Goal: Task Accomplishment & Management: Manage account settings

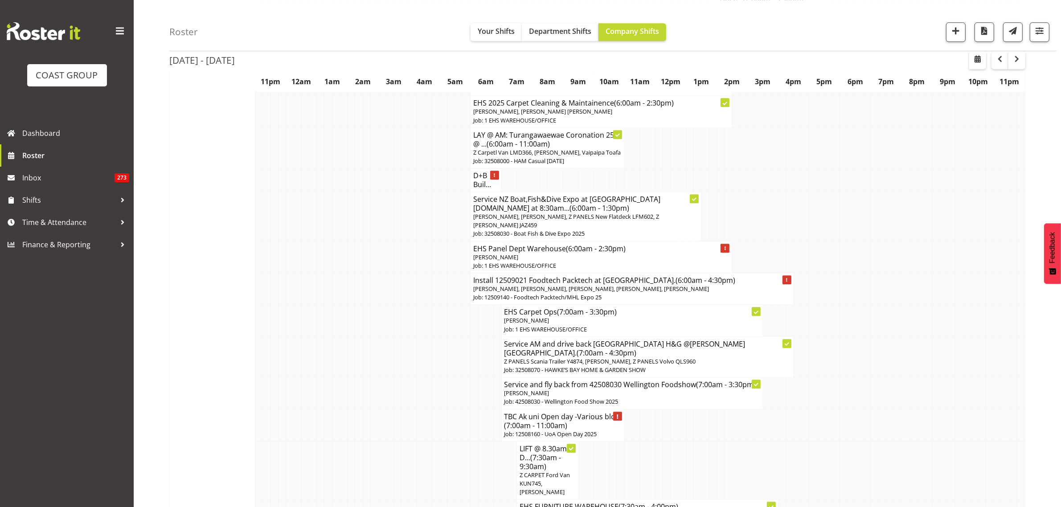
scroll to position [3120, 0]
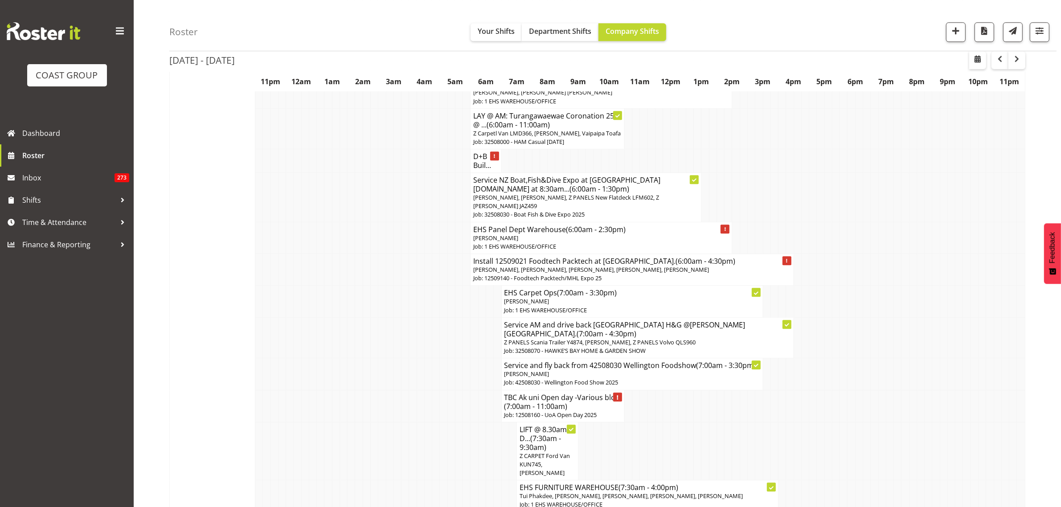
click at [559, 402] on span "(7:00am - 11:00am)" at bounding box center [536, 407] width 63 height 10
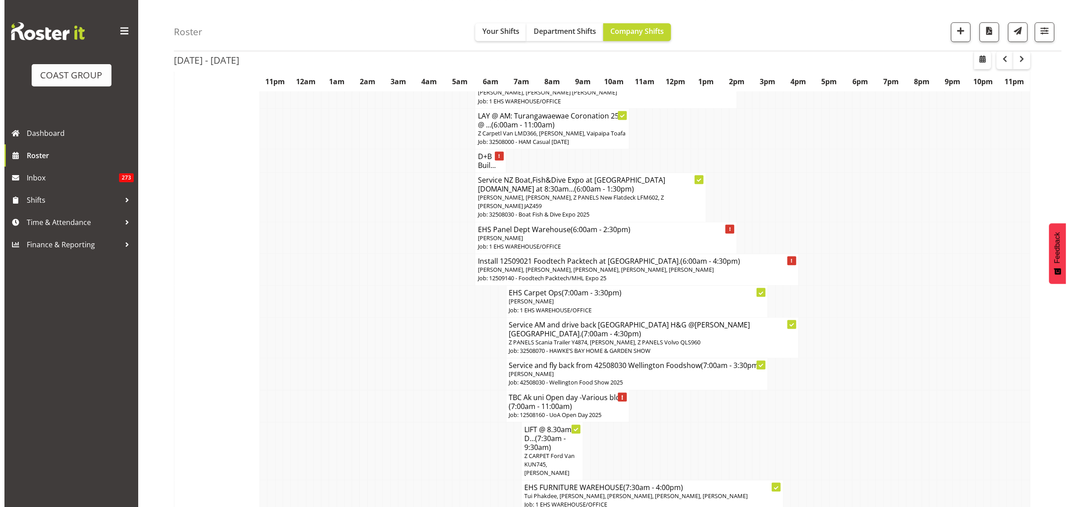
scroll to position [3111, 0]
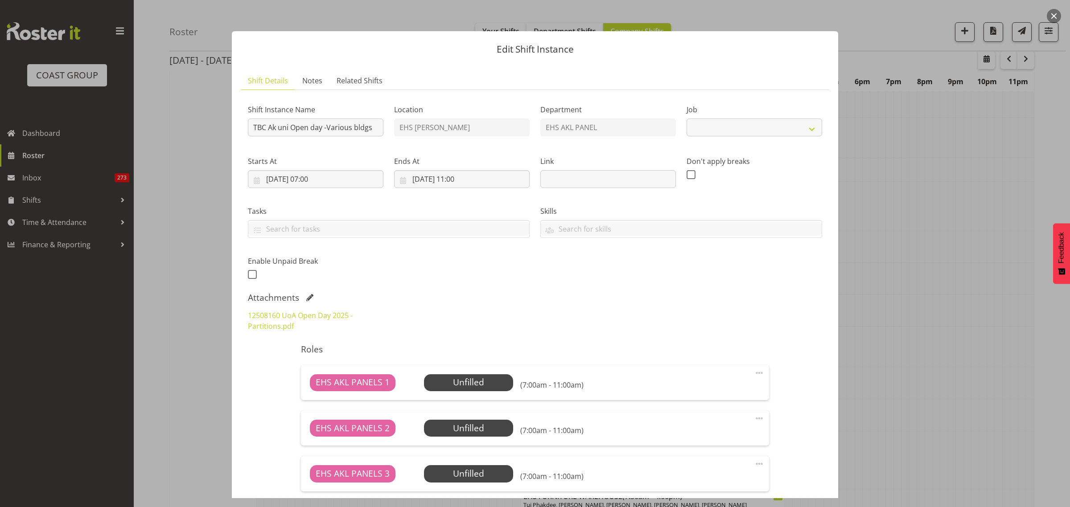
select select "9993"
click at [1055, 18] on button "button" at bounding box center [1054, 16] width 14 height 14
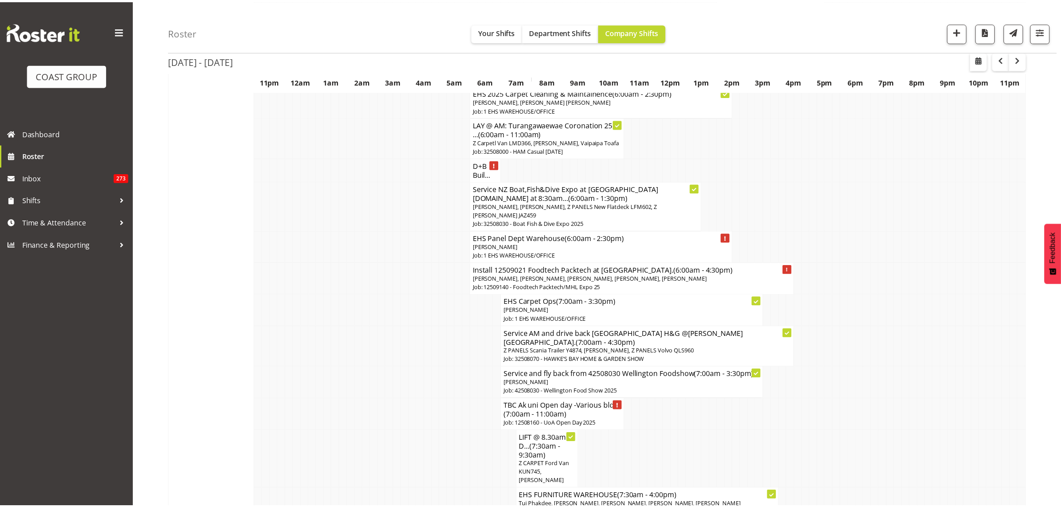
scroll to position [3120, 0]
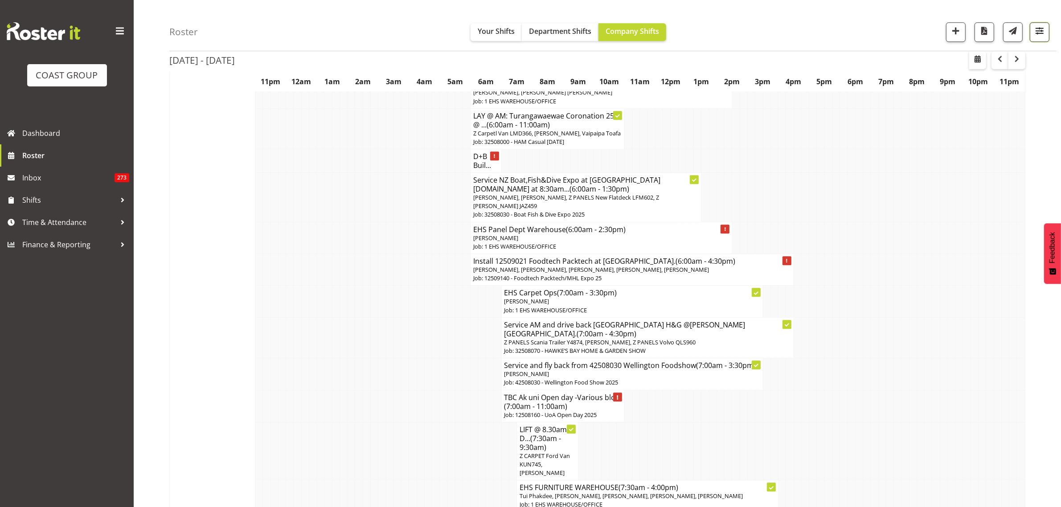
click at [1039, 39] on button "button" at bounding box center [1040, 32] width 20 height 20
click at [1036, 197] on select "Staff Role Shift - Horizontal Shift - Vertical Staff - Location" at bounding box center [986, 195] width 113 height 18
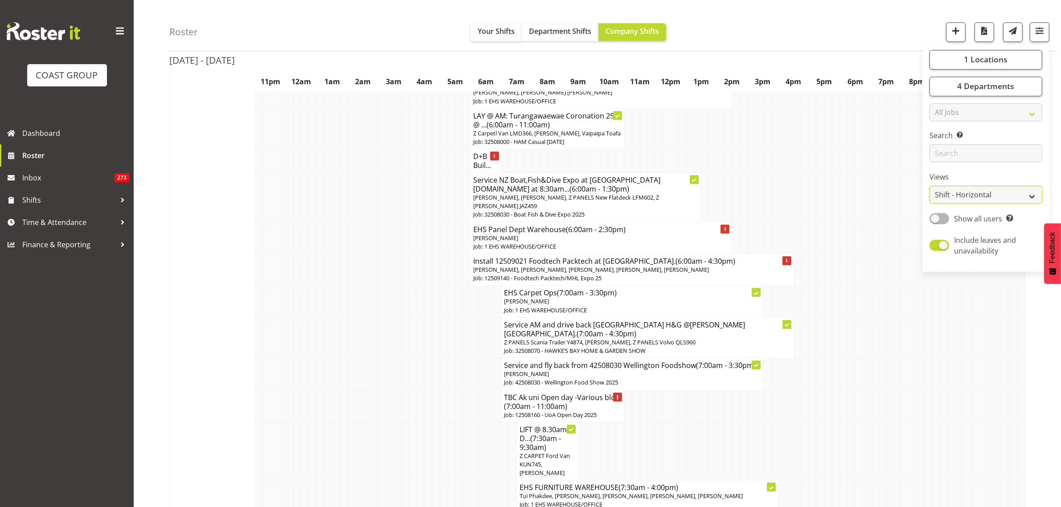
click at [930, 204] on select "Staff Role Shift - Horizontal Shift - Vertical Staff - Location" at bounding box center [986, 195] width 113 height 18
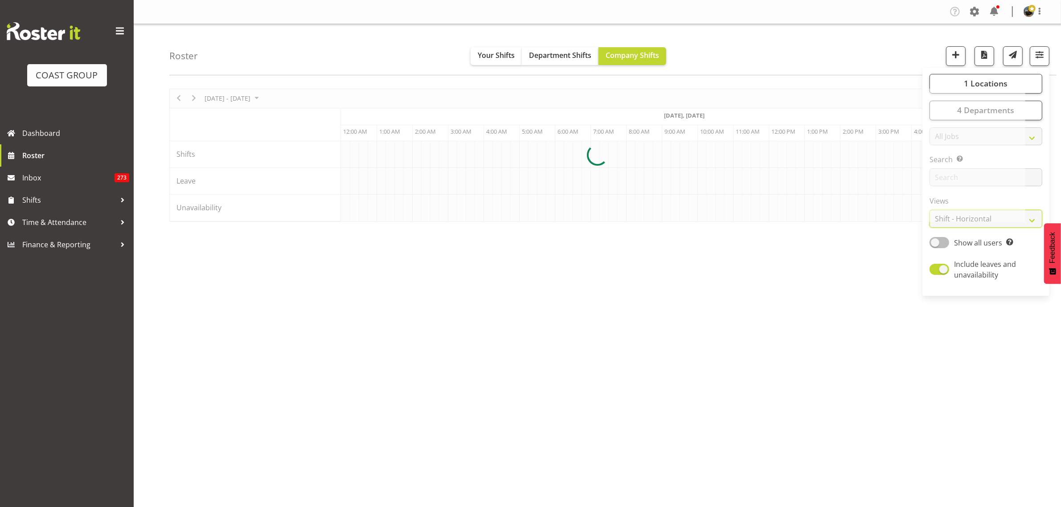
scroll to position [0, 321]
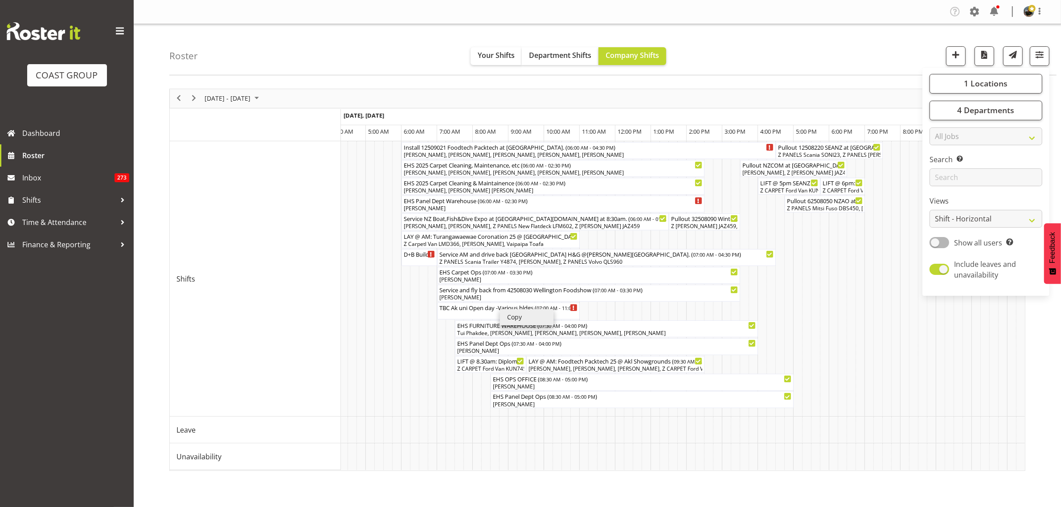
click at [513, 316] on li "Copy" at bounding box center [526, 317] width 53 height 16
click at [442, 389] on td "Timeline Week of August 25, 2025" at bounding box center [441, 279] width 9 height 276
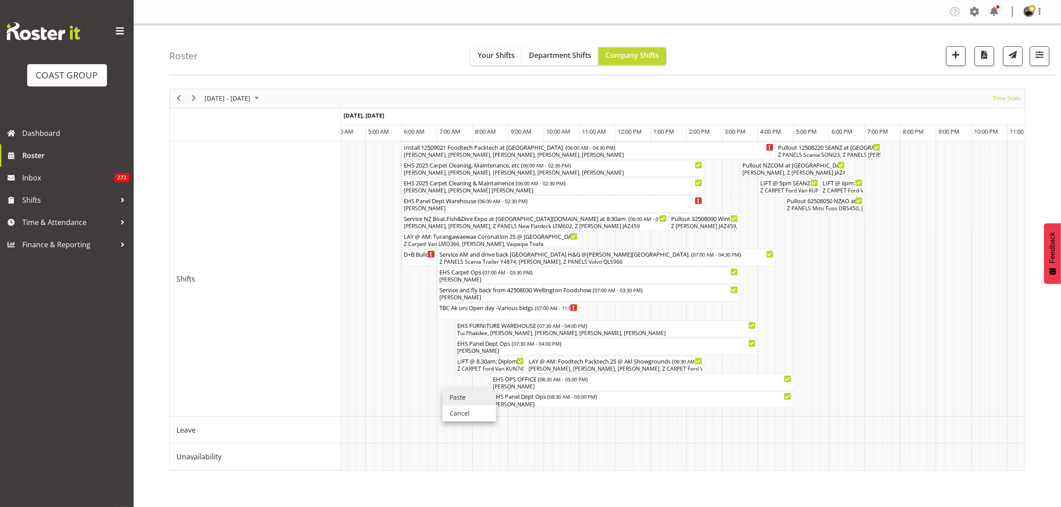
click at [460, 395] on li "Paste" at bounding box center [469, 398] width 53 height 16
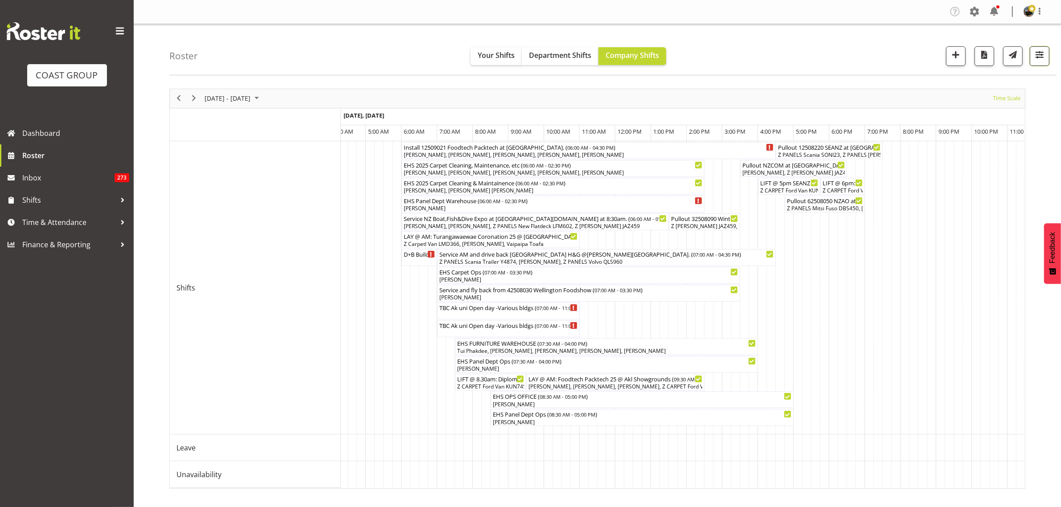
click at [1046, 55] on button "button" at bounding box center [1040, 56] width 20 height 20
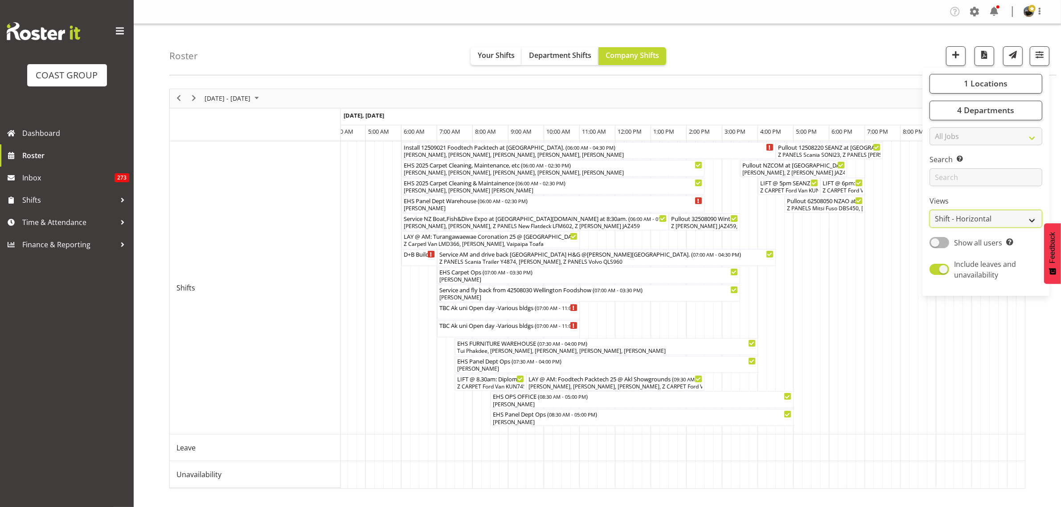
click at [1030, 219] on select "Staff Role Shift - Horizontal Shift - Vertical Staff - Location" at bounding box center [986, 219] width 113 height 18
select select "shift"
click at [930, 210] on select "Staff Role Shift - Horizontal Shift - Vertical Staff - Location" at bounding box center [986, 219] width 113 height 18
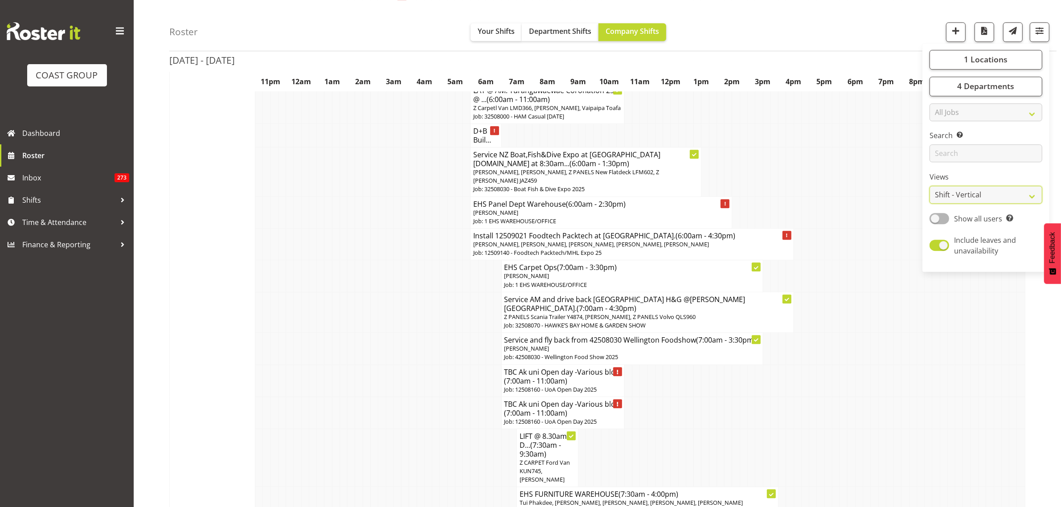
scroll to position [3176, 0]
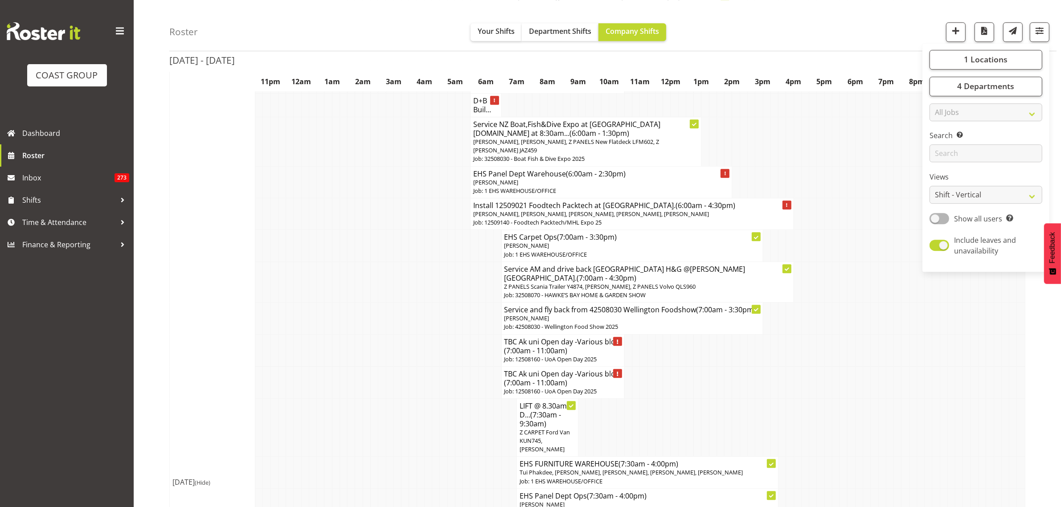
click at [546, 378] on span "(7:00am - 11:00am)" at bounding box center [536, 383] width 63 height 10
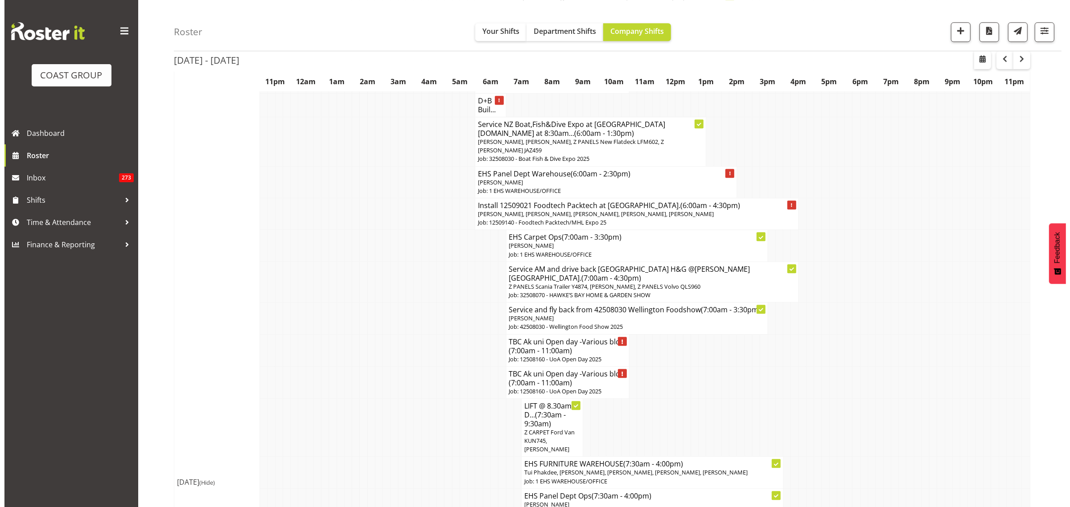
scroll to position [3167, 0]
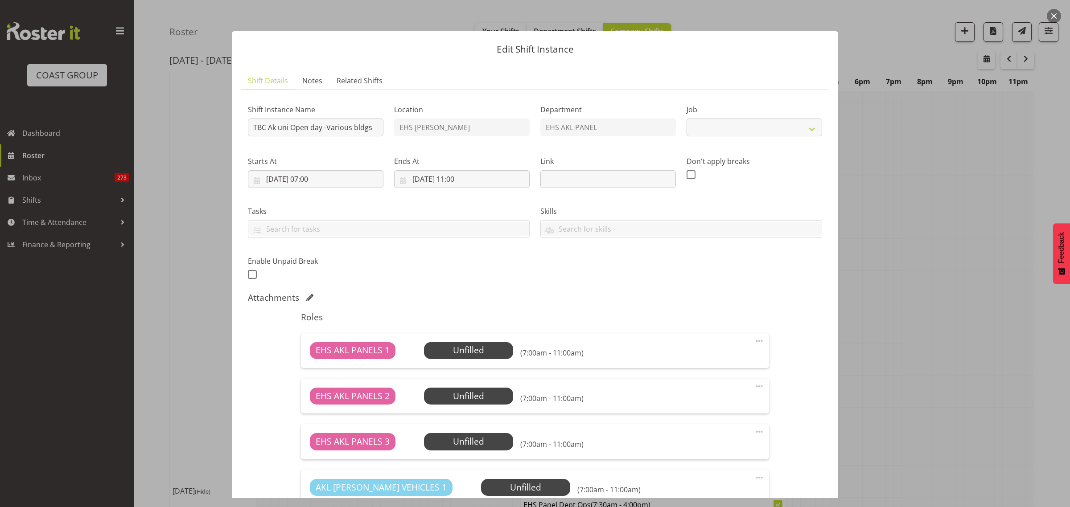
select select "9993"
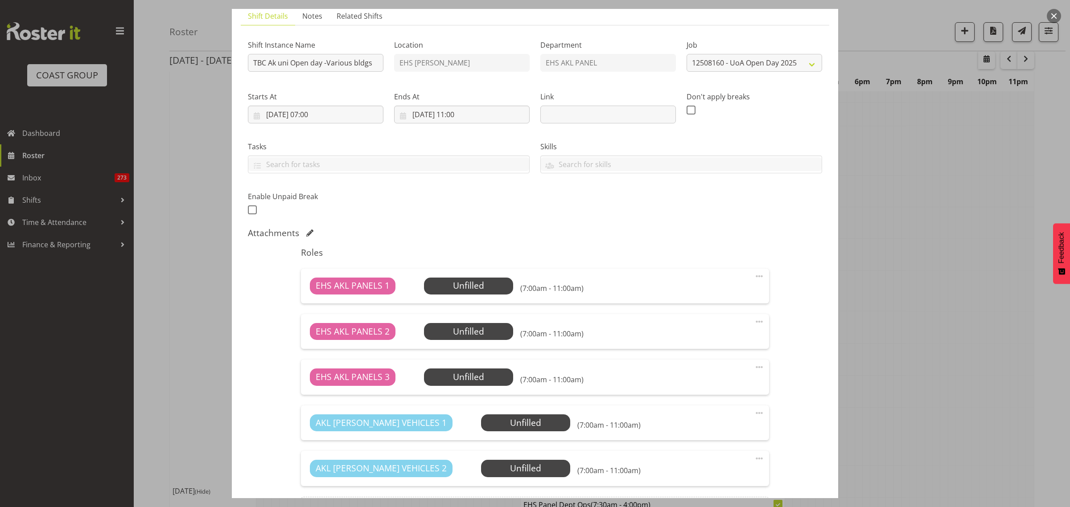
scroll to position [111, 0]
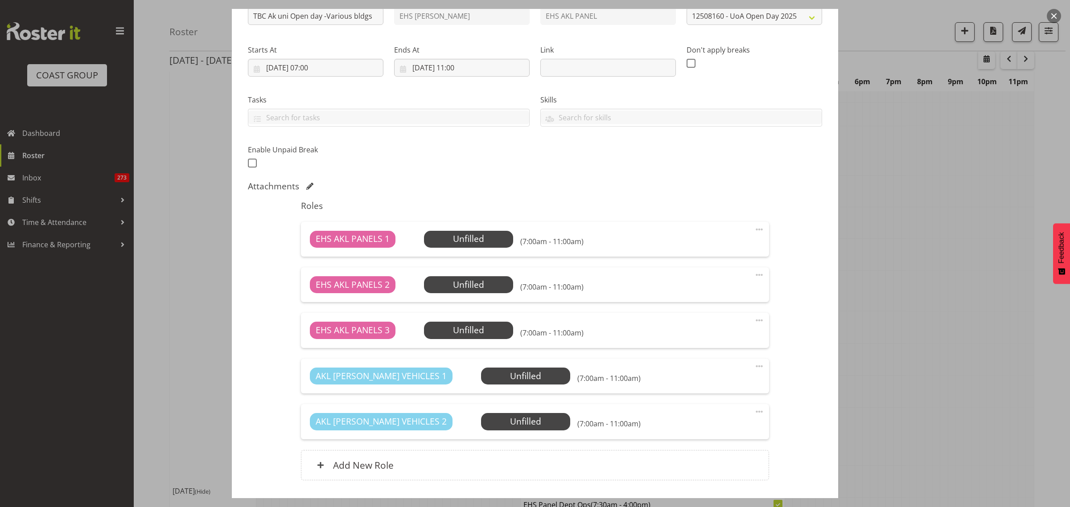
click at [754, 275] on span at bounding box center [759, 275] width 11 height 11
click at [719, 323] on link "Delete" at bounding box center [722, 327] width 86 height 16
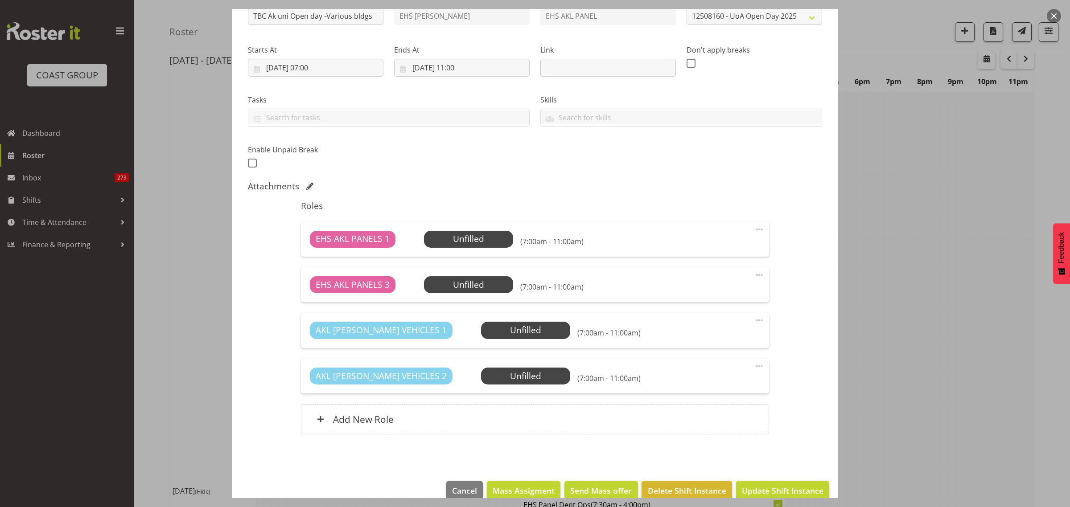
click at [754, 274] on span at bounding box center [759, 275] width 11 height 11
click at [718, 324] on link "Delete" at bounding box center [722, 327] width 86 height 16
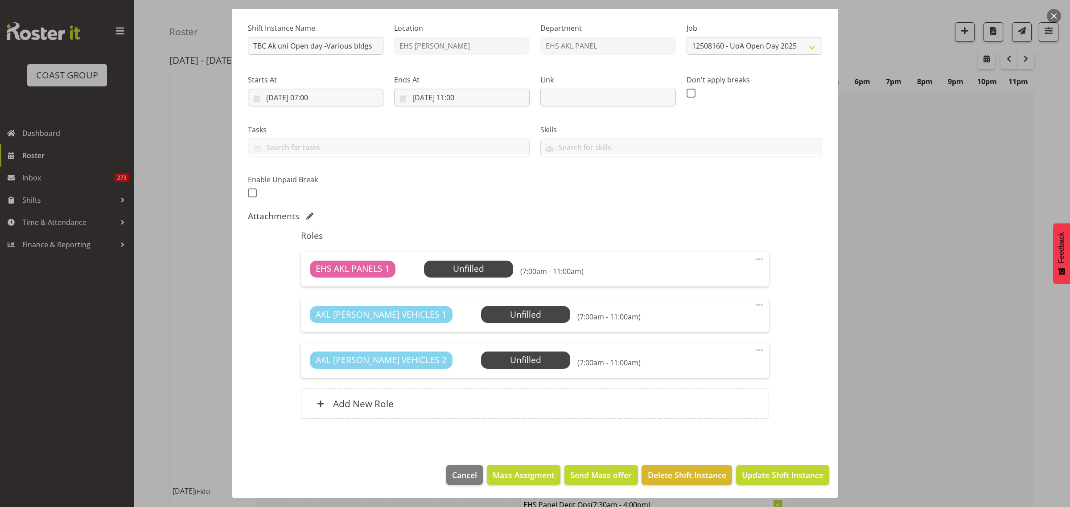
click at [754, 304] on span at bounding box center [759, 305] width 11 height 11
click at [723, 356] on link "Delete" at bounding box center [722, 357] width 86 height 16
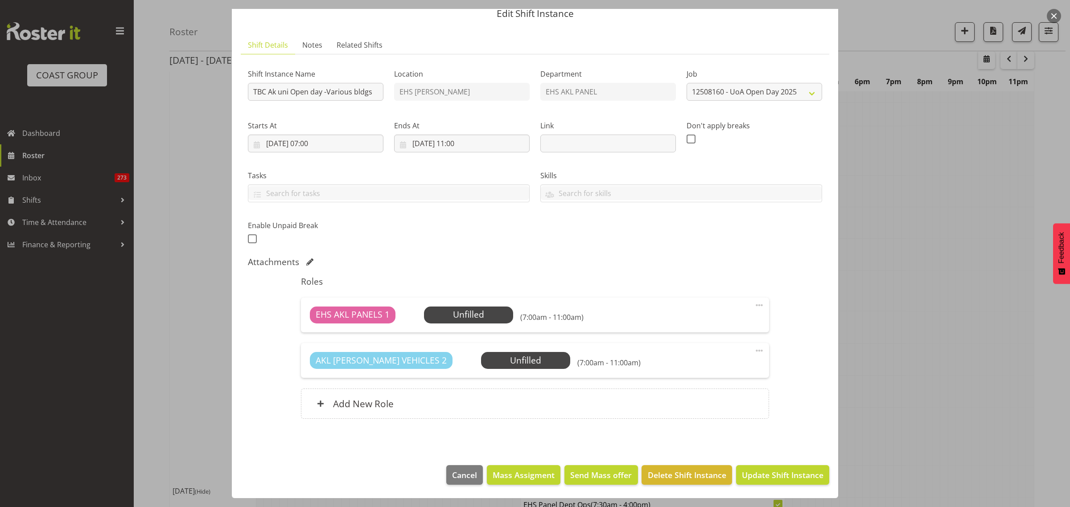
scroll to position [36, 0]
click at [268, 93] on input "TBC Ak uni Open day -Various bldgs" at bounding box center [316, 92] width 136 height 18
type input "Install Ak uni Open day -The Quad. in at 11am"
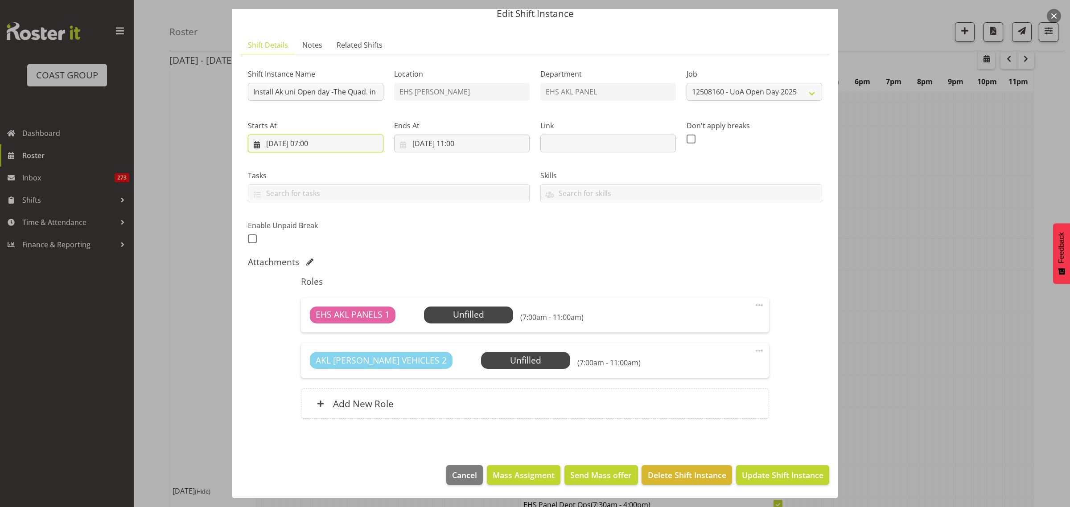
click at [359, 146] on input "29/08/2025, 07:00" at bounding box center [316, 144] width 136 height 18
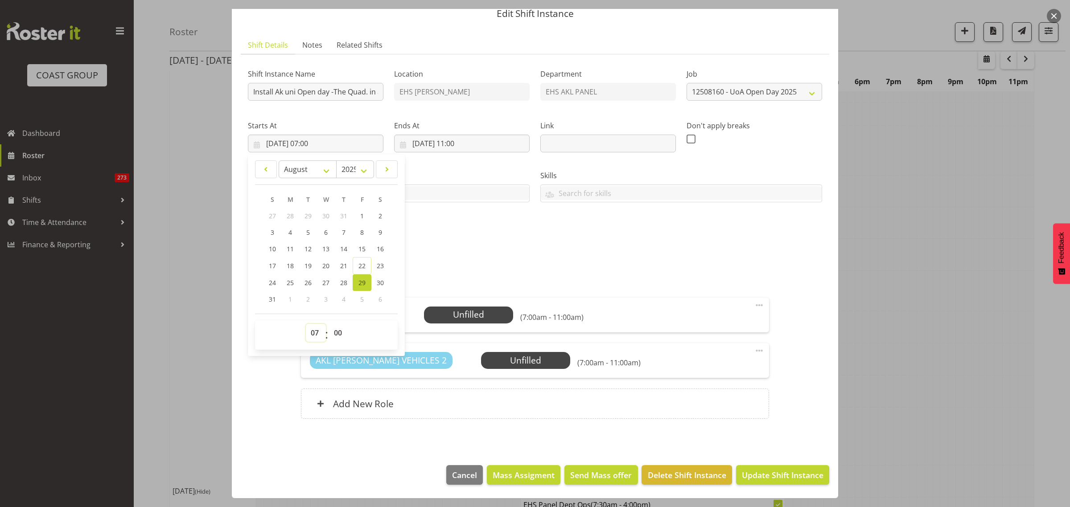
click at [314, 333] on select "00 01 02 03 04 05 06 07 08 09 10 11 12 13 14 15 16 17 18 19 20 21 22 23" at bounding box center [316, 333] width 20 height 18
select select "10"
click at [306, 324] on select "00 01 02 03 04 05 06 07 08 09 10 11 12 13 14 15 16 17 18 19 20 21 22 23" at bounding box center [316, 333] width 20 height 18
type input "29/08/2025, 10:00"
click at [339, 333] on select "00 01 02 03 04 05 06 07 08 09 10 11 12 13 14 15 16 17 18 19 20 21 22 23 24 25 2…" at bounding box center [339, 333] width 20 height 18
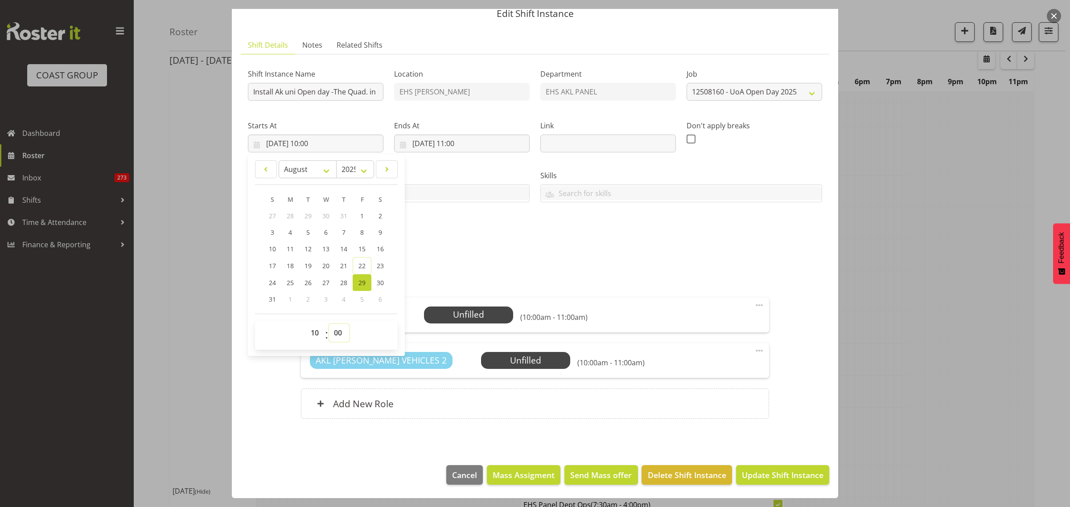
select select "30"
click at [329, 324] on select "00 01 02 03 04 05 06 07 08 09 10 11 12 13 14 15 16 17 18 19 20 21 22 23 24 25 2…" at bounding box center [339, 333] width 20 height 18
type input "29/08/2025, 10:30"
click at [482, 142] on input "29/08/2025, 11:00" at bounding box center [462, 144] width 136 height 18
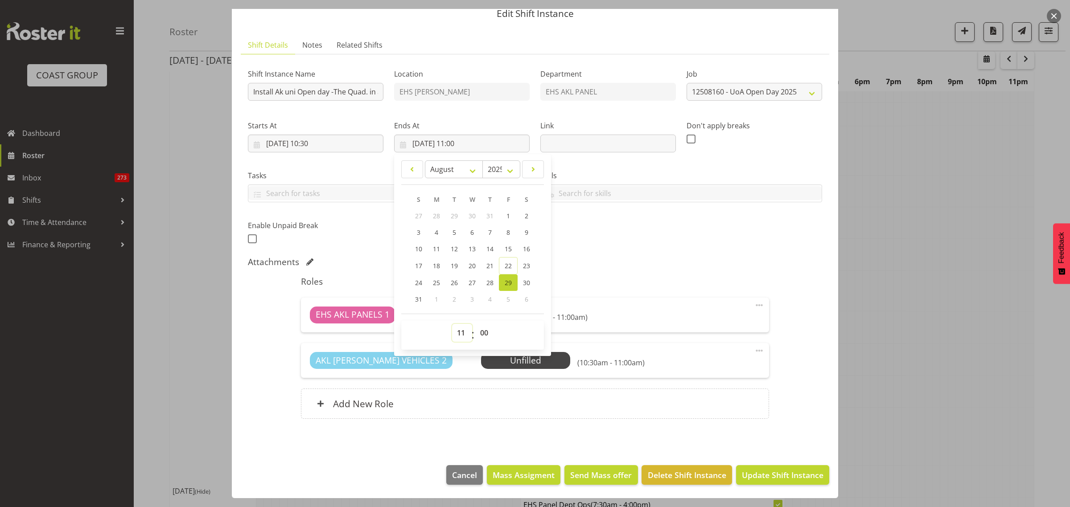
click at [457, 332] on select "00 01 02 03 04 05 06 07 08 09 10 11 12 13 14 15 16 17 18 19 20 21 22 23" at bounding box center [462, 333] width 20 height 18
select select "12"
click at [452, 324] on select "00 01 02 03 04 05 06 07 08 09 10 11 12 13 14 15 16 17 18 19 20 21 22 23" at bounding box center [462, 333] width 20 height 18
type input "29/08/2025, 12:00"
click at [636, 241] on div "Shift Instance Name Install Ak uni Open day -The Quad. in at 11am Location EHS …" at bounding box center [534, 153] width 585 height 195
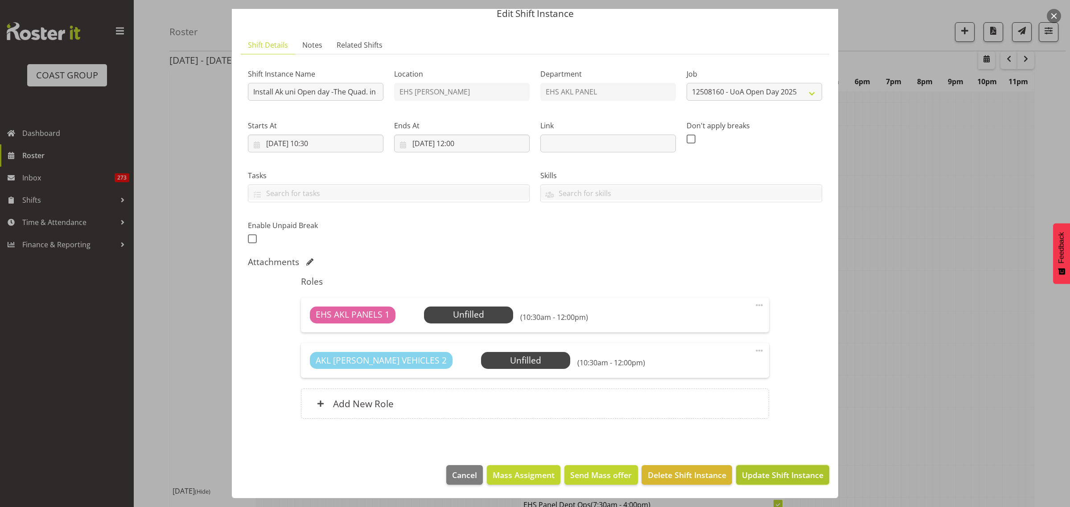
click at [757, 480] on span "Update Shift Instance" at bounding box center [783, 475] width 82 height 12
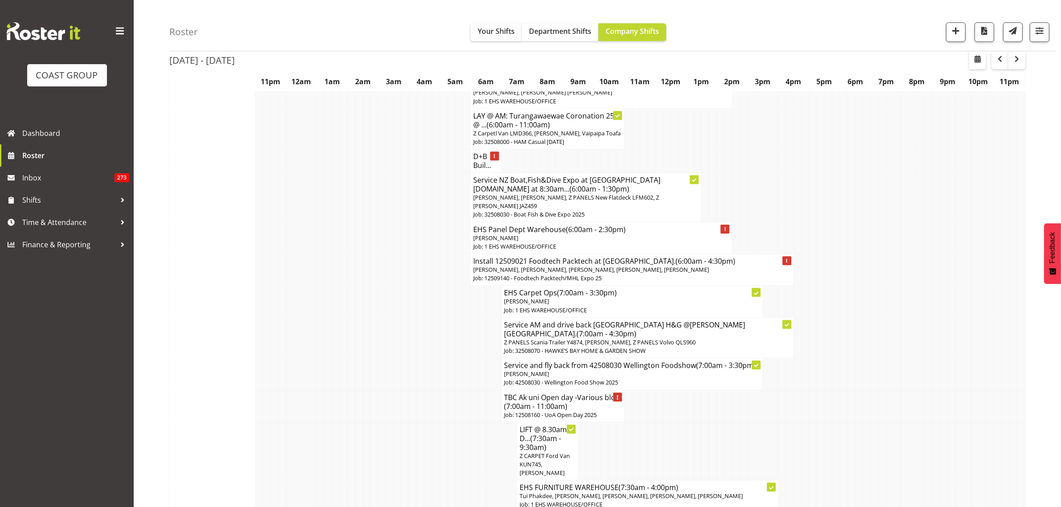
scroll to position [3232, 0]
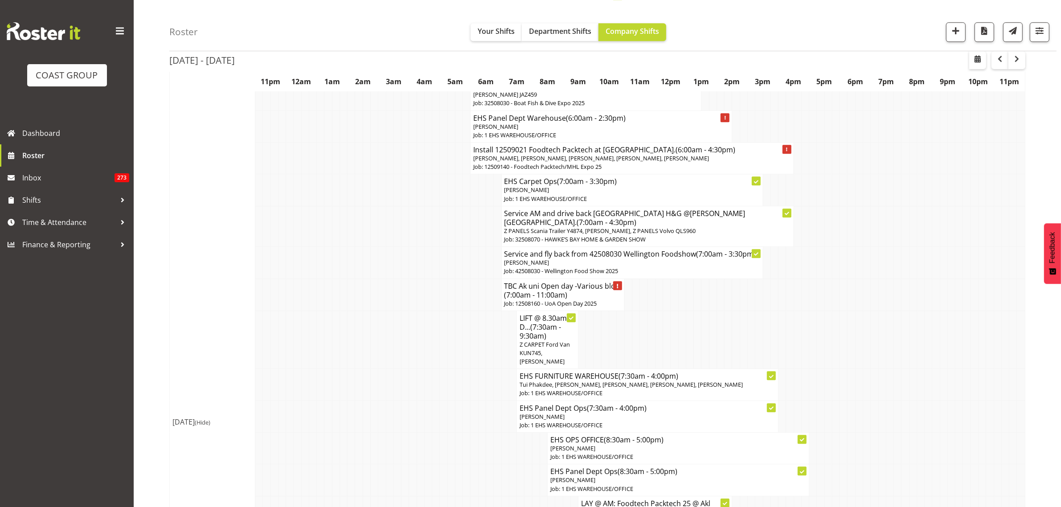
click at [585, 282] on h4 "TBC Ak uni Open day -Various bld... (7:00am - 11:00am)" at bounding box center [563, 291] width 117 height 18
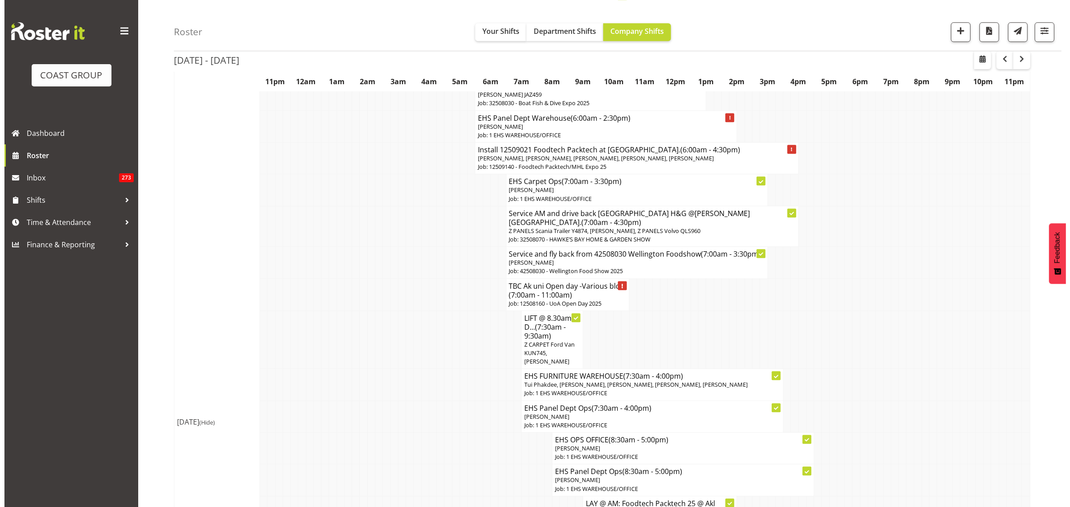
scroll to position [3223, 0]
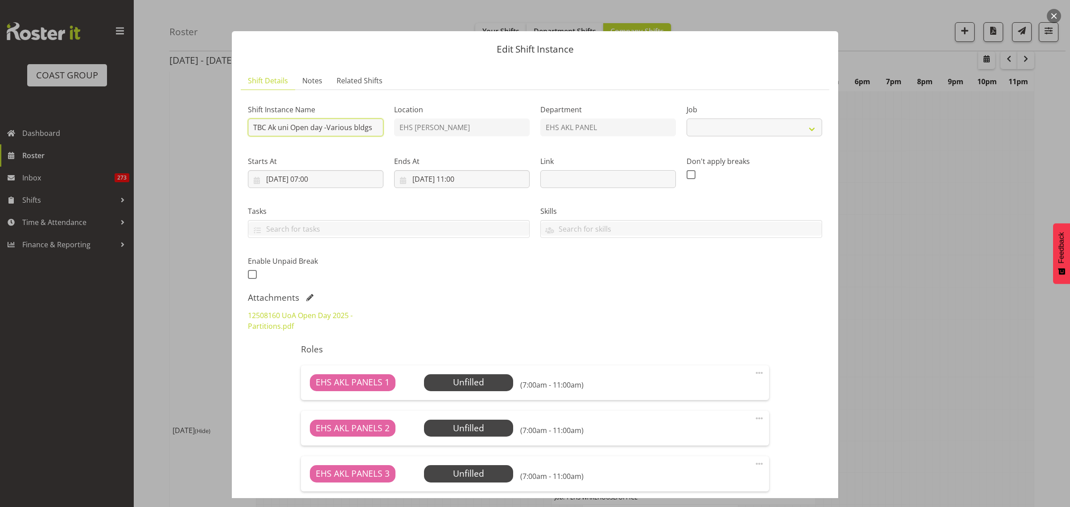
select select "9993"
click at [270, 131] on input "TBC Ak uni Open day -Various bldgs" at bounding box center [316, 128] width 136 height 18
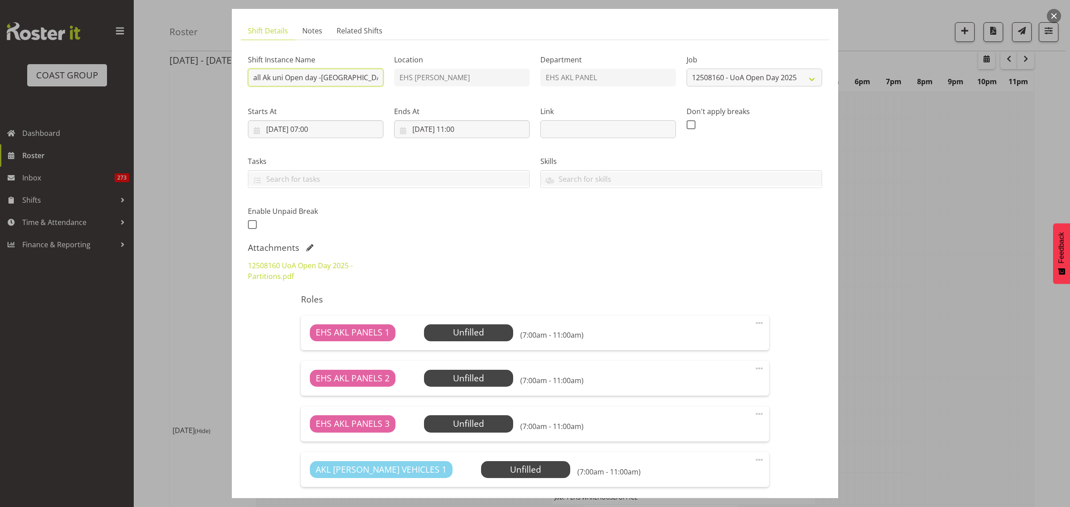
scroll to position [56, 0]
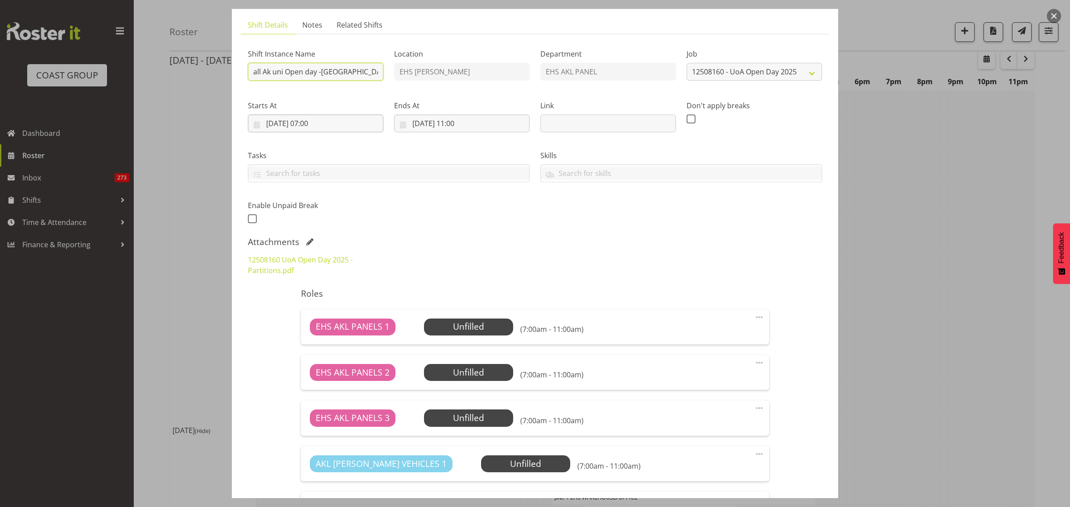
type input "Install Ak uni Open day -Grafton Campus"
click at [349, 125] on input "29/08/2025, 07:00" at bounding box center [316, 124] width 136 height 18
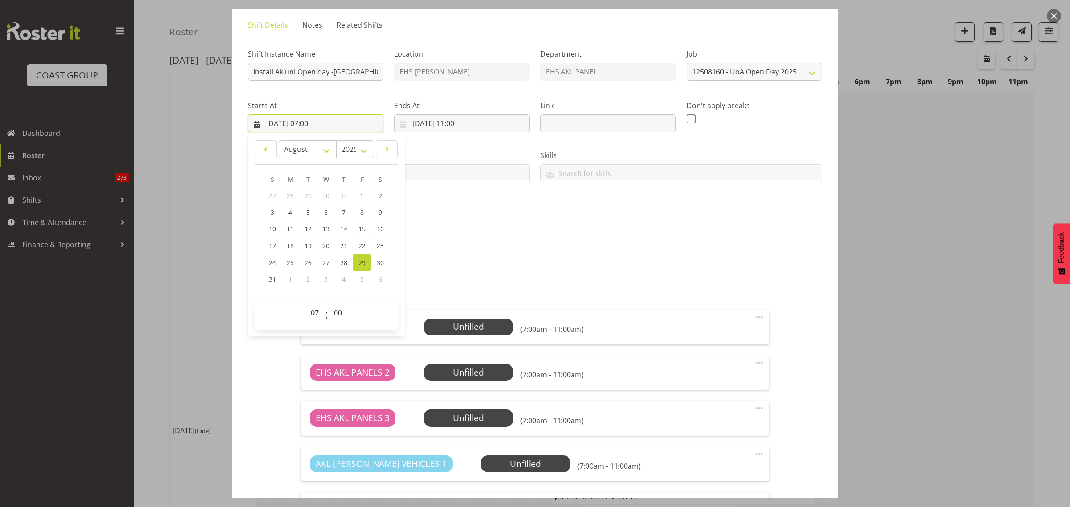
click at [344, 122] on input "29/08/2025, 07:00" at bounding box center [316, 124] width 136 height 18
click at [313, 312] on select "00 01 02 03 04 05 06 07 08 09 10 11 12 13 14 15 16 17 18 19 20 21 22 23" at bounding box center [316, 313] width 20 height 18
select select "12"
click at [306, 304] on select "00 01 02 03 04 05 06 07 08 09 10 11 12 13 14 15 16 17 18 19 20 21 22 23" at bounding box center [316, 313] width 20 height 18
type input "29/08/2025, 12:00"
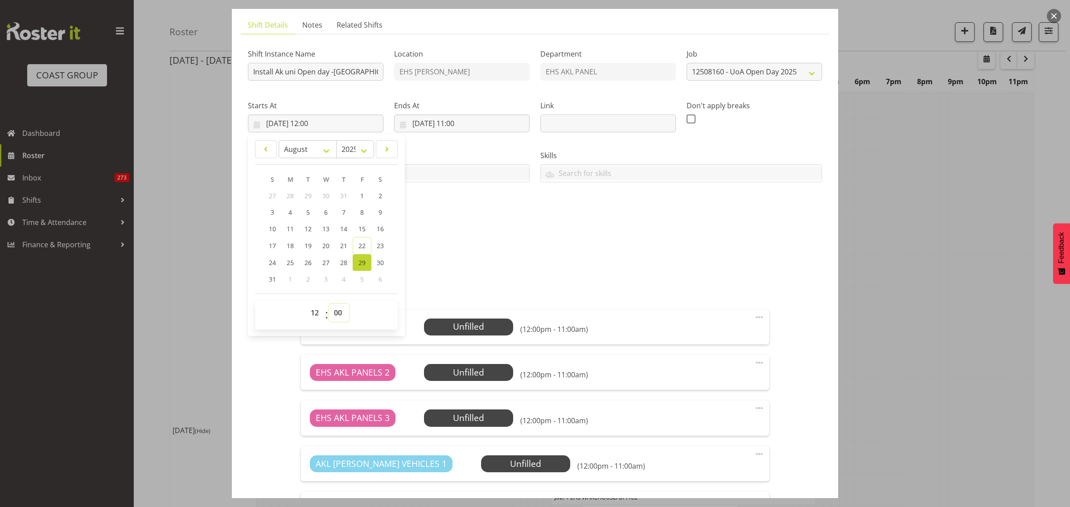
click at [338, 313] on select "00 01 02 03 04 05 06 07 08 09 10 11 12 13 14 15 16 17 18 19 20 21 22 23 24 25 2…" at bounding box center [339, 313] width 20 height 18
select select "30"
click at [329, 304] on select "00 01 02 03 04 05 06 07 08 09 10 11 12 13 14 15 16 17 18 19 20 21 22 23 24 25 2…" at bounding box center [339, 313] width 20 height 18
type input "29/08/2025, 12:30"
click at [500, 122] on input "29/08/2025, 11:00" at bounding box center [462, 124] width 136 height 18
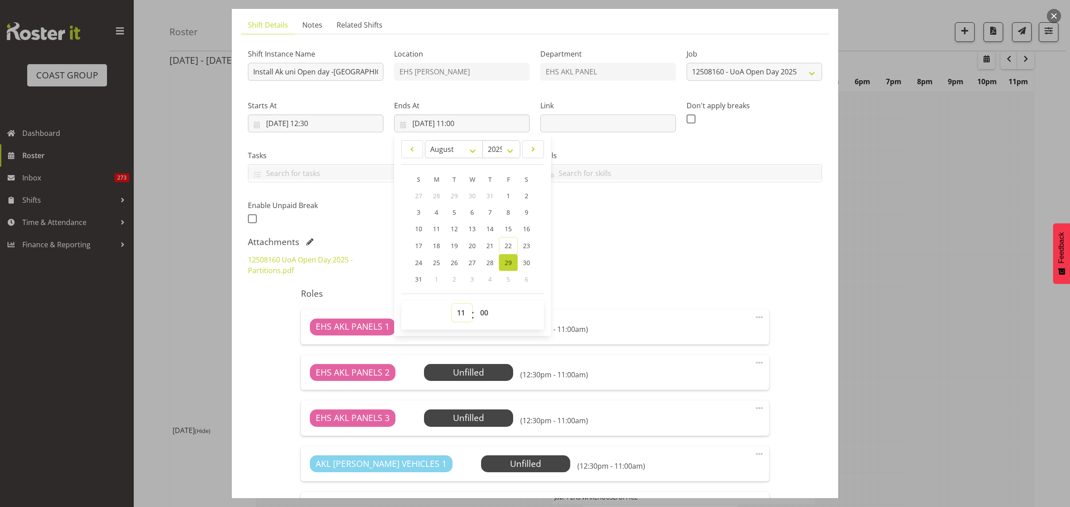
click at [459, 312] on select "00 01 02 03 04 05 06 07 08 09 10 11 12 13 14 15 16 17 18 19 20 21 22 23" at bounding box center [462, 313] width 20 height 18
select select "14"
click at [452, 304] on select "00 01 02 03 04 05 06 07 08 09 10 11 12 13 14 15 16 17 18 19 20 21 22 23" at bounding box center [462, 313] width 20 height 18
type input "29/08/2025, 14:00"
click at [647, 222] on div "Shift Instance Name Install Ak uni Open day -Grafton Campus Location EHS RYMER …" at bounding box center [534, 133] width 585 height 195
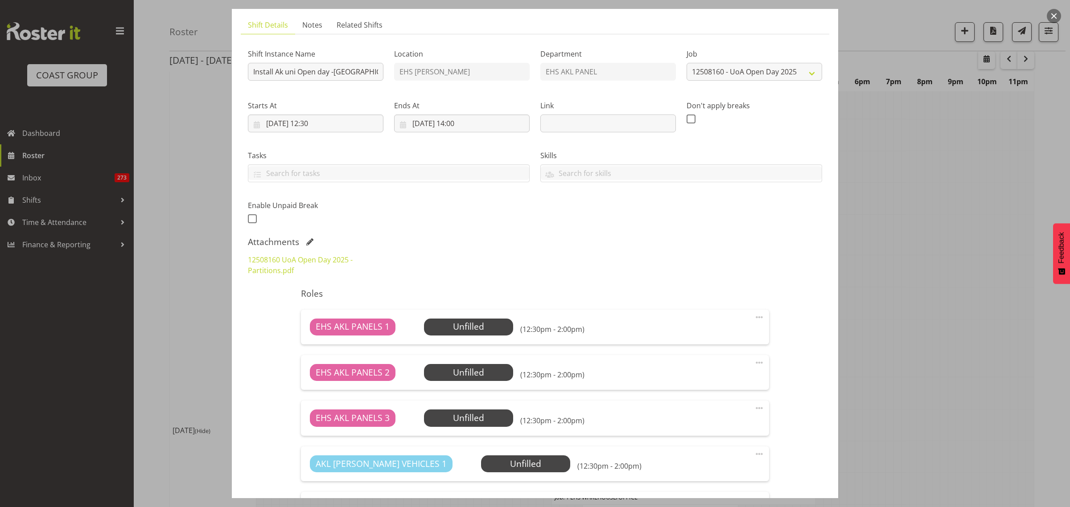
scroll to position [111, 0]
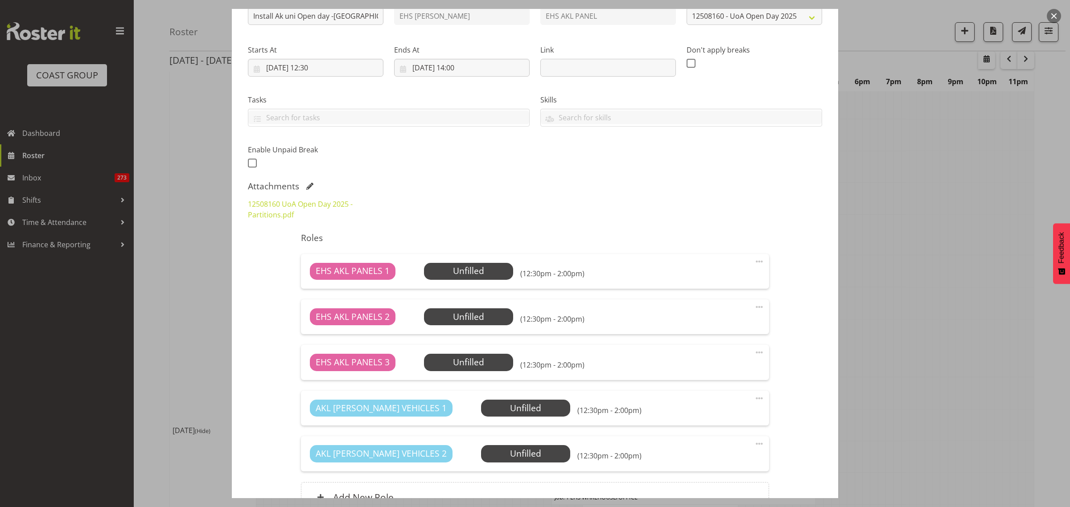
click at [754, 308] on span at bounding box center [759, 307] width 11 height 11
click at [736, 355] on link "Delete" at bounding box center [722, 359] width 86 height 16
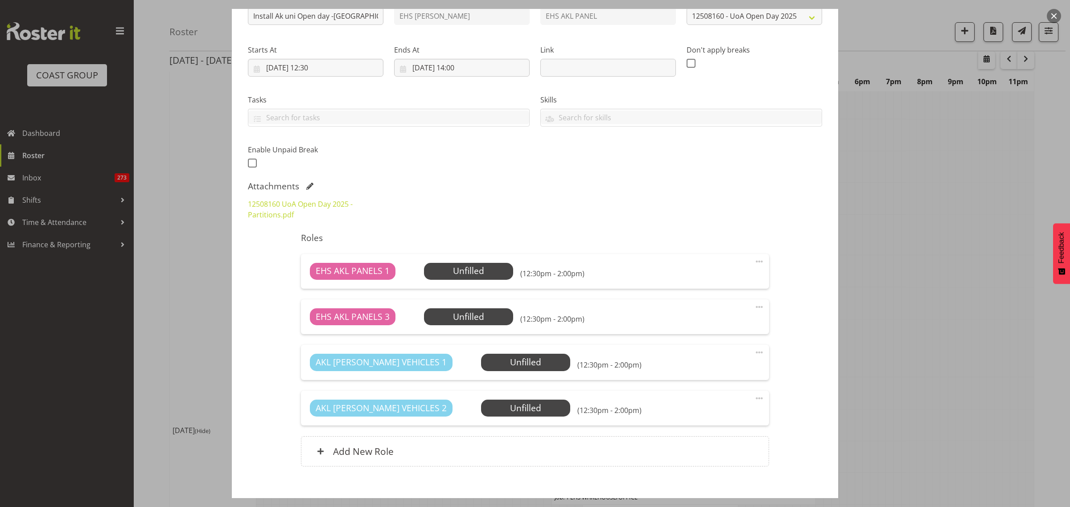
click at [754, 308] on span at bounding box center [759, 307] width 11 height 11
click at [730, 355] on link "Delete" at bounding box center [722, 359] width 86 height 16
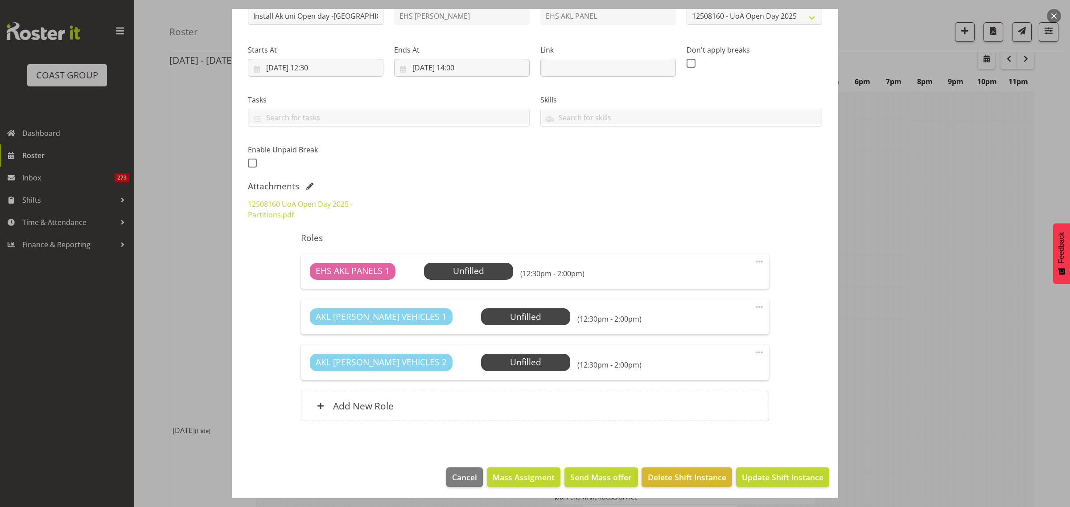
click at [754, 309] on span at bounding box center [759, 307] width 11 height 11
click at [736, 359] on link "Delete" at bounding box center [722, 359] width 86 height 16
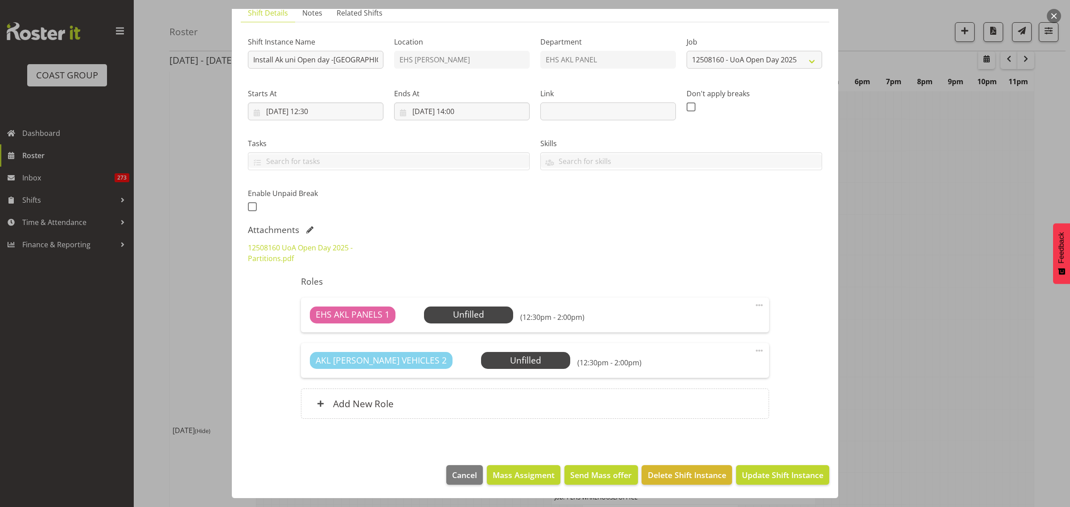
click at [754, 350] on span at bounding box center [759, 350] width 11 height 11
click at [729, 399] on link "Delete" at bounding box center [722, 403] width 86 height 16
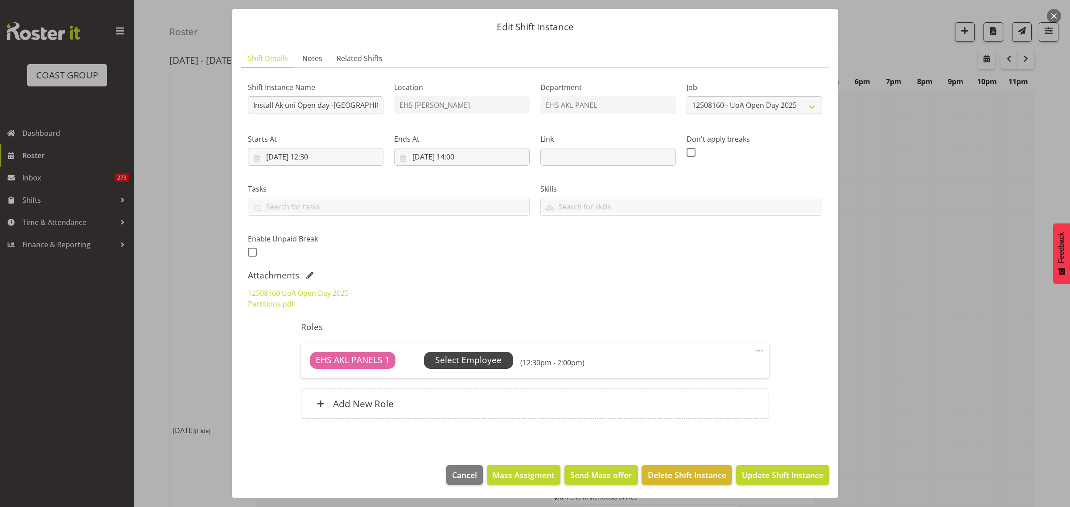
click at [476, 361] on span "Select Employee" at bounding box center [468, 360] width 66 height 13
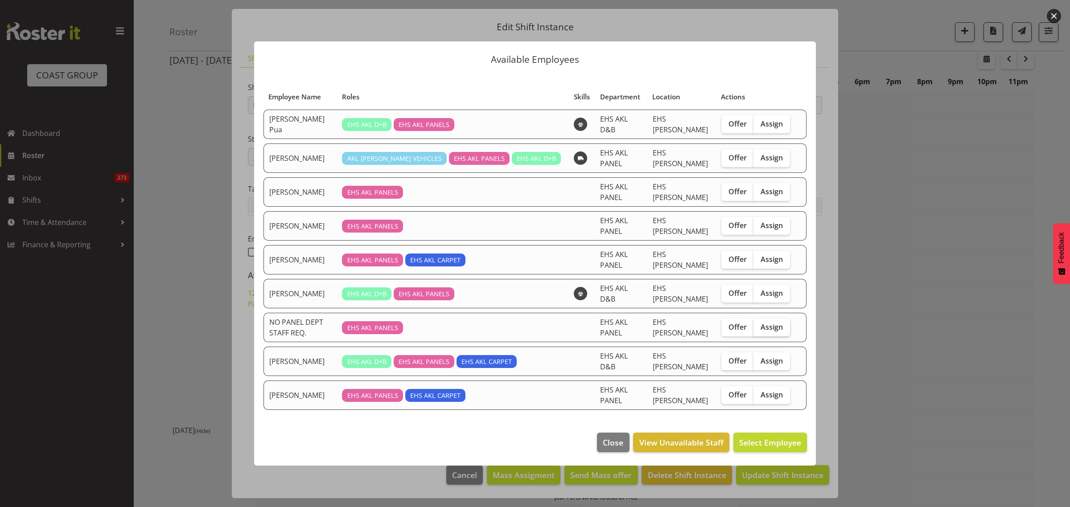
click at [772, 323] on span "Assign" at bounding box center [771, 327] width 22 height 9
click at [759, 324] on input "Assign" at bounding box center [756, 327] width 6 height 6
checkbox input "true"
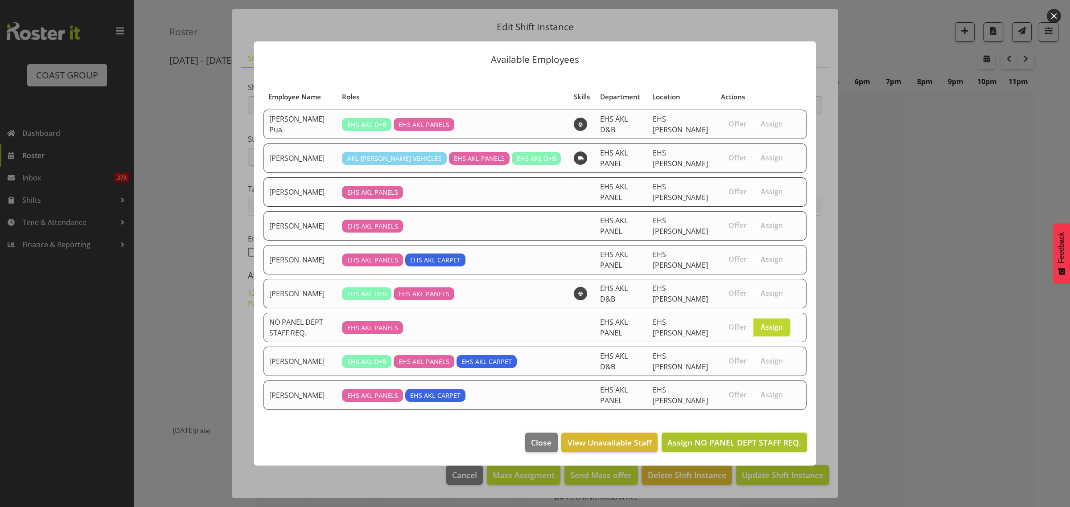
click at [725, 437] on span "Assign NO PANEL DEPT STAFF REQ." at bounding box center [734, 442] width 134 height 11
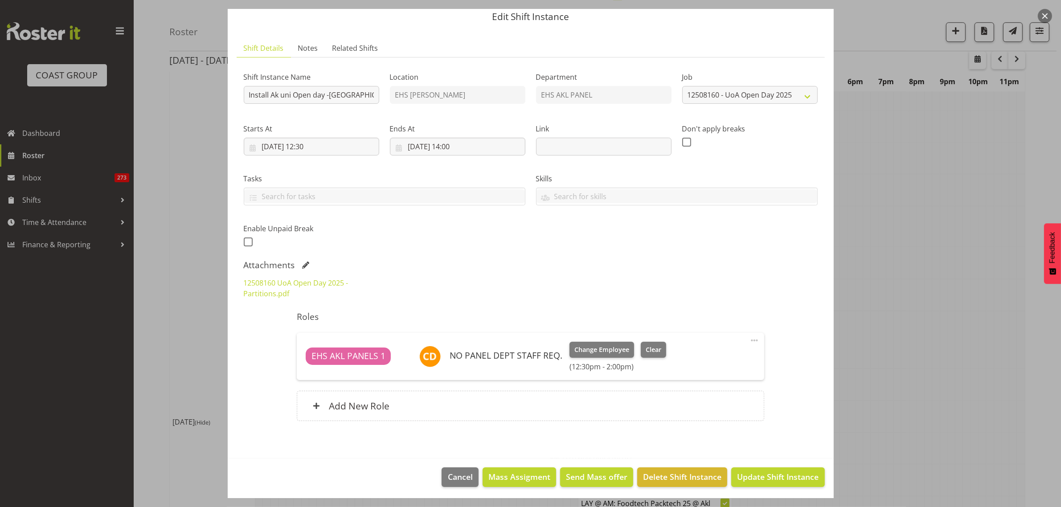
scroll to position [35, 0]
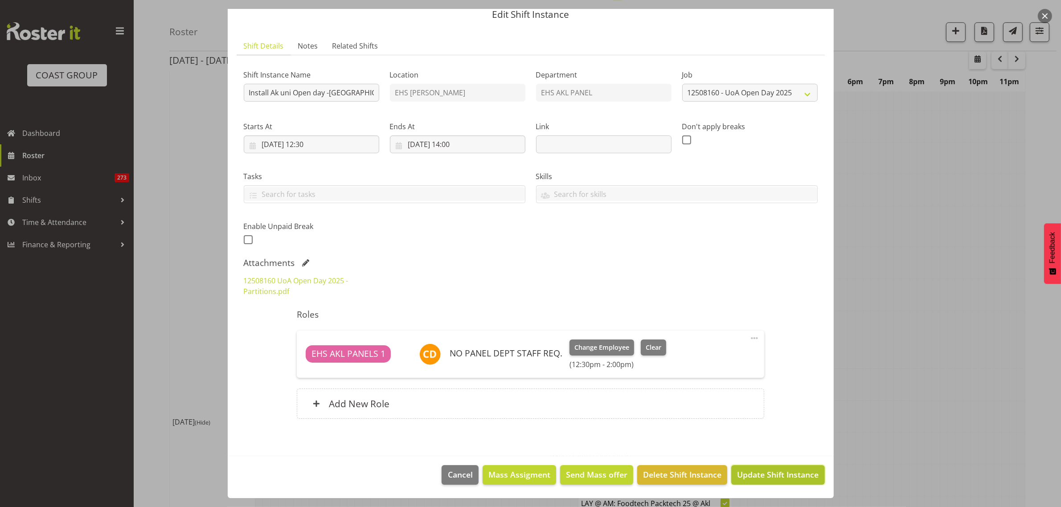
click at [764, 475] on span "Update Shift Instance" at bounding box center [778, 475] width 82 height 12
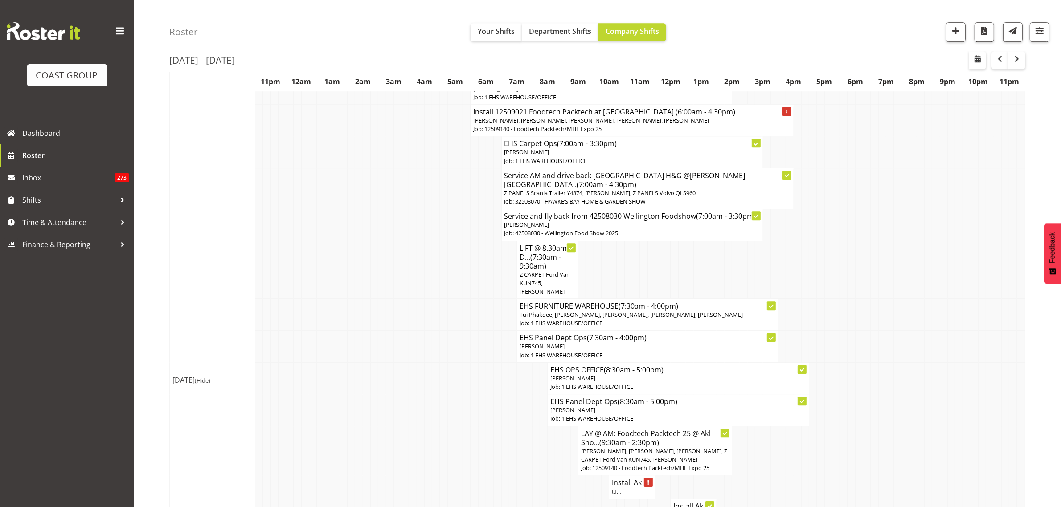
scroll to position [3288, 0]
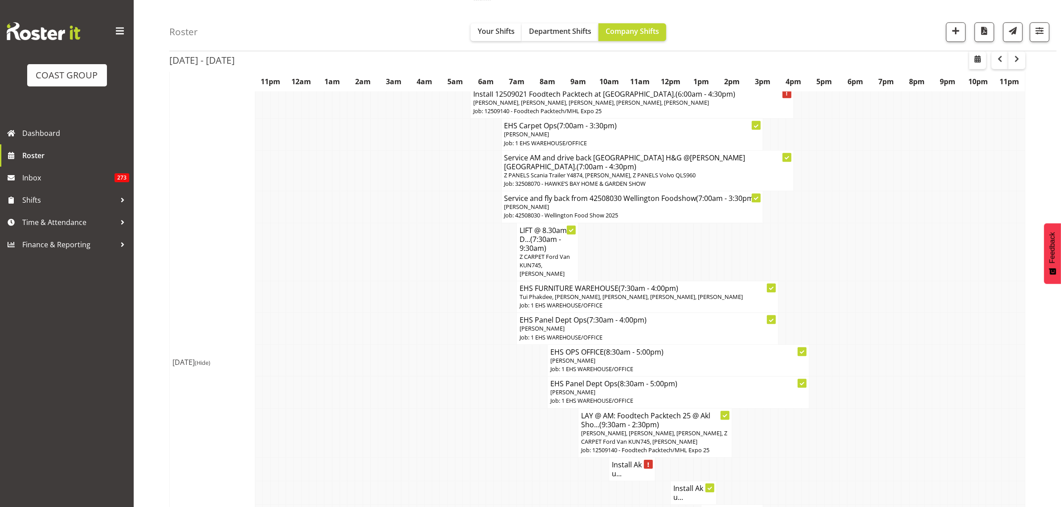
click at [703, 325] on p "[PERSON_NAME]" at bounding box center [648, 329] width 256 height 8
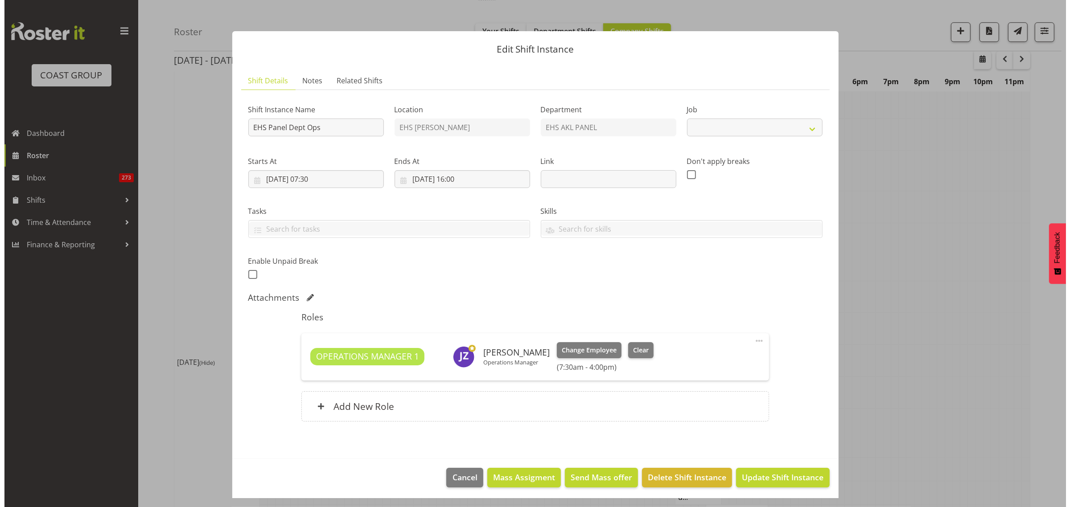
scroll to position [3279, 0]
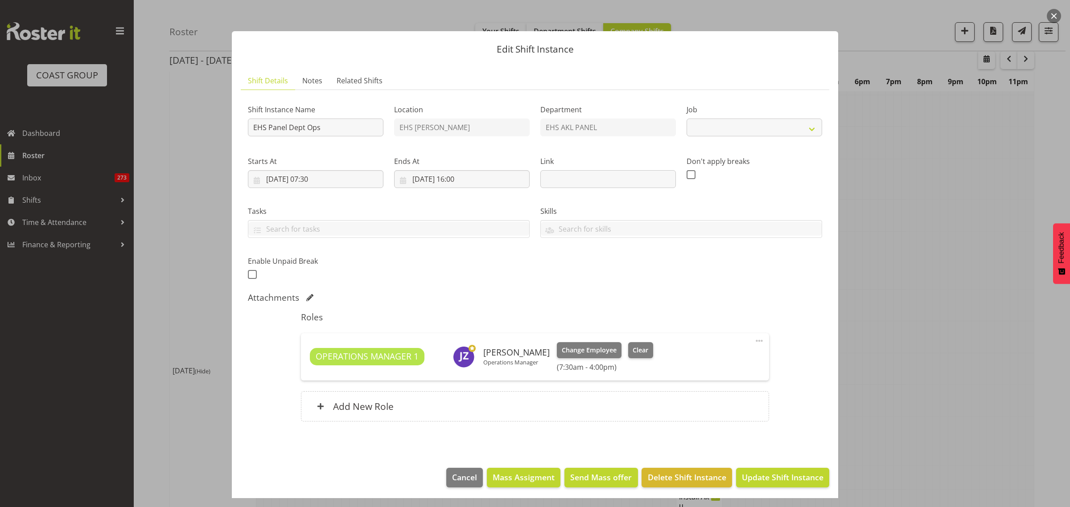
select select "69"
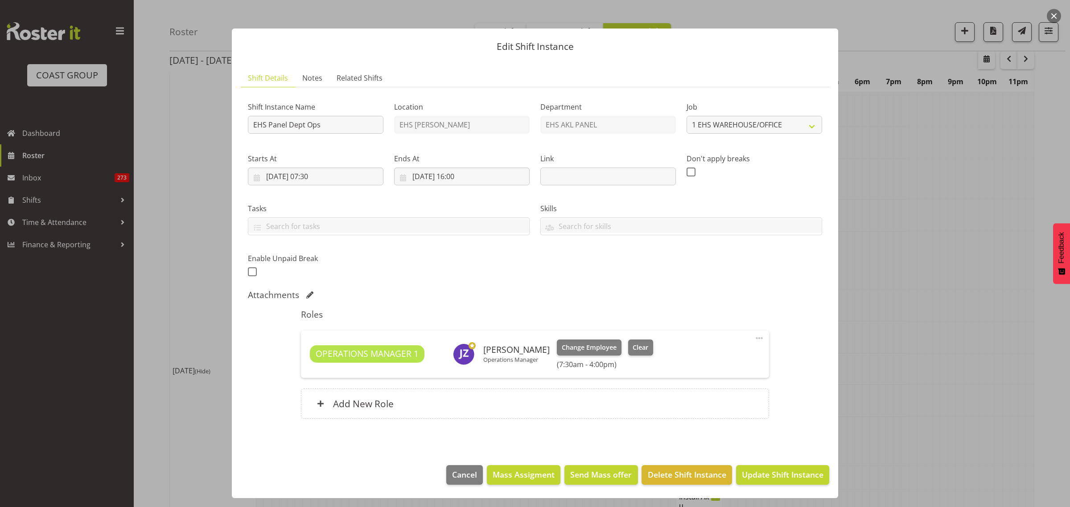
click at [754, 337] on span at bounding box center [759, 338] width 11 height 11
click at [700, 362] on link "Edit" at bounding box center [722, 358] width 86 height 16
select select "7"
select select "2025"
select select "16"
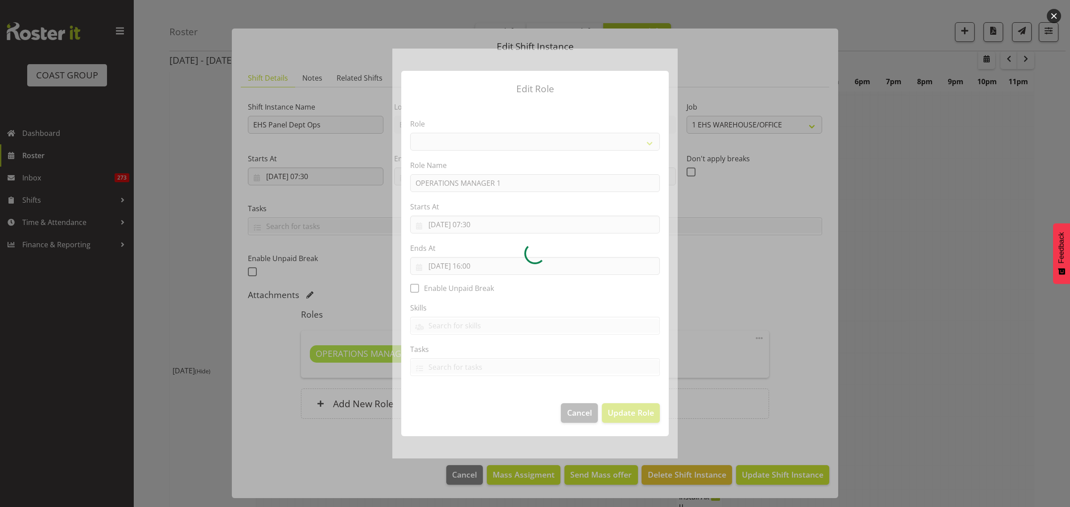
select select "198"
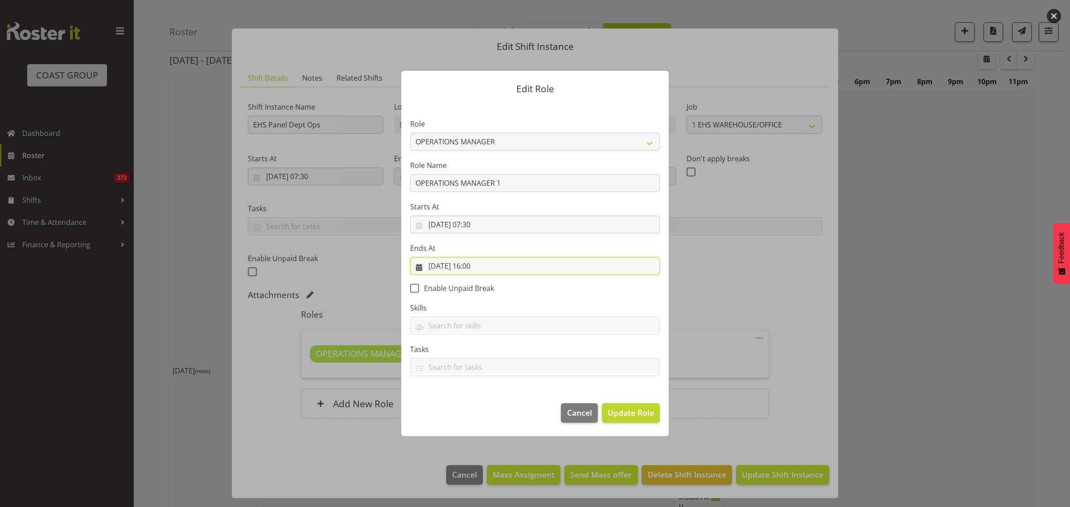
click at [507, 267] on input "29/08/2025, 16:00" at bounding box center [535, 266] width 250 height 18
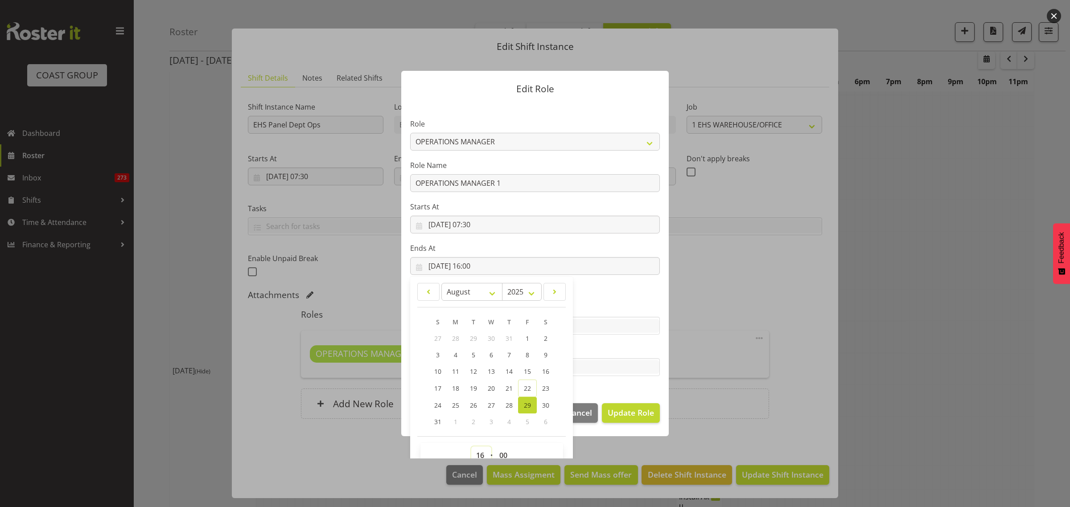
click at [476, 454] on select "00 01 02 03 04 05 06 07 08 09 10 11 12 13 14 15 16 17 18 19 20 21 22 23" at bounding box center [481, 456] width 20 height 18
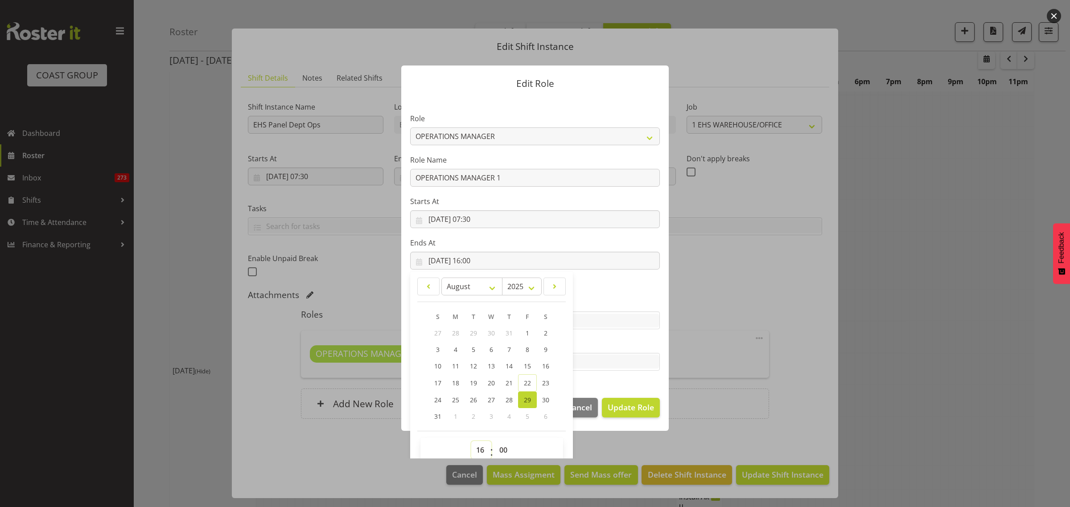
select select "10"
click at [471, 441] on select "00 01 02 03 04 05 06 07 08 09 10 11 12 13 14 15 16 17 18 19 20 21 22 23" at bounding box center [481, 450] width 20 height 18
type input "29/08/2025, 10:00"
click at [501, 451] on select "00 01 02 03 04 05 06 07 08 09 10 11 12 13 14 15 16 17 18 19 20 21 22 23 24 25 2…" at bounding box center [504, 450] width 20 height 18
select select "30"
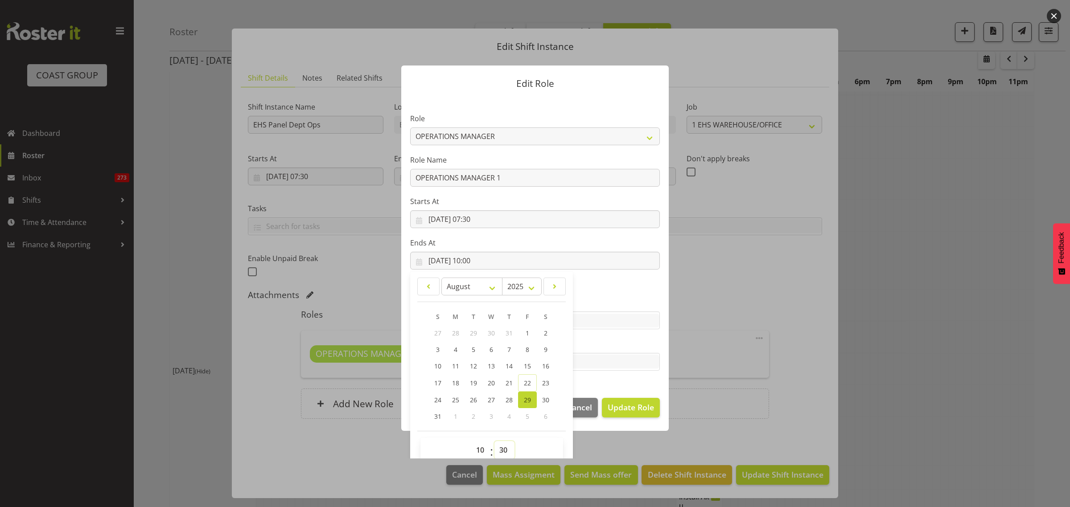
click at [494, 441] on select "00 01 02 03 04 05 06 07 08 09 10 11 12 13 14 15 16 17 18 19 20 21 22 23 24 25 2…" at bounding box center [504, 450] width 20 height 18
type input "29/08/2025, 10:30"
click at [611, 407] on span "Update Role" at bounding box center [631, 408] width 46 height 12
select select
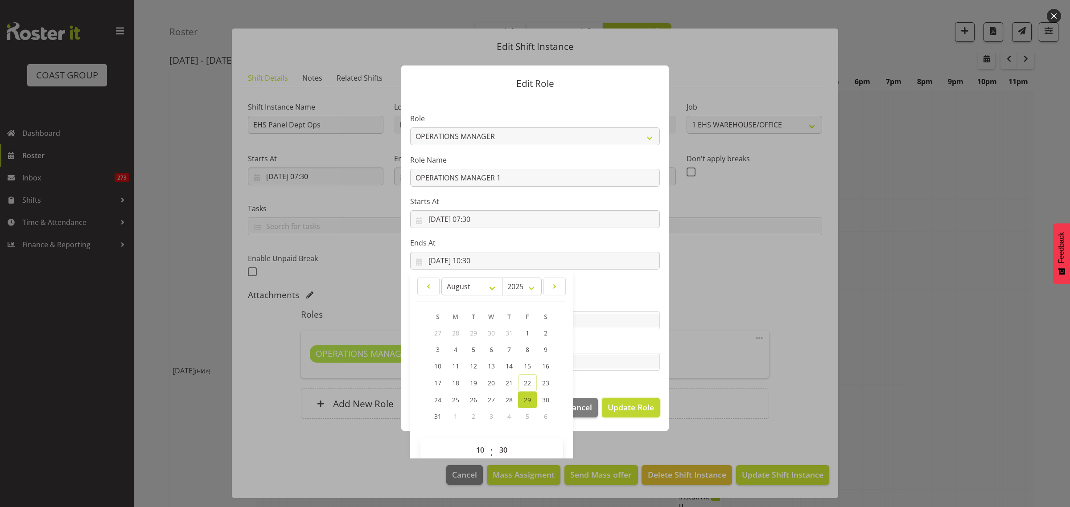
select select
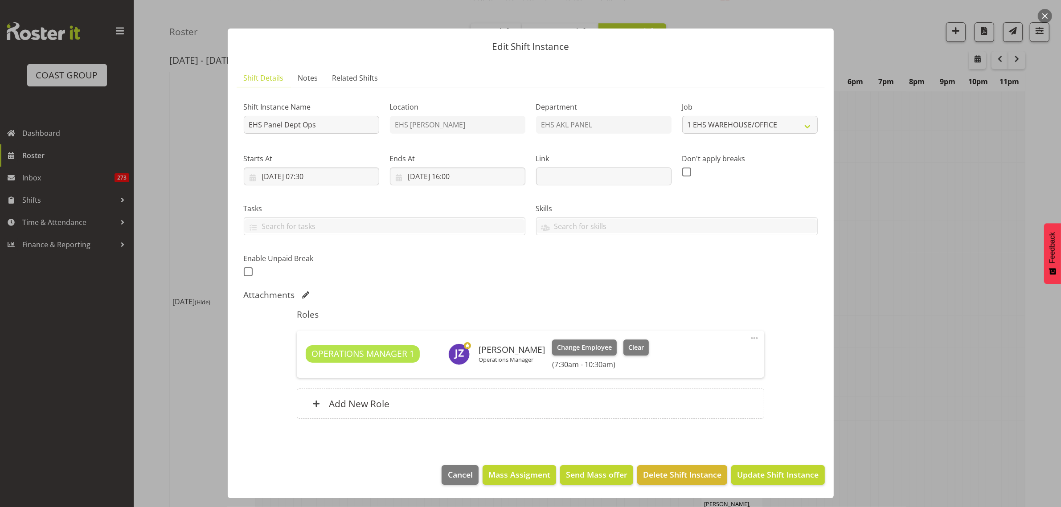
scroll to position [3399, 0]
click at [766, 475] on span "Update Shift Instance" at bounding box center [778, 475] width 82 height 12
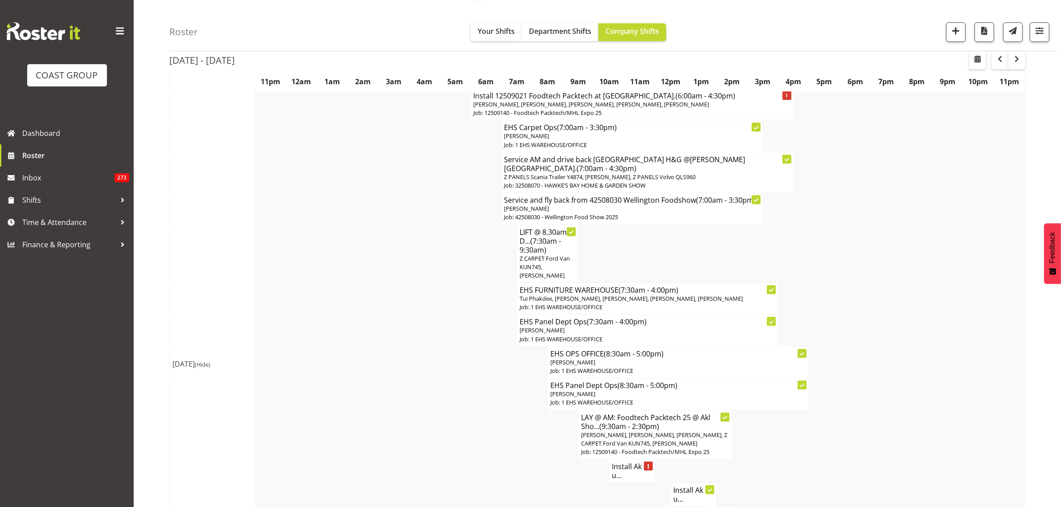
scroll to position [3288, 0]
click at [629, 460] on h4 "Install Ak u..." at bounding box center [632, 469] width 41 height 18
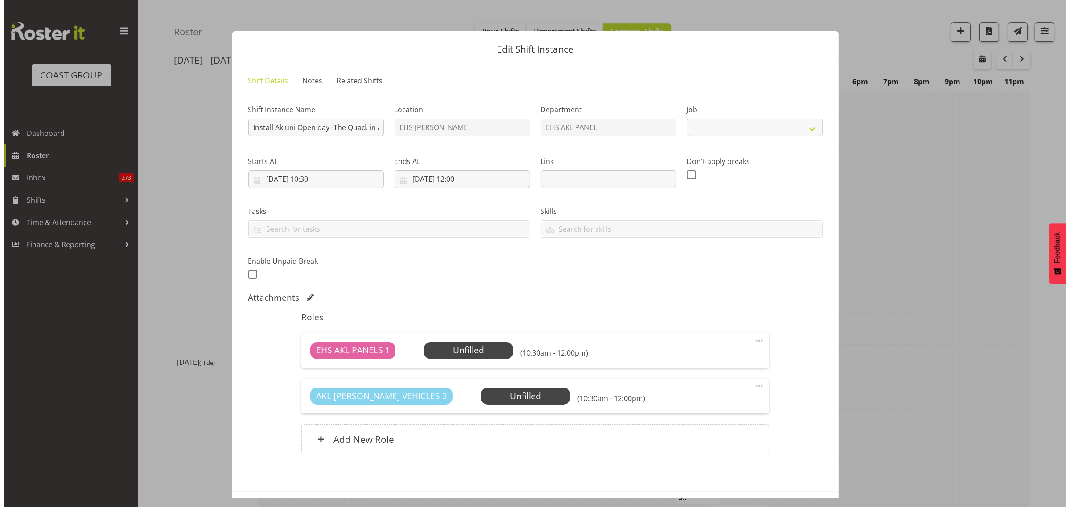
scroll to position [3279, 0]
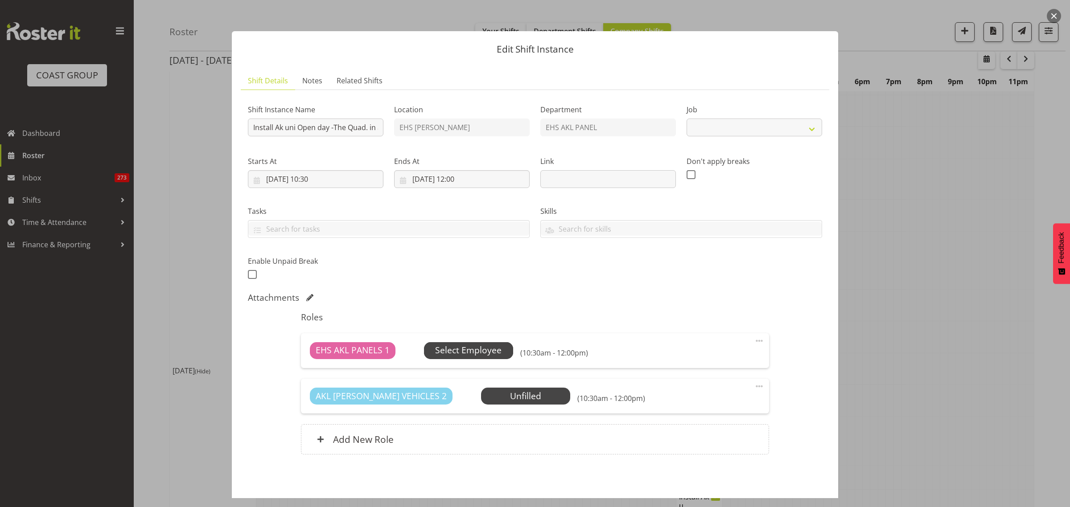
select select "9993"
click at [468, 353] on span "Select Employee" at bounding box center [468, 350] width 66 height 13
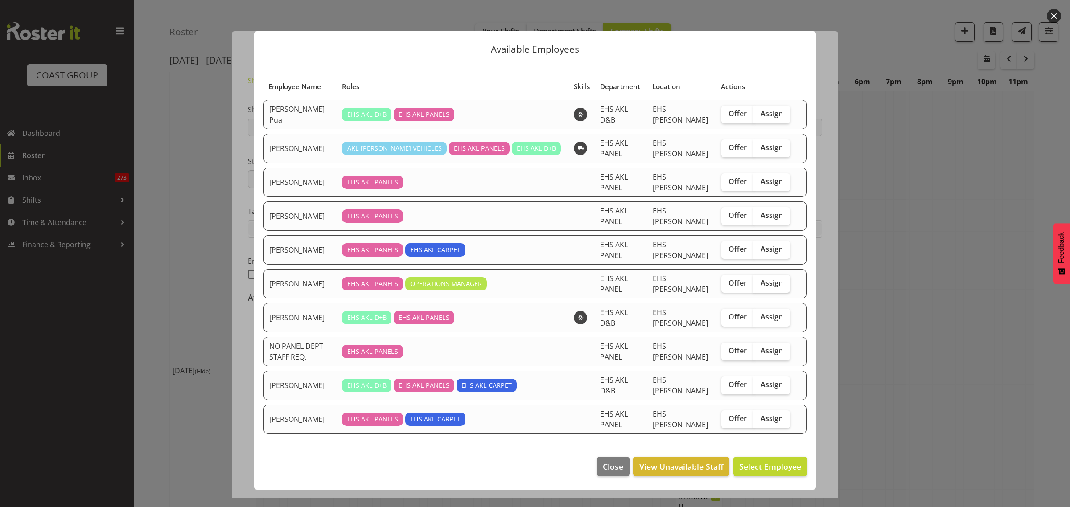
click at [763, 279] on span "Assign" at bounding box center [771, 283] width 22 height 9
click at [759, 280] on input "Assign" at bounding box center [756, 283] width 6 height 6
checkbox input "true"
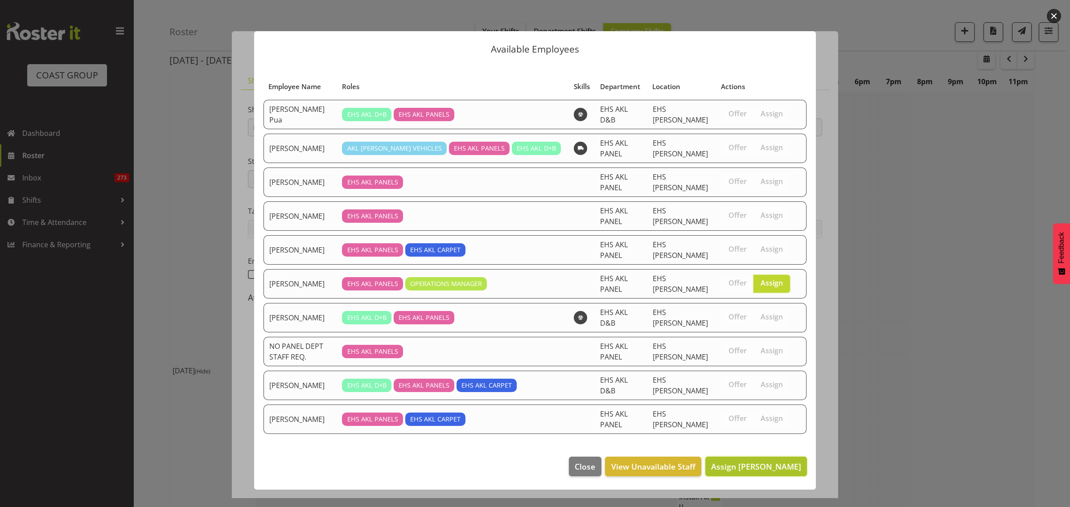
click at [746, 461] on span "Assign Jeremy Zhu" at bounding box center [756, 466] width 90 height 11
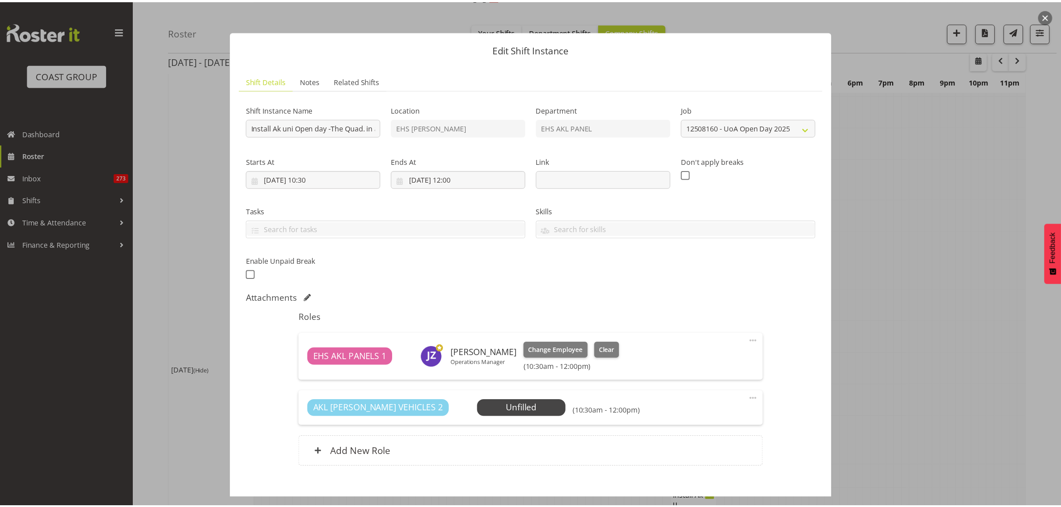
scroll to position [3288, 0]
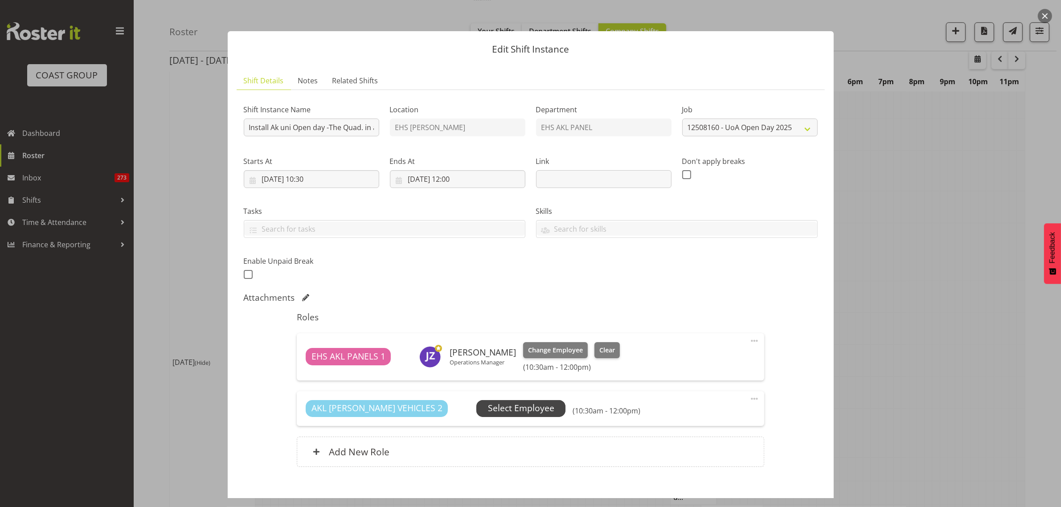
click at [488, 409] on span "Select Employee" at bounding box center [521, 408] width 66 height 13
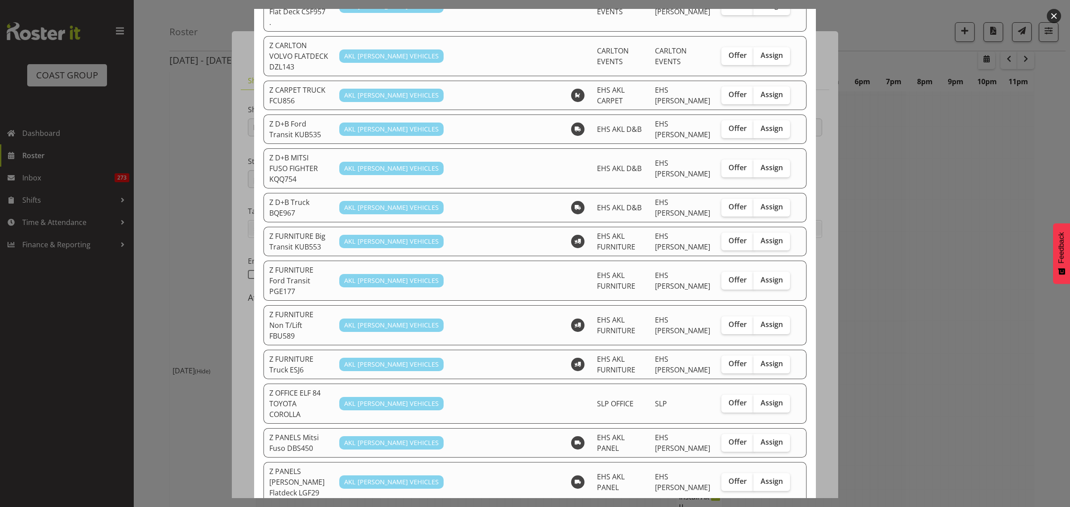
scroll to position [167, 0]
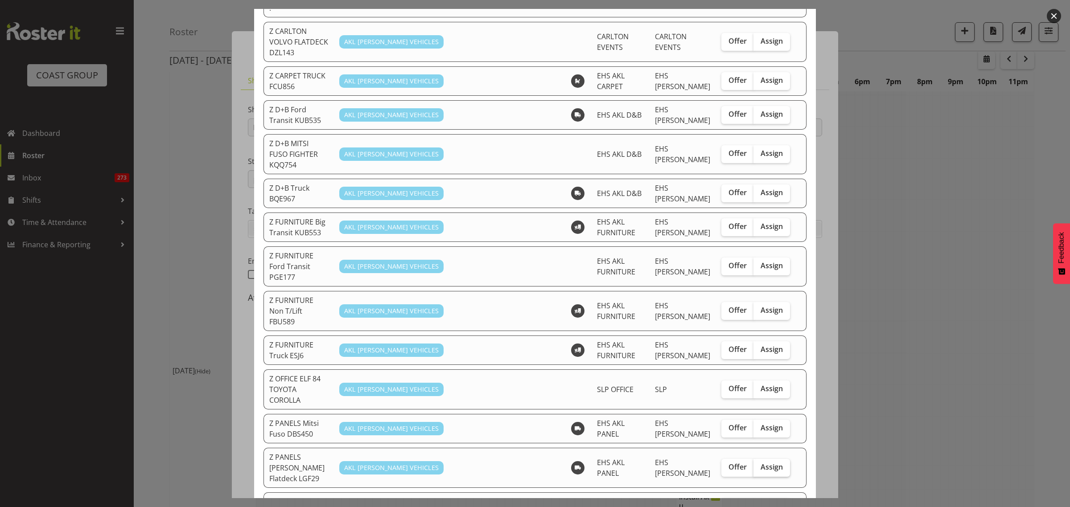
click at [761, 463] on span "Assign" at bounding box center [771, 467] width 22 height 9
click at [759, 464] on input "Assign" at bounding box center [756, 467] width 6 height 6
checkbox input "true"
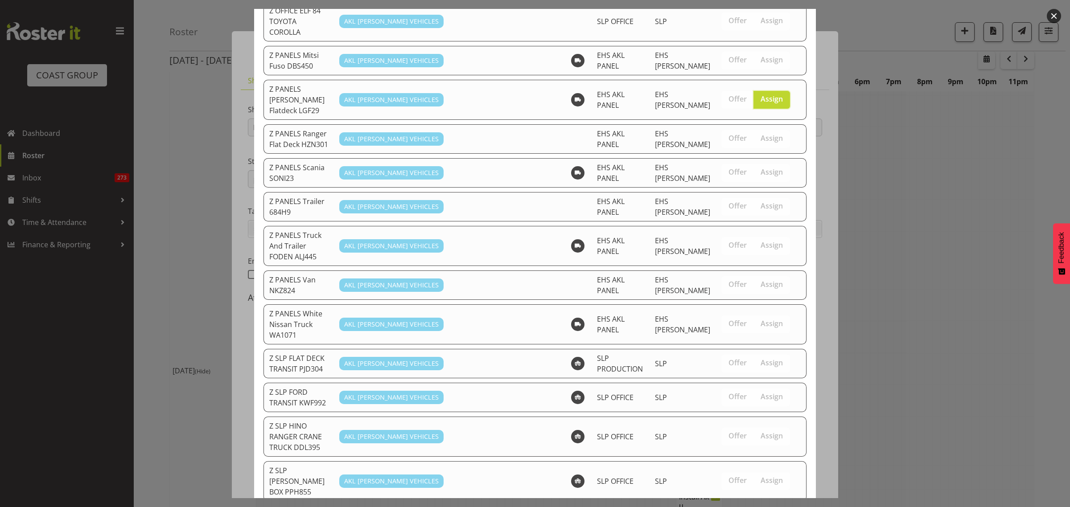
scroll to position [612, 0]
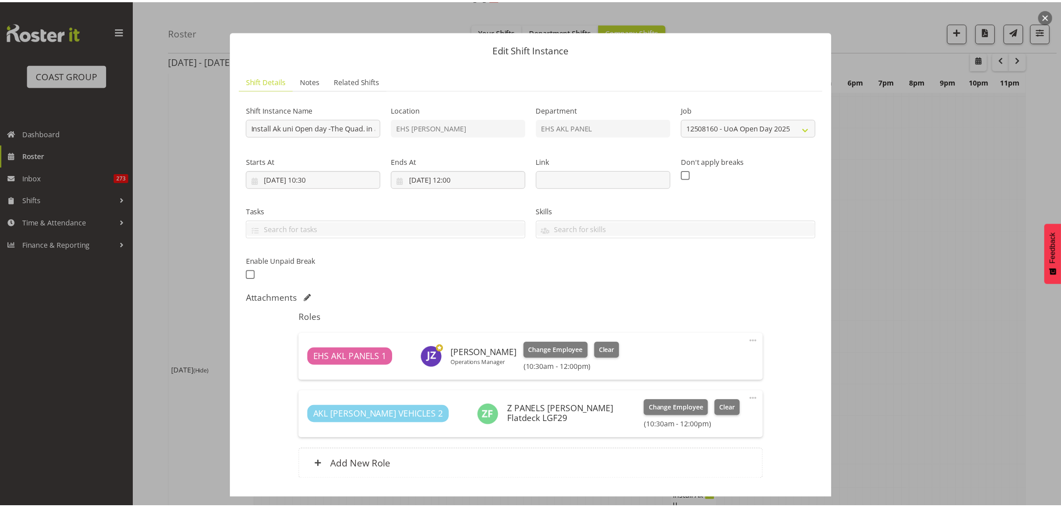
scroll to position [3288, 0]
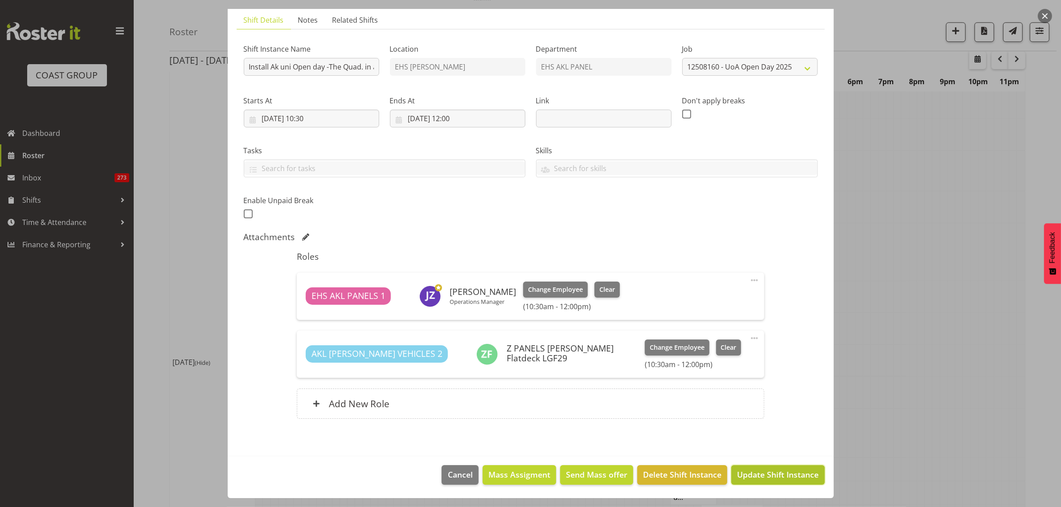
click at [756, 478] on span "Update Shift Instance" at bounding box center [778, 475] width 82 height 12
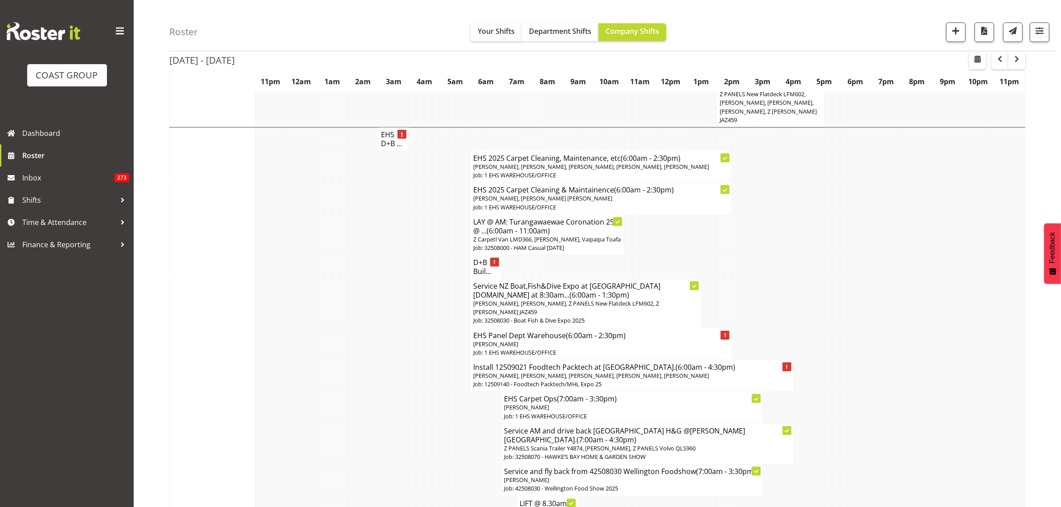
scroll to position [3065, 0]
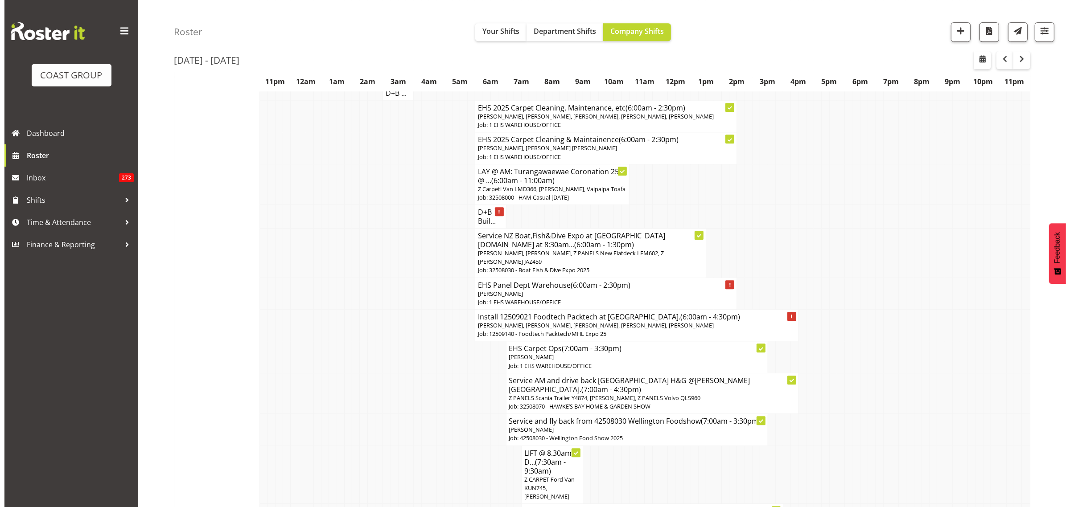
scroll to position [3056, 0]
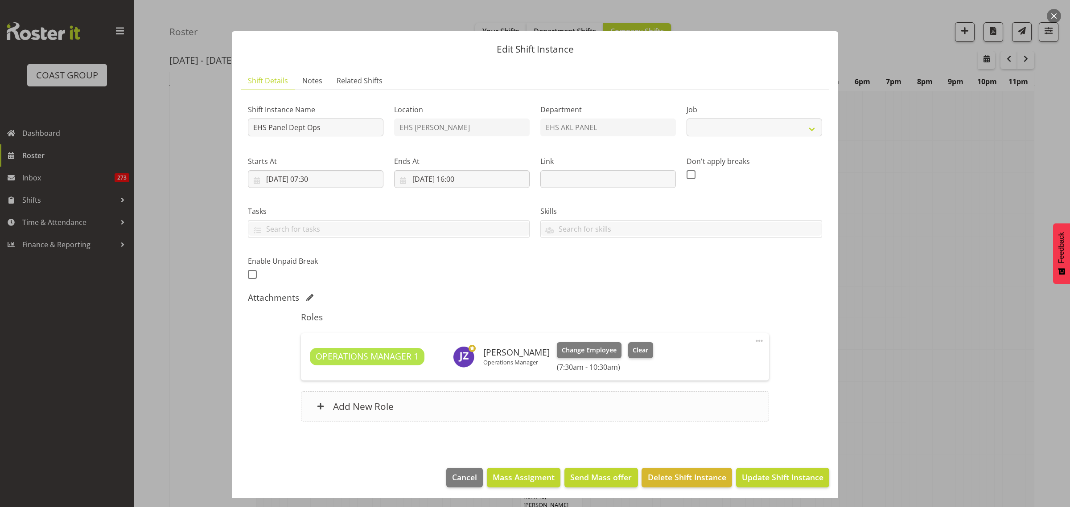
select select "69"
click at [455, 409] on div "Add New Role" at bounding box center [535, 406] width 468 height 30
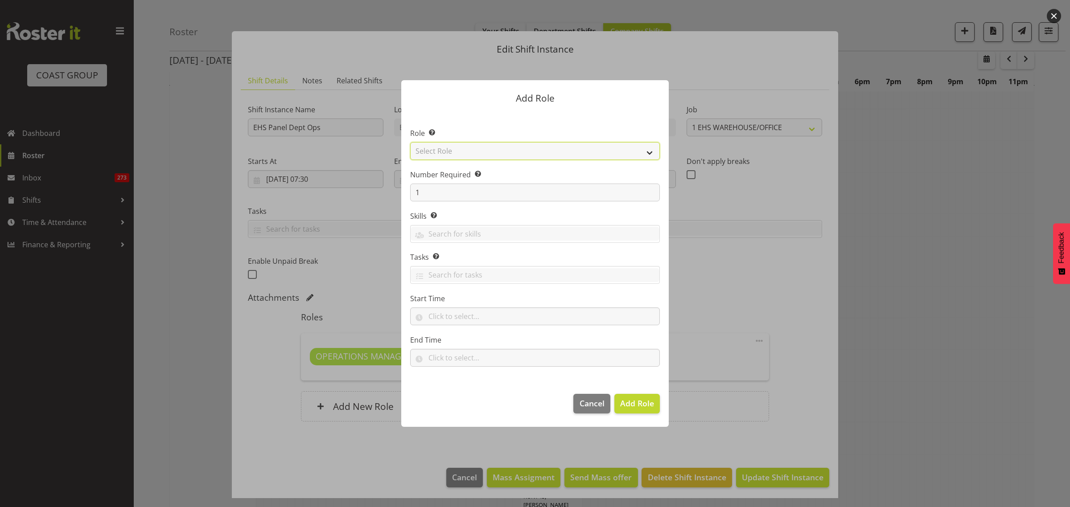
click at [649, 152] on select "Select Role ACCOUNT MANAGER ACCOUNT MANAGER DW ACCOUNTS AKL DIANNA VEHICLES AKL…" at bounding box center [535, 151] width 250 height 18
select select "198"
click at [410, 142] on select "Select Role ACCOUNT MANAGER ACCOUNT MANAGER DW ACCOUNTS AKL DIANNA VEHICLES AKL…" at bounding box center [535, 151] width 250 height 18
click at [498, 321] on input "text" at bounding box center [535, 317] width 250 height 18
click at [468, 341] on select "00 00 01 02 03 04 05 06 07 08 09 10 11 12 13 14 15 16 17 18 19 20 21 22 23" at bounding box center [471, 340] width 20 height 18
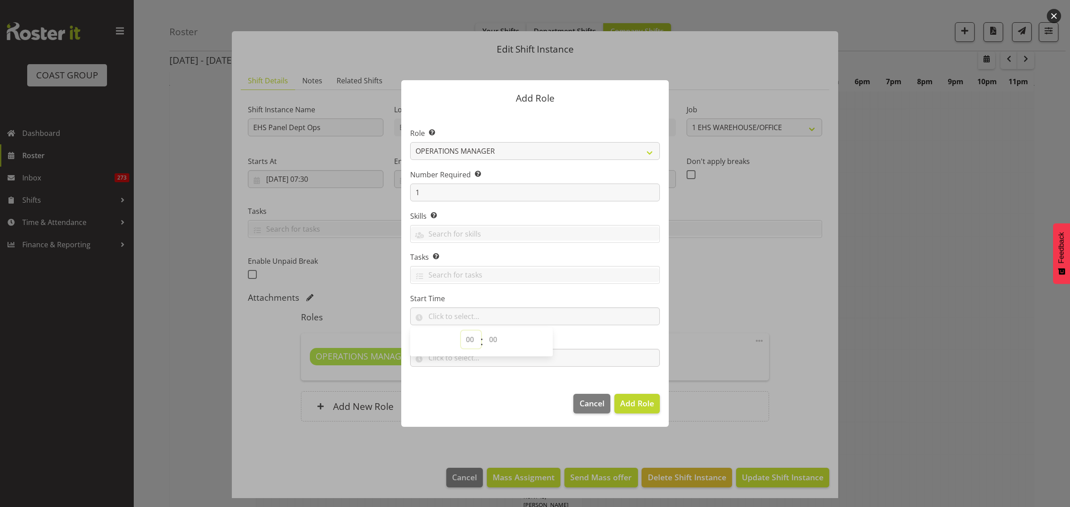
select select "12"
click at [461, 331] on select "00 00 01 02 03 04 05 06 07 08 09 10 11 12 13 14 15 16 17 18 19 20 21 22 23" at bounding box center [471, 340] width 20 height 18
click at [494, 338] on select "00 00 01 02 03 04 05 06 07 08 09 10 11 12 13 14 15 16 17 18 19 20 21 22 23 24 2…" at bounding box center [494, 340] width 20 height 18
select select "0"
click at [484, 331] on select "00 00 01 02 03 04 05 06 07 08 09 10 11 12 13 14 15 16 17 18 19 20 21 22 23 24 2…" at bounding box center [494, 340] width 20 height 18
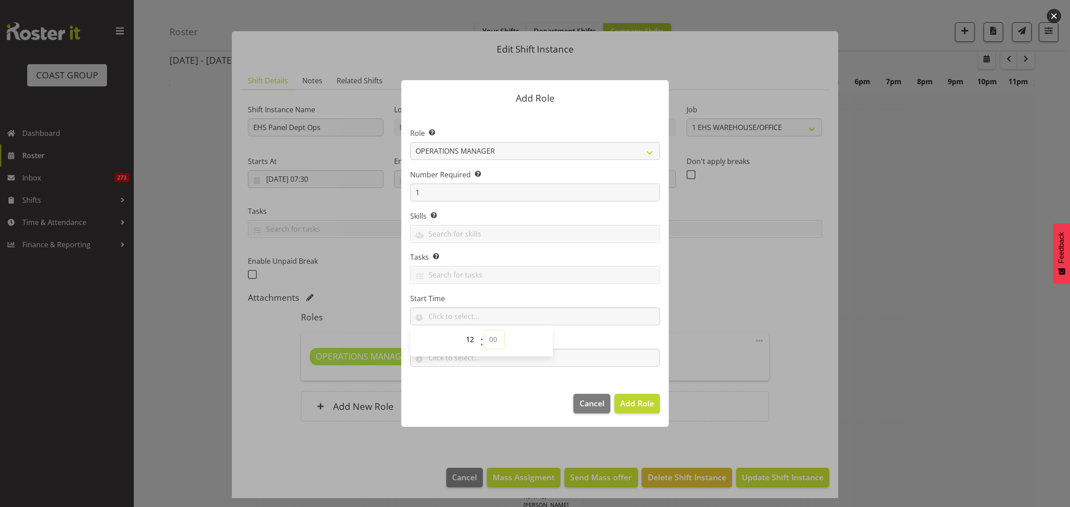
type input "12:00"
click at [591, 358] on input "text" at bounding box center [535, 358] width 250 height 18
click at [468, 382] on select "00 00 01 02 03 04 05 06 07 08 09 10 11 12 13 14 15 16 17 18 19 20 21 22 23" at bounding box center [471, 381] width 20 height 18
select select "16"
click at [461, 372] on select "00 00 01 02 03 04 05 06 07 08 09 10 11 12 13 14 15 16 17 18 19 20 21 22 23" at bounding box center [471, 381] width 20 height 18
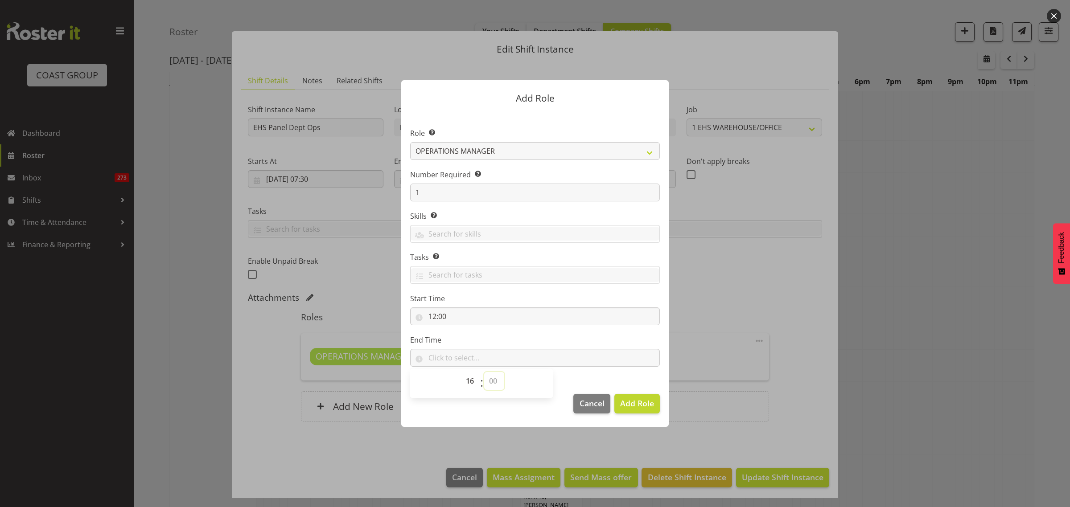
click at [492, 380] on select "00 00 01 02 03 04 05 06 07 08 09 10 11 12 13 14 15 16 17 18 19 20 21 22 23 24 2…" at bounding box center [494, 381] width 20 height 18
select select "30"
click at [484, 372] on select "00 00 01 02 03 04 05 06 07 08 09 10 11 12 13 14 15 16 17 18 19 20 21 22 23 24 2…" at bounding box center [494, 381] width 20 height 18
type input "16:30"
click at [634, 406] on span "Add Role" at bounding box center [637, 403] width 34 height 11
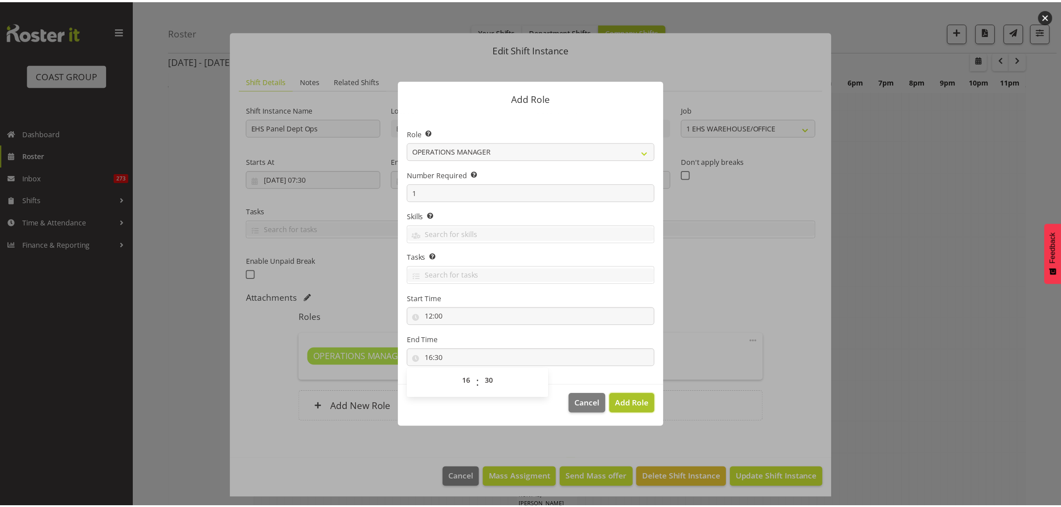
scroll to position [3065, 0]
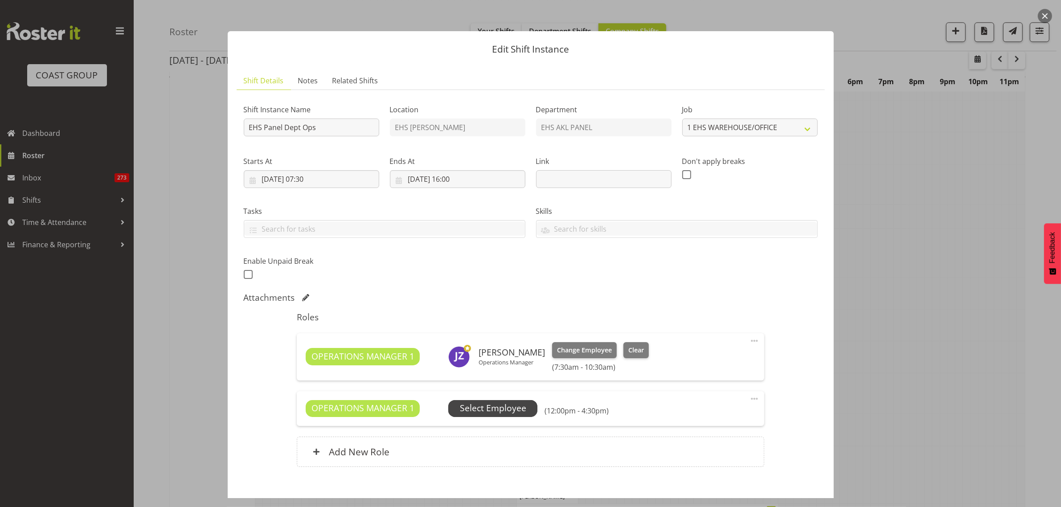
click at [509, 409] on span "Select Employee" at bounding box center [493, 408] width 66 height 13
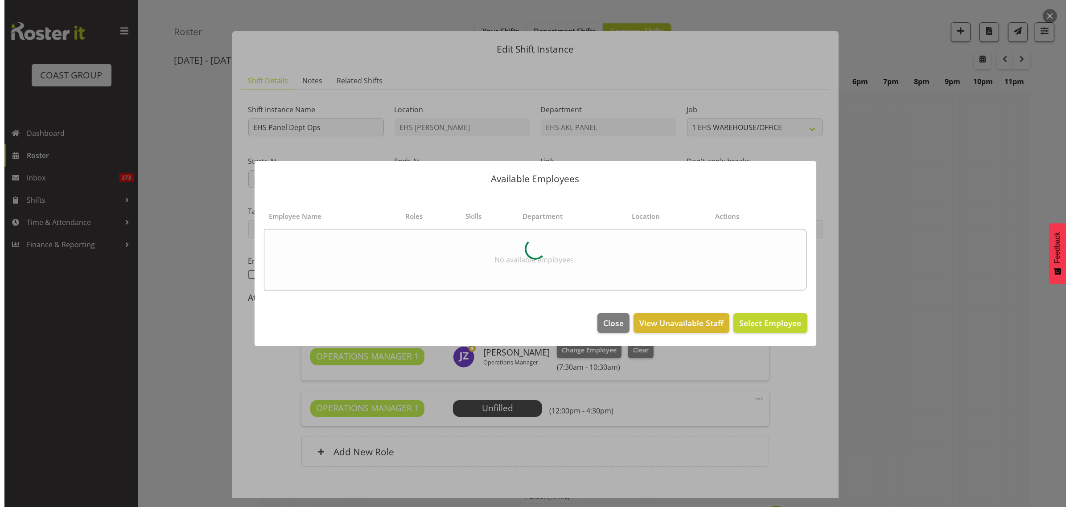
scroll to position [3056, 0]
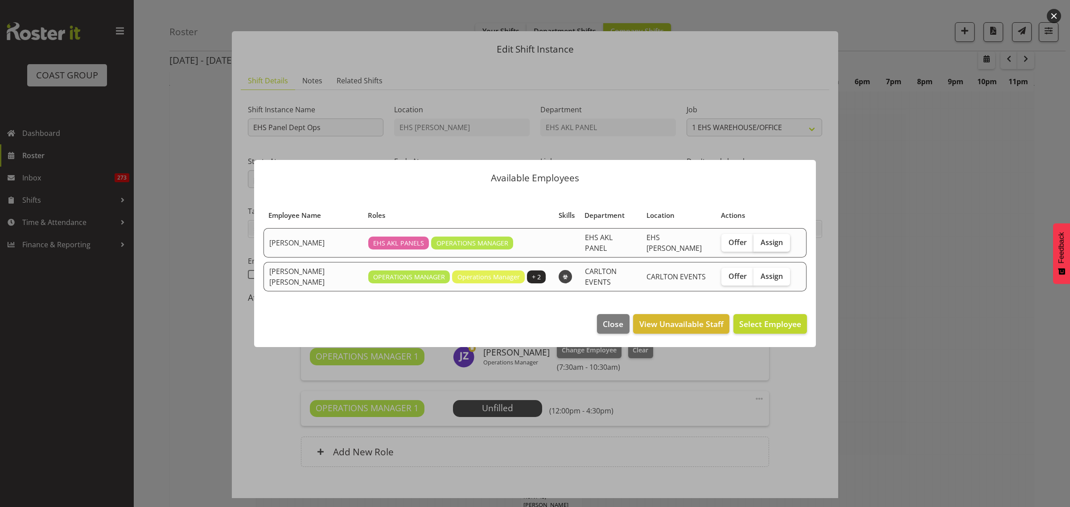
click at [765, 244] on span "Assign" at bounding box center [771, 242] width 22 height 9
click at [759, 244] on input "Assign" at bounding box center [756, 242] width 6 height 6
checkbox input "true"
click at [765, 325] on span "Assign Jeremy Zhu" at bounding box center [756, 324] width 90 height 11
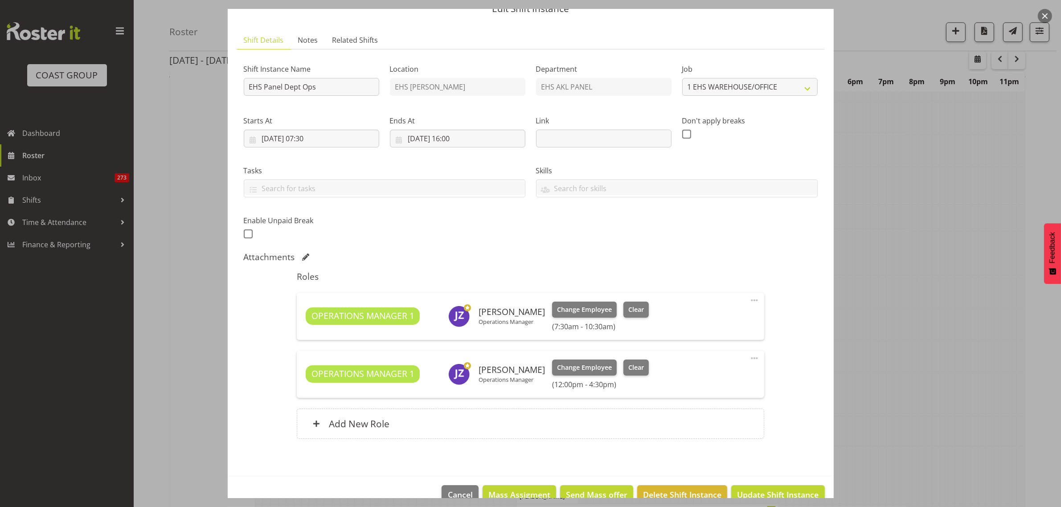
scroll to position [61, 0]
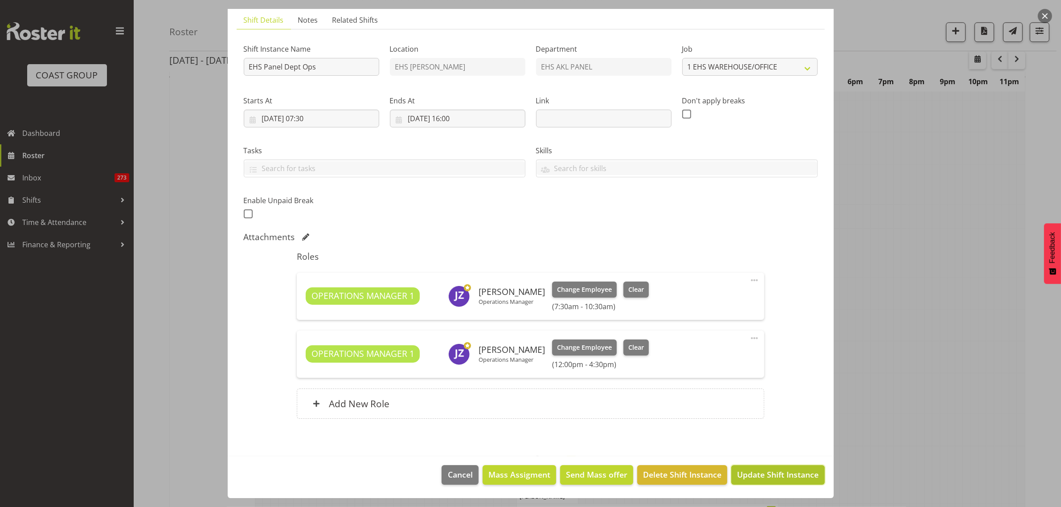
click at [757, 478] on span "Update Shift Instance" at bounding box center [778, 475] width 82 height 12
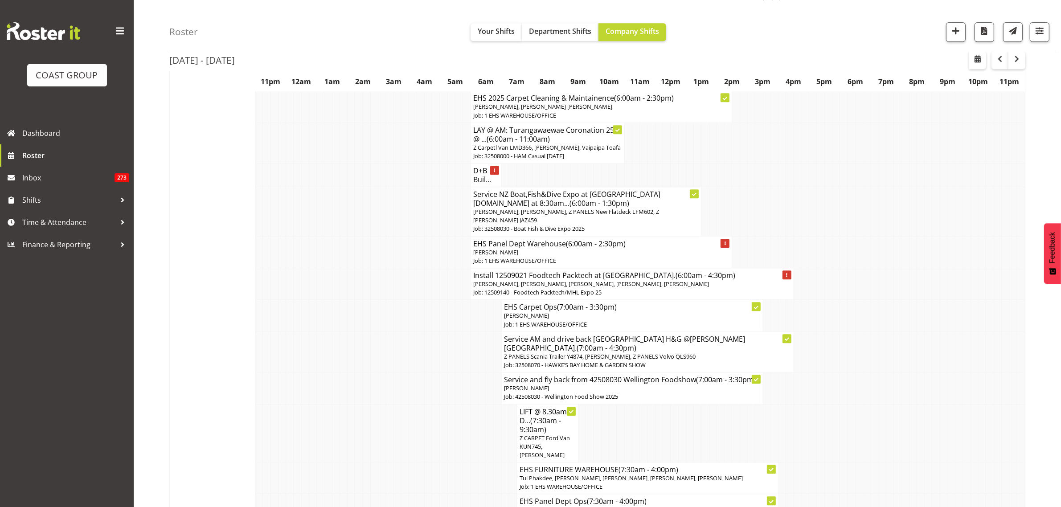
scroll to position [3009, 0]
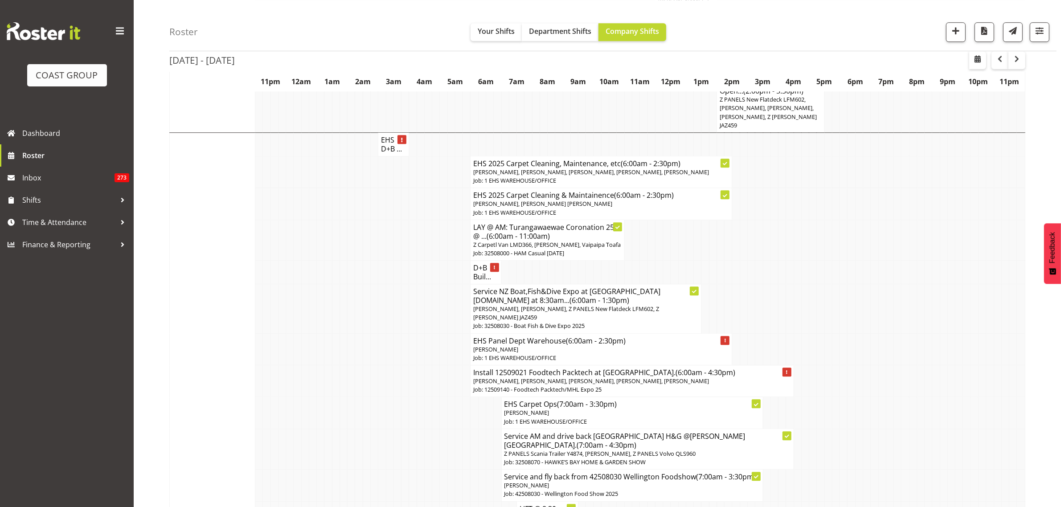
click at [637, 377] on span "[PERSON_NAME], [PERSON_NAME], [PERSON_NAME], [PERSON_NAME], [PERSON_NAME]" at bounding box center [591, 381] width 236 height 8
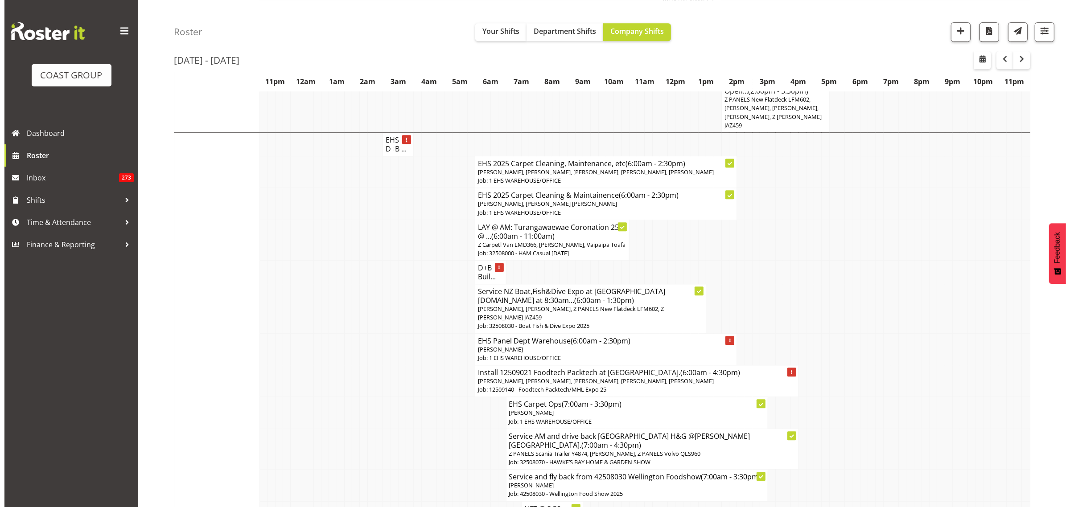
scroll to position [3000, 0]
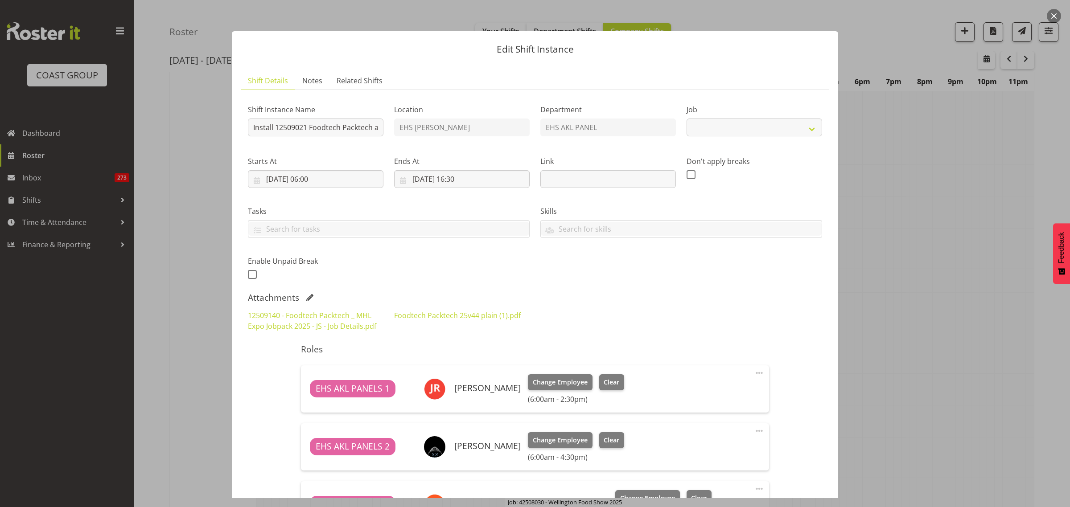
select select "9630"
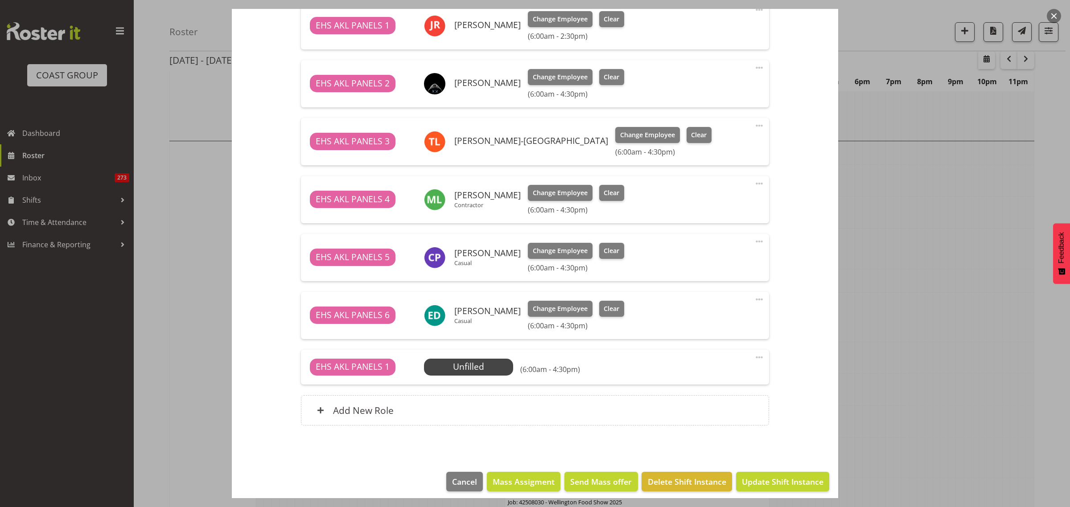
scroll to position [370, 0]
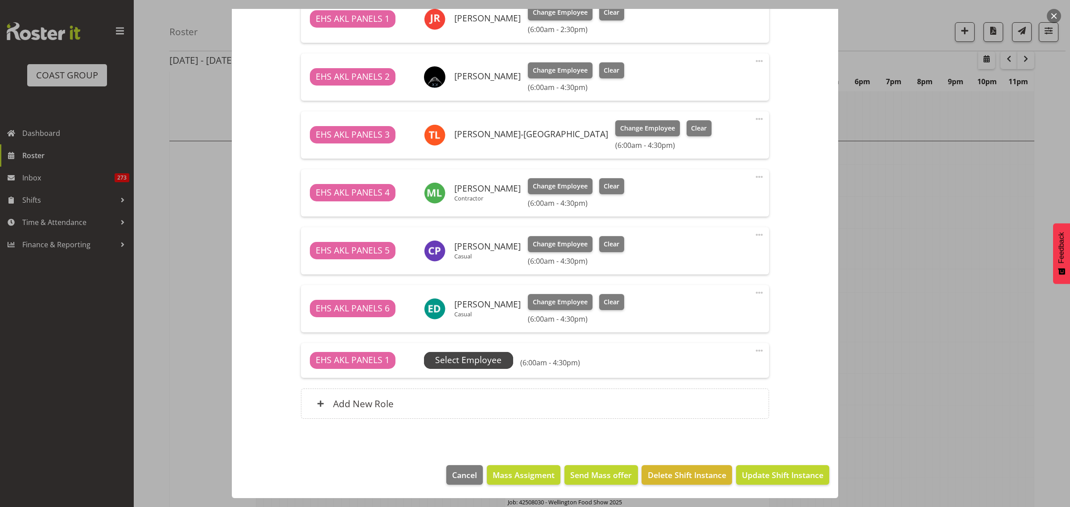
click at [483, 362] on span "Select Employee" at bounding box center [468, 360] width 66 height 13
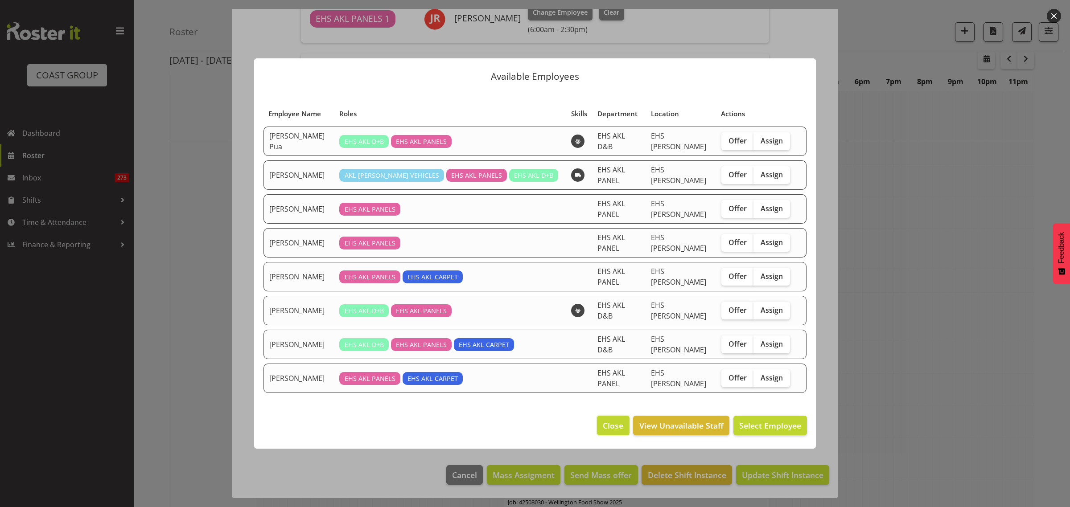
click at [612, 420] on span "Close" at bounding box center [613, 426] width 21 height 12
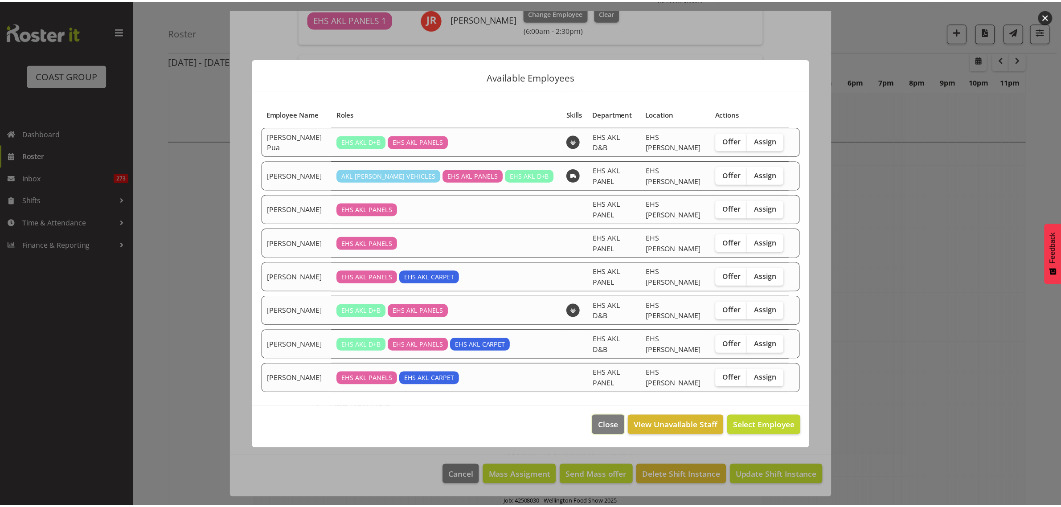
scroll to position [3009, 0]
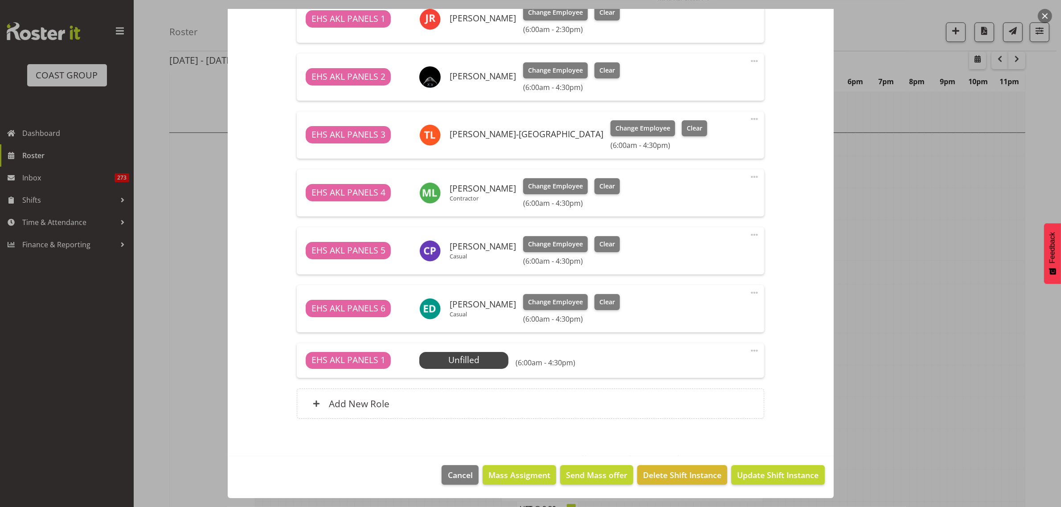
click at [749, 118] on span at bounding box center [754, 119] width 11 height 11
click at [708, 140] on link "Edit" at bounding box center [717, 139] width 86 height 16
select select "7"
select select "2025"
select select "16"
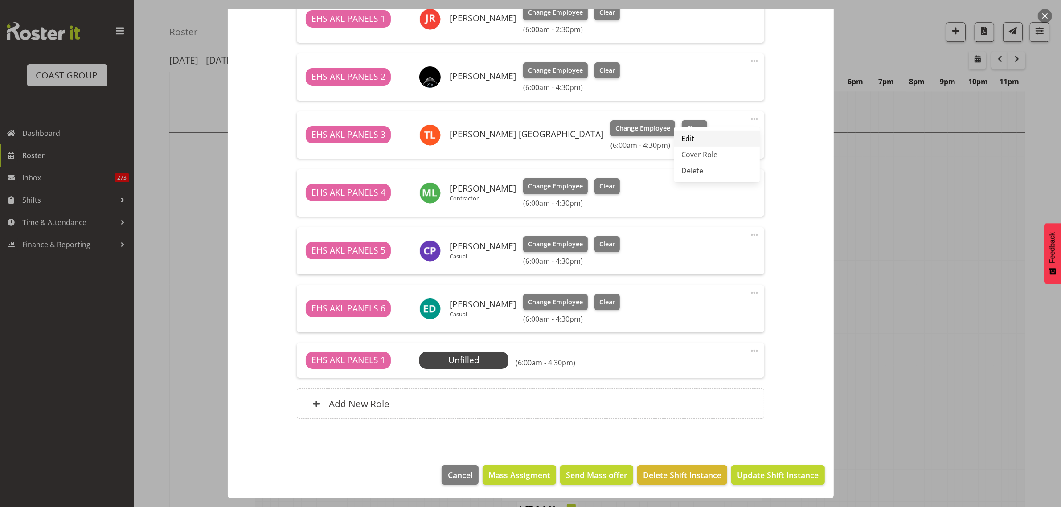
select select "30"
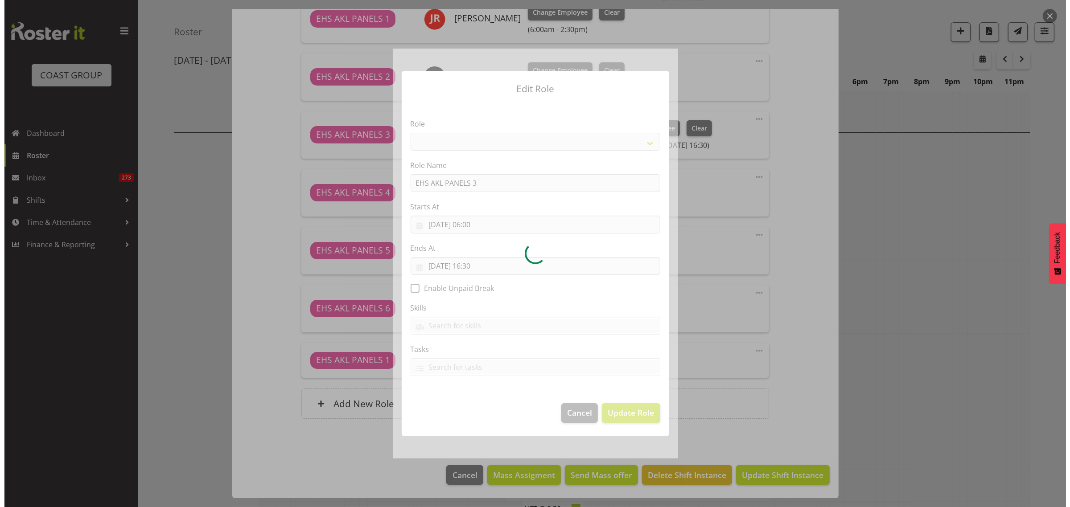
scroll to position [3000, 0]
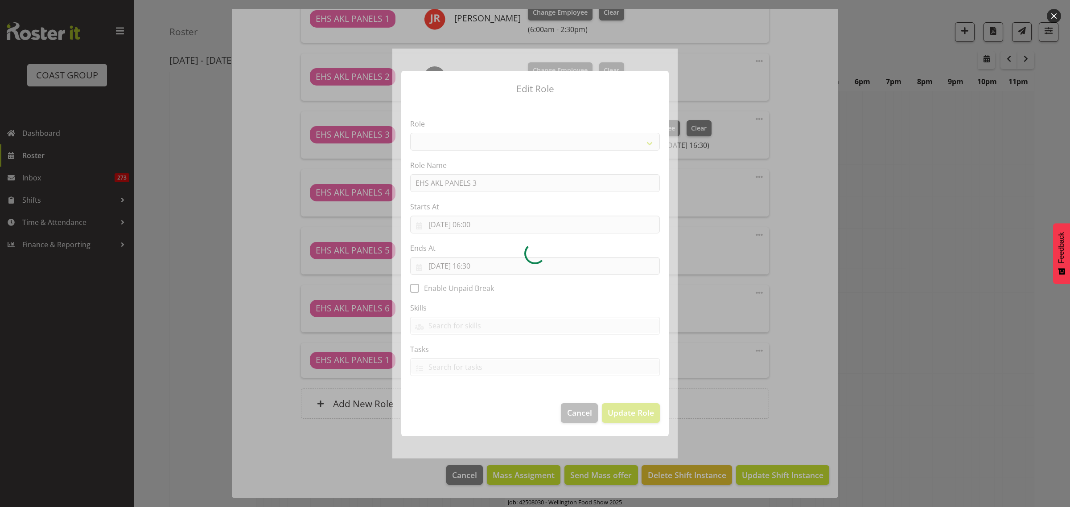
select select "188"
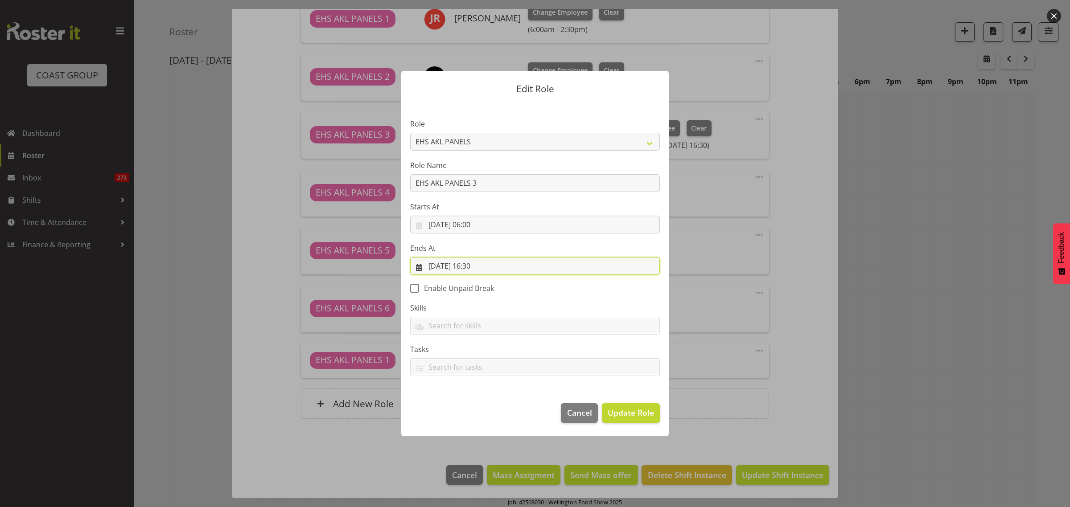
click at [518, 267] on input "29/08/2025, 16:30" at bounding box center [535, 266] width 250 height 18
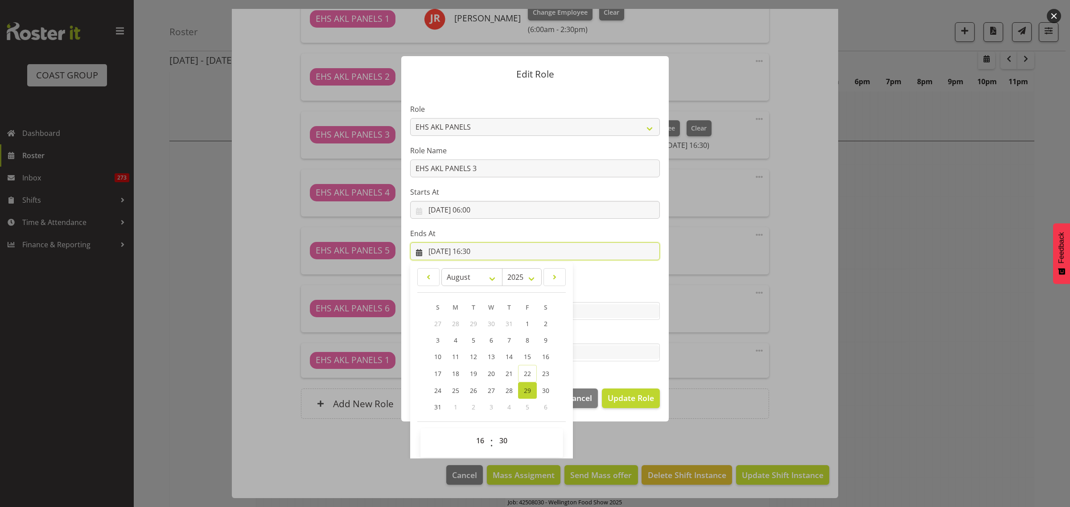
scroll to position [19, 0]
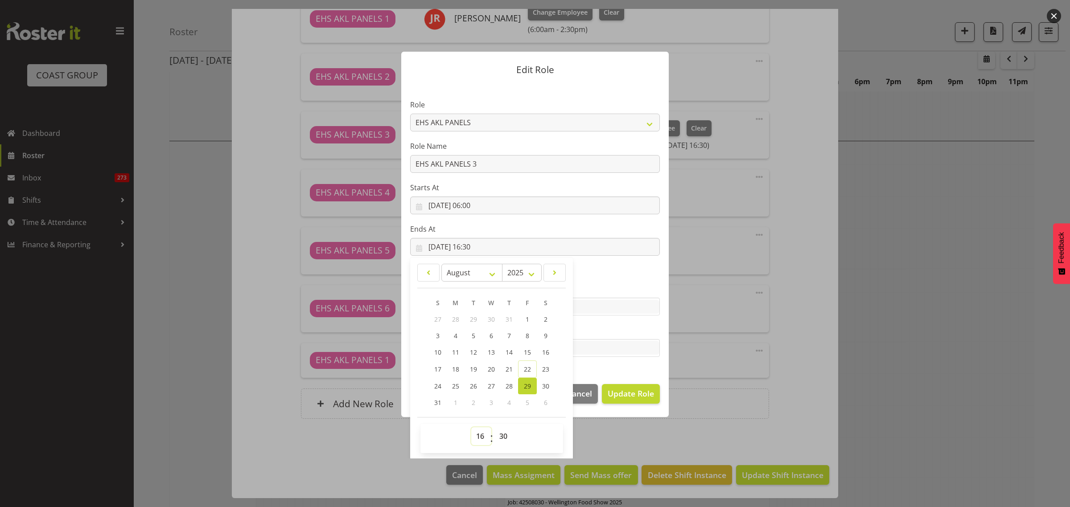
click at [476, 437] on select "00 01 02 03 04 05 06 07 08 09 10 11 12 13 14 15 16 17 18 19 20 21 22 23" at bounding box center [481, 436] width 20 height 18
select select "14"
click at [471, 427] on select "00 01 02 03 04 05 06 07 08 09 10 11 12 13 14 15 16 17 18 19 20 21 22 23" at bounding box center [481, 436] width 20 height 18
type input "29/08/2025, 14:30"
click at [476, 434] on select "00 01 02 03 04 05 06 07 08 09 10 11 12 13 14 15 16 17 18 19 20 21 22 23" at bounding box center [481, 436] width 20 height 18
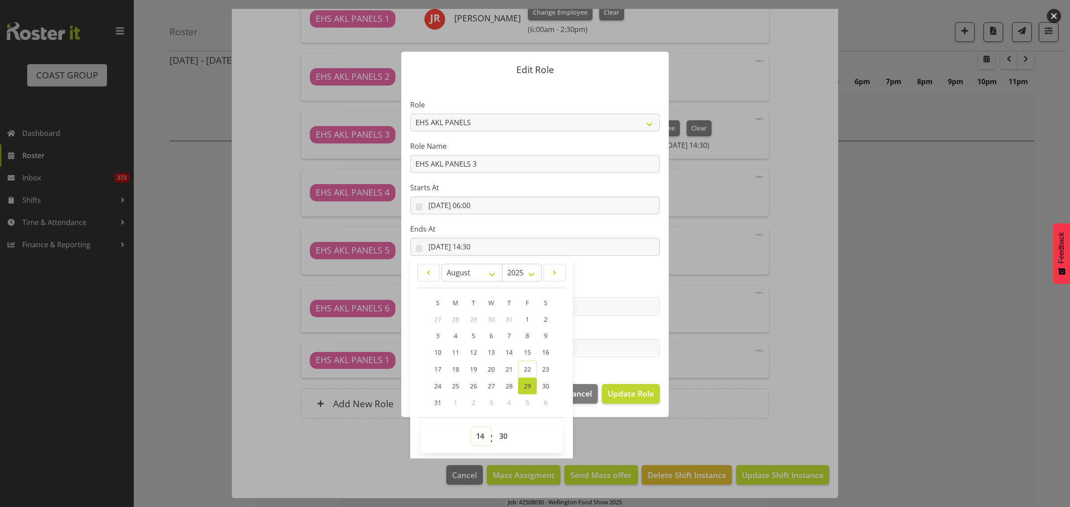
select select "16"
click at [471, 427] on select "00 01 02 03 04 05 06 07 08 09 10 11 12 13 14 15 16 17 18 19 20 21 22 23" at bounding box center [481, 436] width 20 height 18
type input "29/08/2025, 16:30"
click at [500, 435] on select "00 01 02 03 04 05 06 07 08 09 10 11 12 13 14 15 16 17 18 19 20 21 22 23 24 25 2…" at bounding box center [504, 436] width 20 height 18
select select "45"
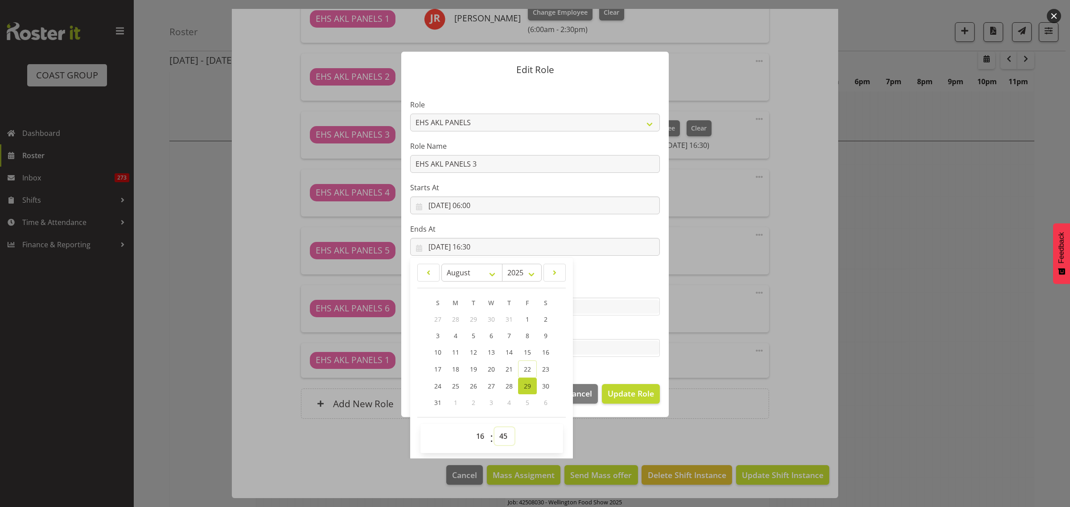
click at [494, 427] on select "00 01 02 03 04 05 06 07 08 09 10 11 12 13 14 15 16 17 18 19 20 21 22 23 24 25 2…" at bounding box center [504, 436] width 20 height 18
type input "29/08/2025, 16:45"
click at [616, 395] on span "Update Role" at bounding box center [631, 394] width 46 height 12
select select
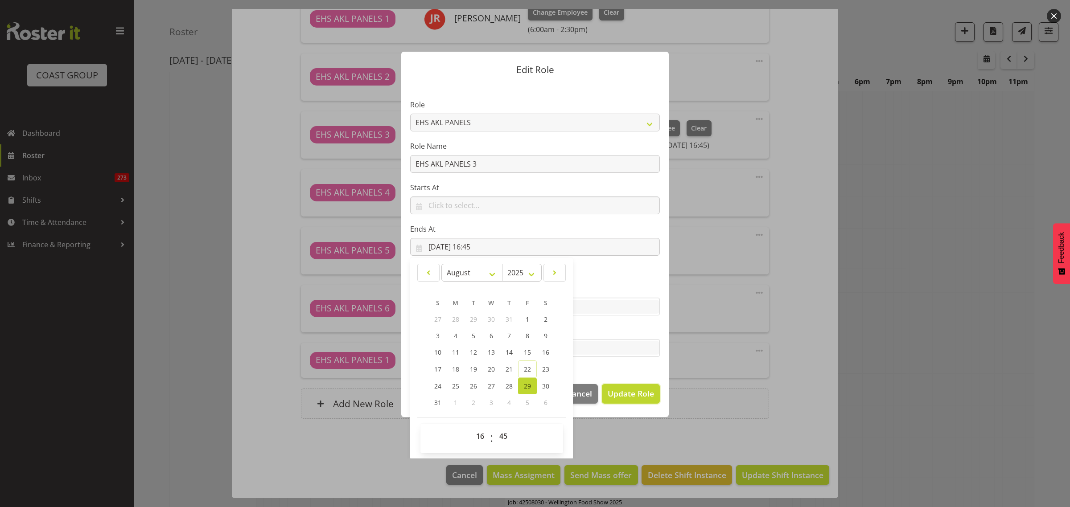
select select
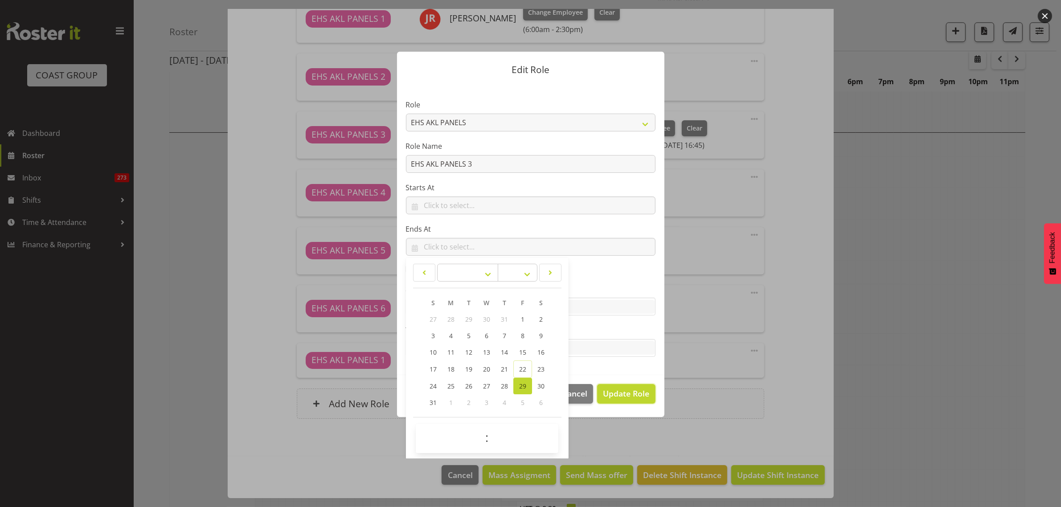
scroll to position [19, 0]
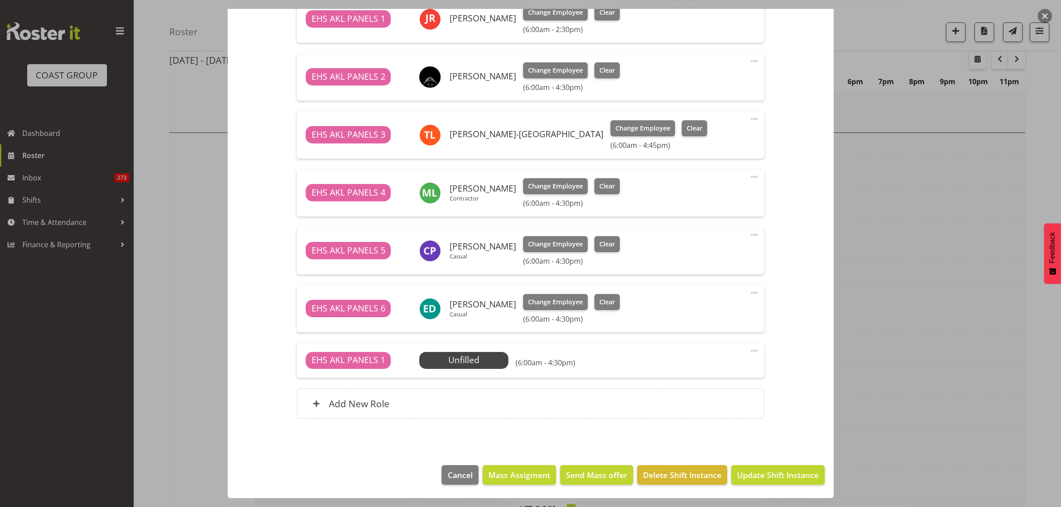
click at [749, 351] on span at bounding box center [754, 350] width 11 height 11
click at [712, 371] on link "Edit" at bounding box center [717, 370] width 86 height 16
select select "7"
select select "2025"
select select "16"
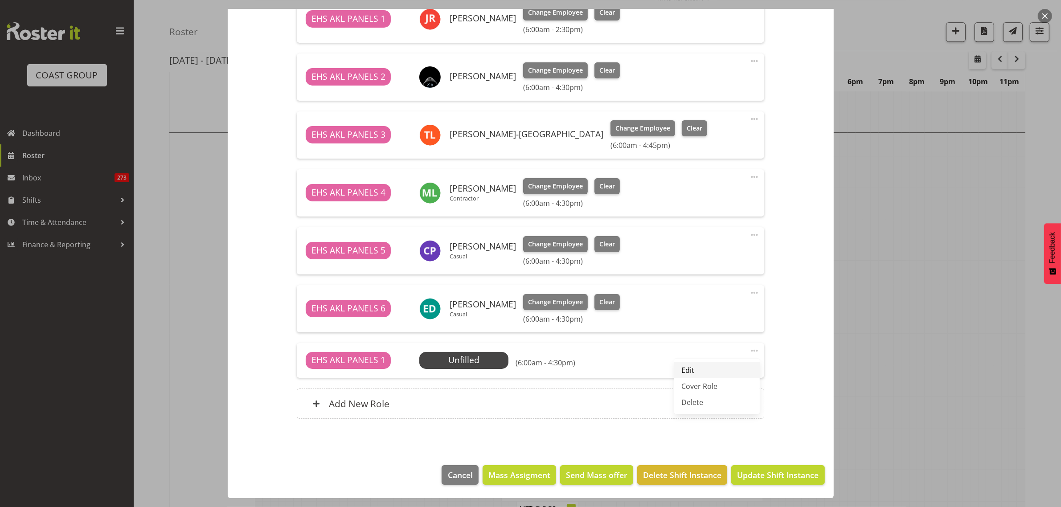
select select "30"
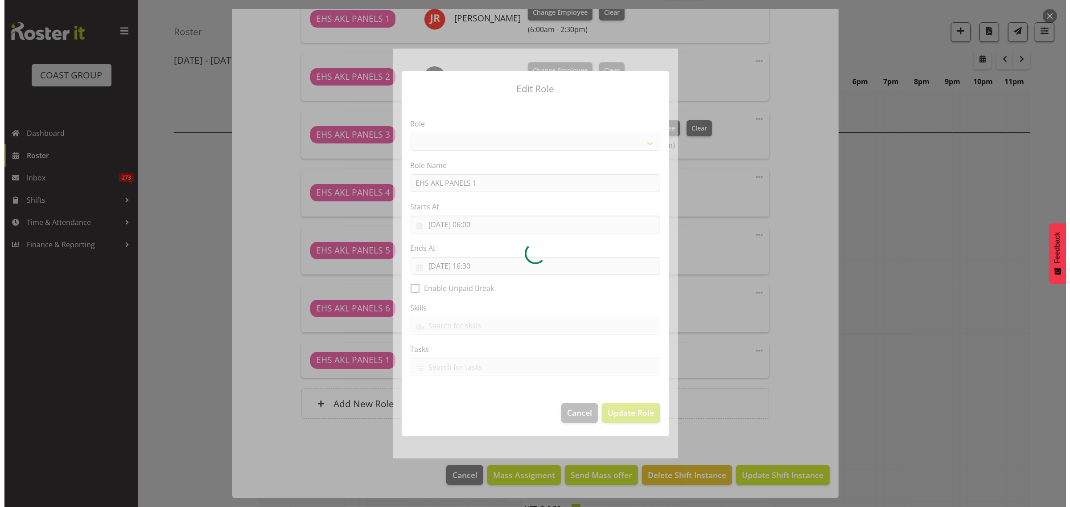
scroll to position [3000, 0]
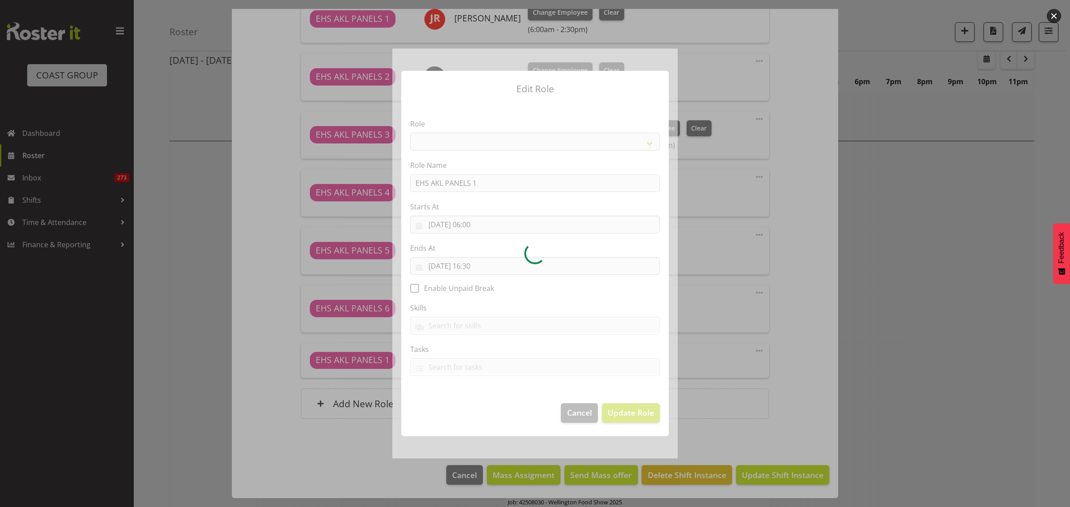
select select "188"
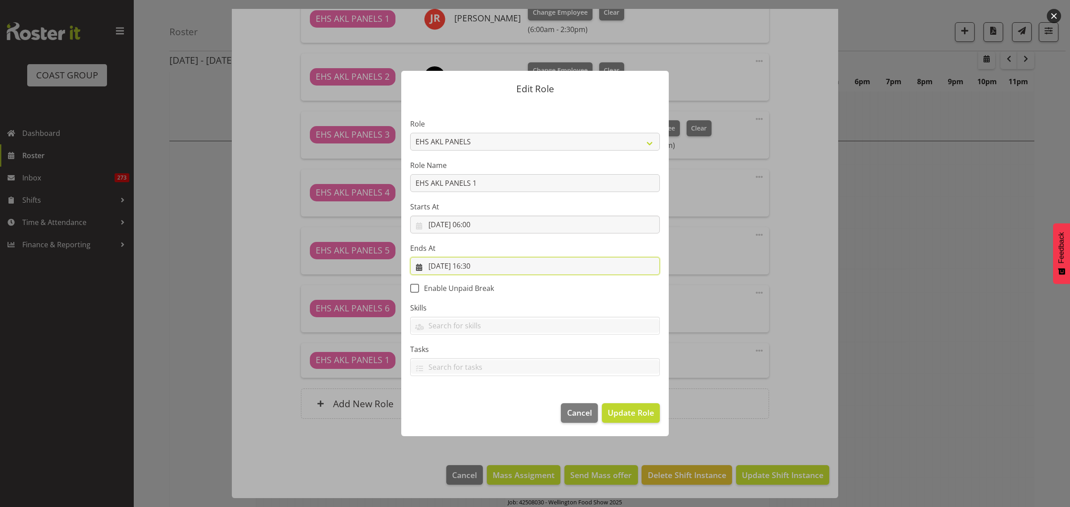
click at [519, 267] on input "29/08/2025, 16:30" at bounding box center [535, 266] width 250 height 18
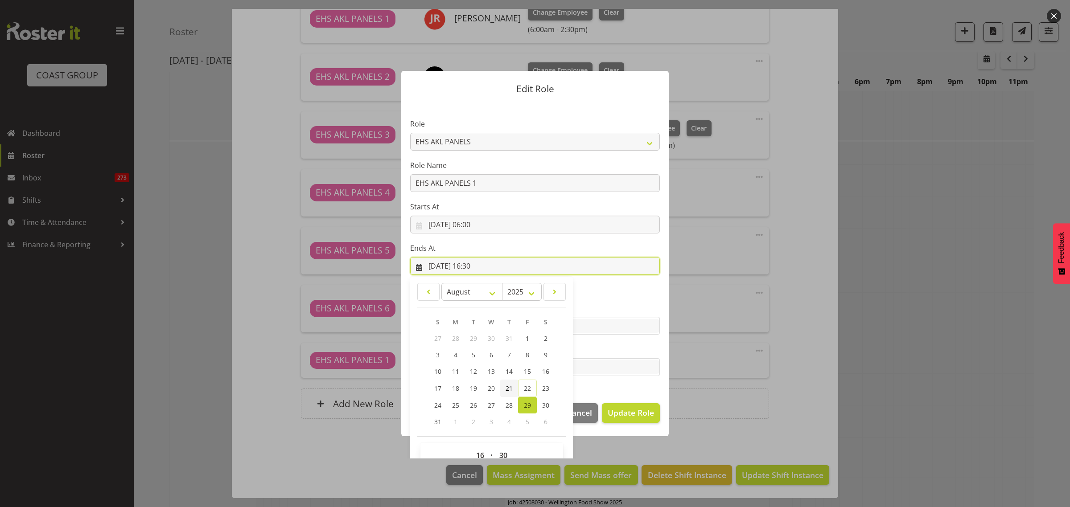
scroll to position [19, 0]
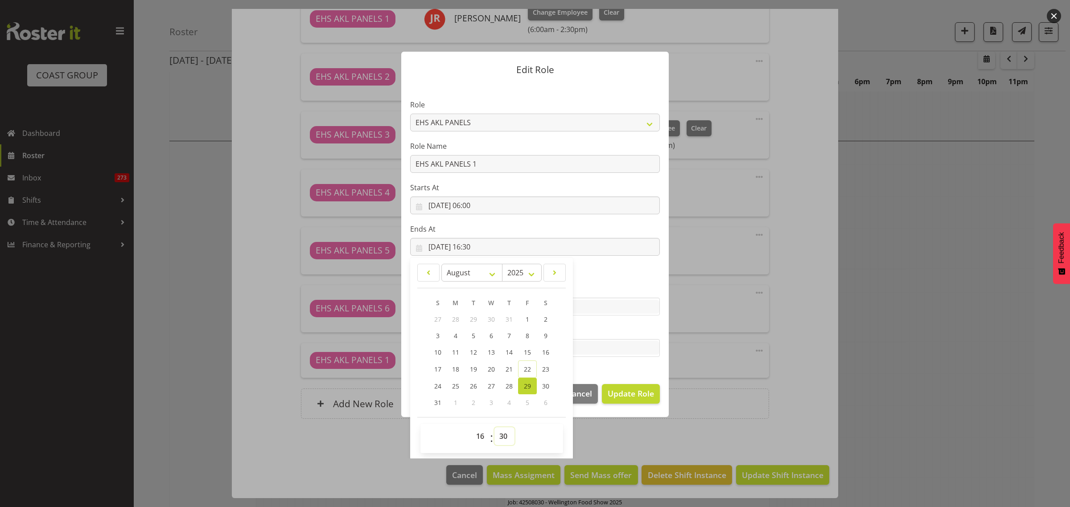
click at [498, 435] on select "00 01 02 03 04 05 06 07 08 09 10 11 12 13 14 15 16 17 18 19 20 21 22 23 24 25 2…" at bounding box center [504, 436] width 20 height 18
select select "45"
click at [494, 427] on select "00 01 02 03 04 05 06 07 08 09 10 11 12 13 14 15 16 17 18 19 20 21 22 23 24 25 2…" at bounding box center [504, 436] width 20 height 18
type input "29/08/2025, 16:45"
click at [613, 390] on span "Update Role" at bounding box center [631, 394] width 46 height 12
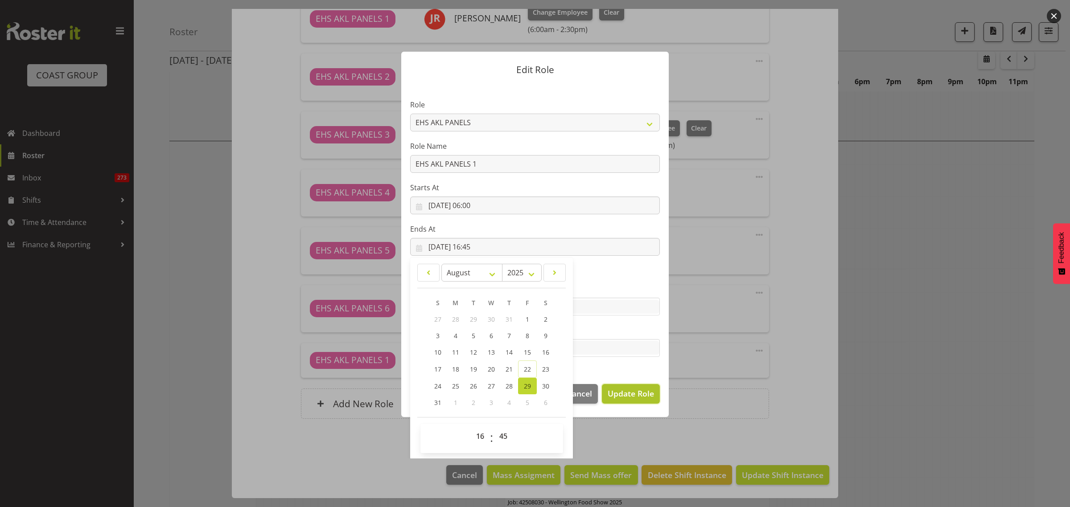
select select
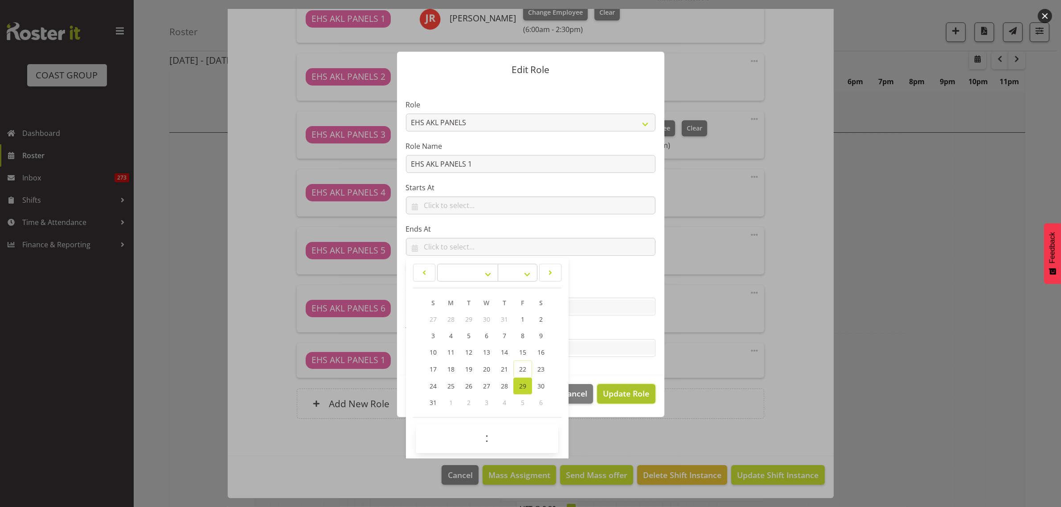
scroll to position [19, 0]
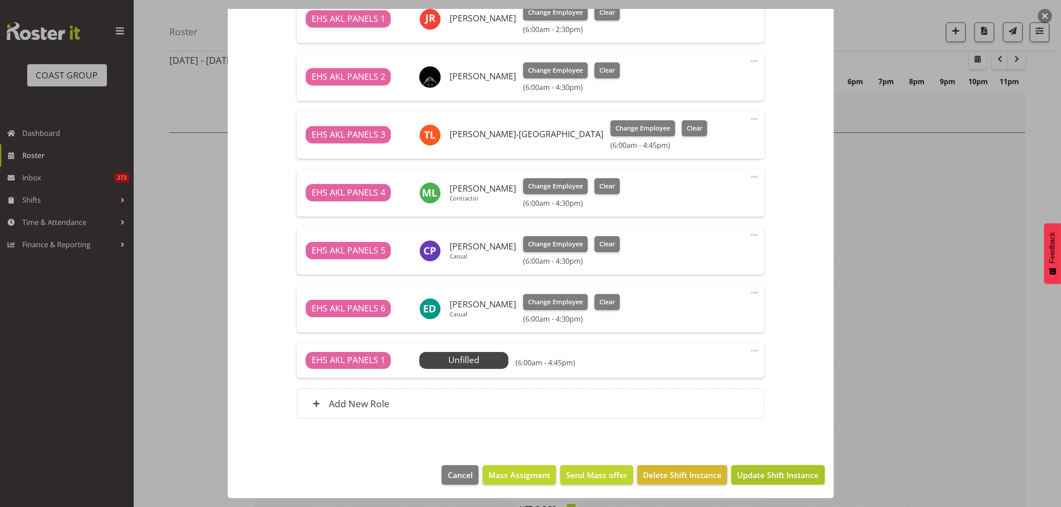
click at [763, 477] on span "Update Shift Instance" at bounding box center [778, 475] width 82 height 12
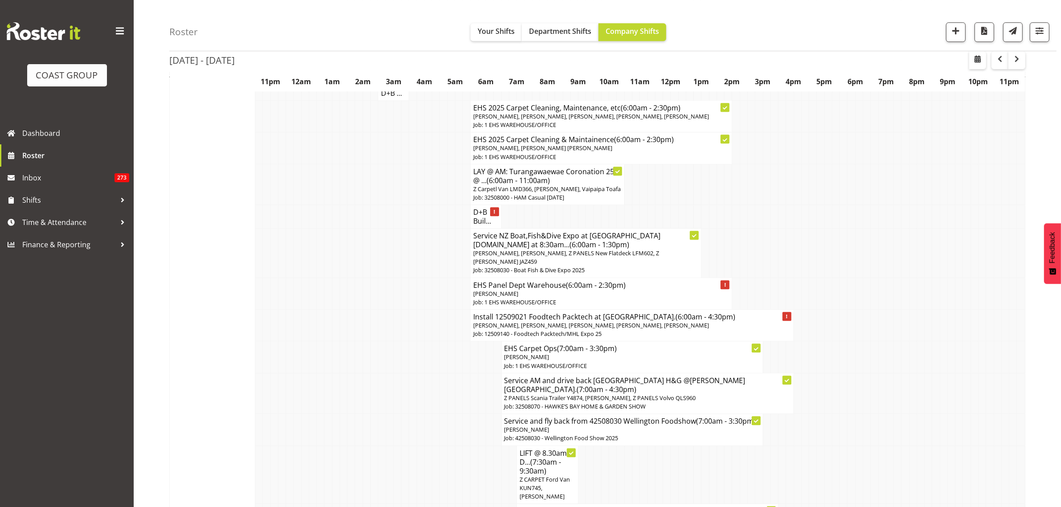
scroll to position [3009, 0]
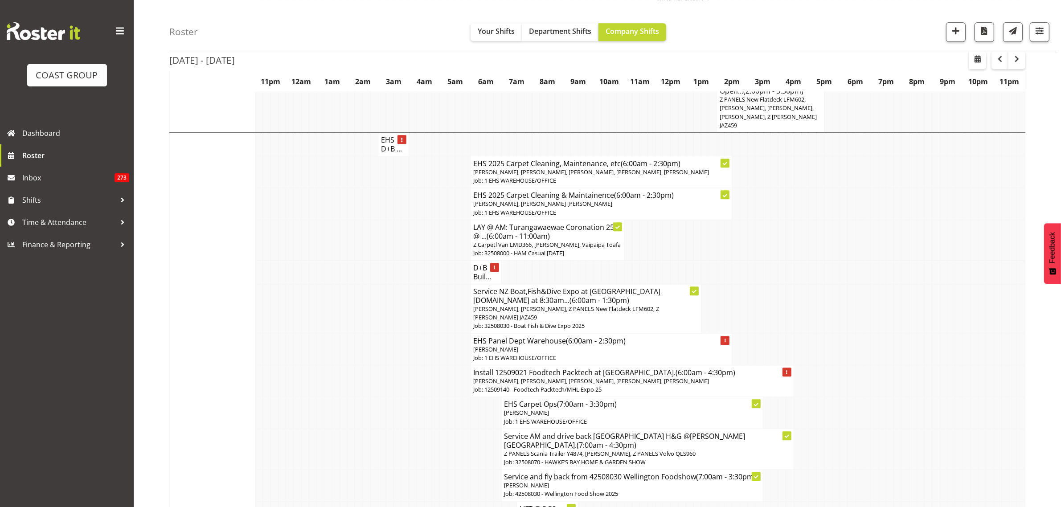
click at [518, 345] on span "Freddieric Fiel, Grace Kaiuha" at bounding box center [495, 349] width 45 height 8
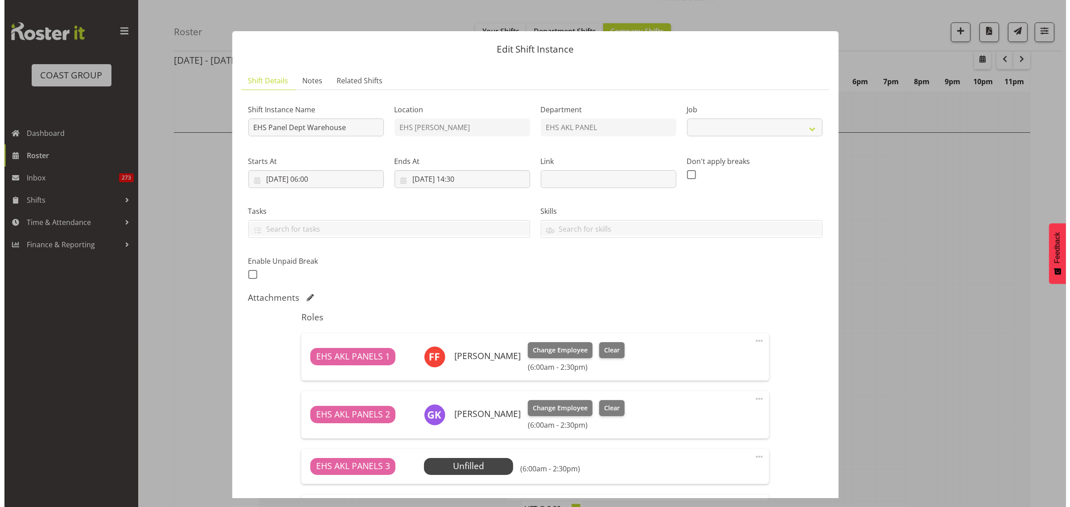
scroll to position [3000, 0]
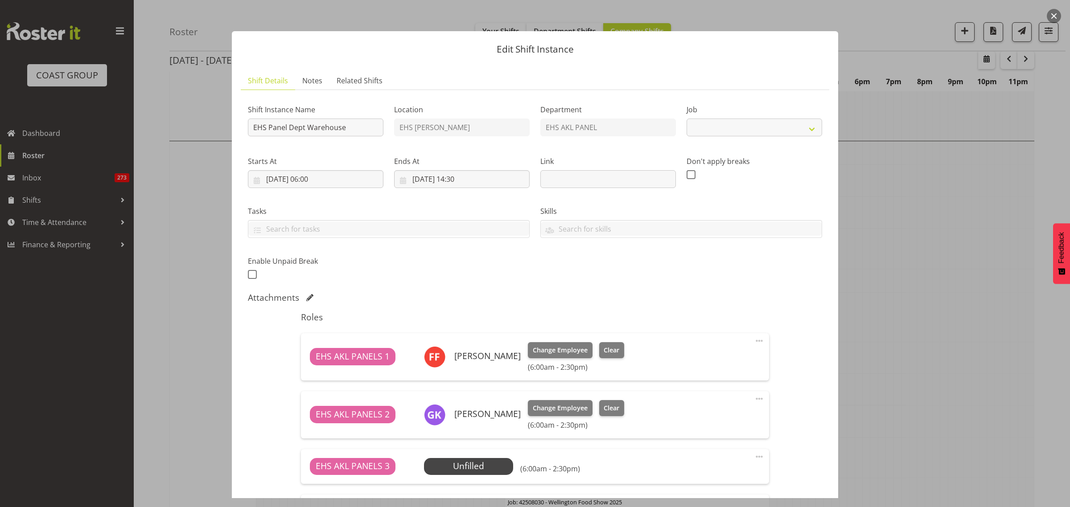
select select "69"
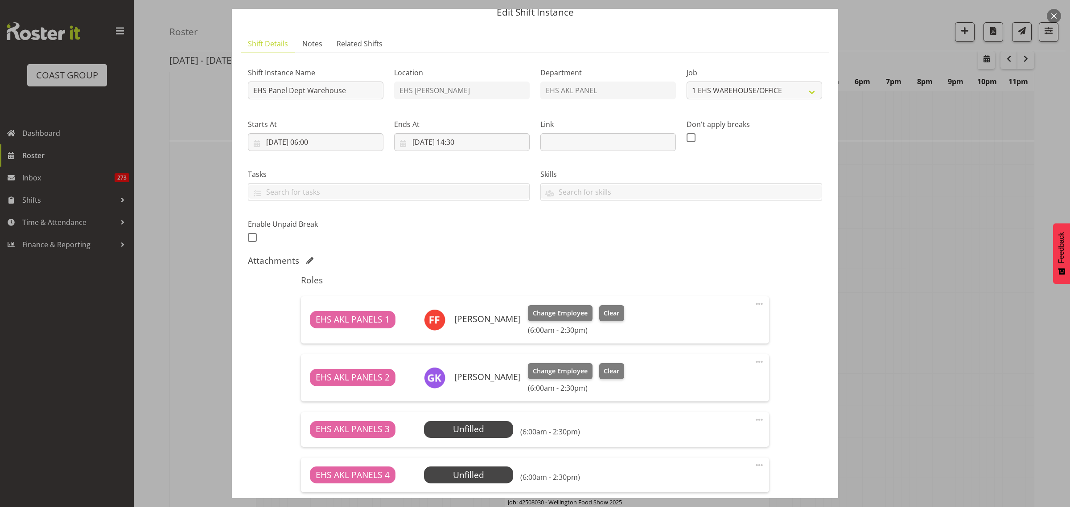
scroll to position [56, 0]
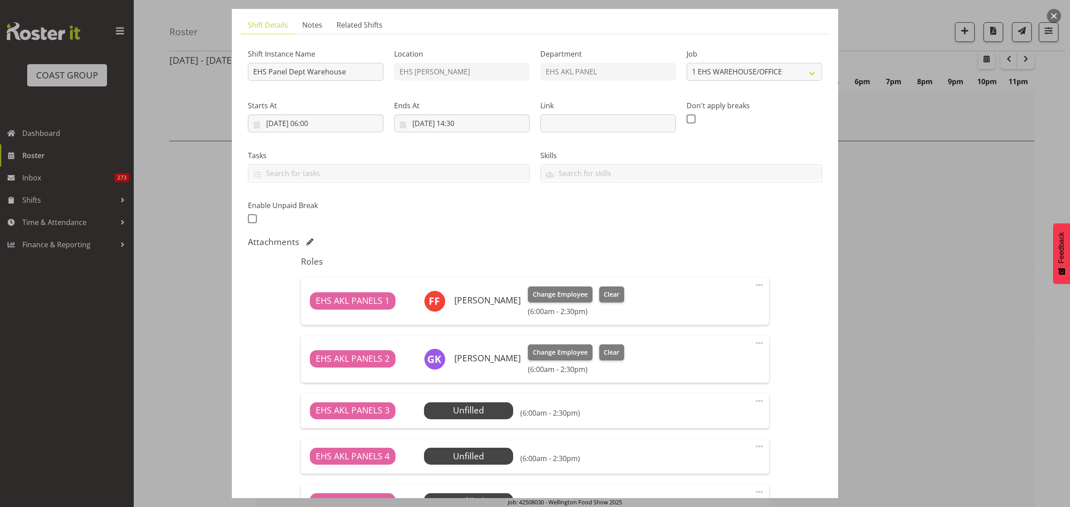
click at [754, 285] on span at bounding box center [759, 285] width 11 height 11
click at [707, 335] on link "Delete" at bounding box center [722, 337] width 86 height 16
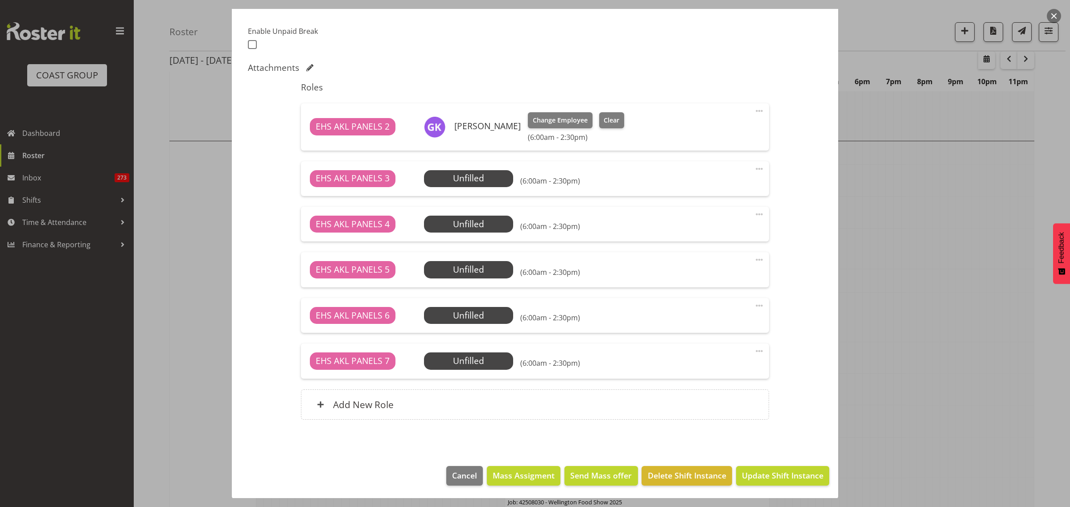
scroll to position [231, 0]
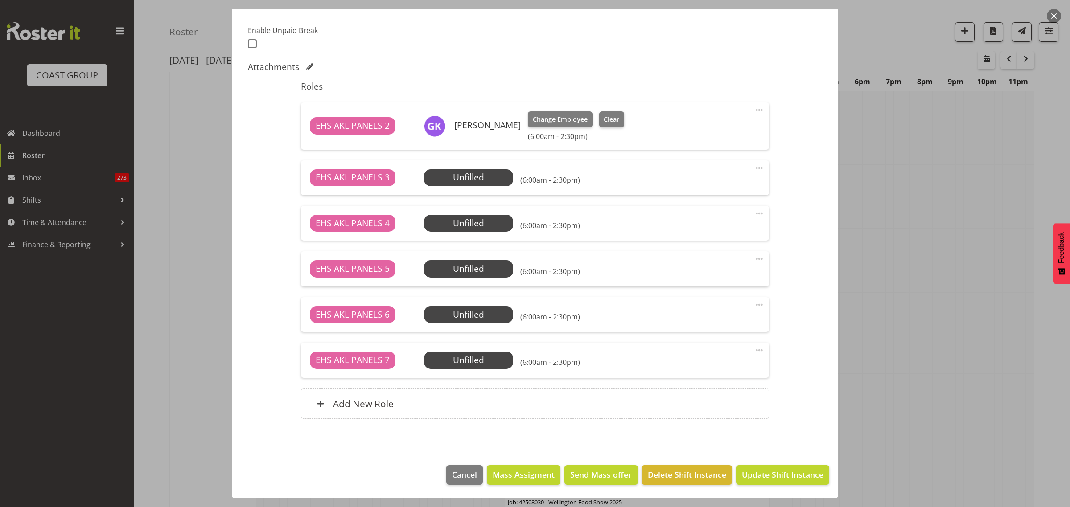
click at [754, 168] on span at bounding box center [759, 168] width 11 height 11
click at [723, 221] on link "Delete" at bounding box center [722, 220] width 86 height 16
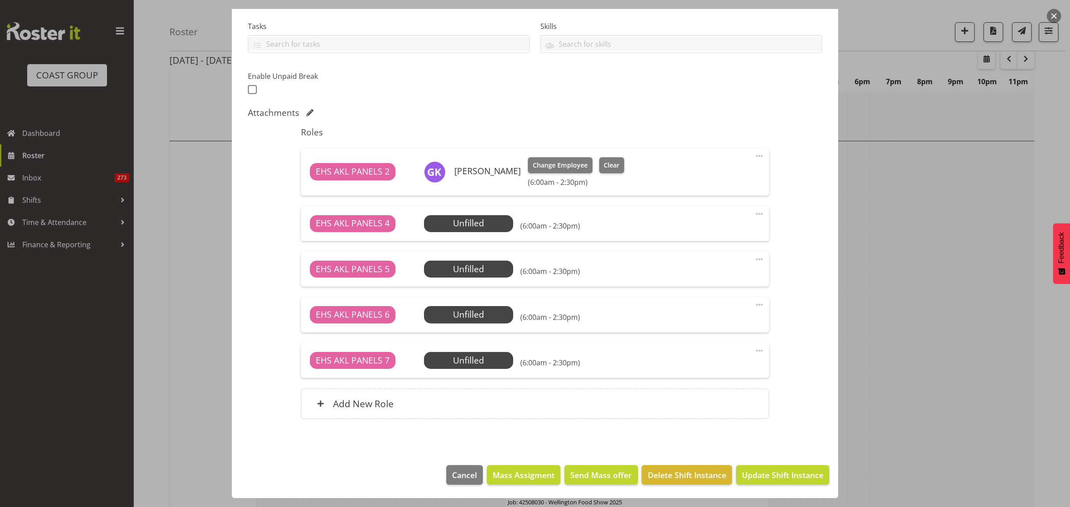
scroll to position [185, 0]
click at [754, 213] on span at bounding box center [759, 214] width 11 height 11
click at [727, 261] on link "Delete" at bounding box center [722, 266] width 86 height 16
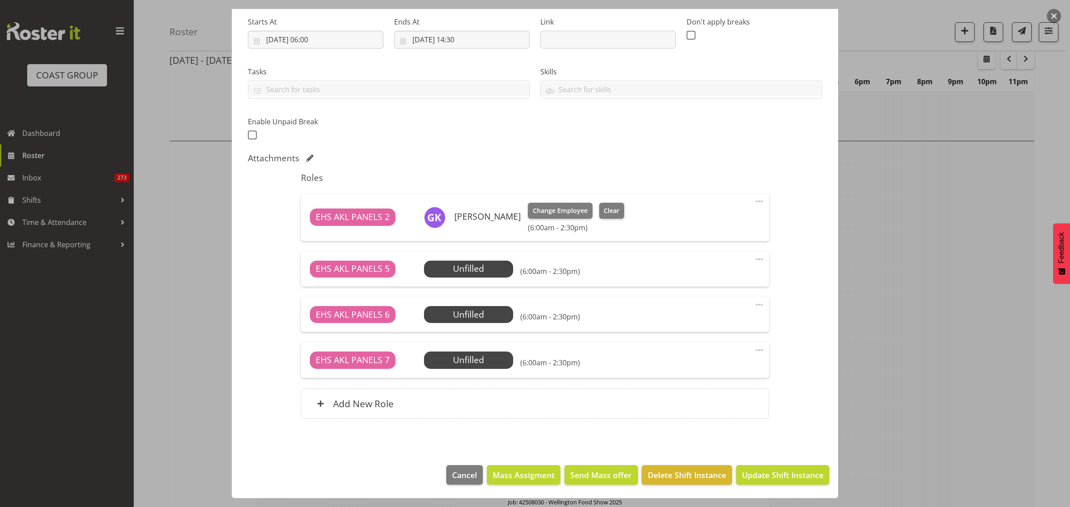
scroll to position [140, 0]
click at [754, 259] on span at bounding box center [759, 259] width 11 height 11
click at [733, 304] on link "Delete" at bounding box center [722, 311] width 86 height 16
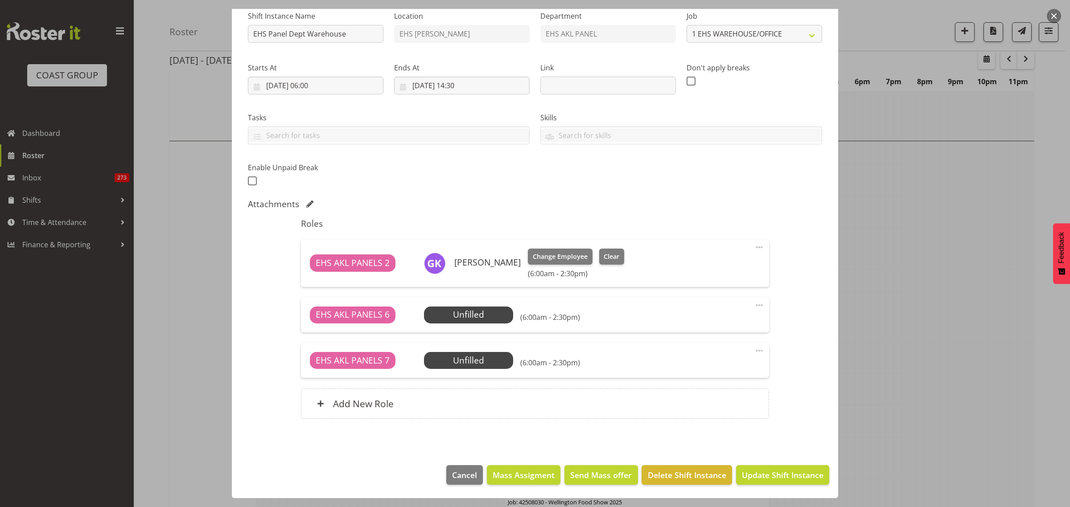
scroll to position [94, 0]
click at [754, 304] on span at bounding box center [759, 305] width 11 height 11
click at [727, 355] on link "Delete" at bounding box center [722, 357] width 86 height 16
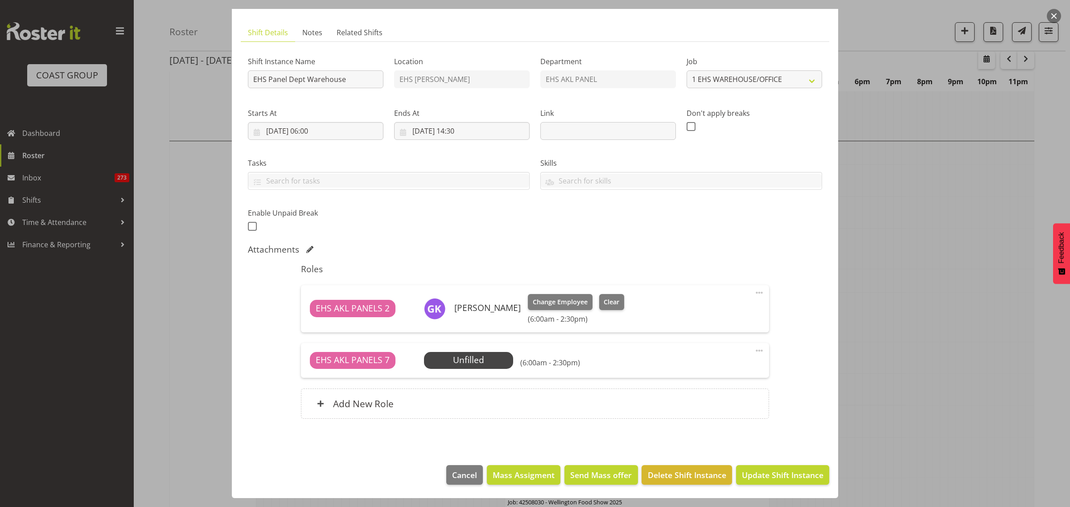
scroll to position [48, 0]
click at [752, 476] on span "Update Shift Instance" at bounding box center [783, 475] width 82 height 12
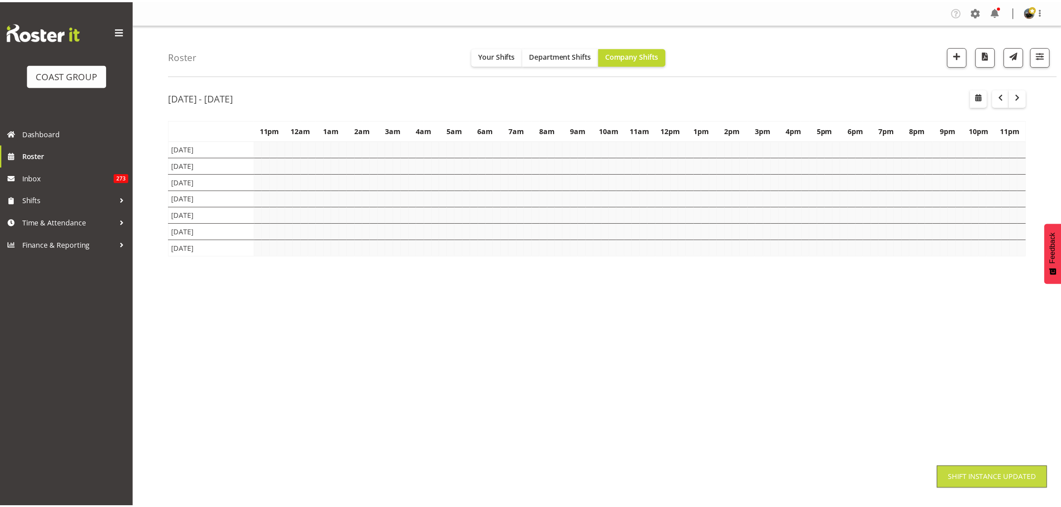
scroll to position [0, 0]
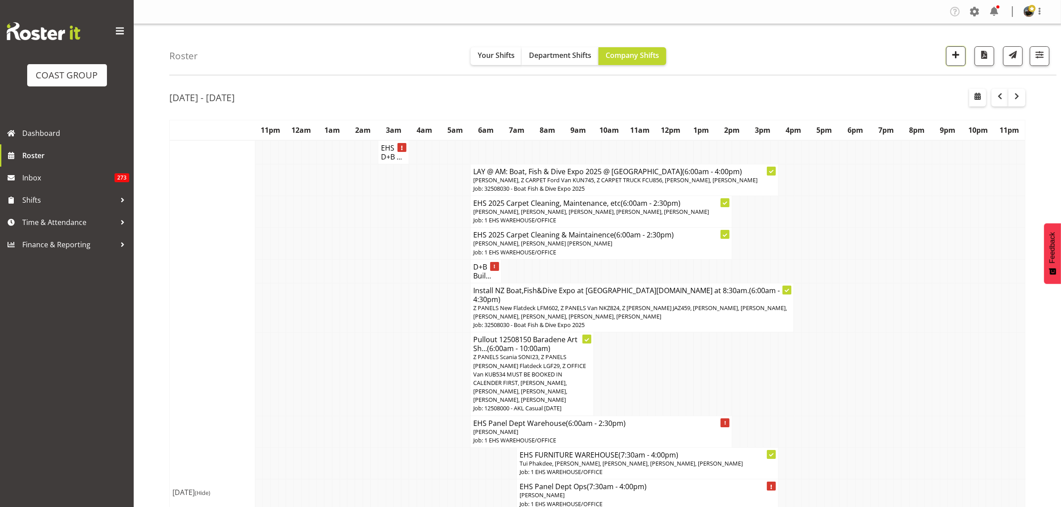
click at [955, 58] on span "button" at bounding box center [956, 55] width 12 height 12
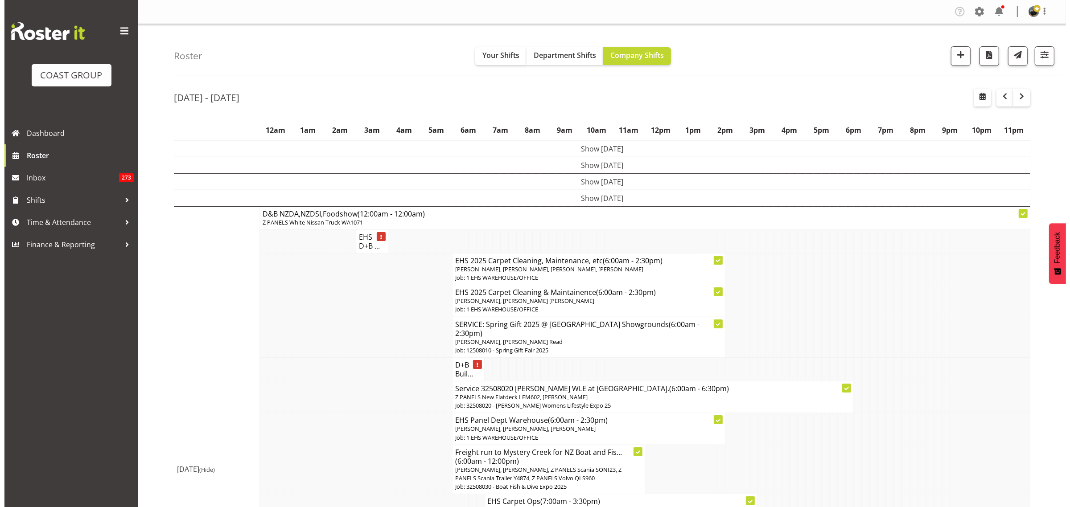
scroll to position [56, 0]
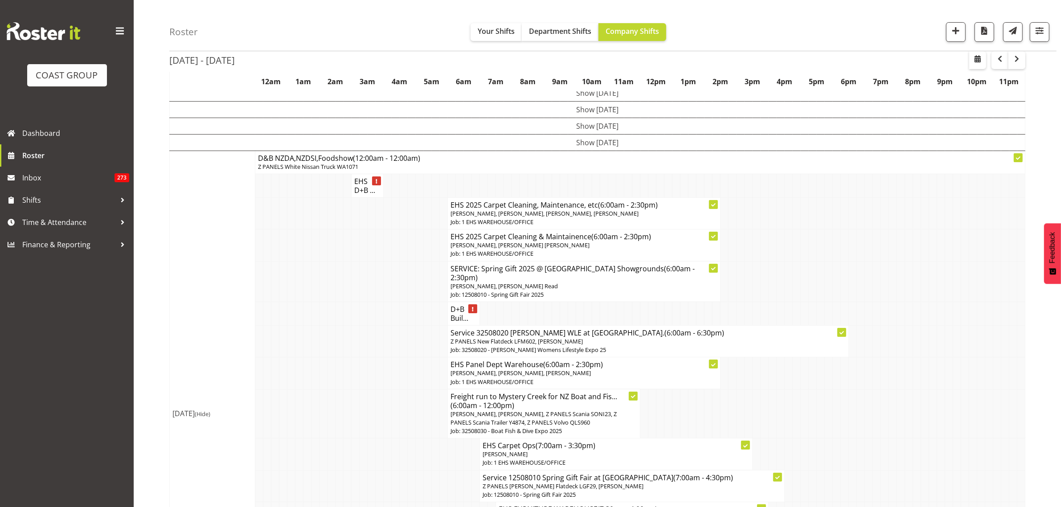
click at [562, 369] on span "Freddieric Fiel, Grace Kaiuha, Jonathan Elder, Martin Samuel" at bounding box center [521, 373] width 140 height 8
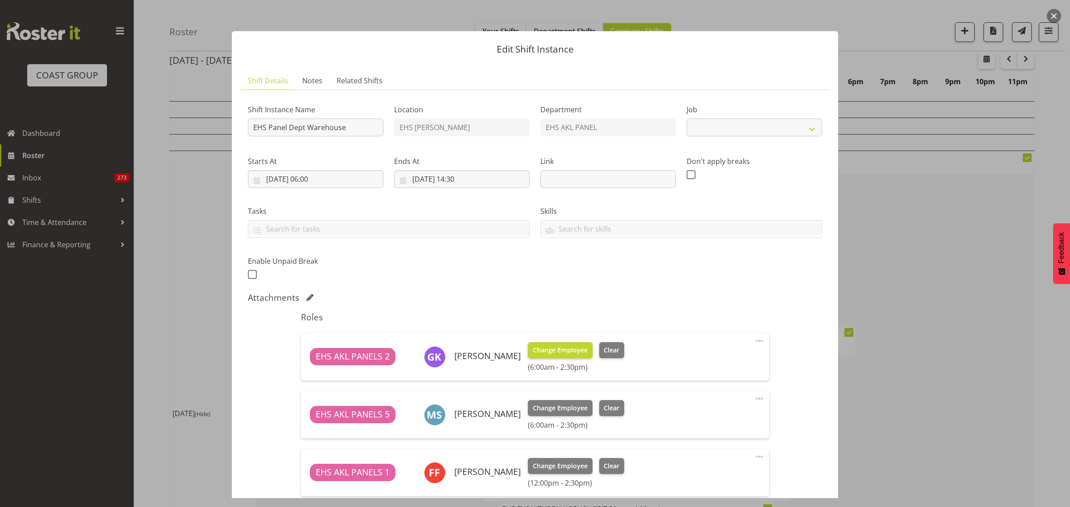
select select "69"
click at [754, 341] on span at bounding box center [759, 341] width 11 height 11
click at [707, 391] on link "Delete" at bounding box center [722, 393] width 86 height 16
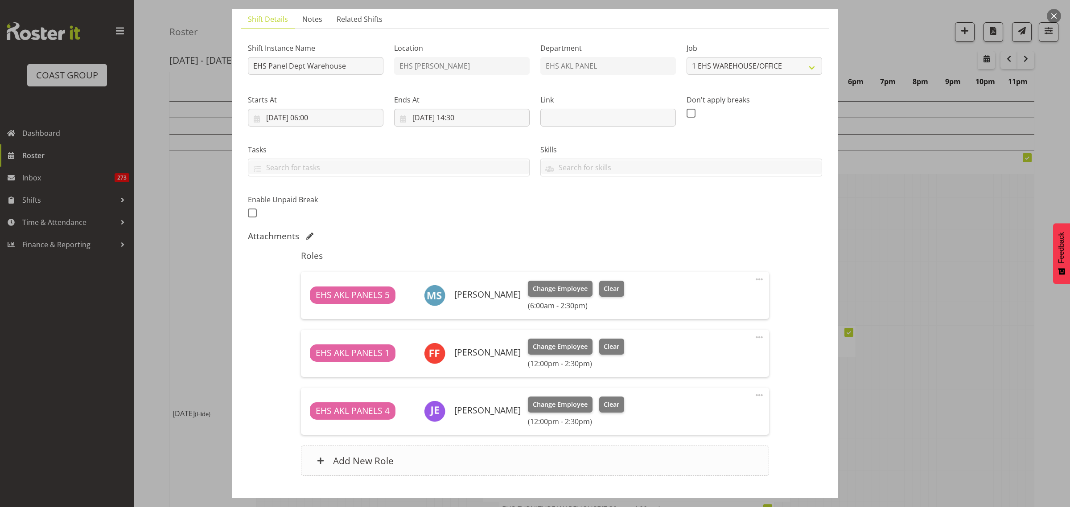
scroll to position [119, 0]
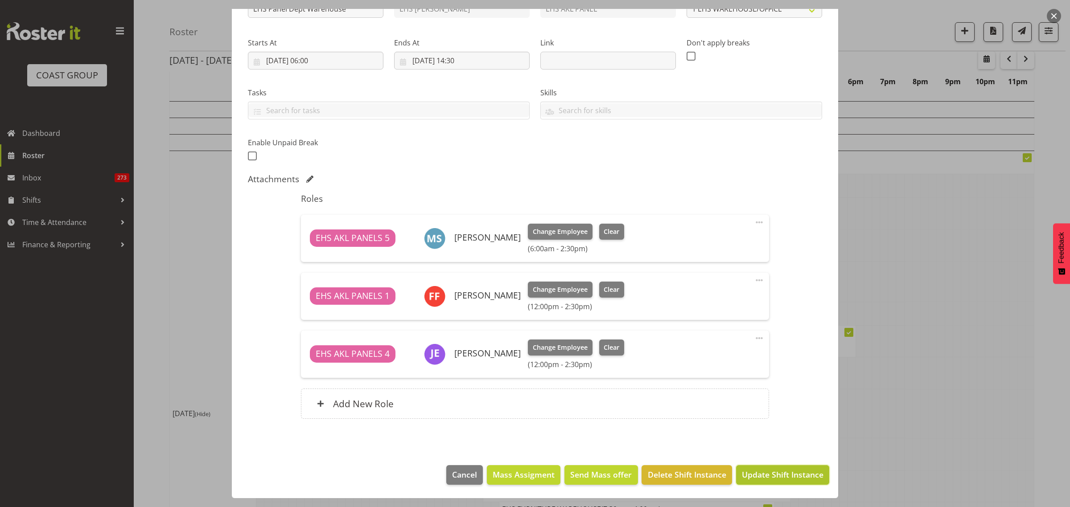
click at [759, 478] on span "Update Shift Instance" at bounding box center [783, 475] width 82 height 12
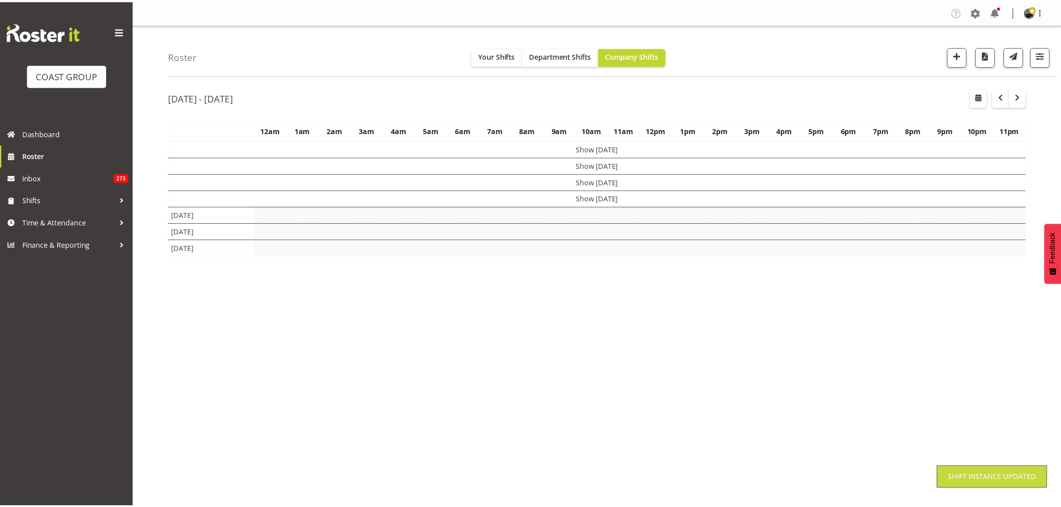
scroll to position [0, 0]
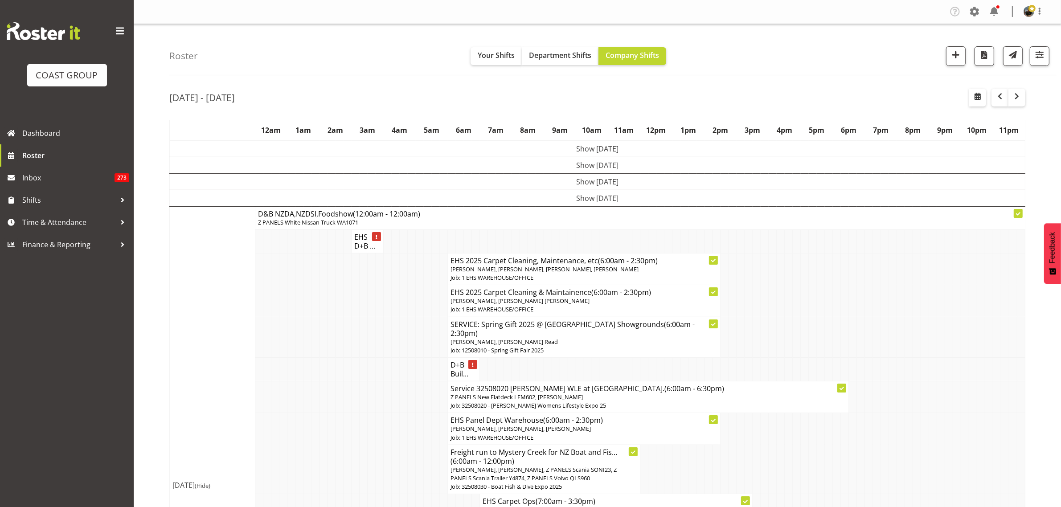
click at [603, 199] on td "Show [DATE]" at bounding box center [598, 198] width 856 height 16
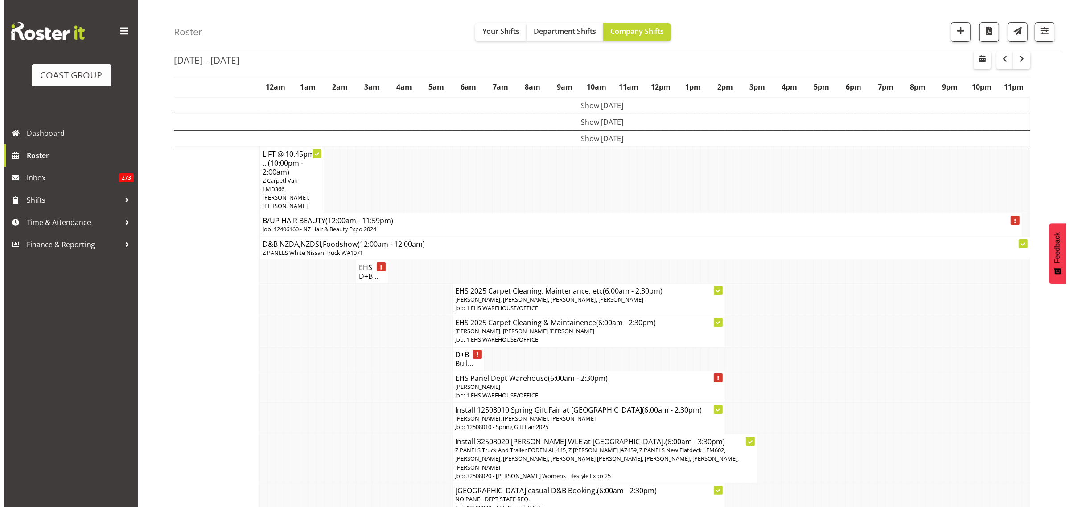
scroll to position [111, 0]
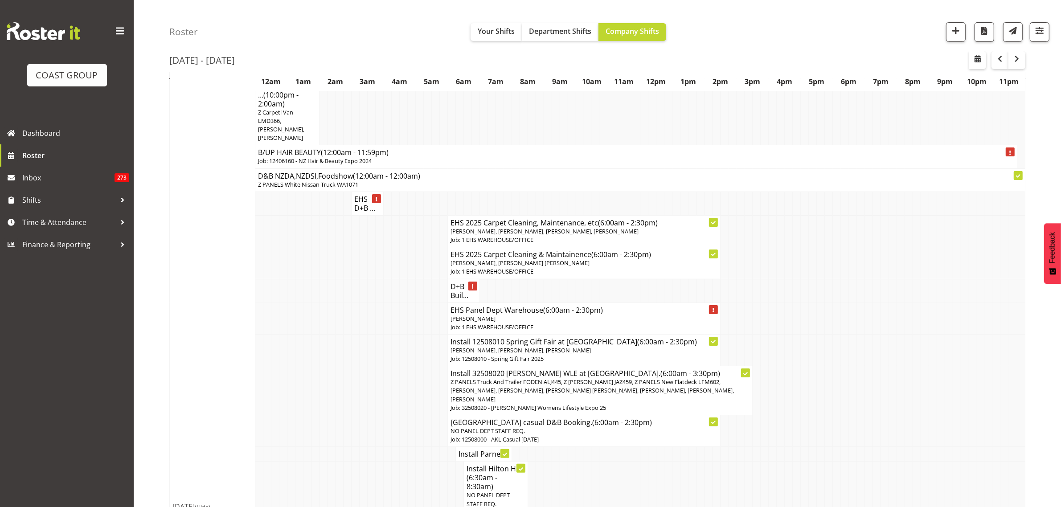
click at [587, 319] on p "[PERSON_NAME]" at bounding box center [584, 319] width 267 height 8
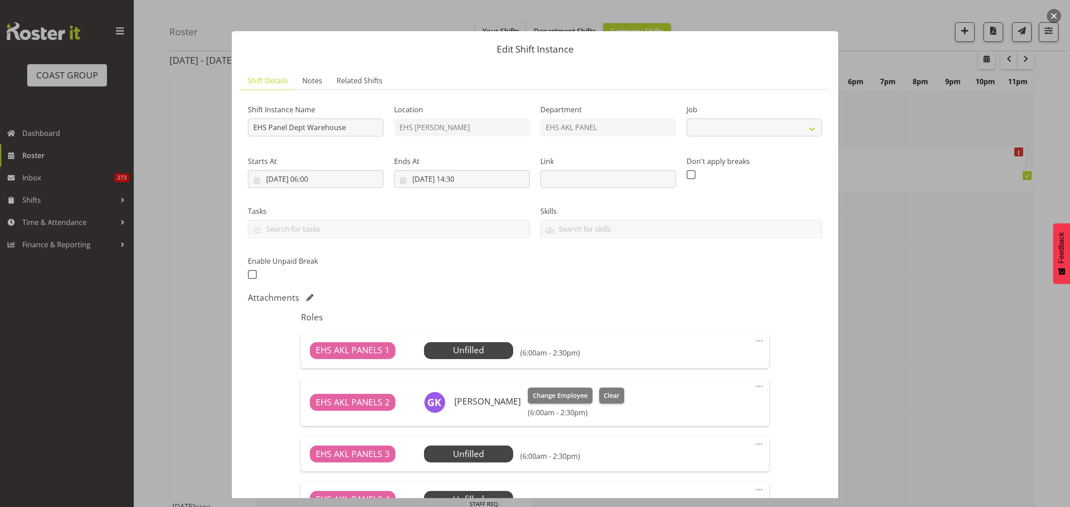
select select "69"
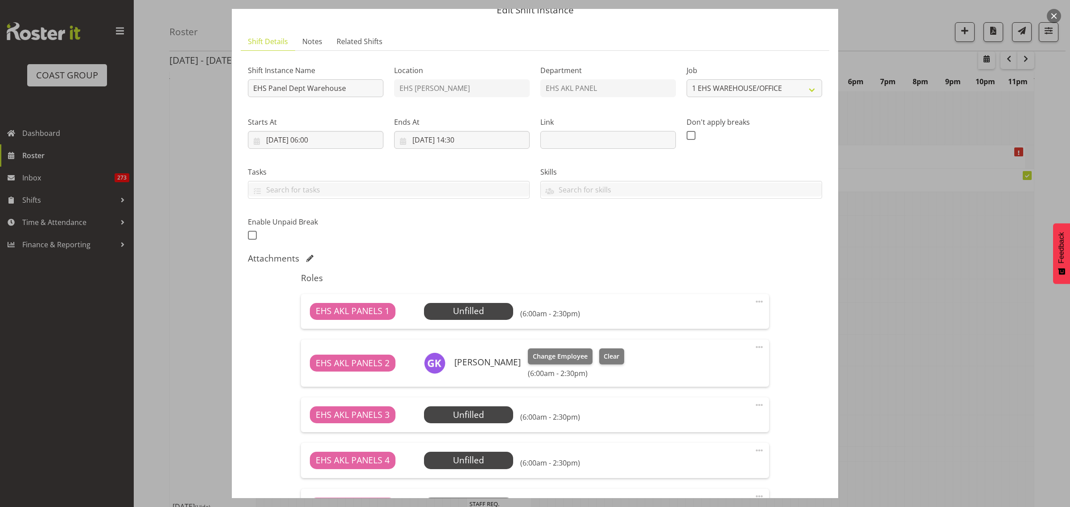
scroll to position [56, 0]
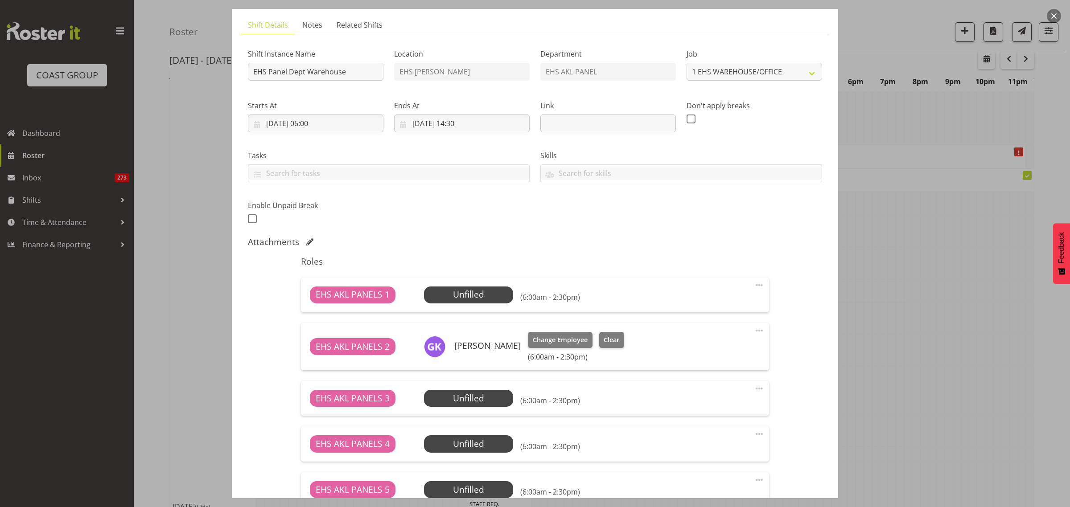
click at [754, 331] on span at bounding box center [759, 330] width 11 height 11
click at [706, 379] on link "Delete" at bounding box center [722, 382] width 86 height 16
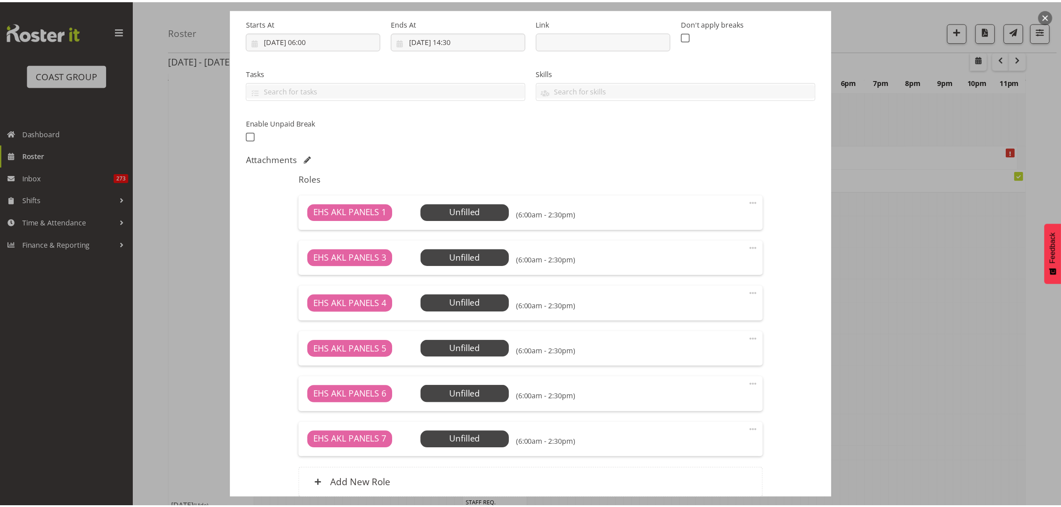
scroll to position [219, 0]
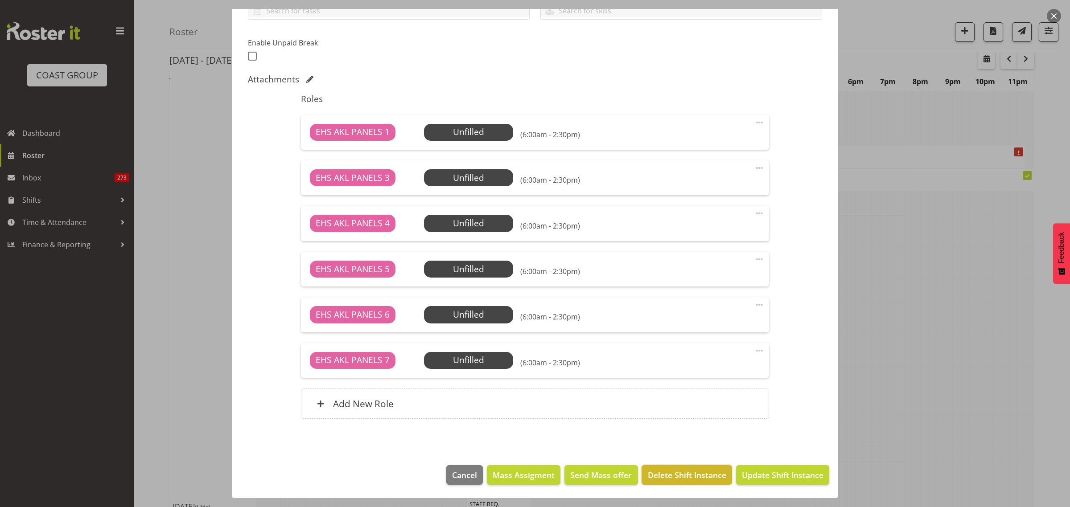
click at [683, 478] on span "Delete Shift Instance" at bounding box center [687, 475] width 78 height 12
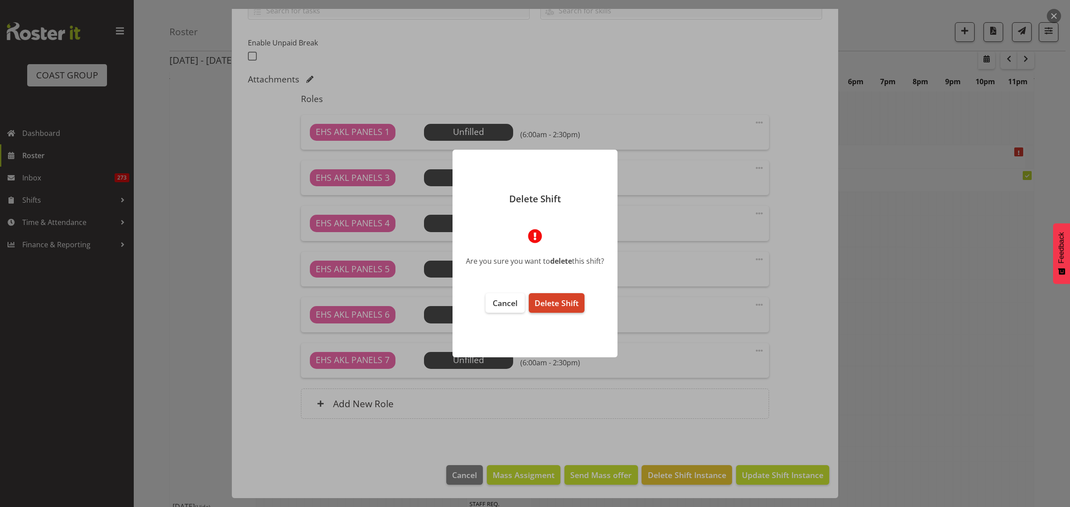
click at [561, 301] on span "Delete Shift" at bounding box center [556, 303] width 44 height 11
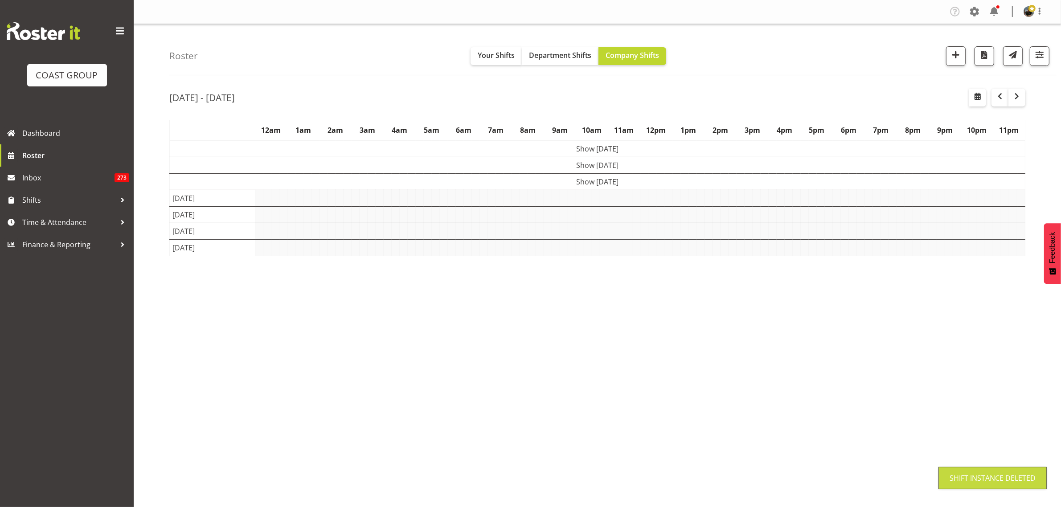
scroll to position [0, 0]
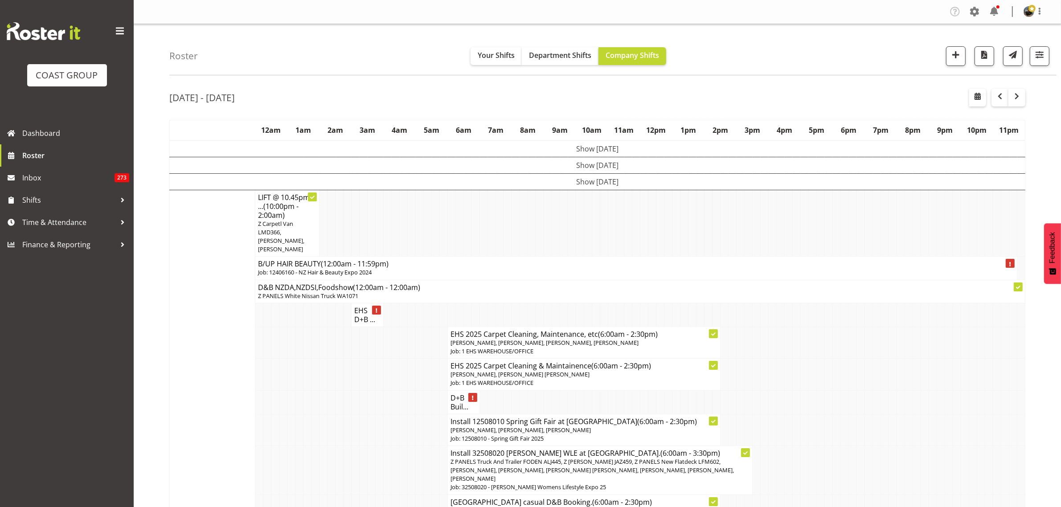
click at [598, 184] on td "Show Wed 20th Aug 2025" at bounding box center [598, 181] width 856 height 16
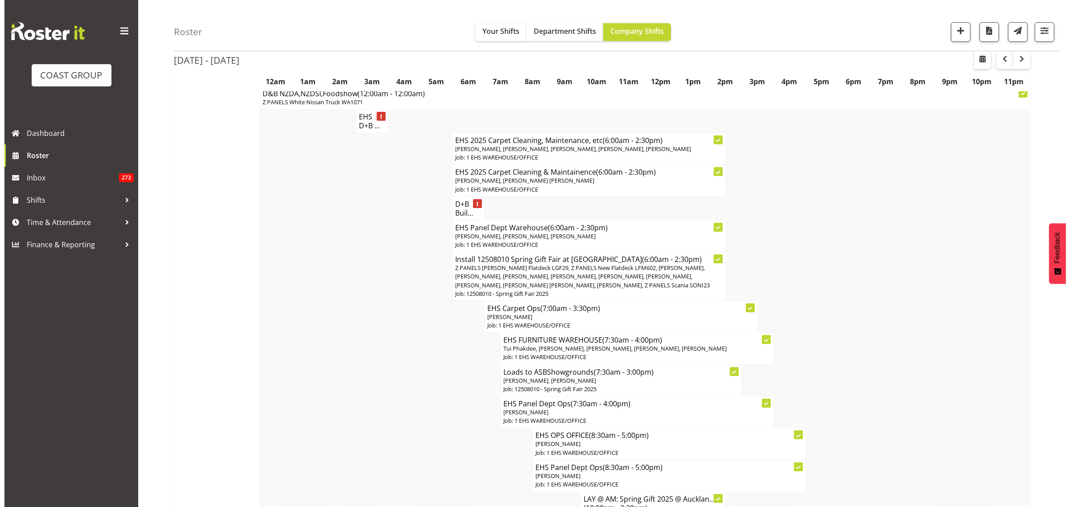
scroll to position [111, 0]
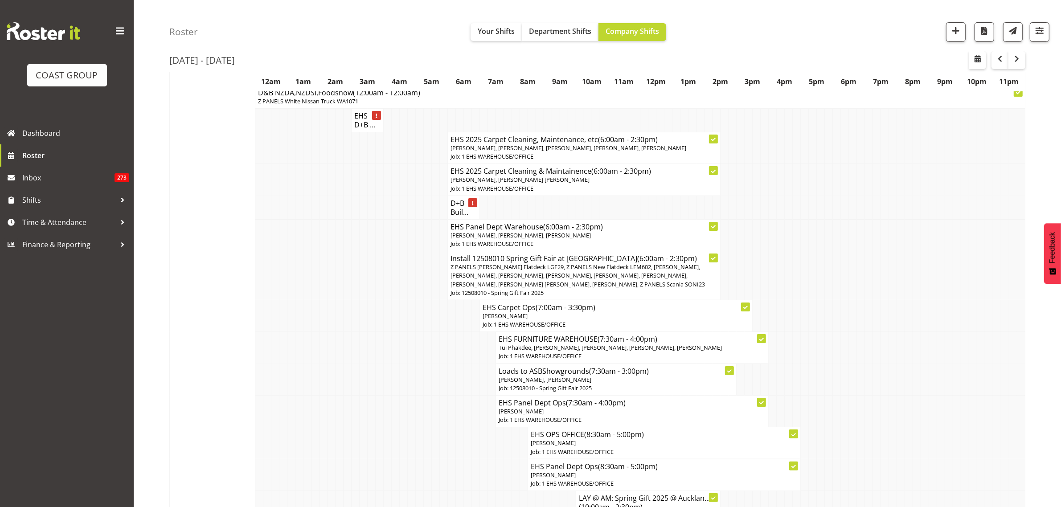
click at [564, 235] on span "Grace Kaiuha, Jonathan Elder, Martin Samuel" at bounding box center [521, 235] width 140 height 8
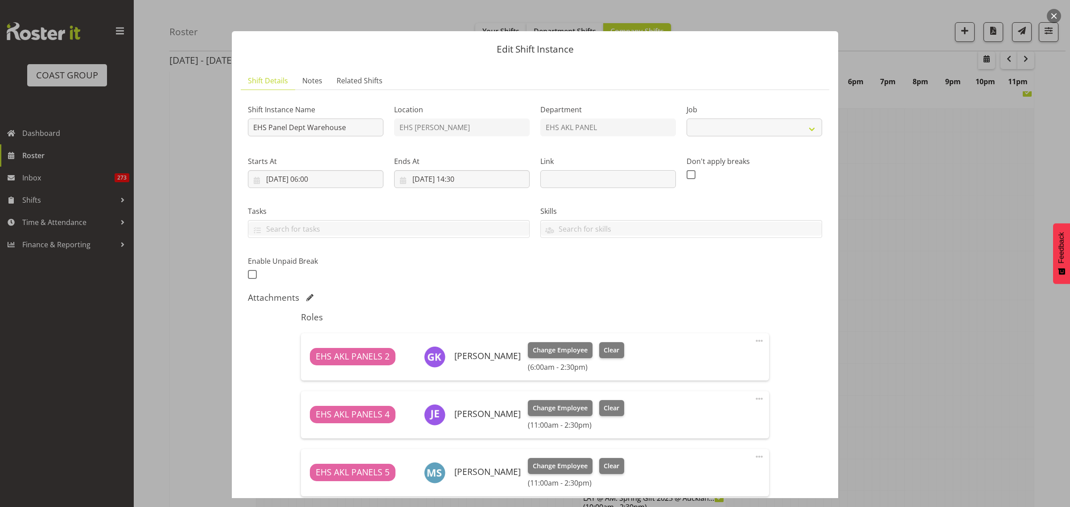
select select "69"
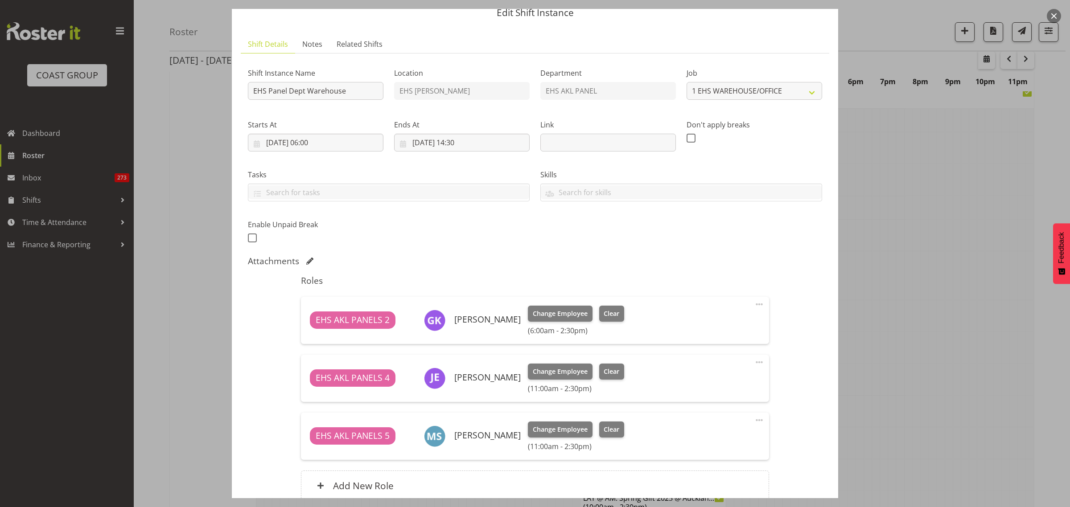
scroll to position [56, 0]
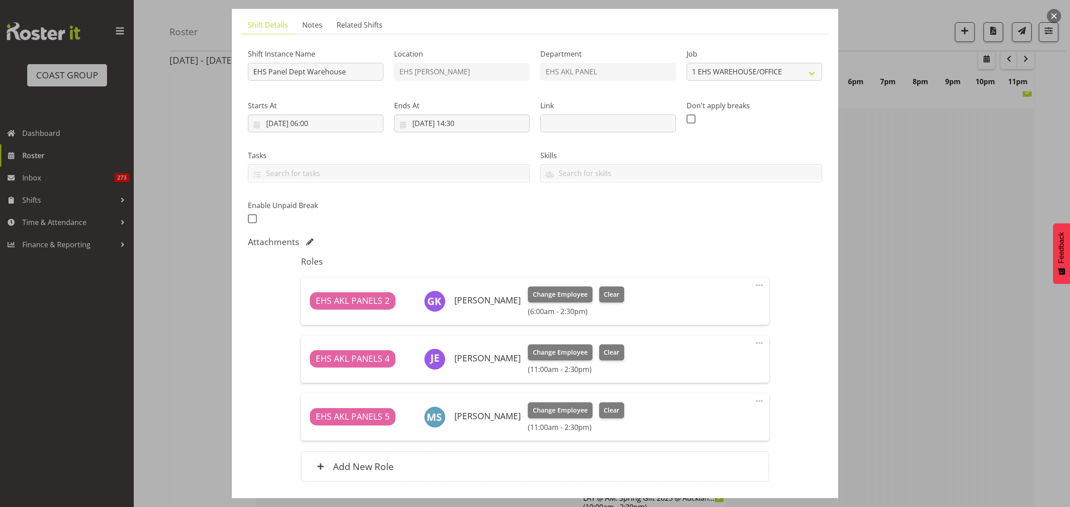
click at [754, 286] on span at bounding box center [759, 285] width 11 height 11
click at [715, 336] on link "Delete" at bounding box center [722, 337] width 86 height 16
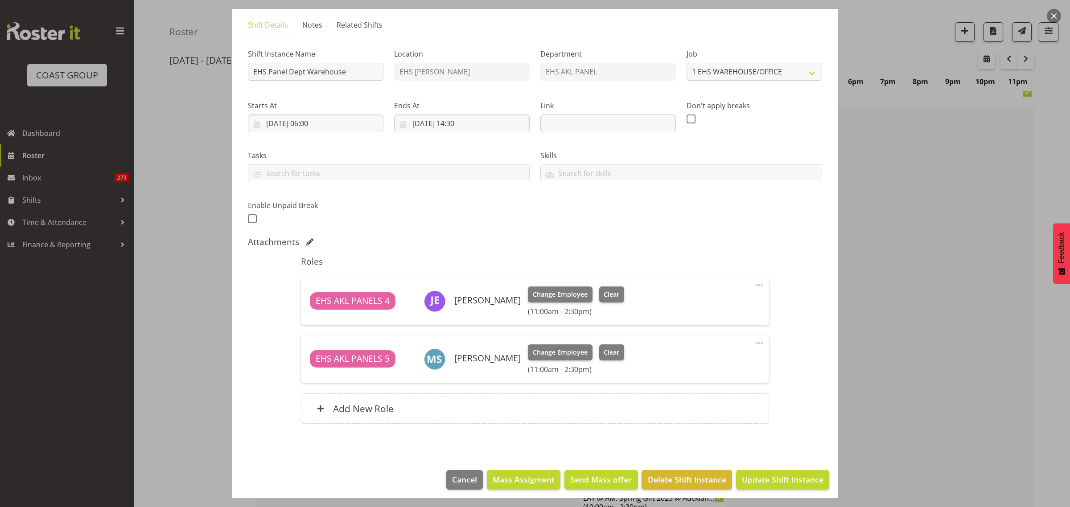
scroll to position [61, 0]
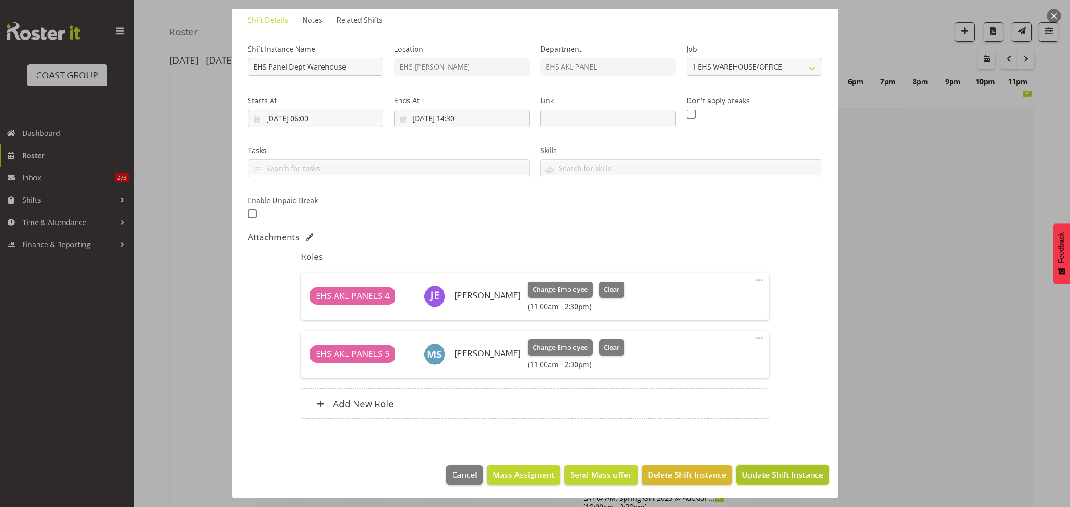
click at [769, 478] on span "Update Shift Instance" at bounding box center [783, 475] width 82 height 12
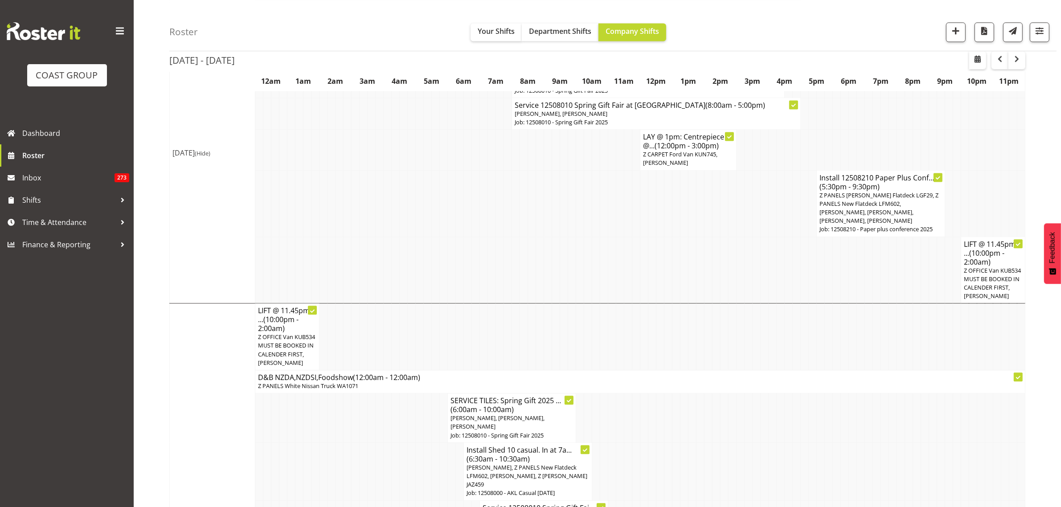
scroll to position [2507, 0]
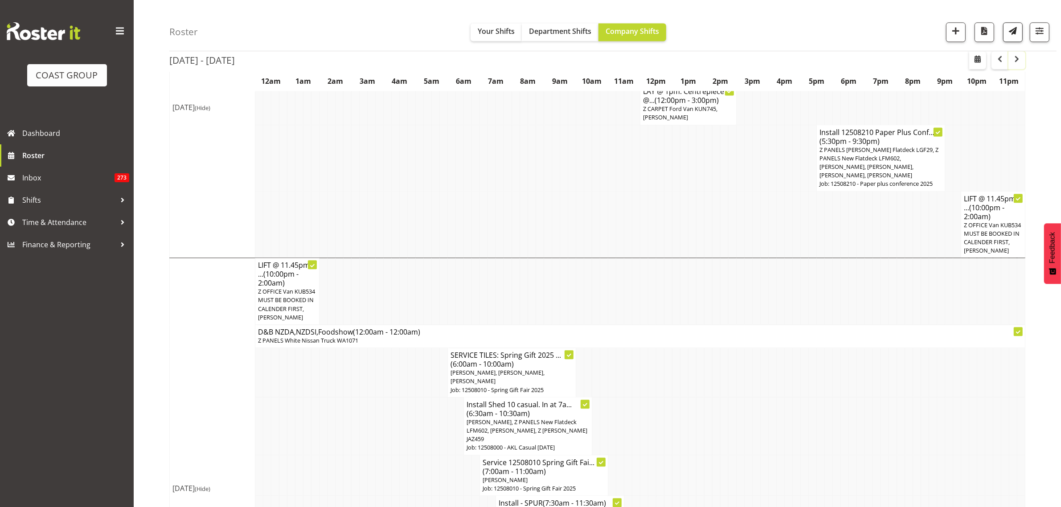
click at [1019, 62] on span "button" at bounding box center [1017, 58] width 11 height 11
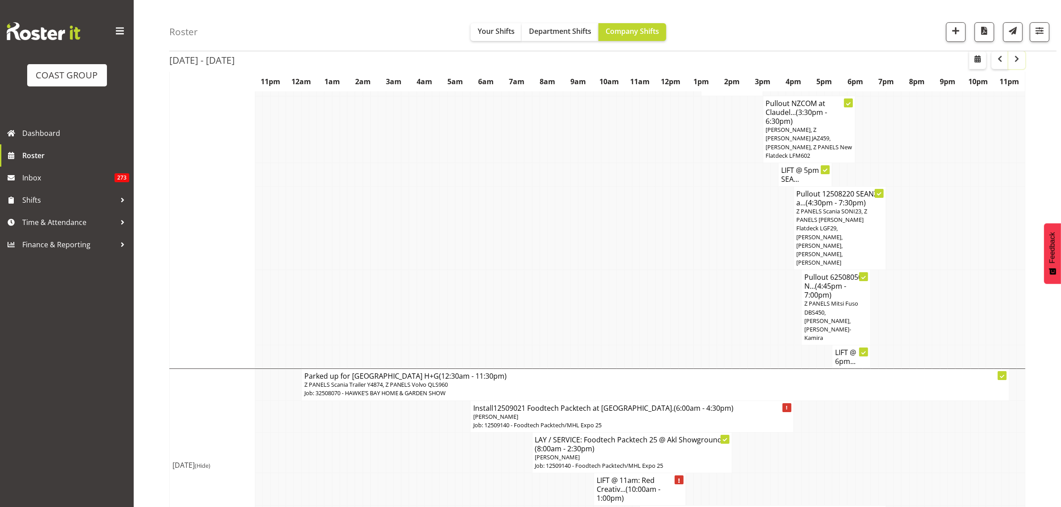
scroll to position [3845, 0]
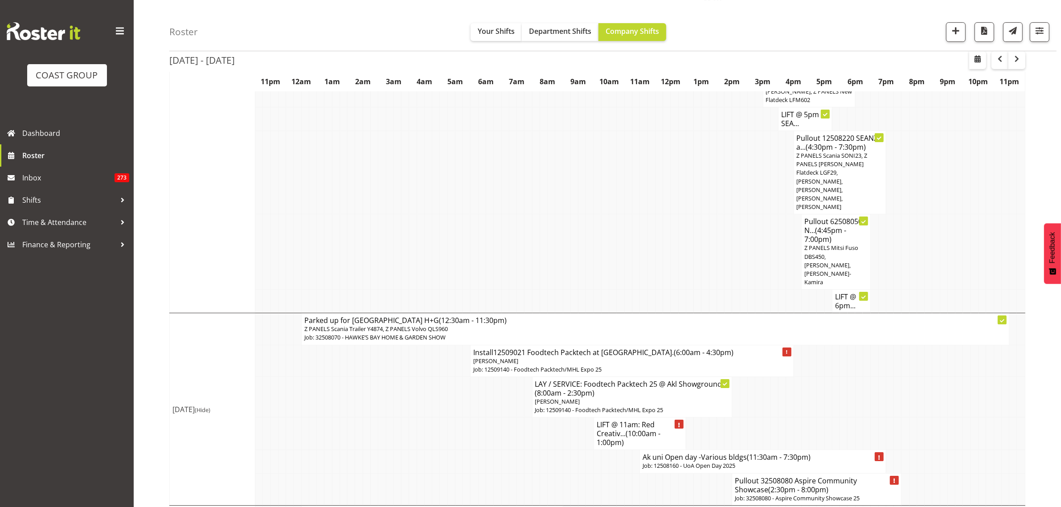
click at [790, 485] on span "(2:30pm - 8:00pm)" at bounding box center [798, 490] width 60 height 10
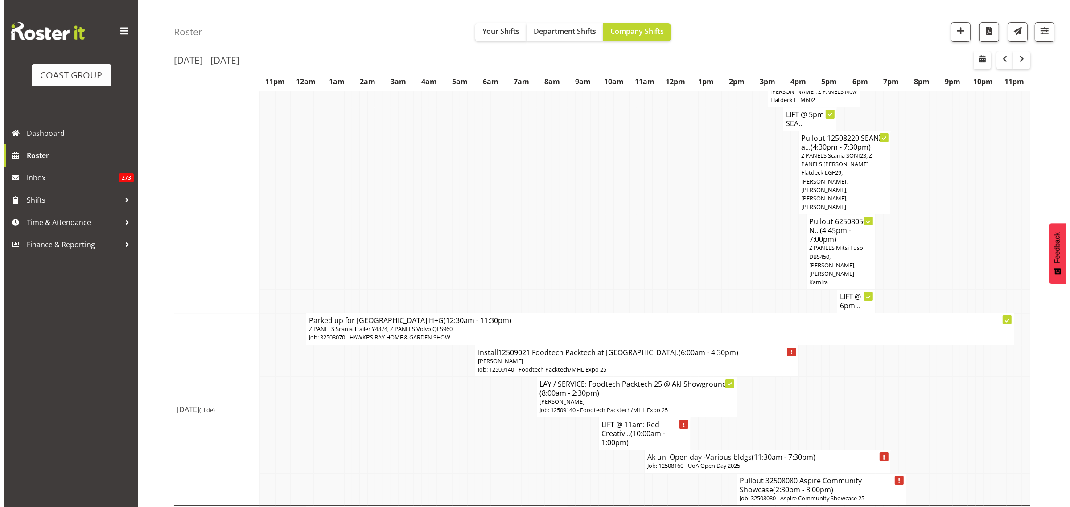
scroll to position [3836, 0]
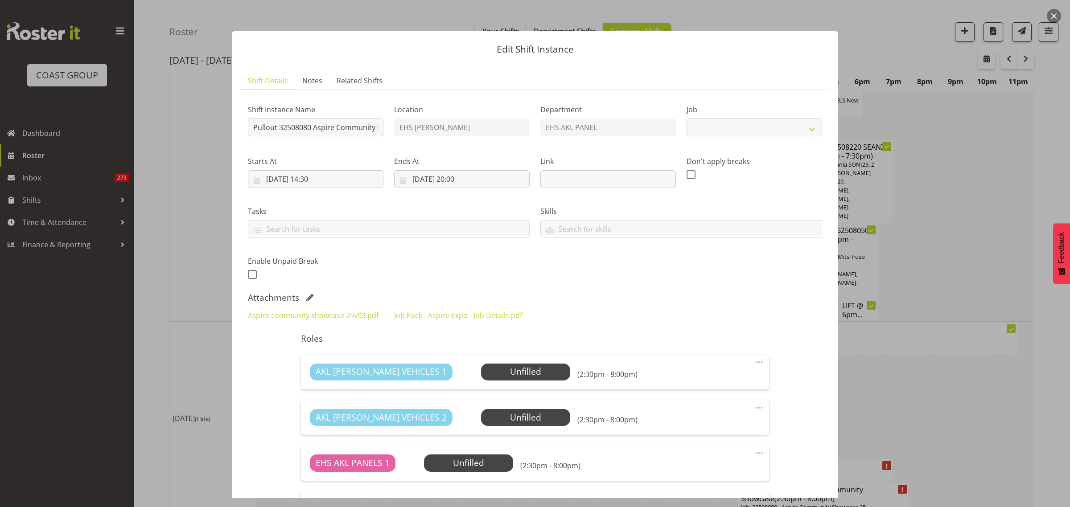
select select "9938"
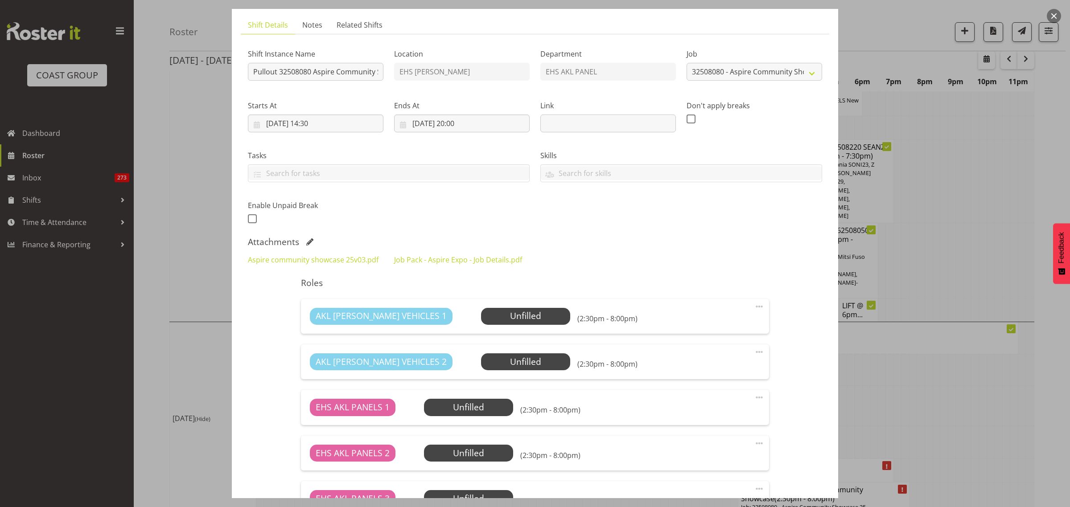
scroll to position [111, 0]
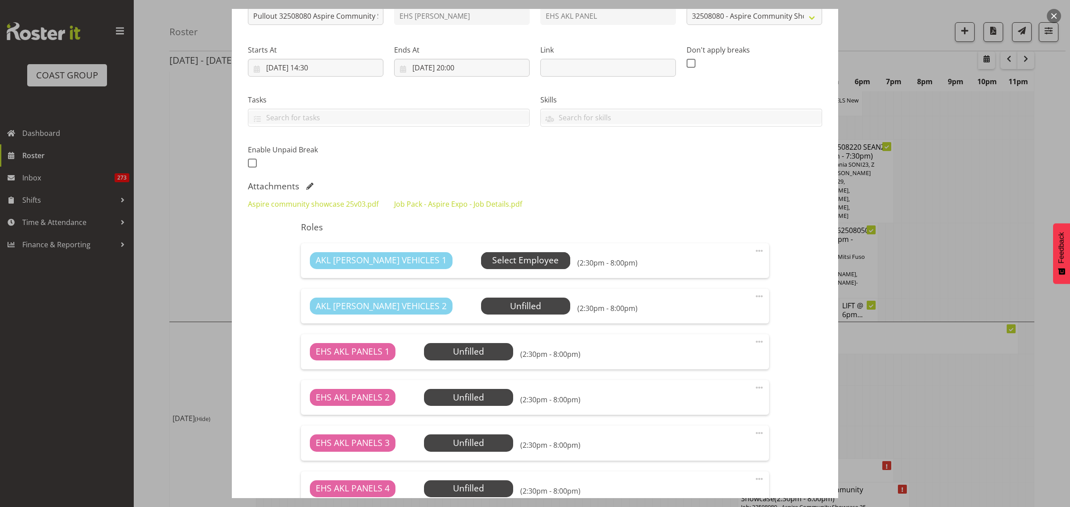
click at [492, 262] on span "Select Employee" at bounding box center [525, 260] width 66 height 13
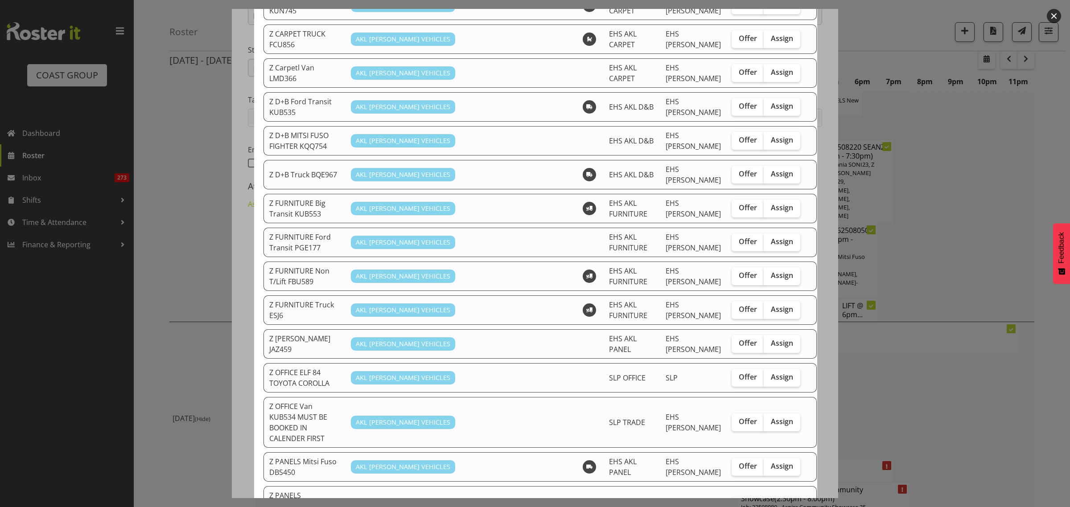
scroll to position [446, 0]
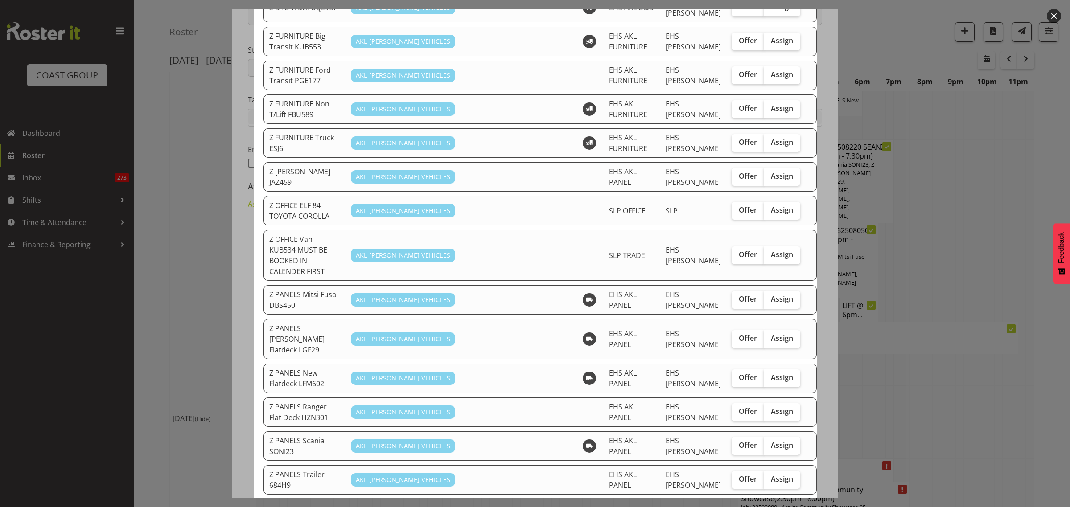
click at [1053, 19] on button "button" at bounding box center [1054, 16] width 14 height 14
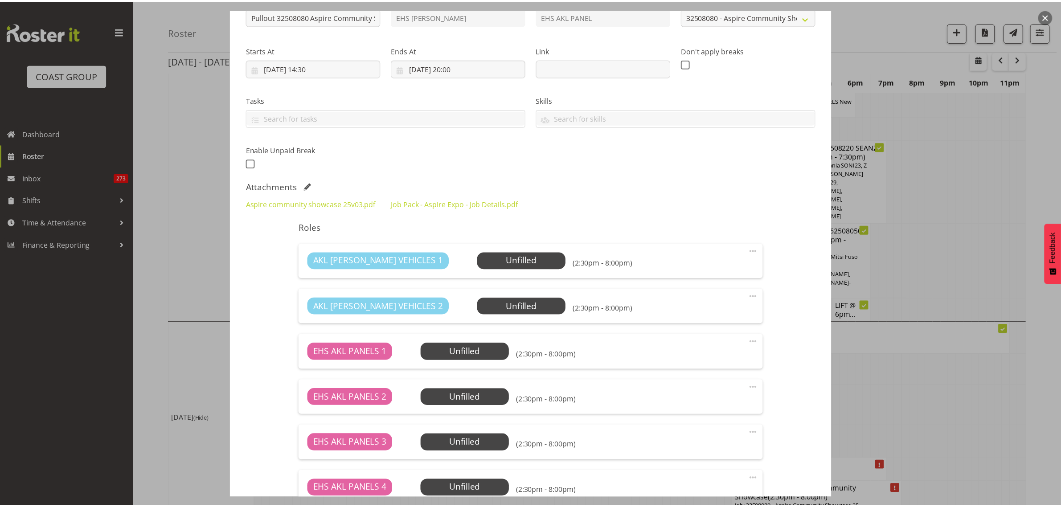
scroll to position [3845, 0]
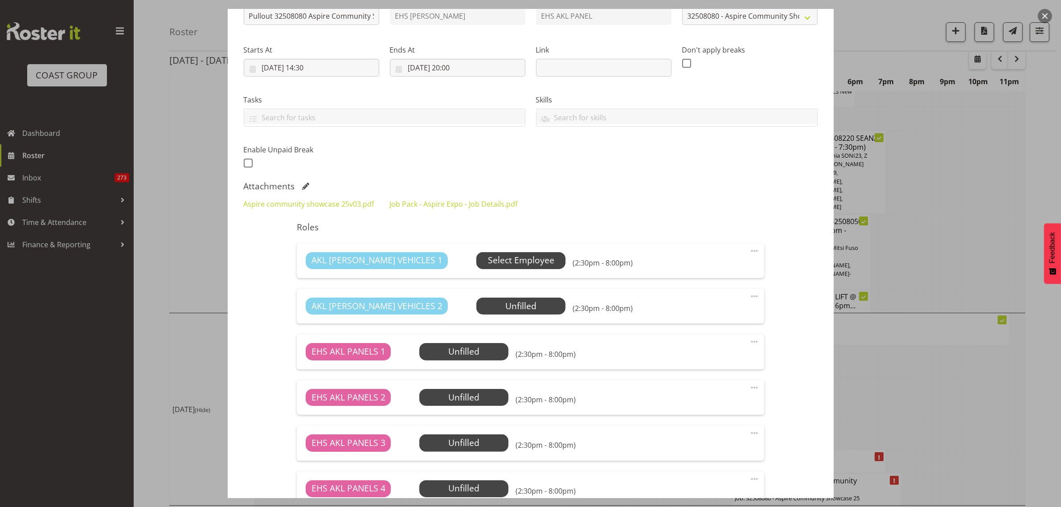
click at [498, 261] on span "Select Employee" at bounding box center [521, 260] width 66 height 13
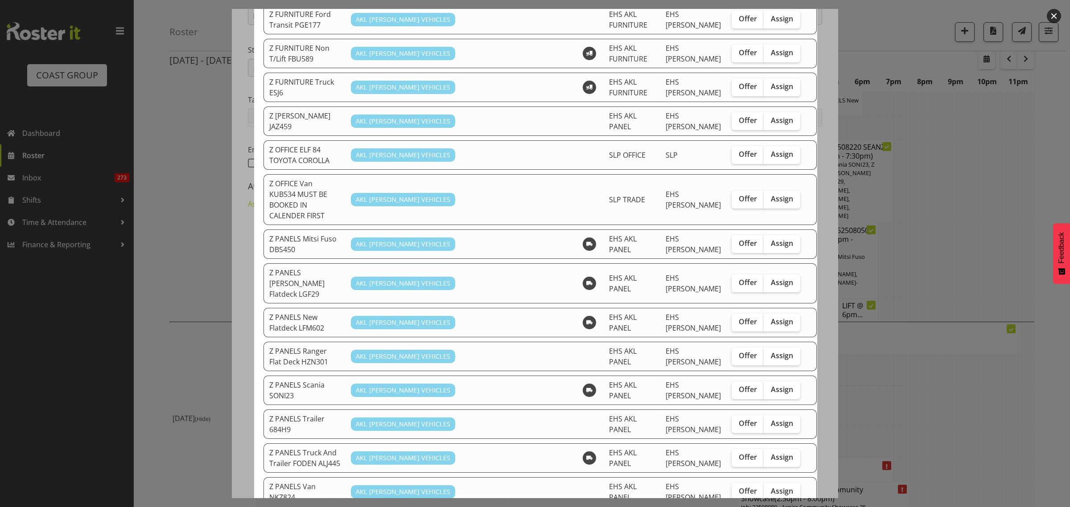
scroll to position [557, 0]
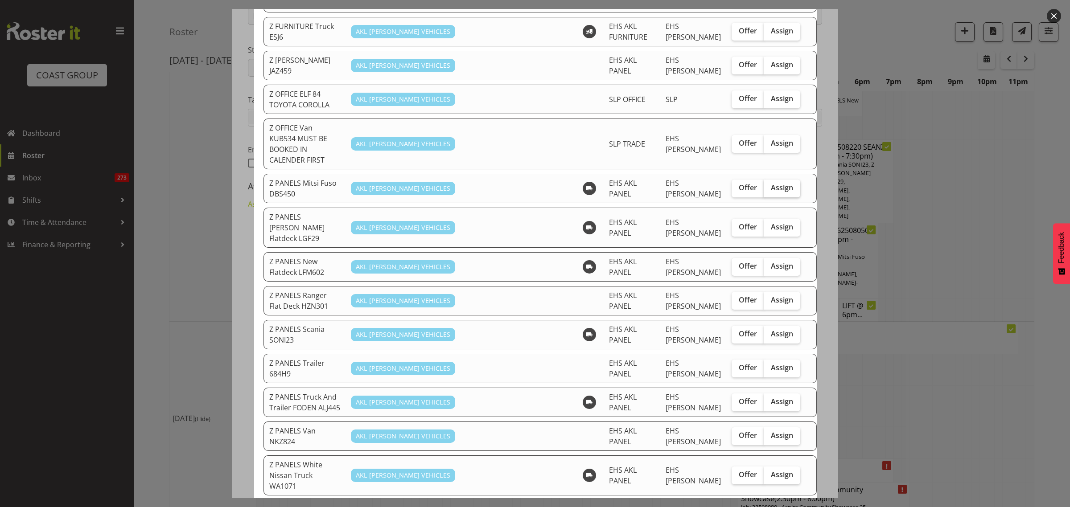
click at [771, 183] on span "Assign" at bounding box center [782, 187] width 22 height 9
click at [765, 185] on input "Assign" at bounding box center [767, 188] width 6 height 6
checkbox input "true"
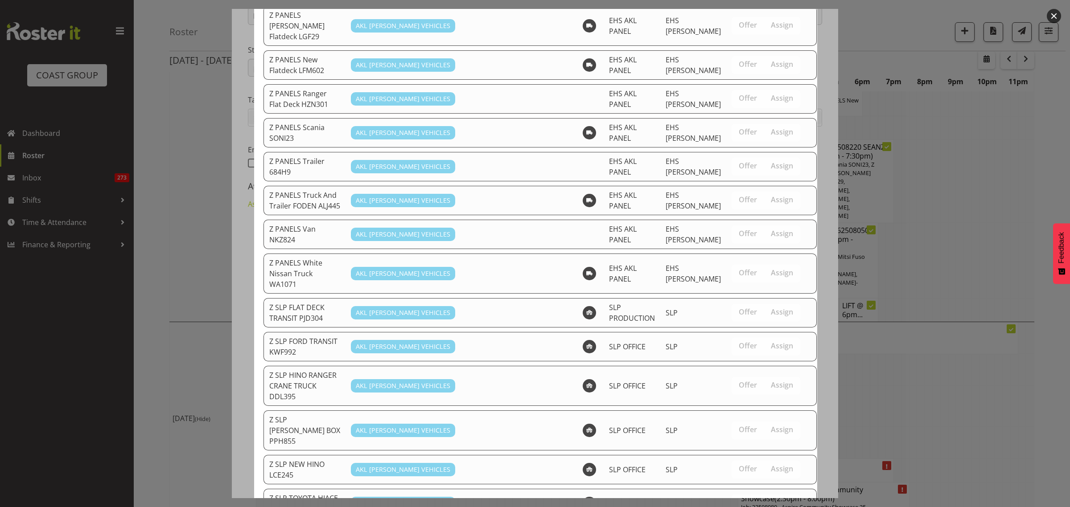
scroll to position [851, 0]
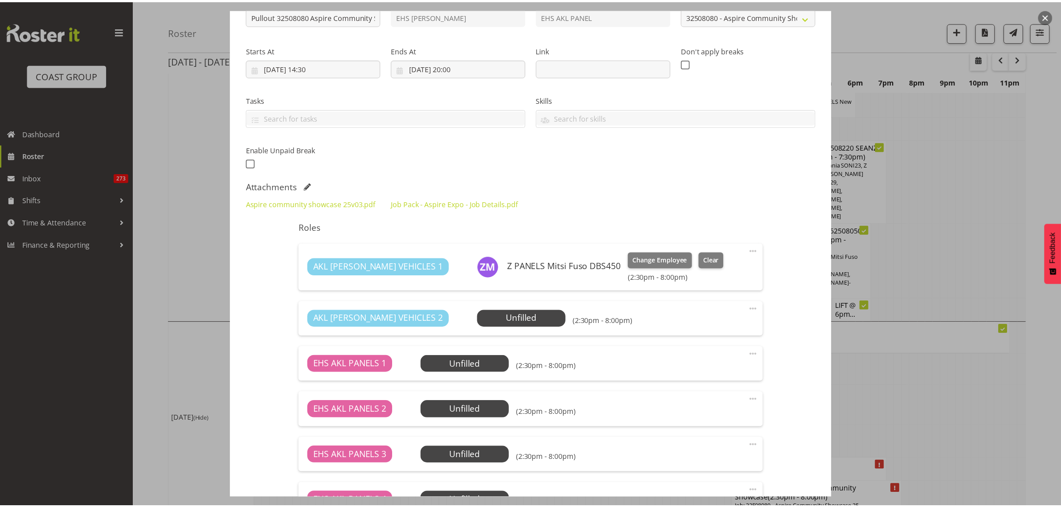
scroll to position [3845, 0]
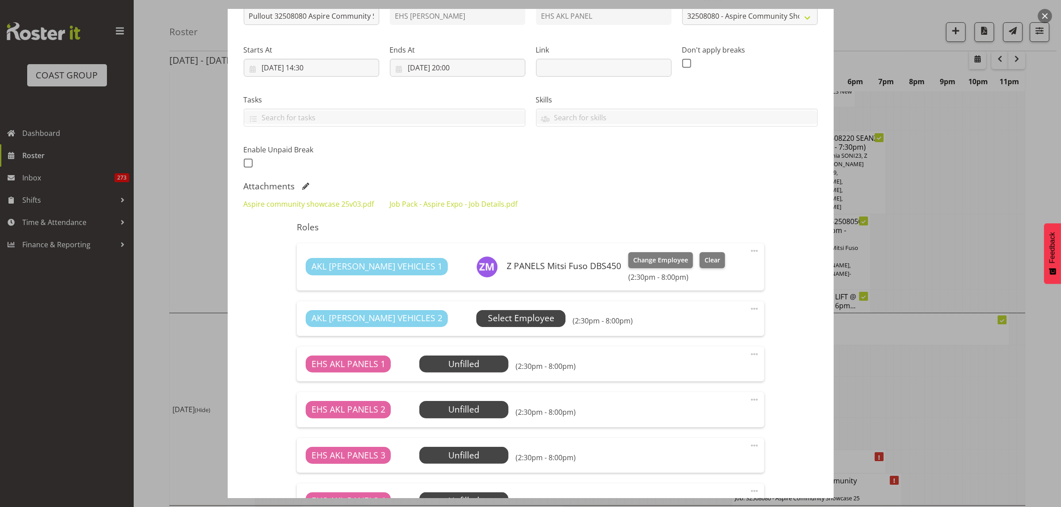
click at [488, 317] on span "Select Employee" at bounding box center [521, 318] width 66 height 13
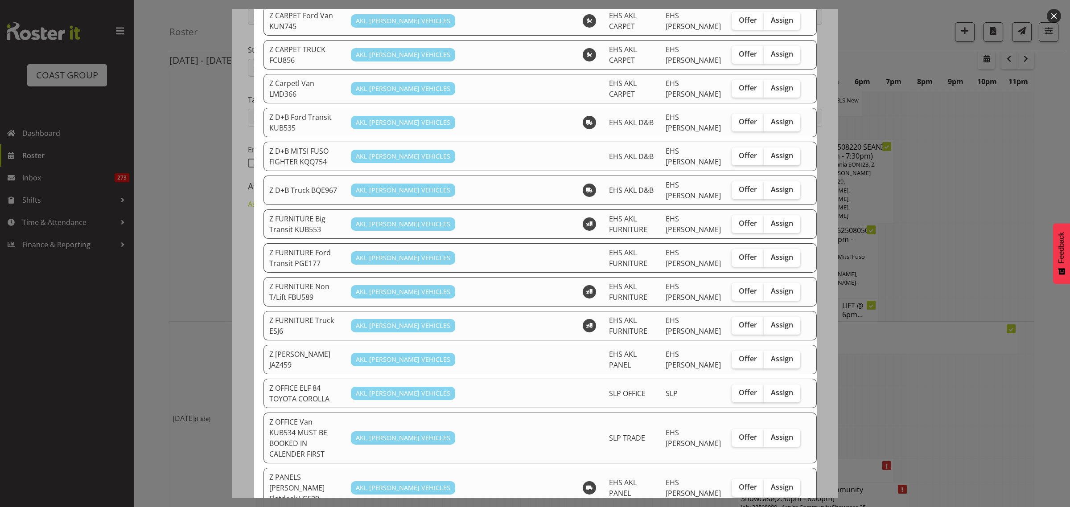
scroll to position [279, 0]
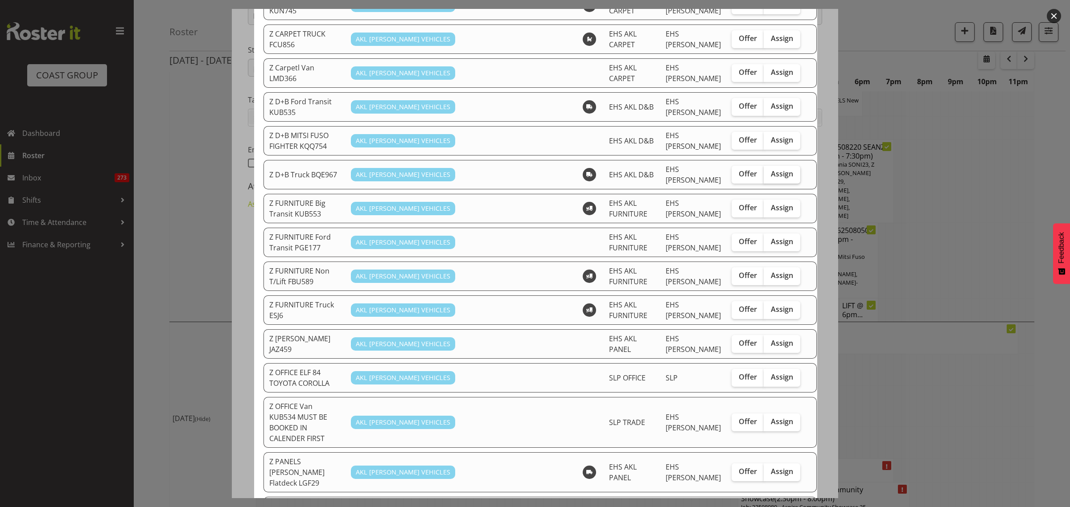
click at [771, 169] on span "Assign" at bounding box center [782, 173] width 22 height 9
click at [764, 171] on input "Assign" at bounding box center [767, 174] width 6 height 6
checkbox input "true"
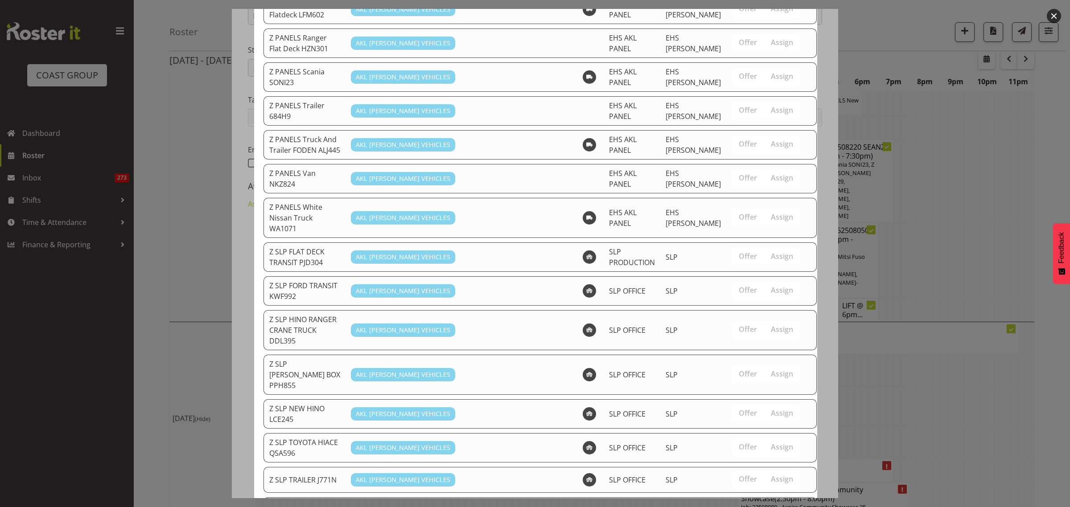
scroll to position [817, 0]
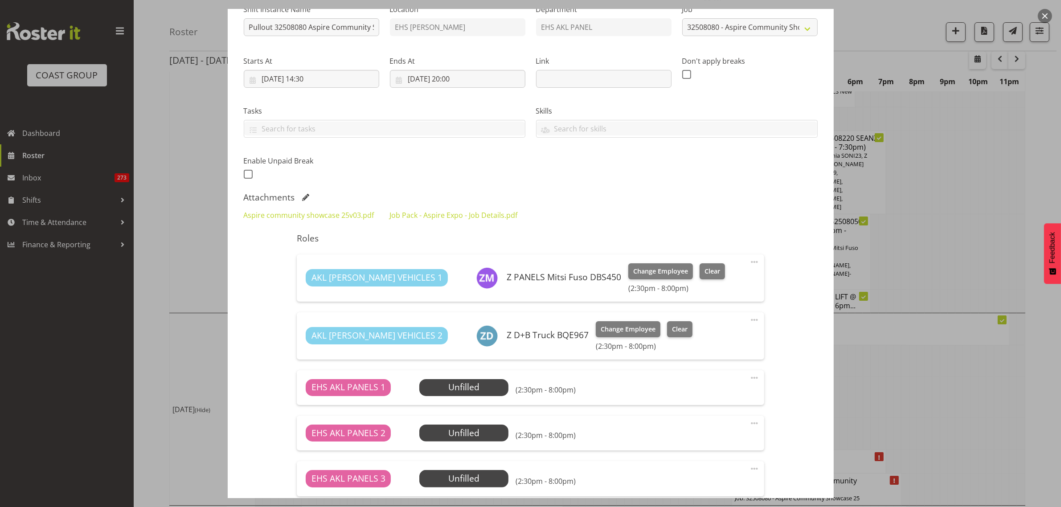
scroll to position [97, 0]
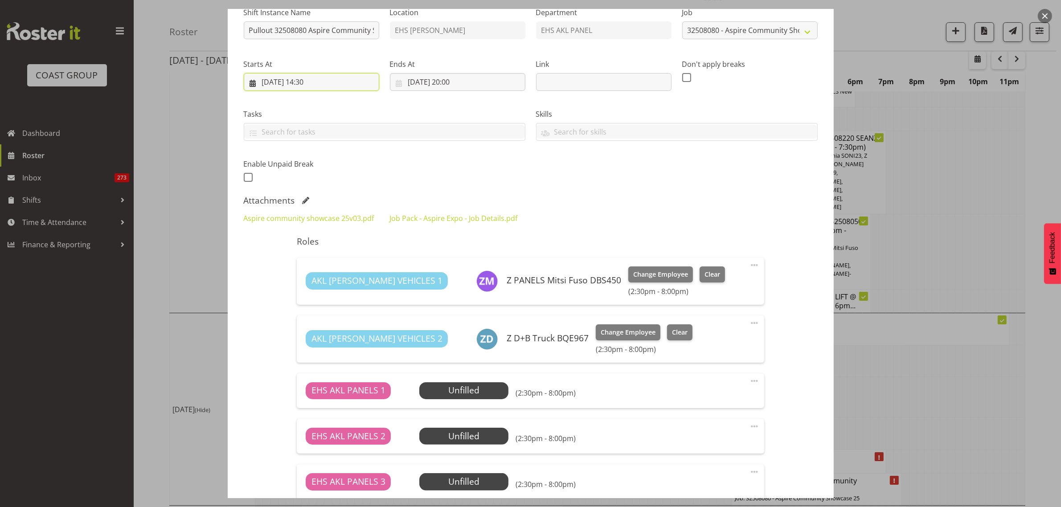
click at [344, 83] on input "30/08/2025, 14:30" at bounding box center [312, 82] width 136 height 18
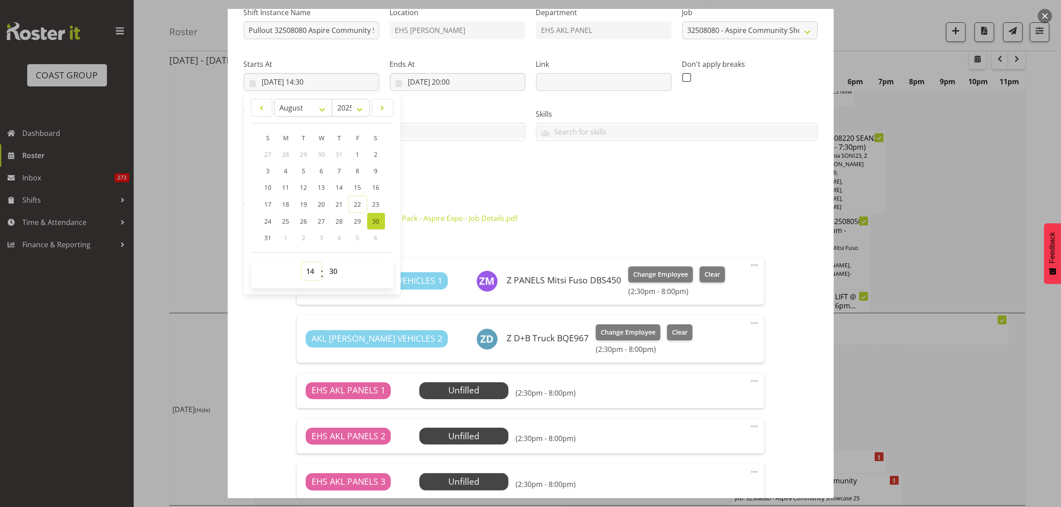
click at [311, 272] on select "00 01 02 03 04 05 06 07 08 09 10 11 12 13 14 15 16 17 18 19 20 21 22 23" at bounding box center [312, 272] width 20 height 18
select select "16"
click at [302, 263] on select "00 01 02 03 04 05 06 07 08 09 10 11 12 13 14 15 16 17 18 19 20 21 22 23" at bounding box center [312, 272] width 20 height 18
type input "30/08/2025, 16:30"
click at [492, 78] on input "30/08/2025, 20:00" at bounding box center [458, 82] width 136 height 18
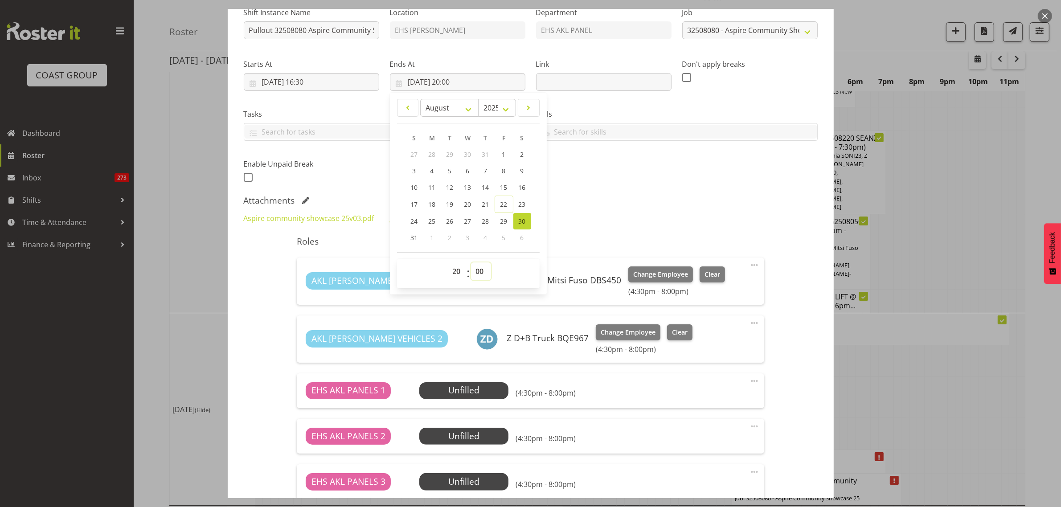
click at [481, 273] on select "00 01 02 03 04 05 06 07 08 09 10 11 12 13 14 15 16 17 18 19 20 21 22 23 24 25 2…" at bounding box center [481, 272] width 20 height 18
select select "30"
click at [471, 263] on select "00 01 02 03 04 05 06 07 08 09 10 11 12 13 14 15 16 17 18 19 20 21 22 23 24 25 2…" at bounding box center [481, 272] width 20 height 18
type input "30/08/2025, 20:30"
click at [678, 177] on div "Shift Instance Name Pullout 32508080 Aspire Community Showcase Location EHS RYM…" at bounding box center [530, 92] width 585 height 195
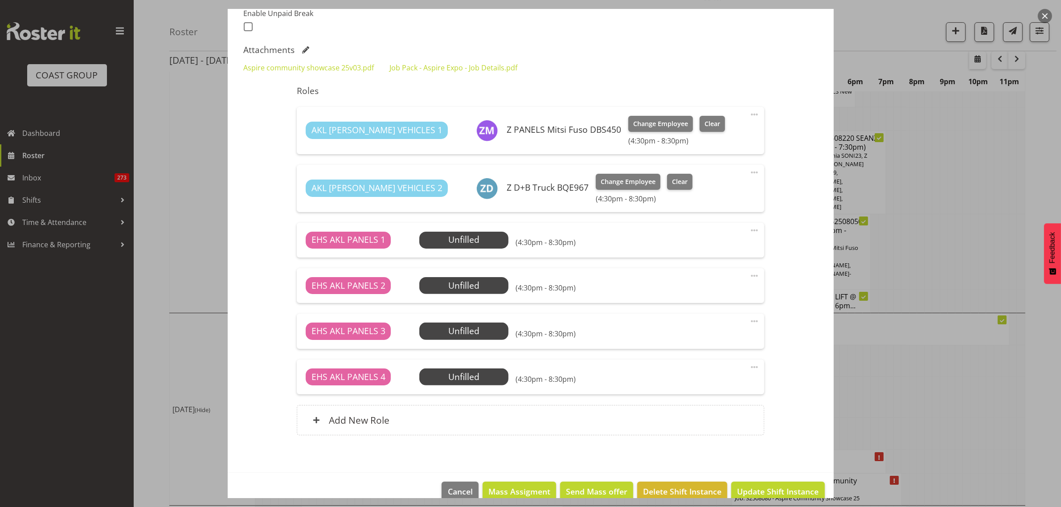
scroll to position [264, 0]
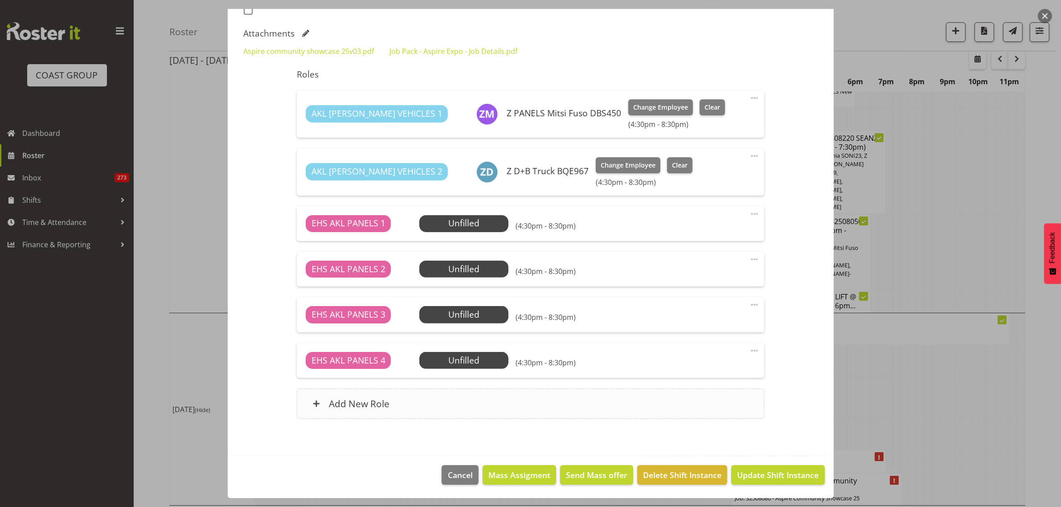
click at [486, 404] on div "Add New Role" at bounding box center [531, 404] width 468 height 30
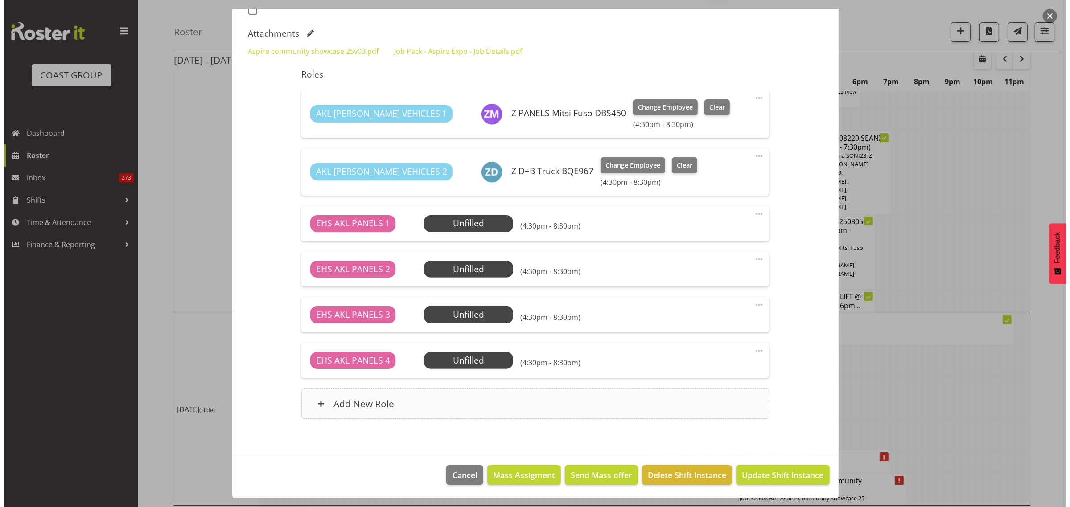
scroll to position [3836, 0]
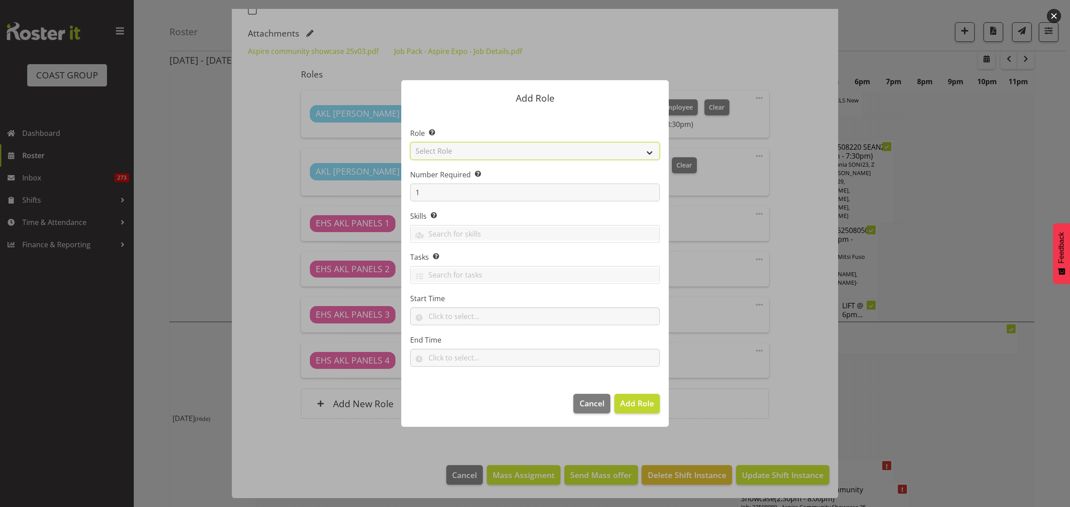
click at [649, 153] on select "Select Role ACCOUNT MANAGER ACCOUNT MANAGER DW ACCOUNTS [PERSON_NAME] VEHICLES …" at bounding box center [535, 151] width 250 height 18
select select "81"
click at [410, 142] on select "Select Role ACCOUNT MANAGER ACCOUNT MANAGER DW ACCOUNTS [PERSON_NAME] VEHICLES …" at bounding box center [535, 151] width 250 height 18
click at [638, 406] on span "Add Role" at bounding box center [637, 403] width 34 height 11
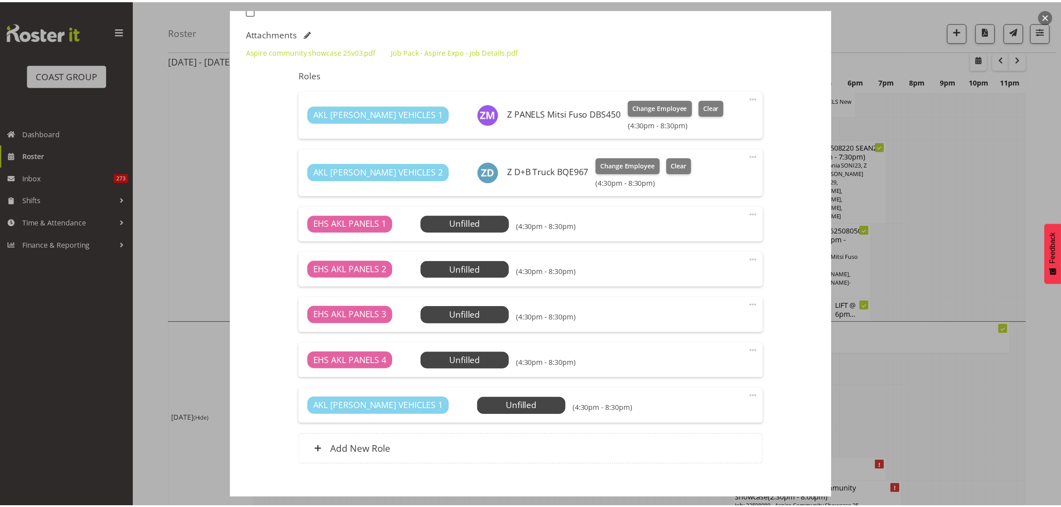
scroll to position [3845, 0]
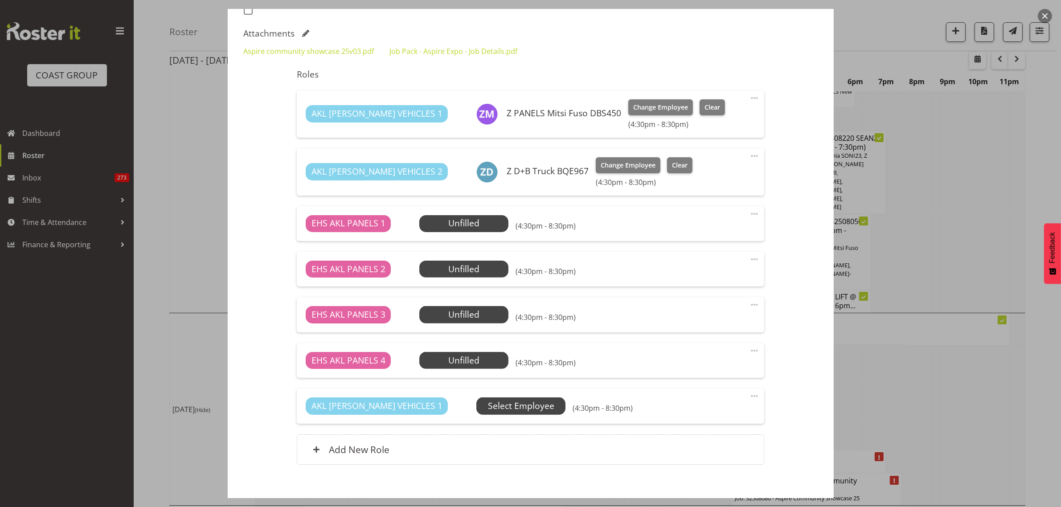
click at [0, 0] on span "Select Employee" at bounding box center [0, 0] width 0 height 0
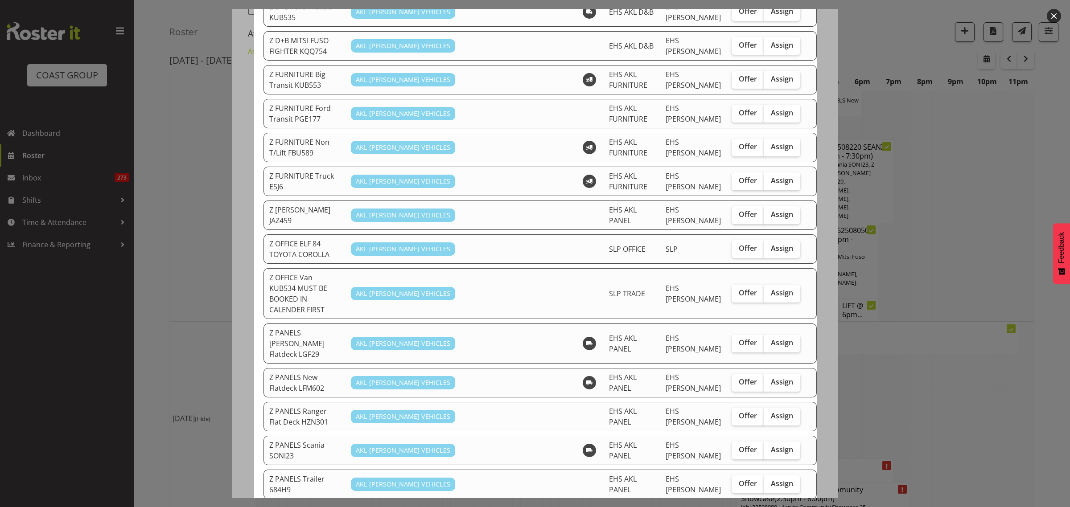
scroll to position [390, 0]
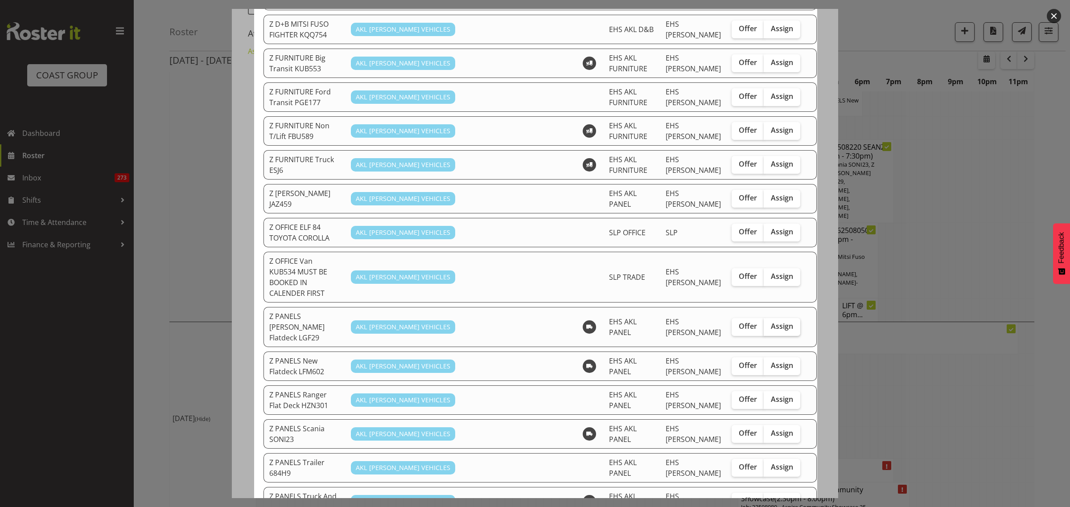
click at [771, 322] on span "Assign" at bounding box center [782, 326] width 22 height 9
click at [764, 324] on input "Assign" at bounding box center [767, 327] width 6 height 6
checkbox input "true"
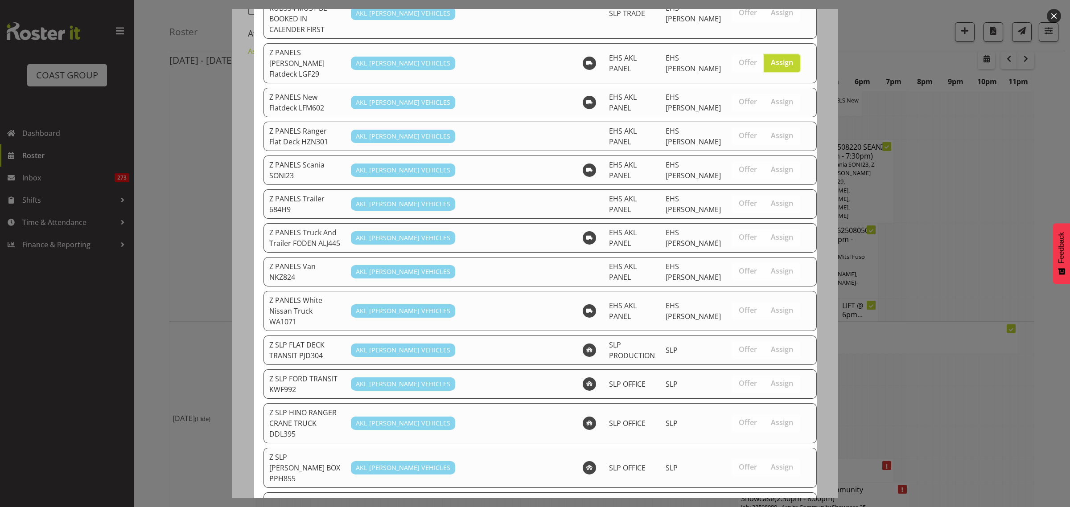
scroll to position [780, 0]
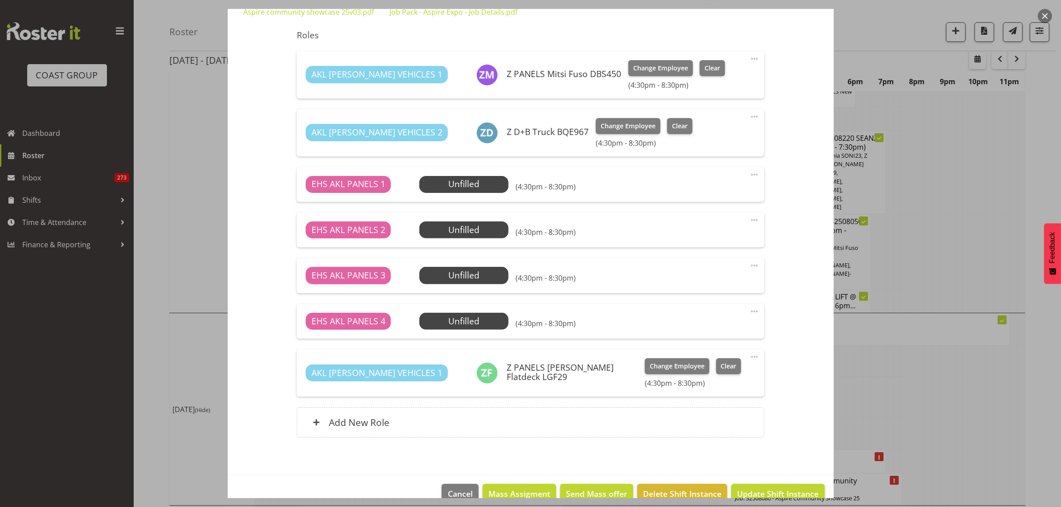
scroll to position [322, 0]
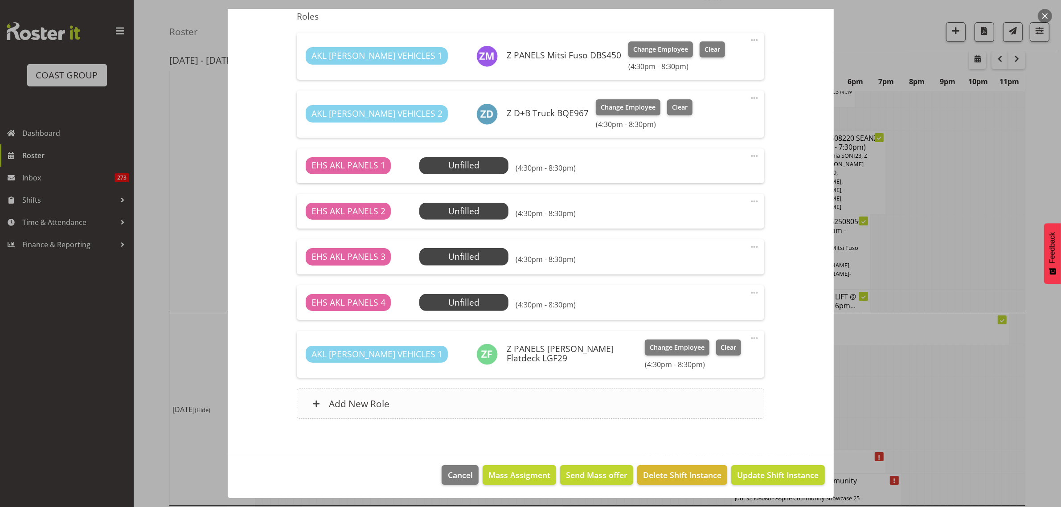
click at [517, 407] on div "Add New Role" at bounding box center [531, 404] width 468 height 30
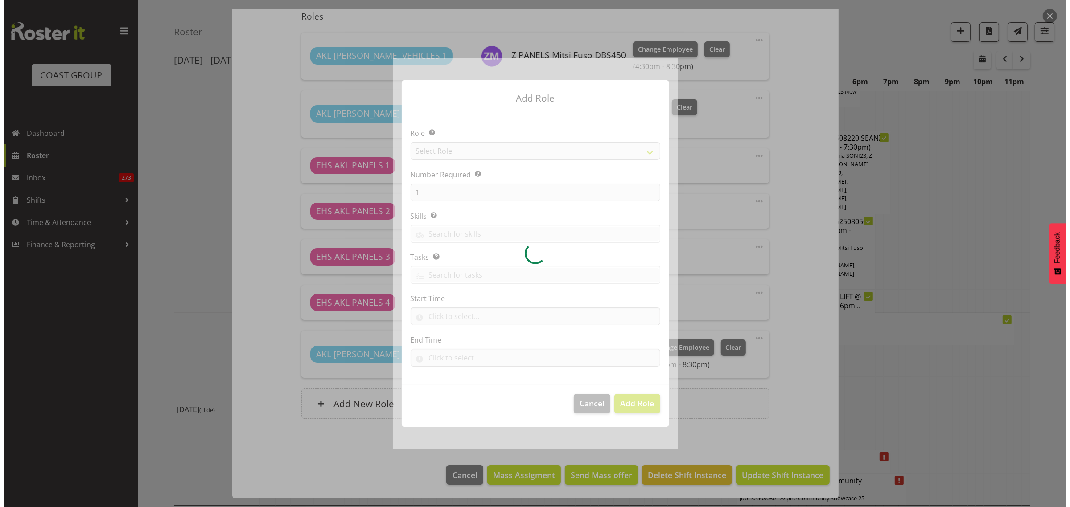
scroll to position [3836, 0]
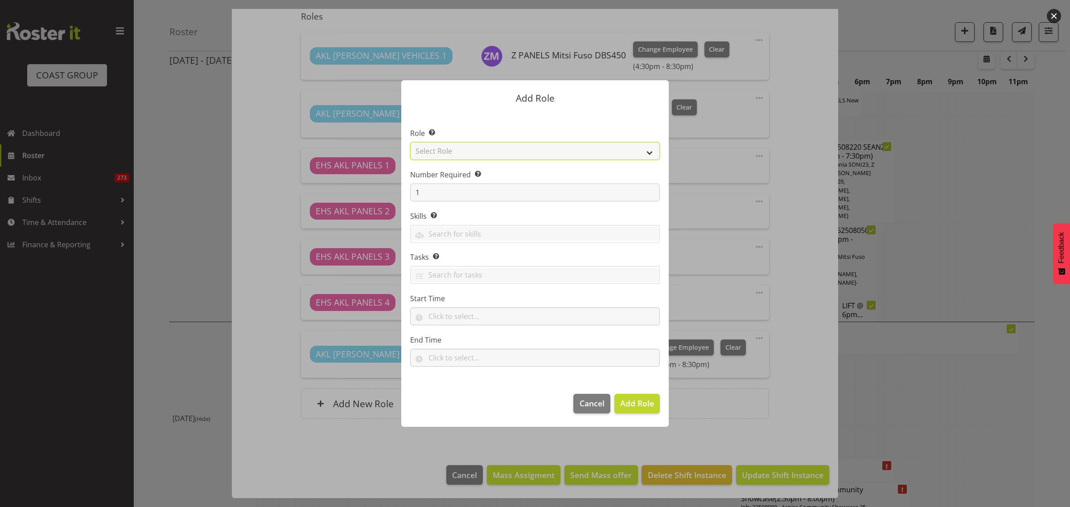
click at [649, 152] on select "Select Role ACCOUNT MANAGER ACCOUNT MANAGER DW ACCOUNTS [PERSON_NAME] VEHICLES …" at bounding box center [535, 151] width 250 height 18
select select "188"
click at [410, 142] on select "Select Role ACCOUNT MANAGER ACCOUNT MANAGER DW ACCOUNTS [PERSON_NAME] VEHICLES …" at bounding box center [535, 151] width 250 height 18
click at [592, 407] on span "Cancel" at bounding box center [591, 404] width 25 height 12
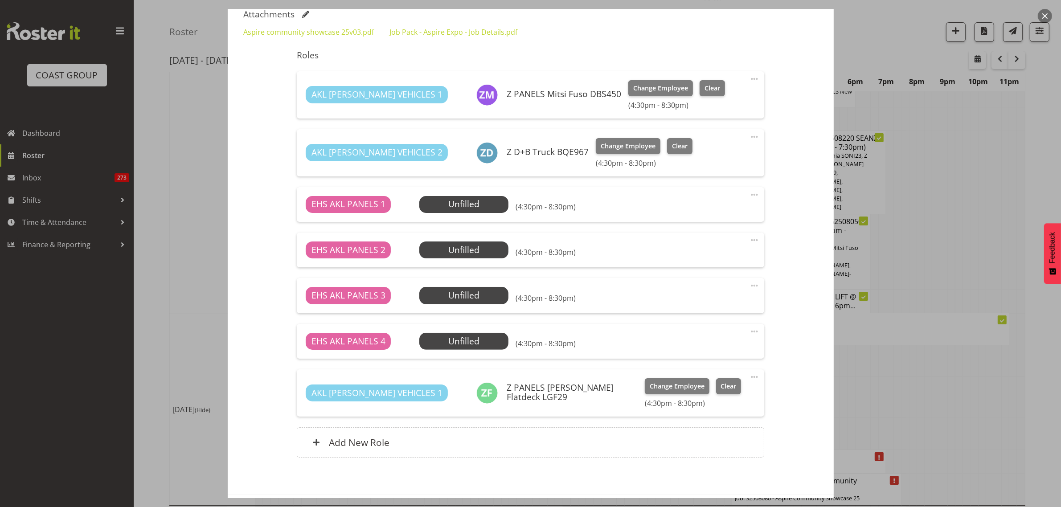
scroll to position [267, 0]
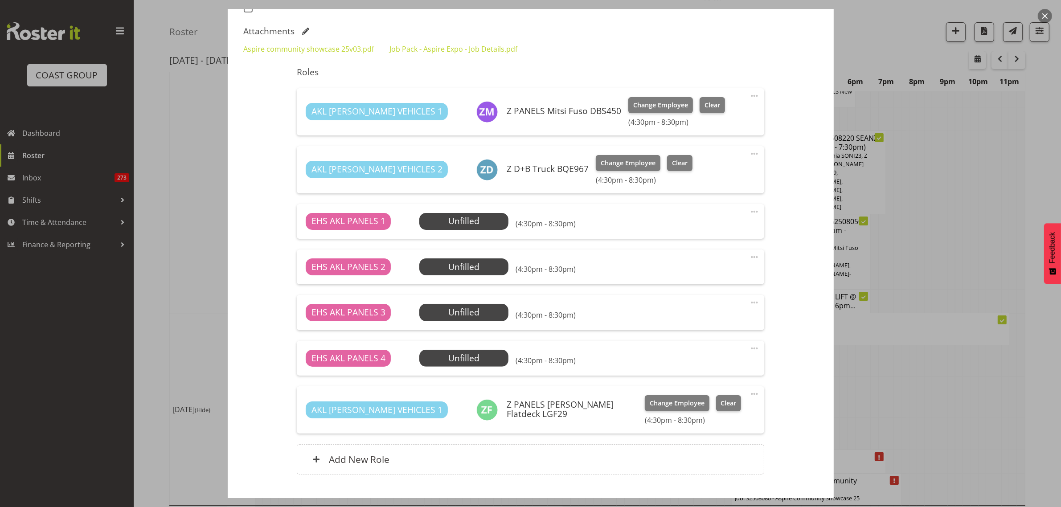
click at [749, 154] on span at bounding box center [754, 153] width 11 height 11
click at [700, 204] on link "Delete" at bounding box center [717, 205] width 86 height 16
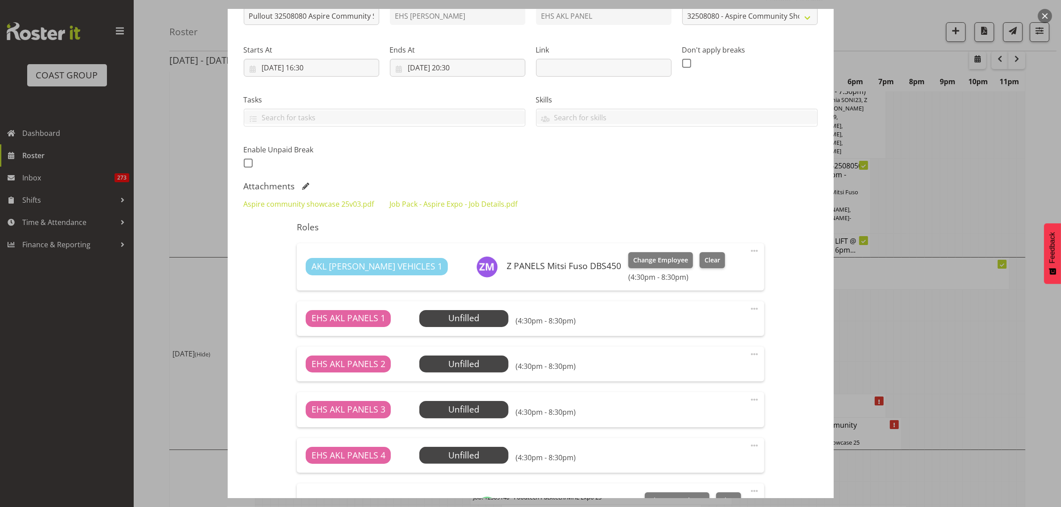
scroll to position [223, 0]
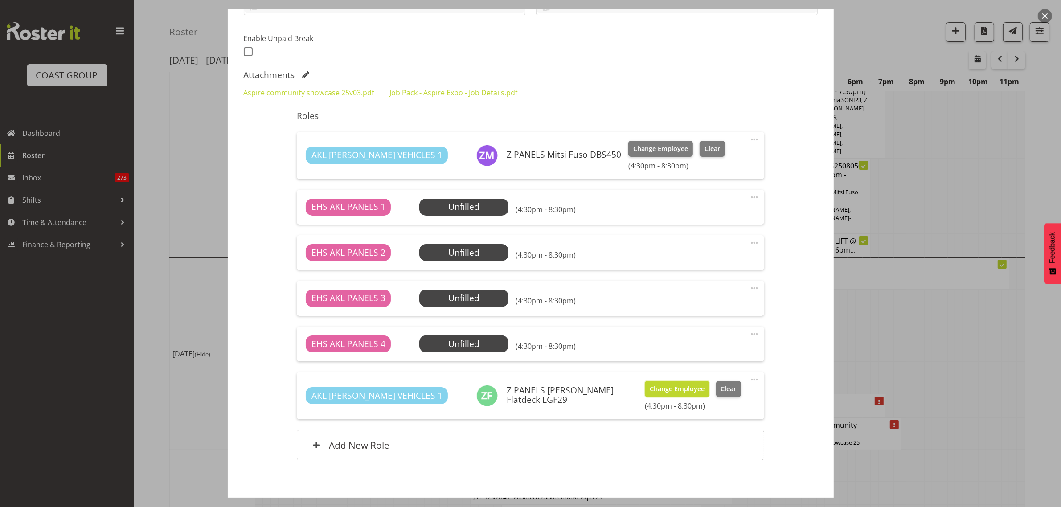
click at [650, 390] on span "Change Employee" at bounding box center [677, 389] width 55 height 10
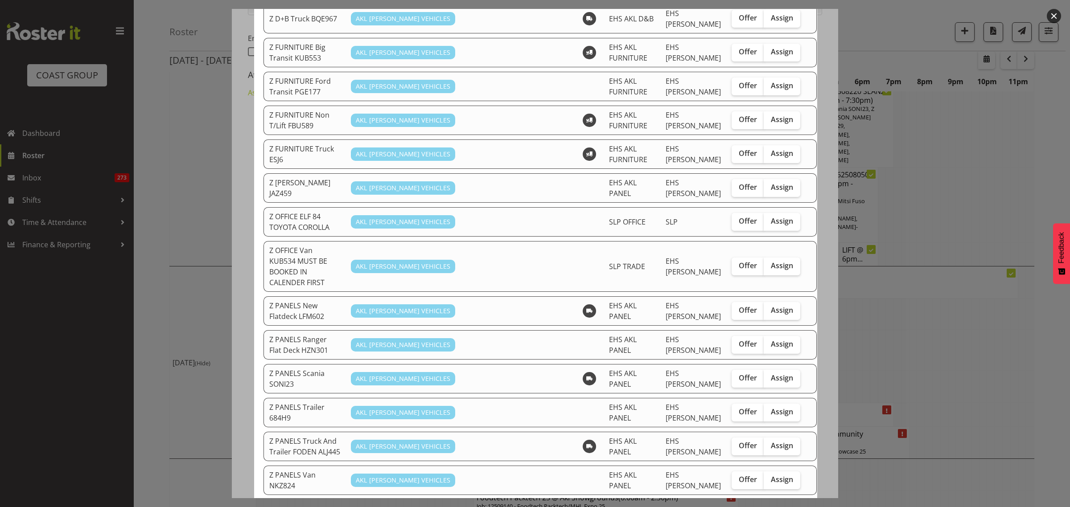
scroll to position [446, 0]
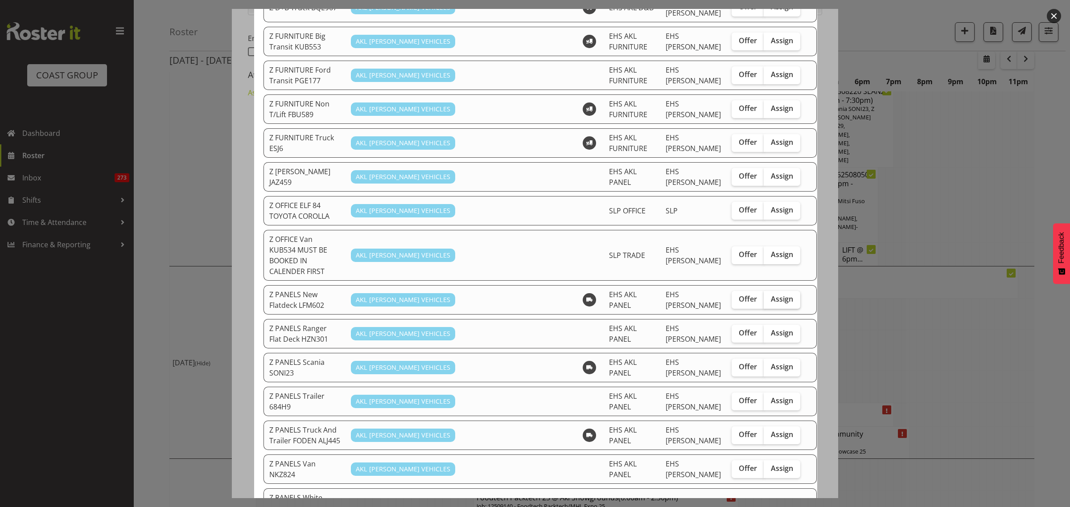
click at [771, 295] on span "Assign" at bounding box center [782, 299] width 22 height 9
click at [768, 296] on input "Assign" at bounding box center [767, 299] width 6 height 6
checkbox input "true"
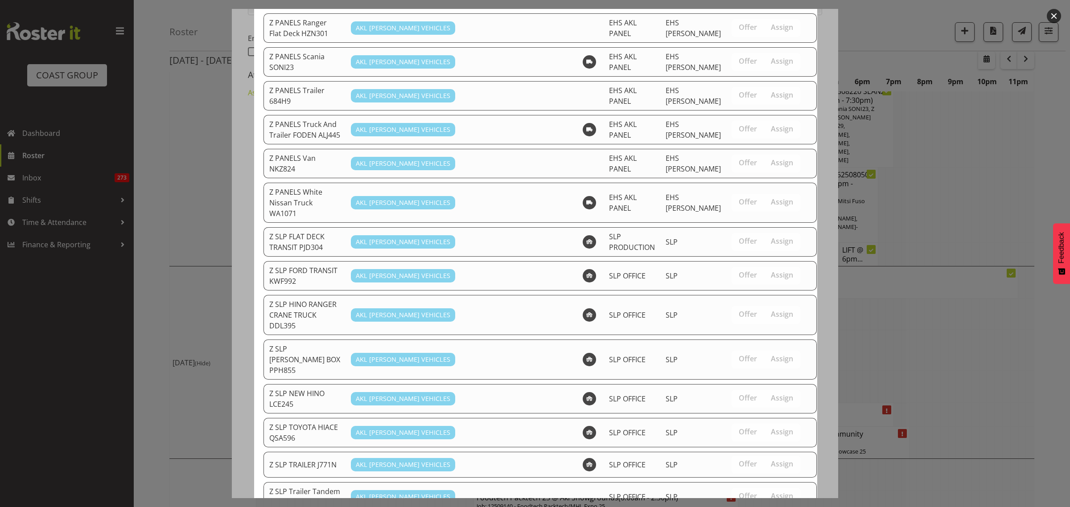
scroll to position [783, 0]
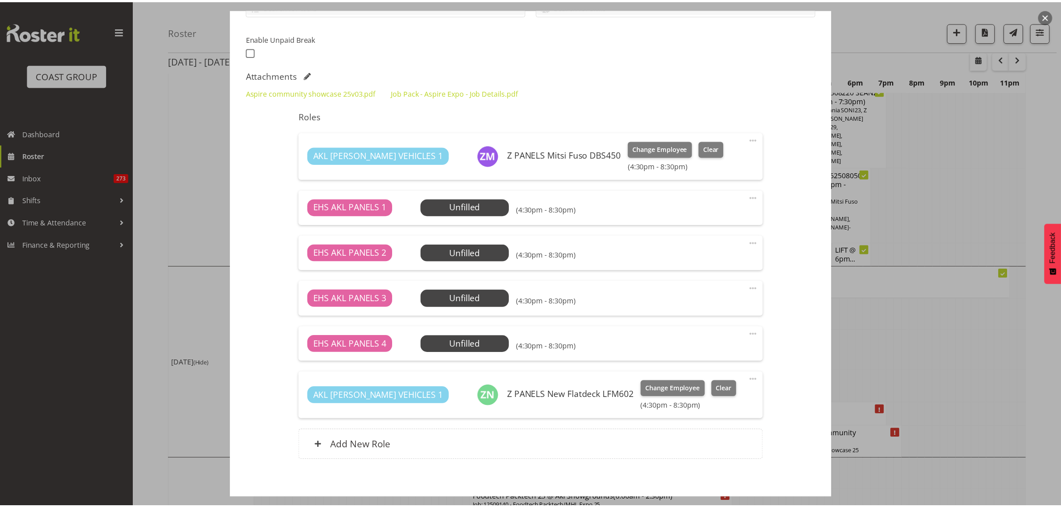
scroll to position [3900, 0]
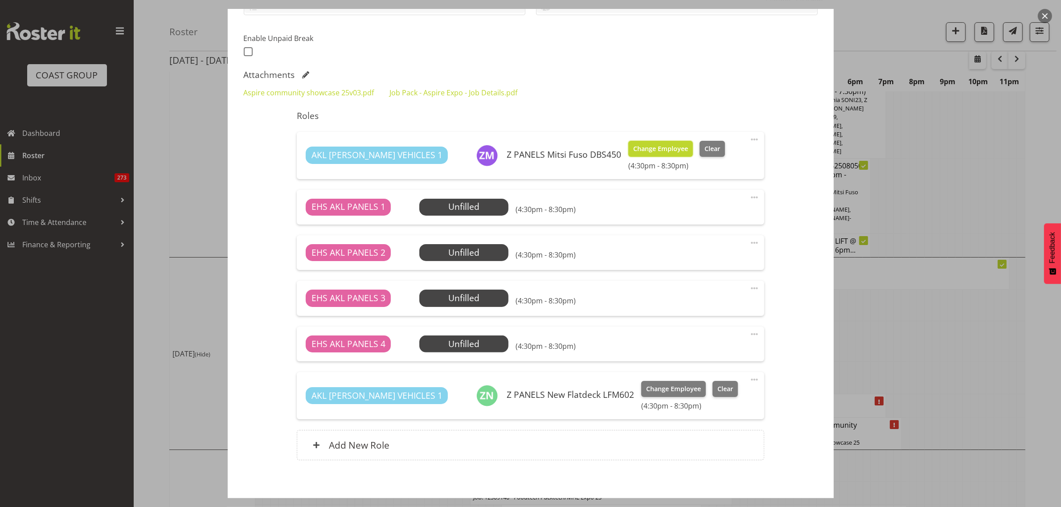
click at [633, 148] on span "Change Employee" at bounding box center [660, 149] width 55 height 10
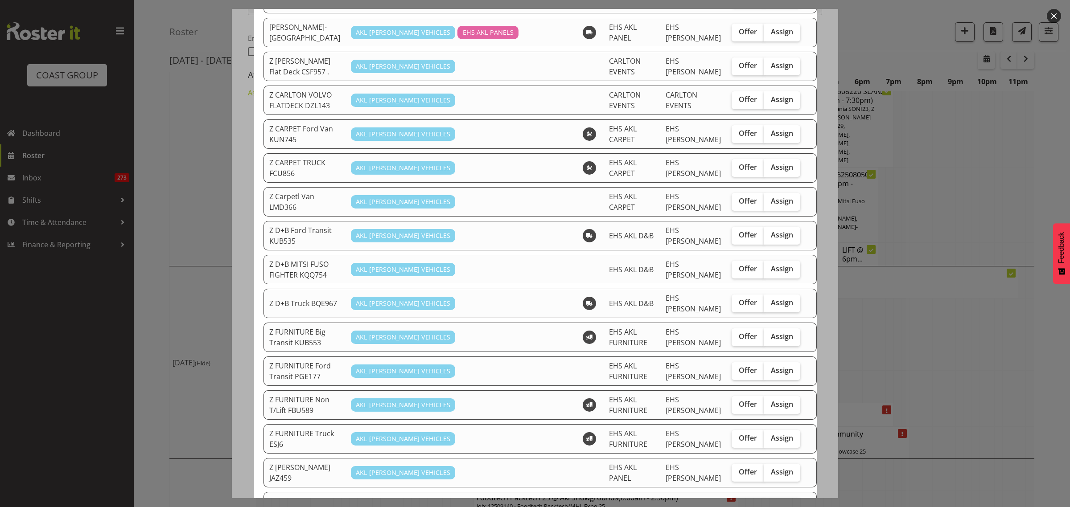
scroll to position [167, 0]
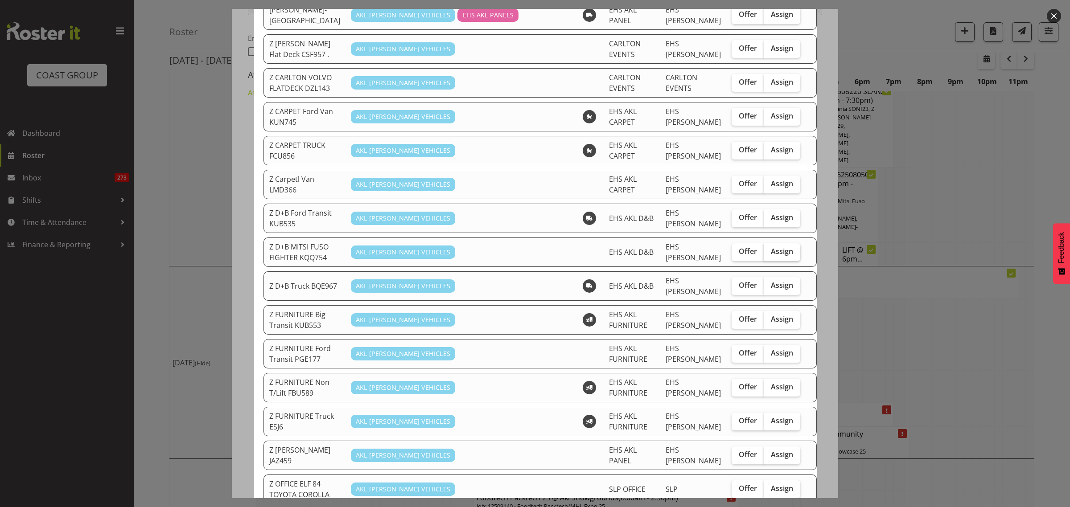
click at [771, 247] on span "Assign" at bounding box center [782, 251] width 22 height 9
click at [764, 249] on input "Assign" at bounding box center [767, 252] width 6 height 6
checkbox input "true"
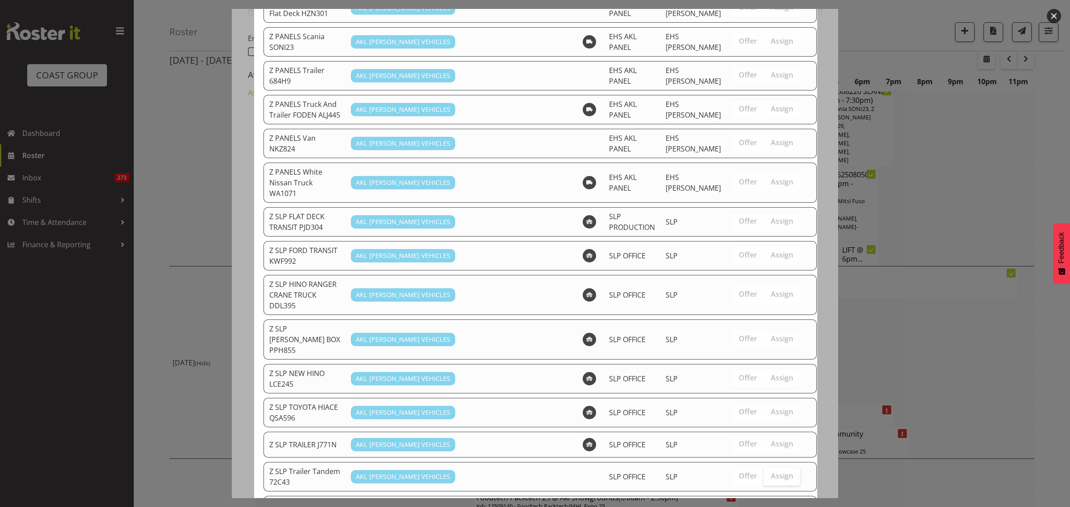
scroll to position [783, 0]
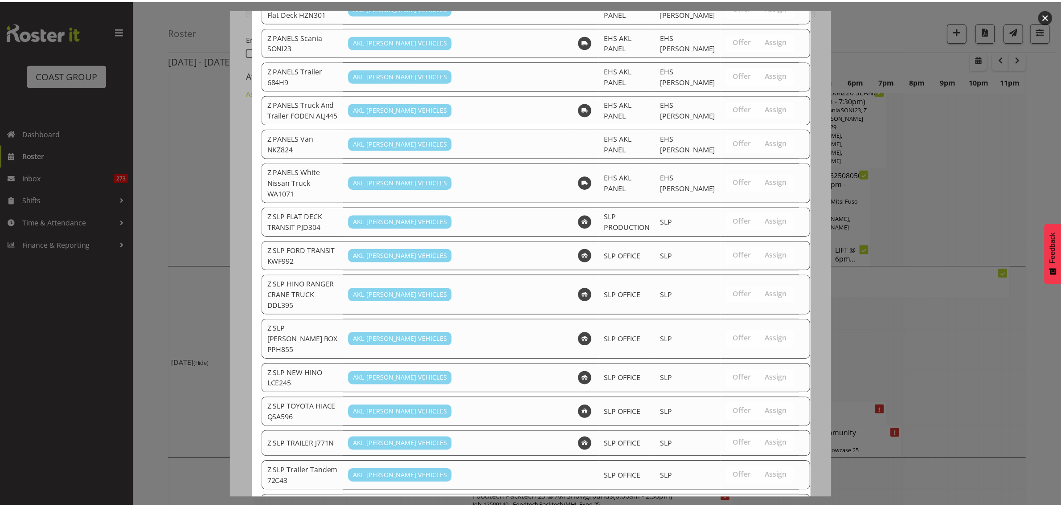
scroll to position [3900, 0]
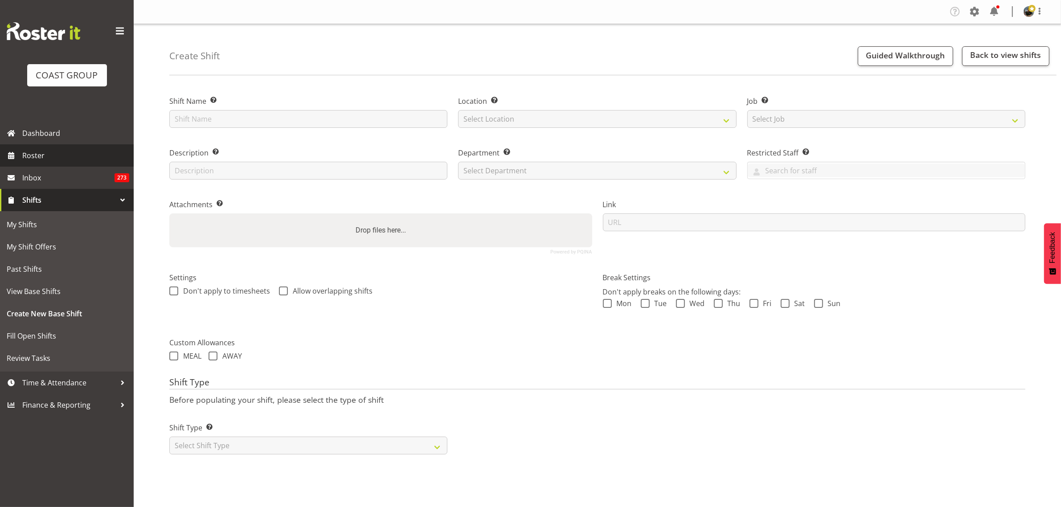
click at [52, 155] on span "Roster" at bounding box center [75, 155] width 107 height 13
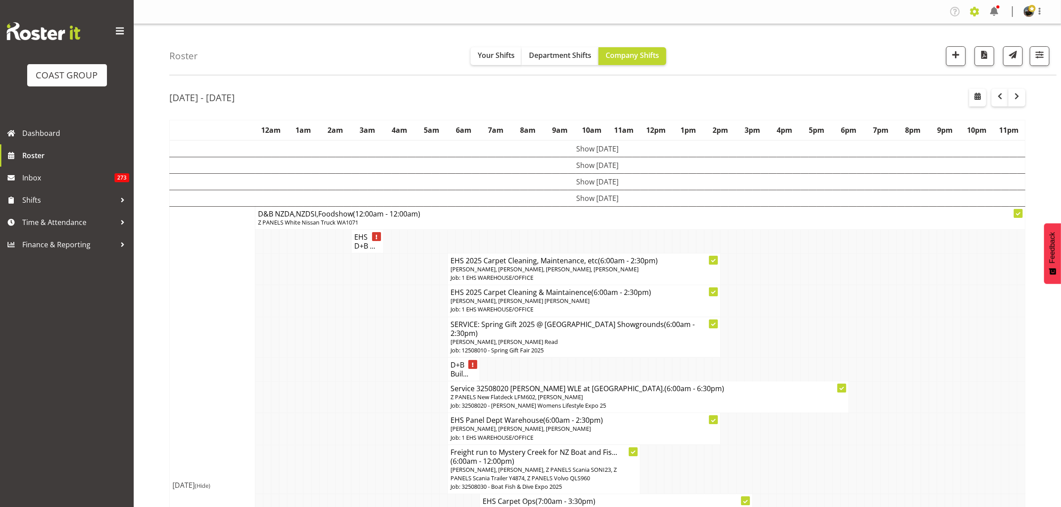
click at [975, 12] on span at bounding box center [975, 11] width 14 height 14
click at [938, 65] on link "Employees" at bounding box center [939, 65] width 86 height 16
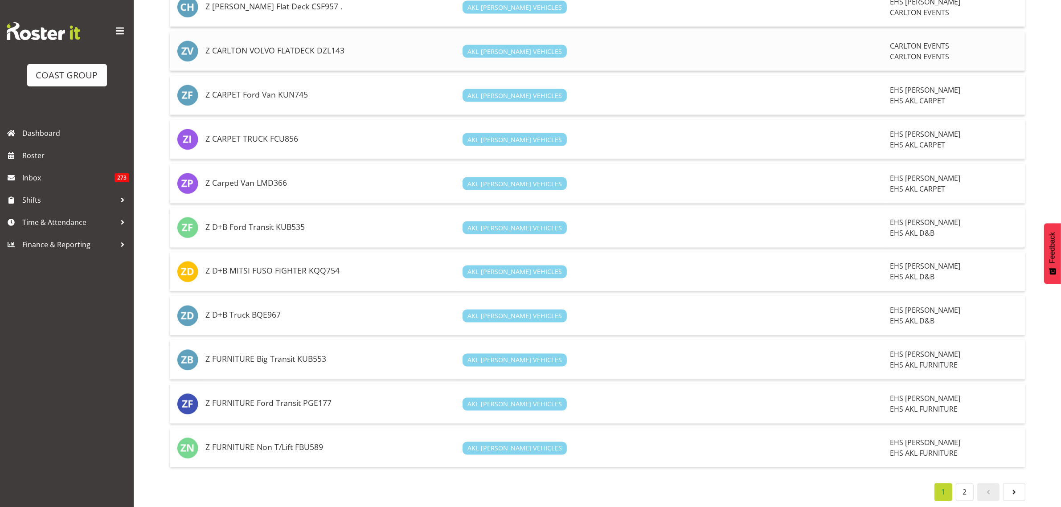
scroll to position [1871, 0]
click at [378, 310] on h5 "Z D+B Truck BQE967" at bounding box center [330, 314] width 250 height 9
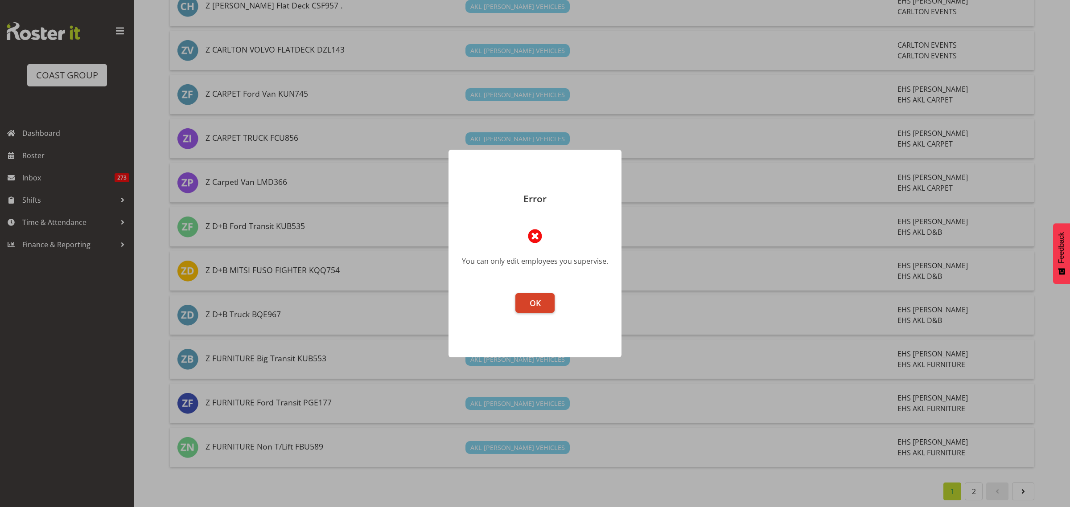
click at [538, 304] on span "OK" at bounding box center [535, 303] width 11 height 11
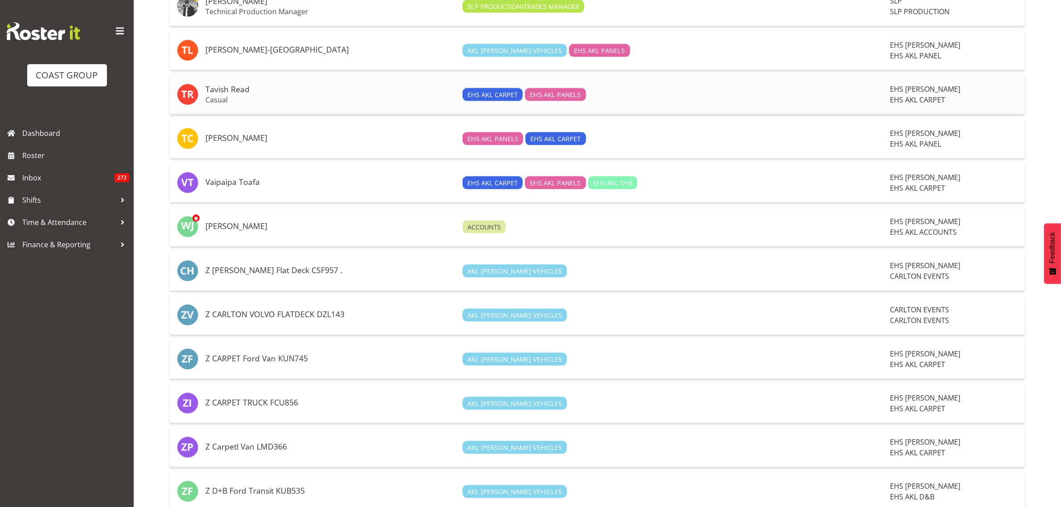
scroll to position [1370, 0]
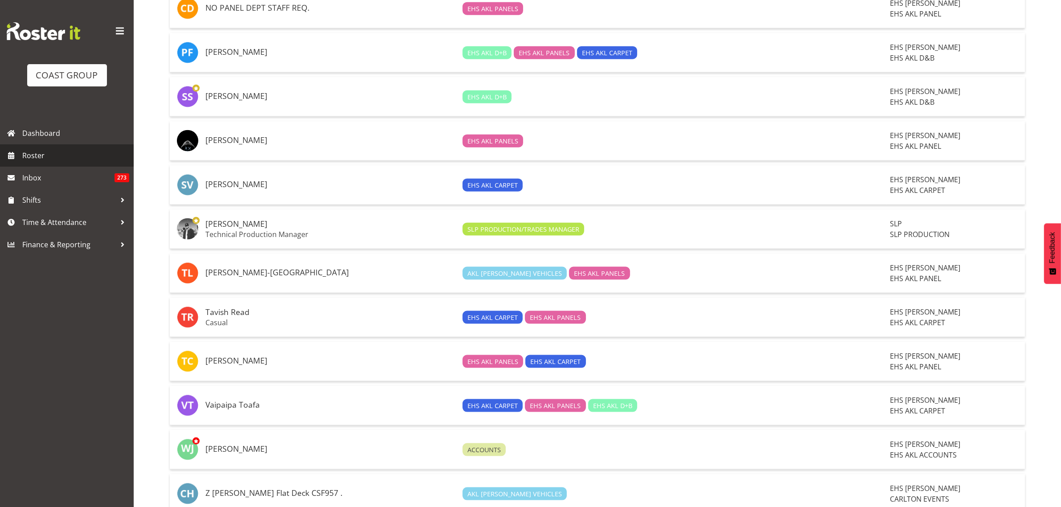
click at [48, 156] on span "Roster" at bounding box center [75, 155] width 107 height 13
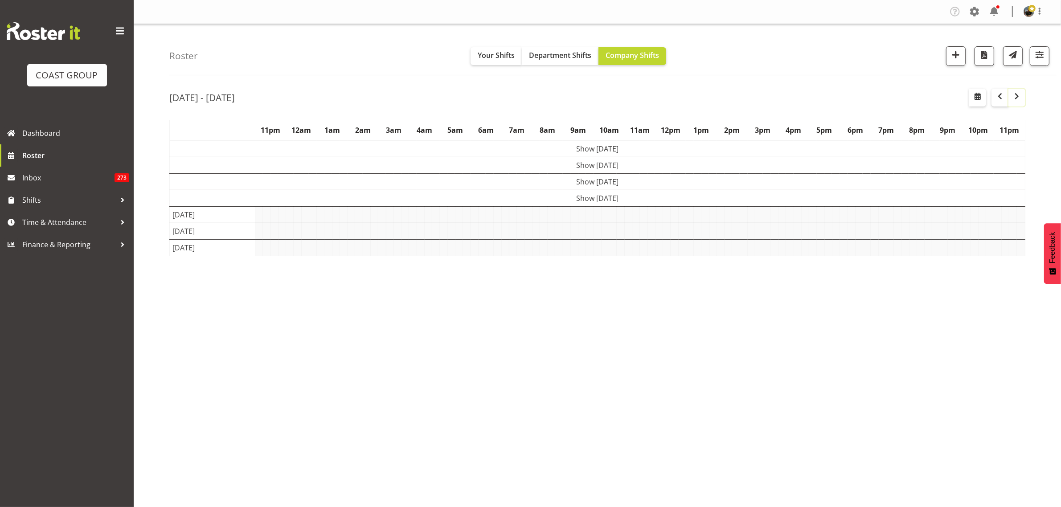
click at [1018, 103] on span "button" at bounding box center [1017, 97] width 3 height 12
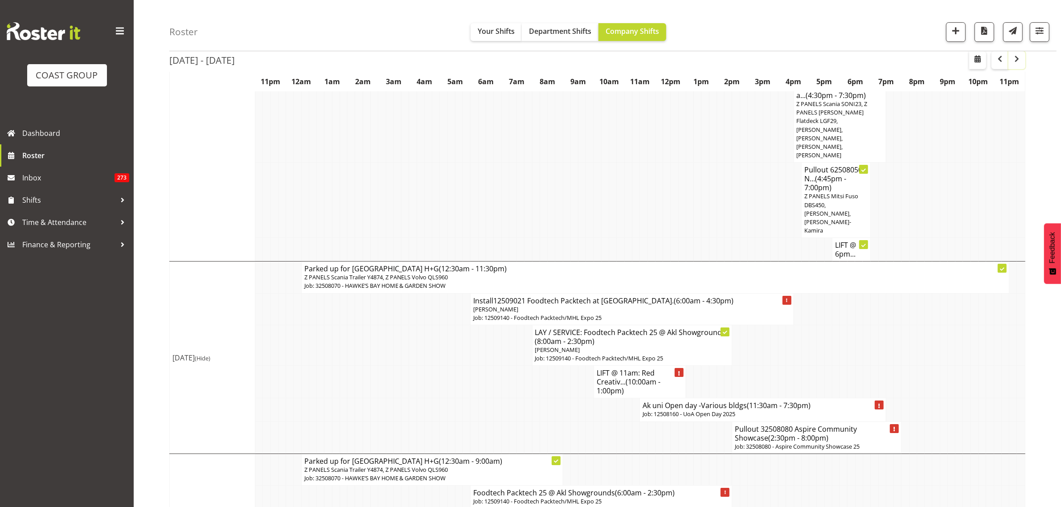
scroll to position [3878, 0]
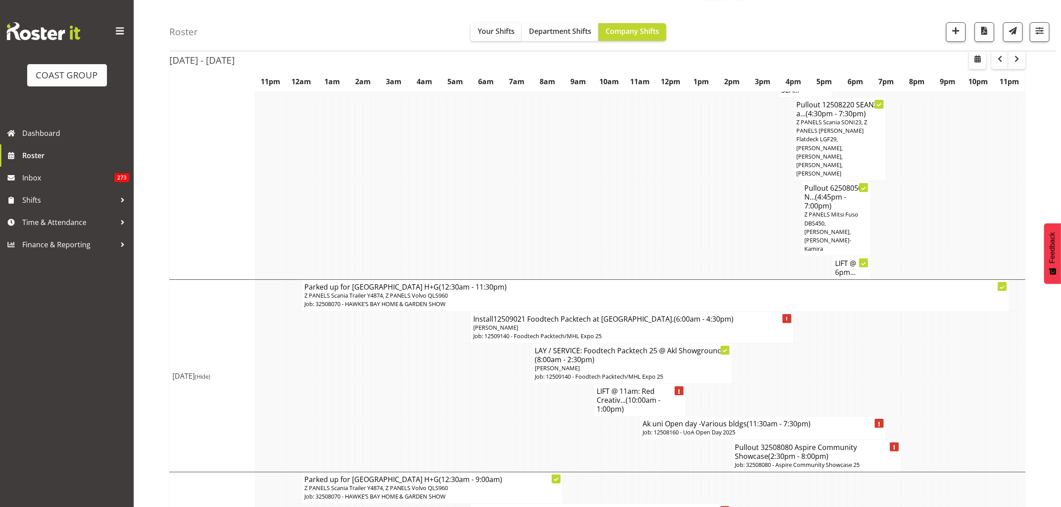
click at [811, 443] on h4 "Pullout 32508080 Aspire Community Showcase (2:30pm - 8:00pm)" at bounding box center [817, 452] width 164 height 18
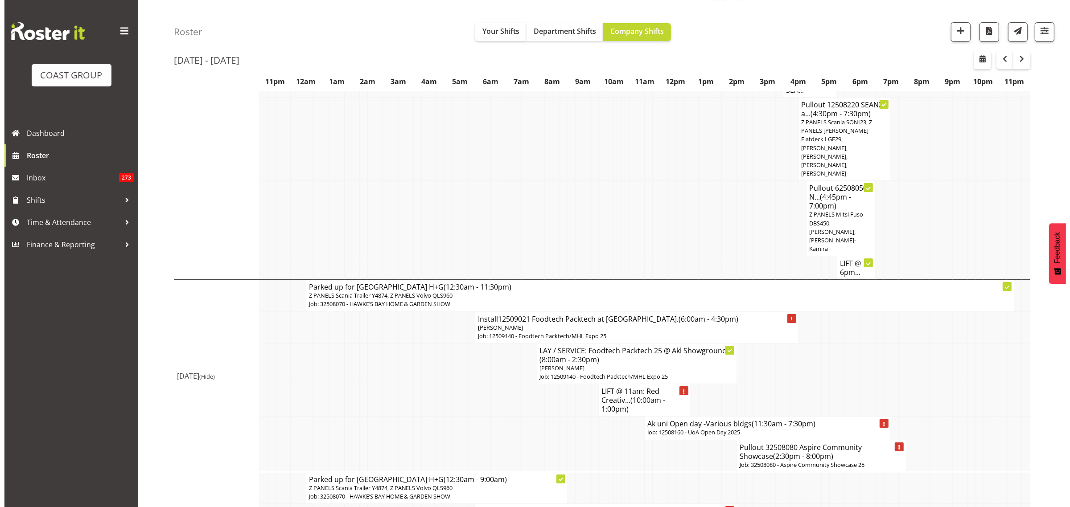
scroll to position [3869, 0]
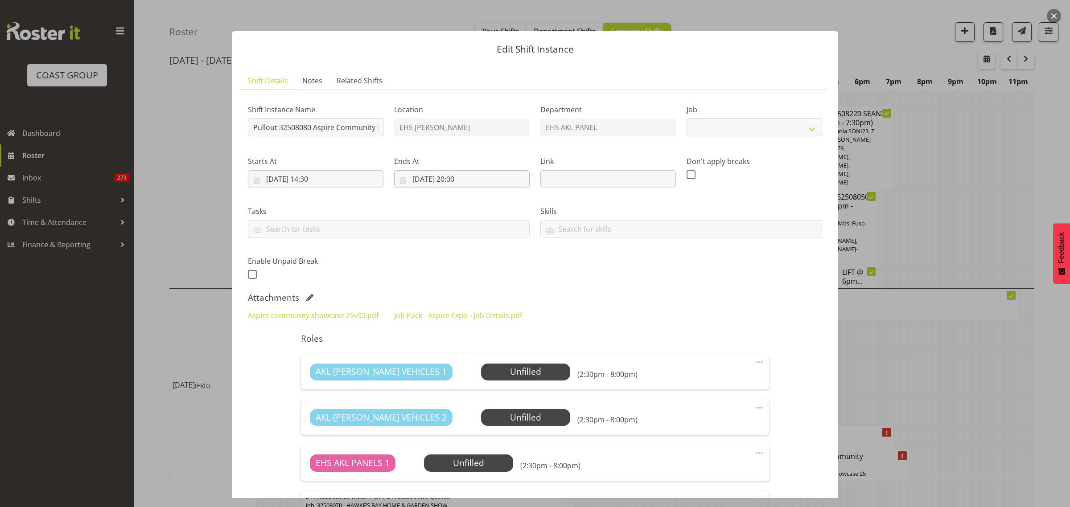
select select "9938"
click at [317, 127] on input "Pullout 32508080 Aspire Community Showcase" at bounding box center [316, 128] width 136 height 18
click at [373, 132] on input "Pullout 32508080 Aspire Community Showcase" at bounding box center [316, 128] width 136 height 18
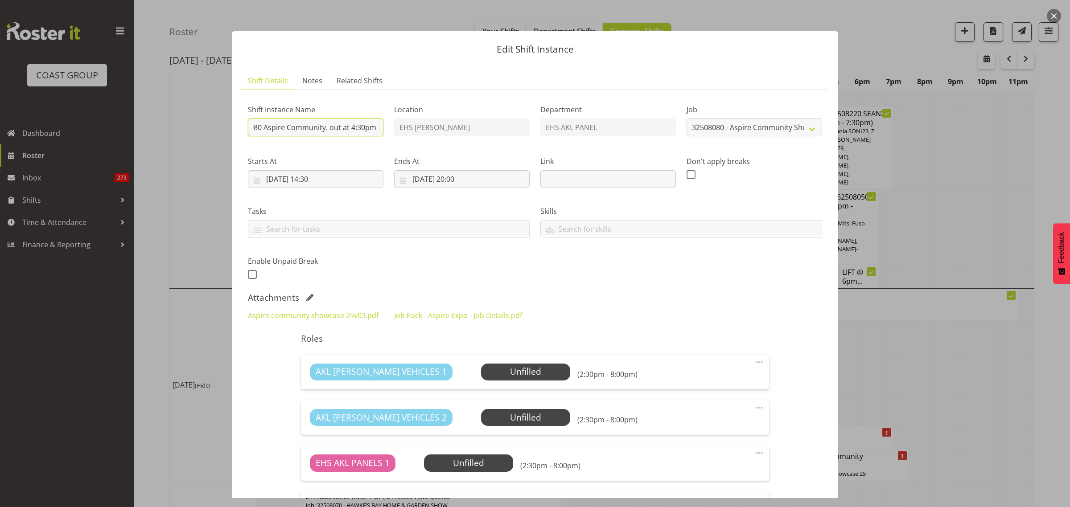
click at [331, 130] on input "Pullout 32508080 Aspire Community. out at 4:30pm Showcase" at bounding box center [316, 128] width 136 height 18
type input "Pullout 32508080 Aspire Community. Out at 4:30pm Showcase"
click at [494, 178] on input "30/08/2025, 20:00" at bounding box center [462, 179] width 136 height 18
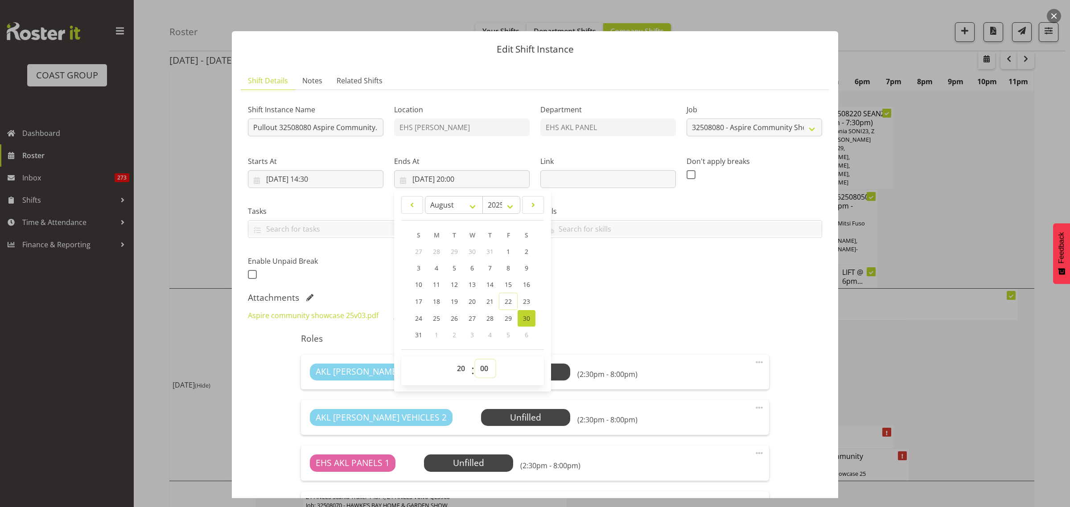
click at [482, 368] on select "00 01 02 03 04 05 06 07 08 09 10 11 12 13 14 15 16 17 18 19 20 21 22 23 24 25 2…" at bounding box center [485, 369] width 20 height 18
select select "30"
click at [475, 360] on select "00 01 02 03 04 05 06 07 08 09 10 11 12 13 14 15 16 17 18 19 20 21 22 23 24 25 2…" at bounding box center [485, 369] width 20 height 18
type input "30/08/2025, 20:30"
click at [623, 284] on div "Shift Instance Name Pullout 32508080 Aspire Community. Out at 4:30pm Showcase L…" at bounding box center [534, 189] width 585 height 195
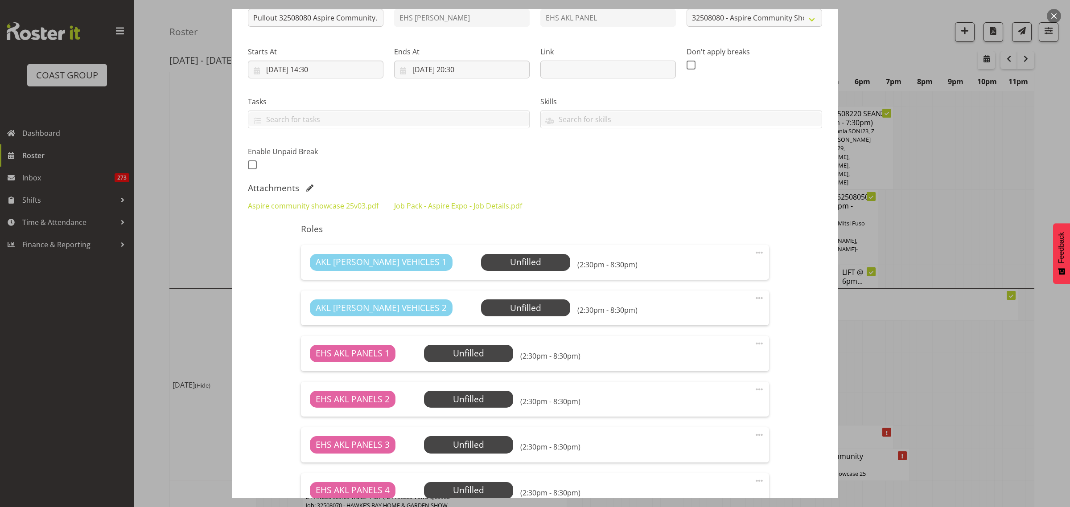
scroll to position [223, 0]
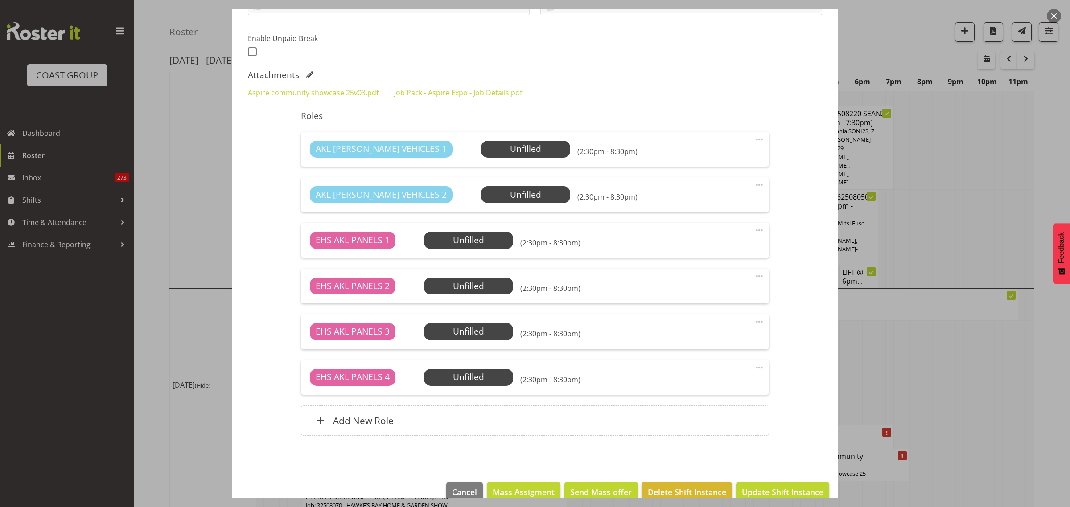
click at [754, 369] on span at bounding box center [759, 367] width 11 height 11
click at [715, 417] on link "Delete" at bounding box center [722, 419] width 86 height 16
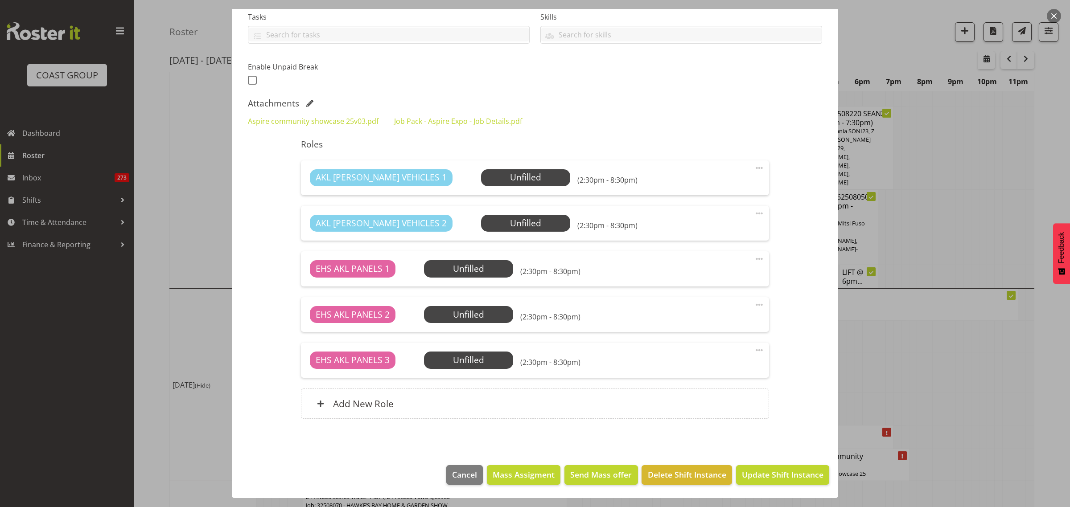
scroll to position [194, 0]
click at [500, 177] on span "Select Employee" at bounding box center [525, 177] width 66 height 13
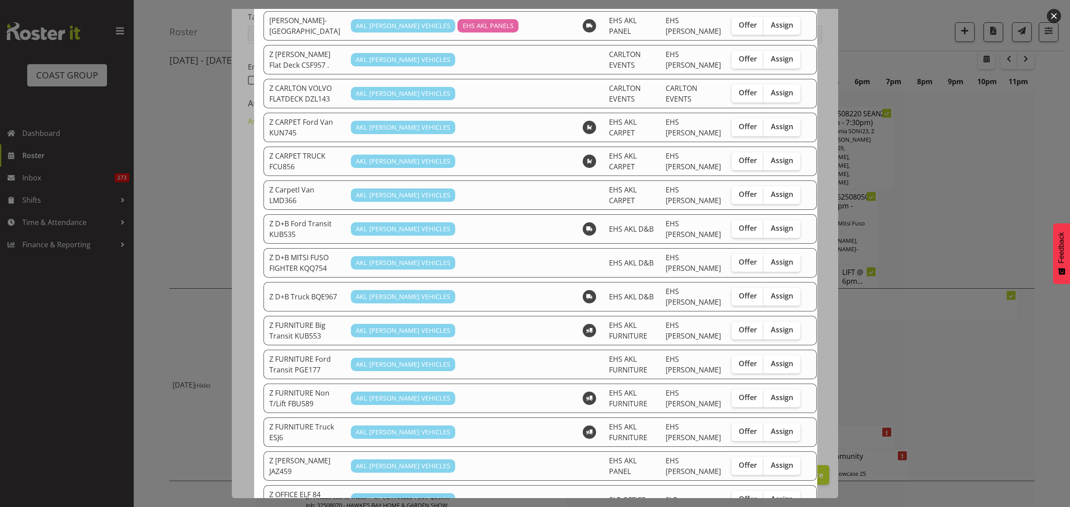
scroll to position [167, 0]
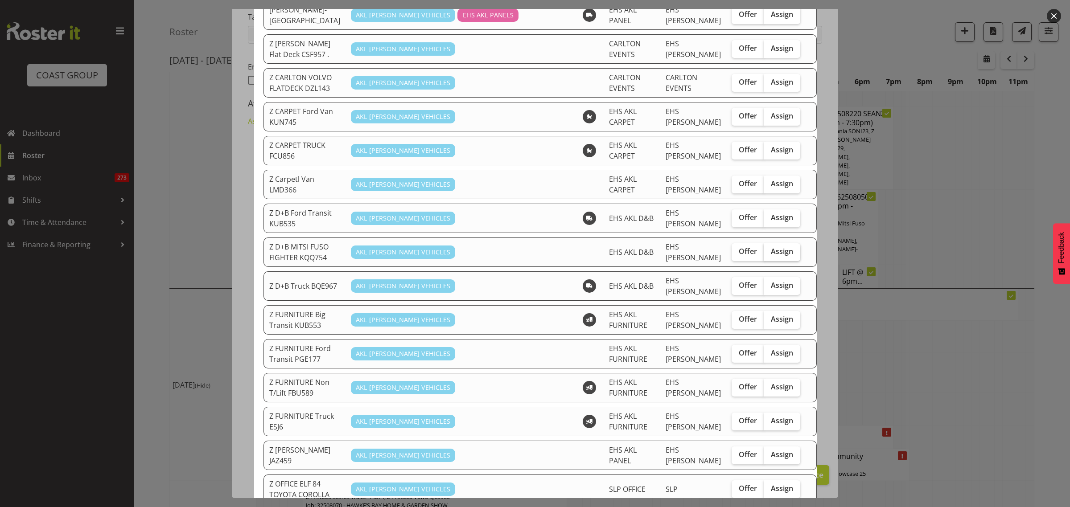
click at [771, 247] on span "Assign" at bounding box center [782, 251] width 22 height 9
click at [766, 249] on input "Assign" at bounding box center [767, 252] width 6 height 6
checkbox input "true"
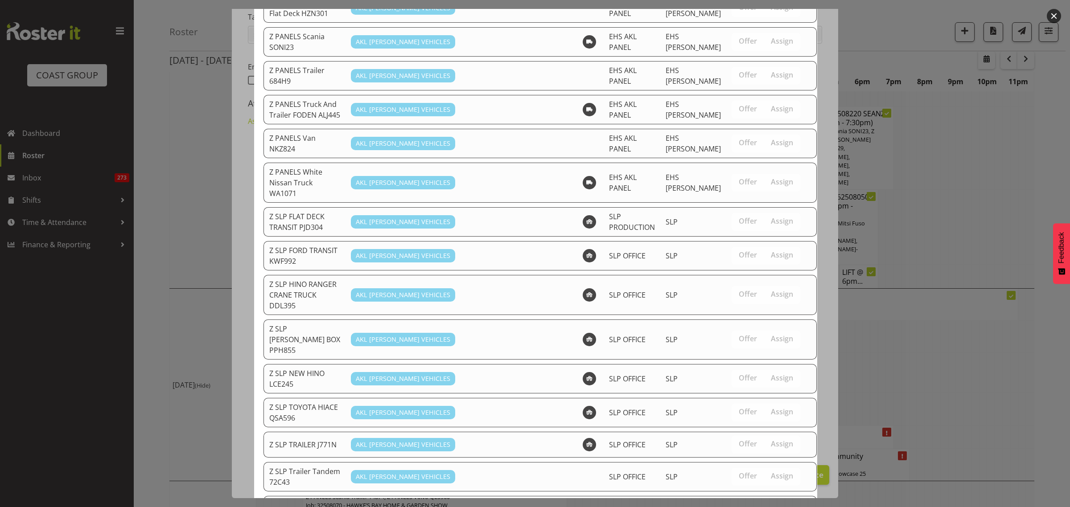
scroll to position [851, 0]
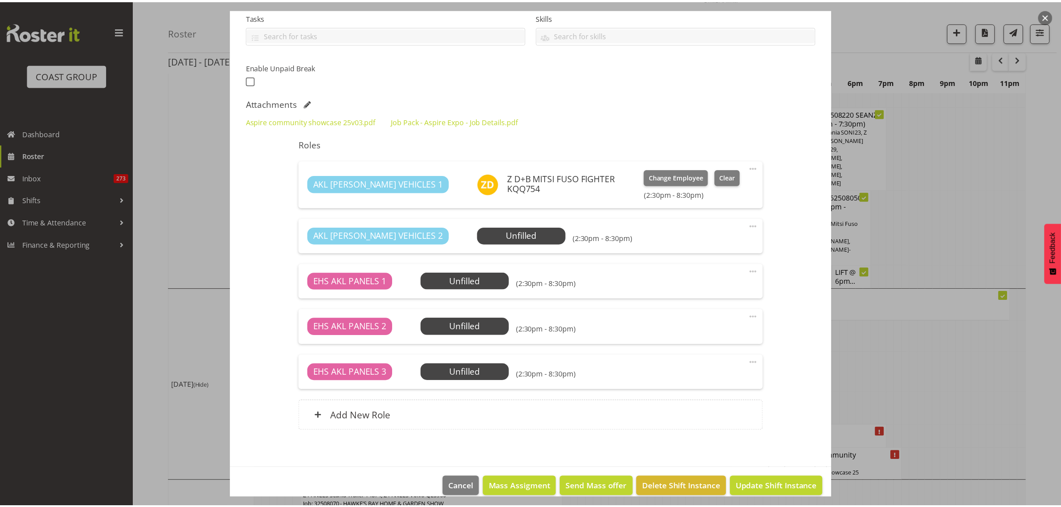
scroll to position [3878, 0]
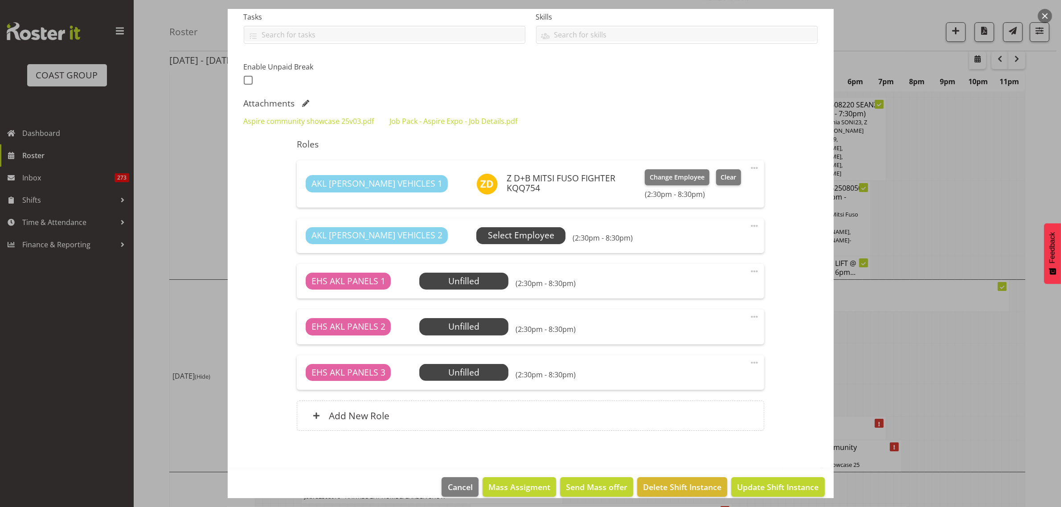
click at [493, 235] on span "Select Employee" at bounding box center [521, 235] width 66 height 13
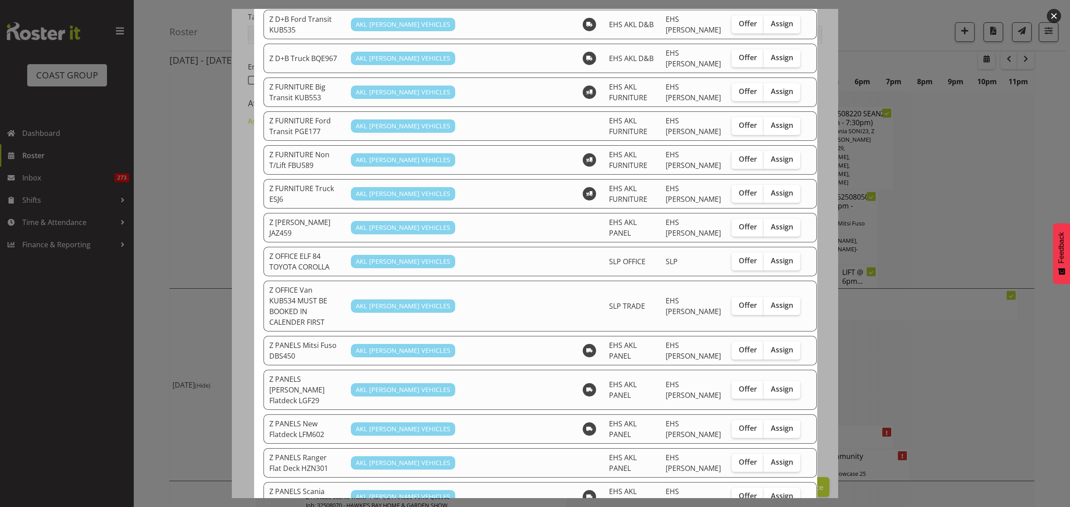
scroll to position [390, 0]
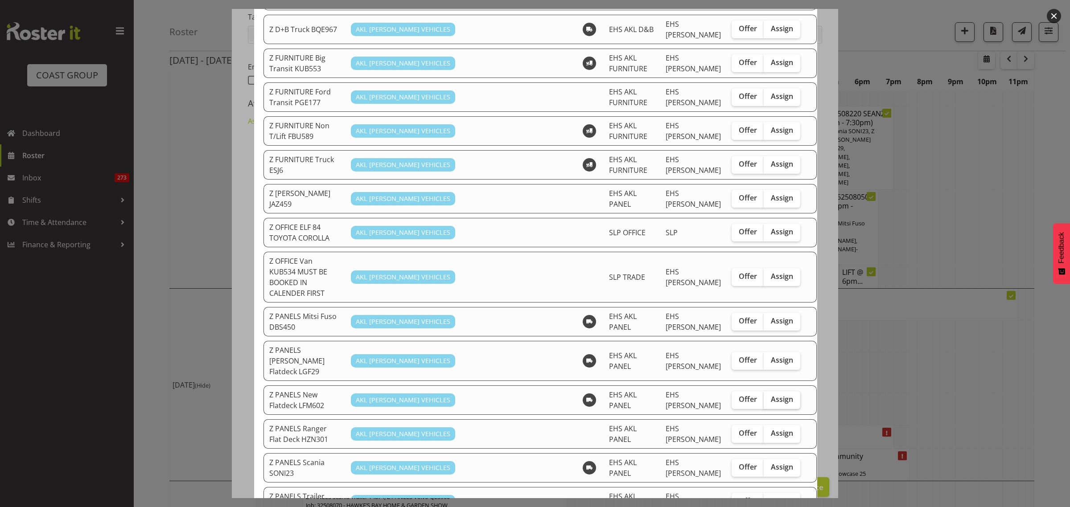
click at [771, 395] on span "Assign" at bounding box center [782, 399] width 22 height 9
click at [764, 397] on input "Assign" at bounding box center [767, 400] width 6 height 6
checkbox input "true"
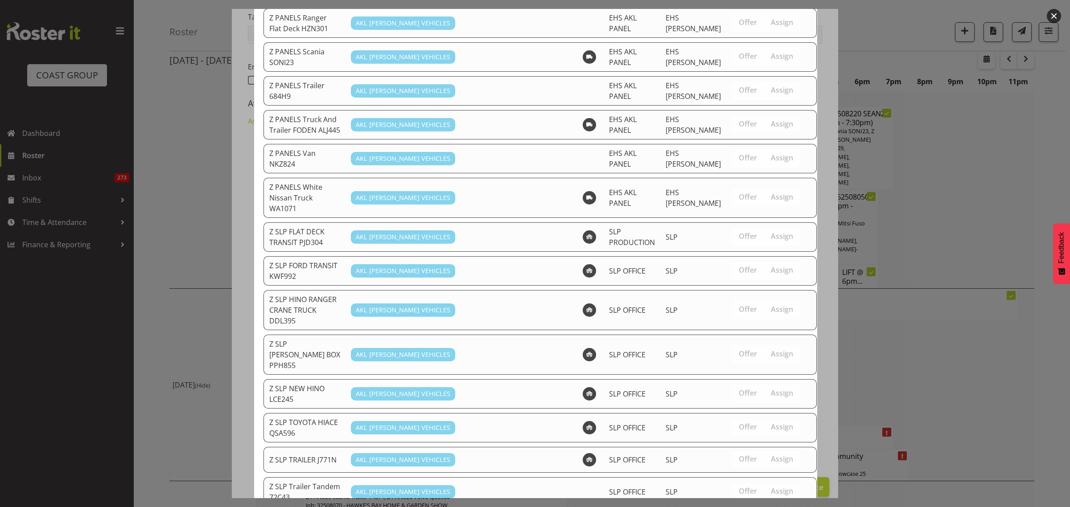
scroll to position [817, 0]
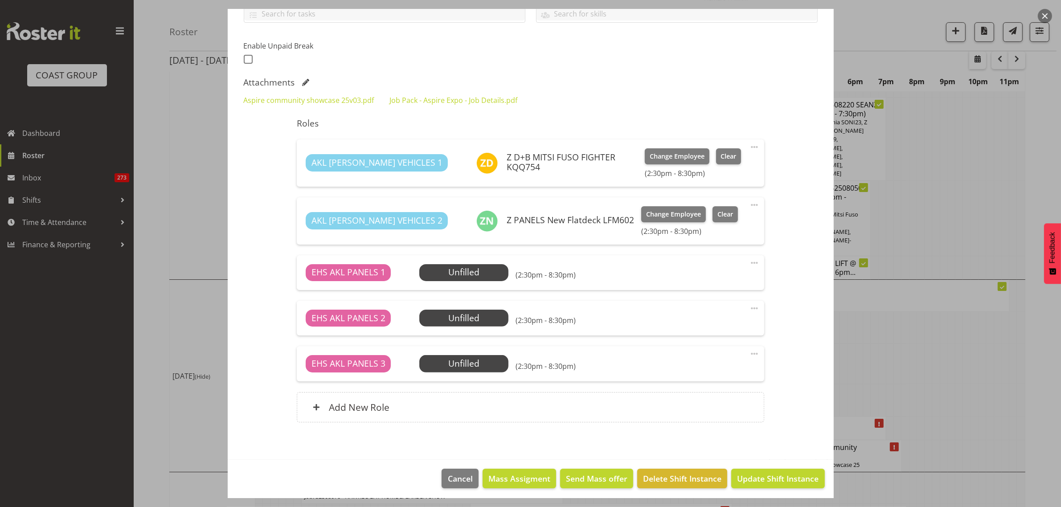
scroll to position [219, 0]
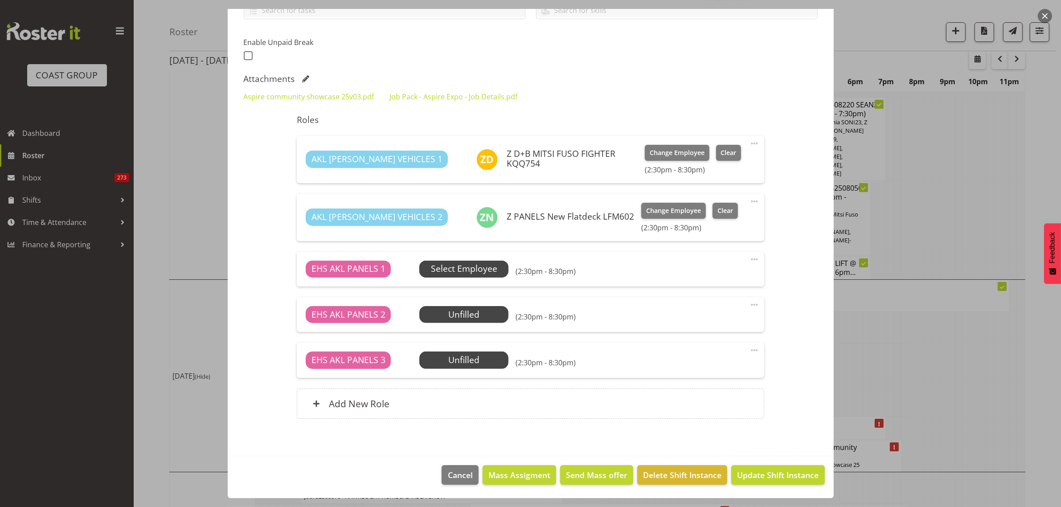
click at [460, 270] on span "Select Employee" at bounding box center [464, 269] width 66 height 13
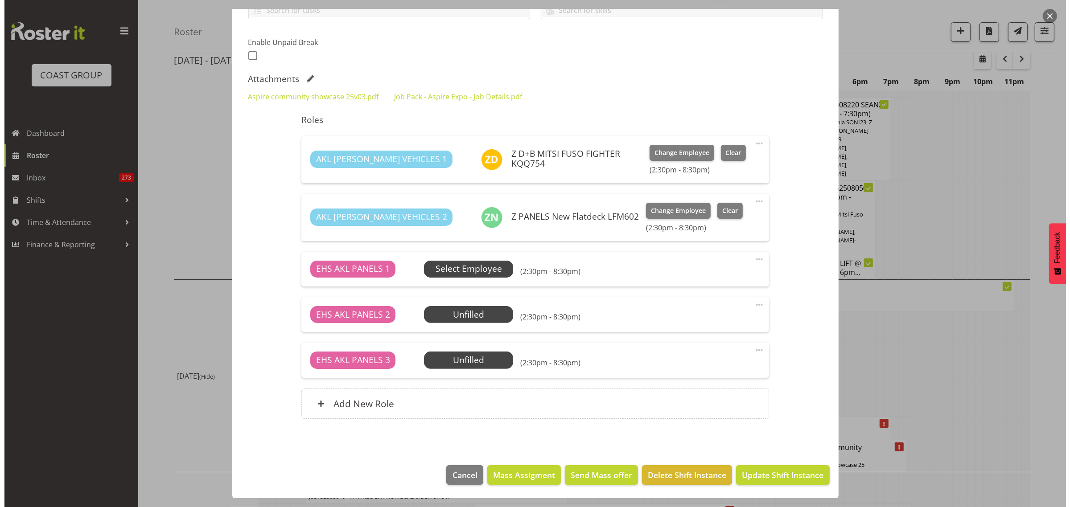
scroll to position [3869, 0]
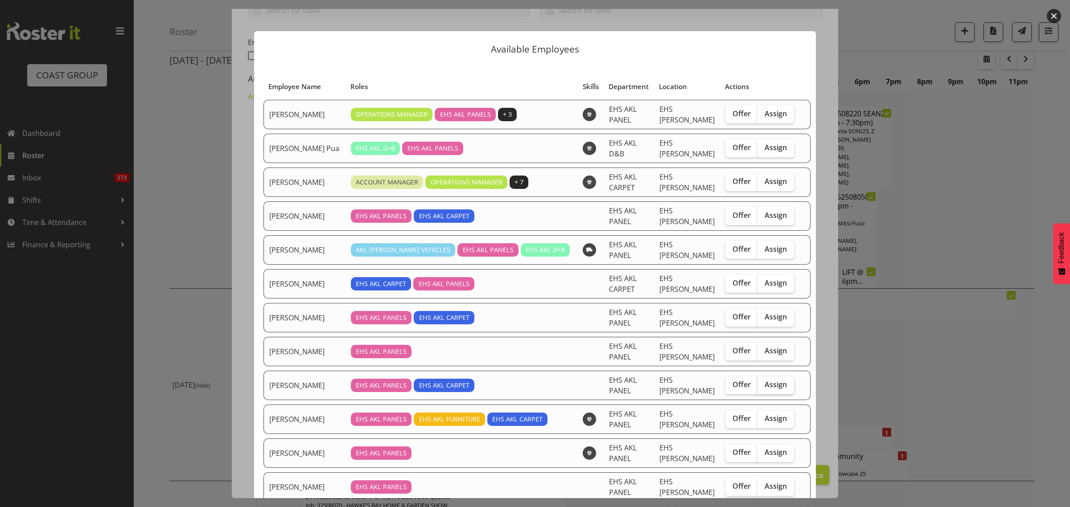
click at [764, 386] on span "Assign" at bounding box center [775, 384] width 22 height 9
click at [759, 386] on input "Assign" at bounding box center [760, 385] width 6 height 6
checkbox input "true"
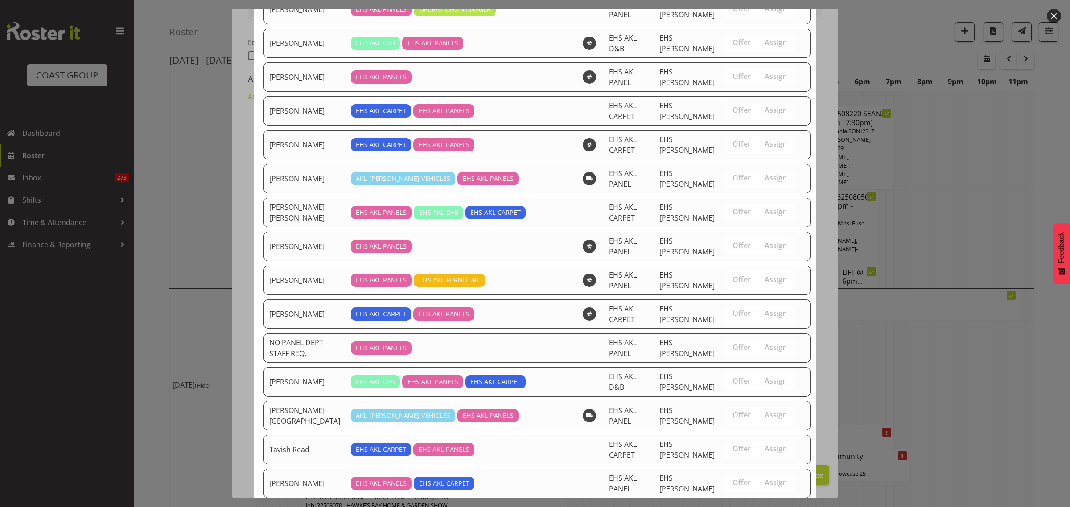
scroll to position [669, 0]
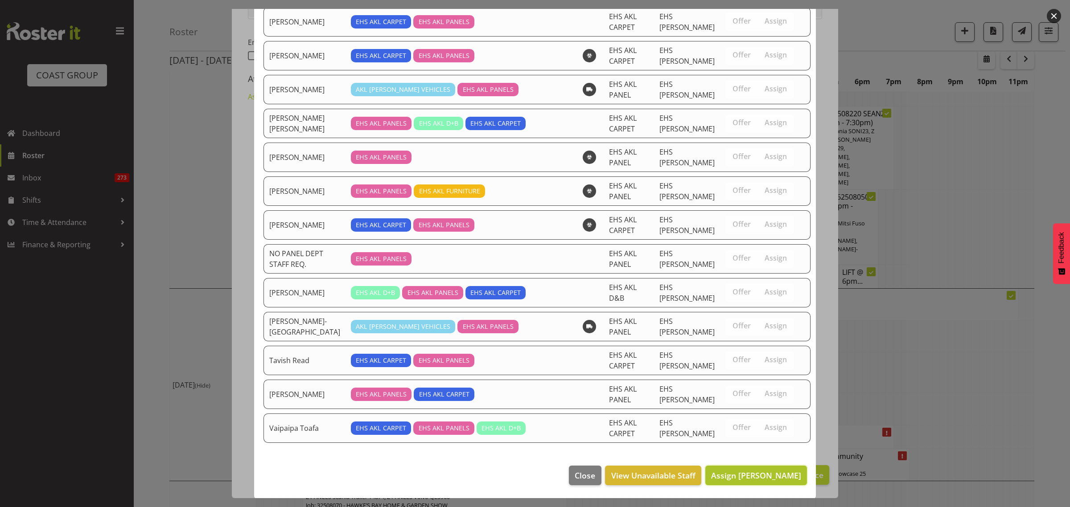
click at [736, 480] on span "Assign Freddieric Fiel" at bounding box center [756, 475] width 90 height 11
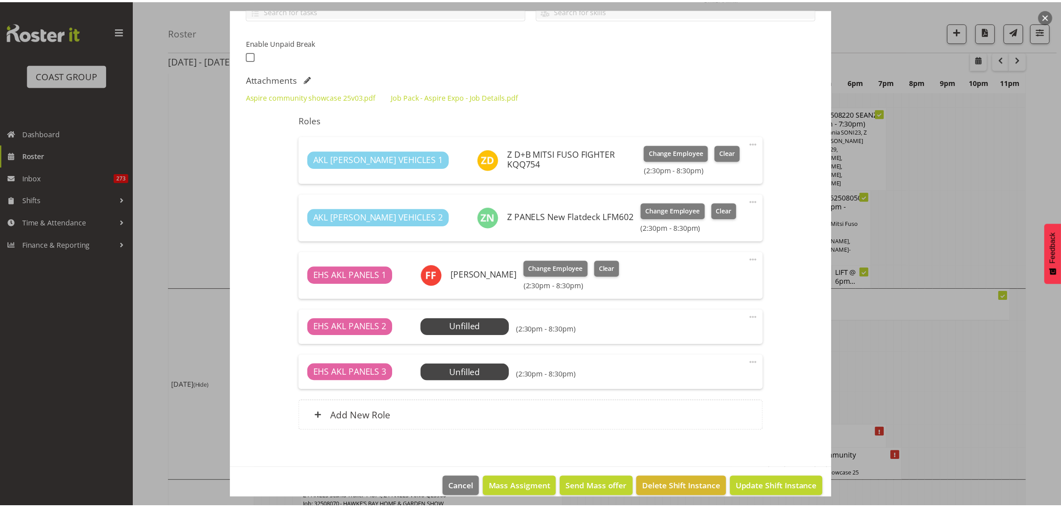
scroll to position [3878, 0]
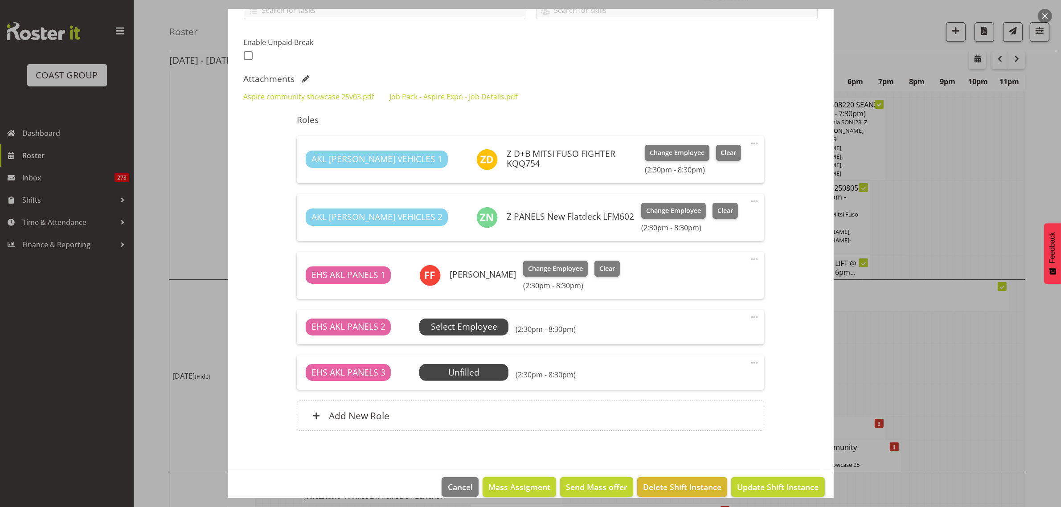
click at [466, 326] on span "Select Employee" at bounding box center [464, 327] width 66 height 13
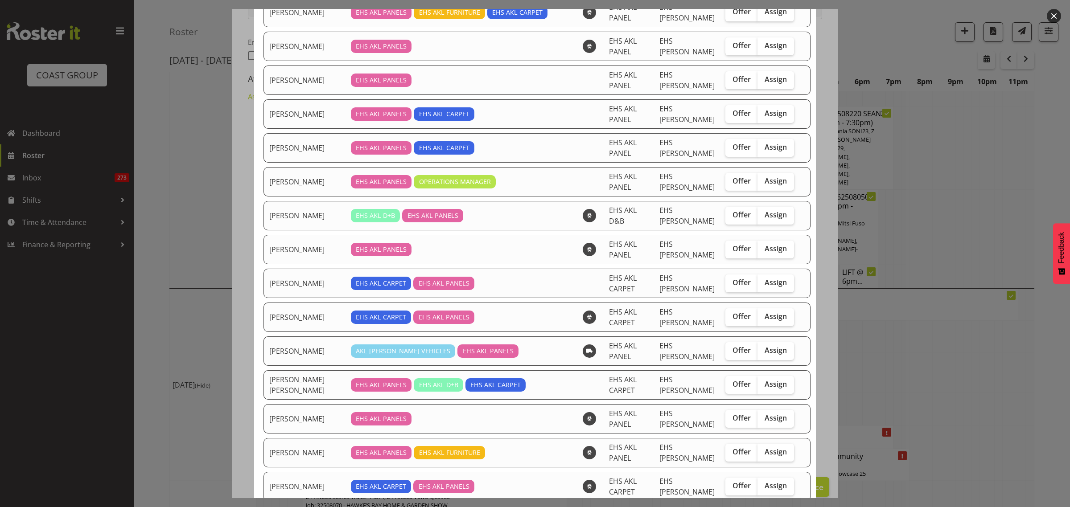
scroll to position [390, 0]
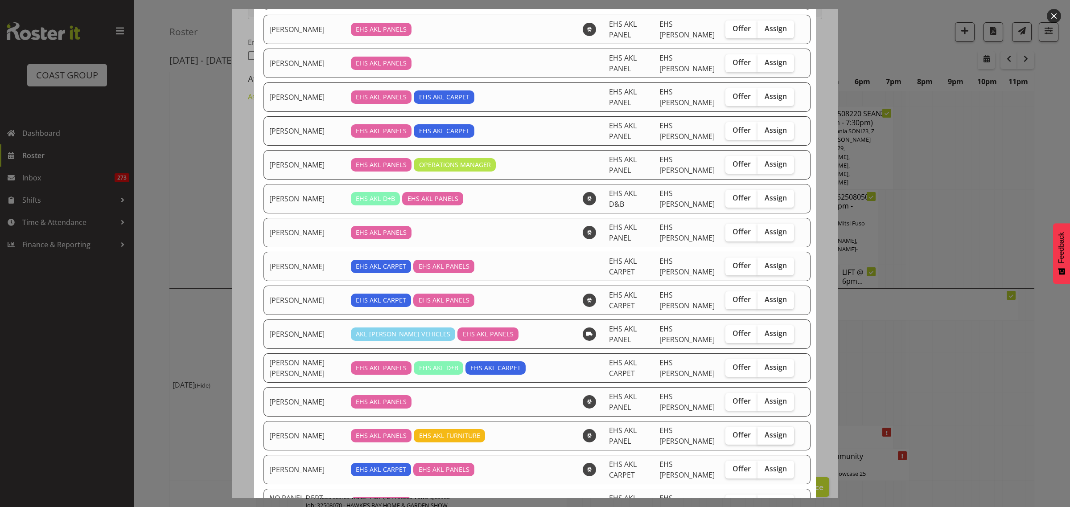
click at [764, 440] on span "Assign" at bounding box center [775, 435] width 22 height 9
click at [761, 438] on input "Assign" at bounding box center [760, 435] width 6 height 6
checkbox input "true"
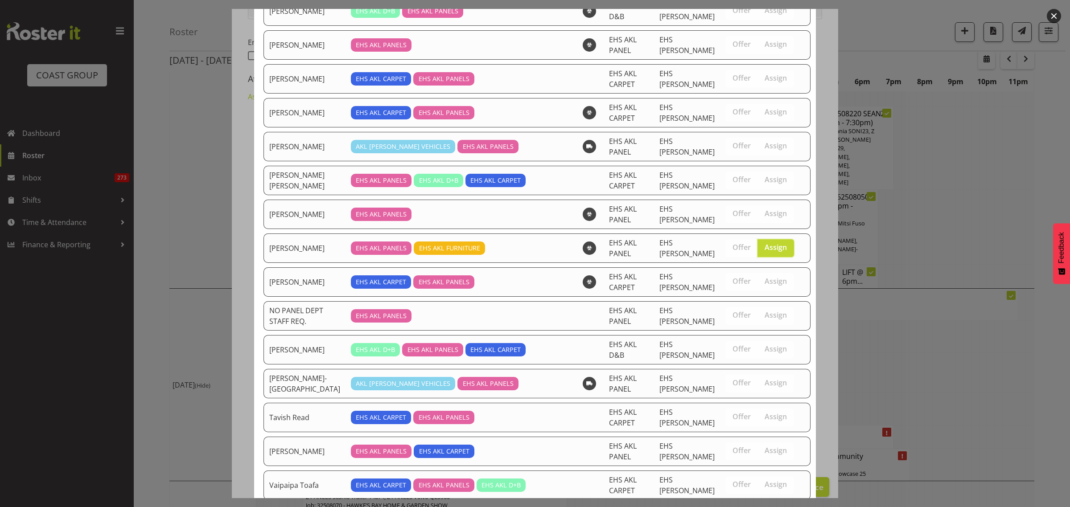
scroll to position [641, 0]
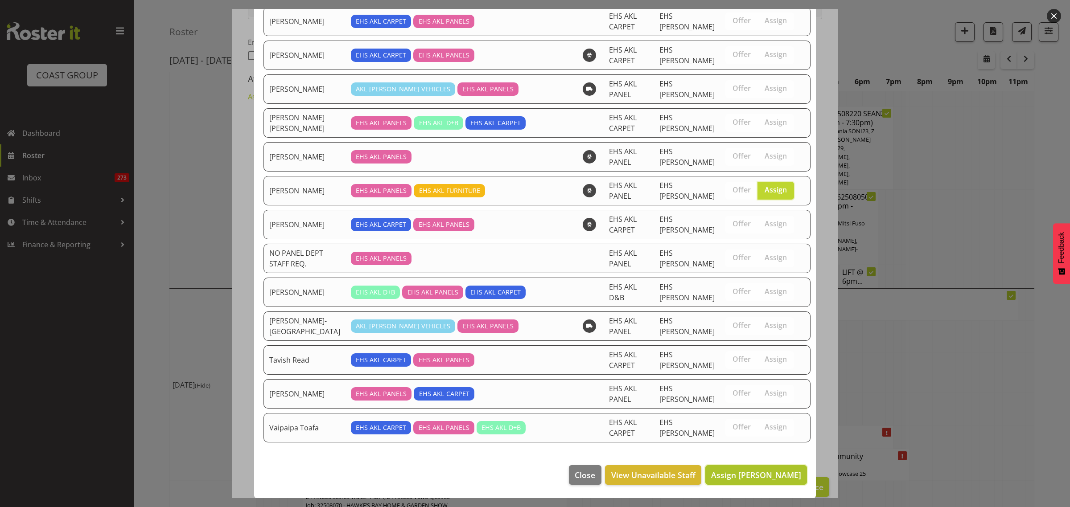
click at [723, 477] on span "Assign Matthieu Vendrely" at bounding box center [756, 475] width 90 height 11
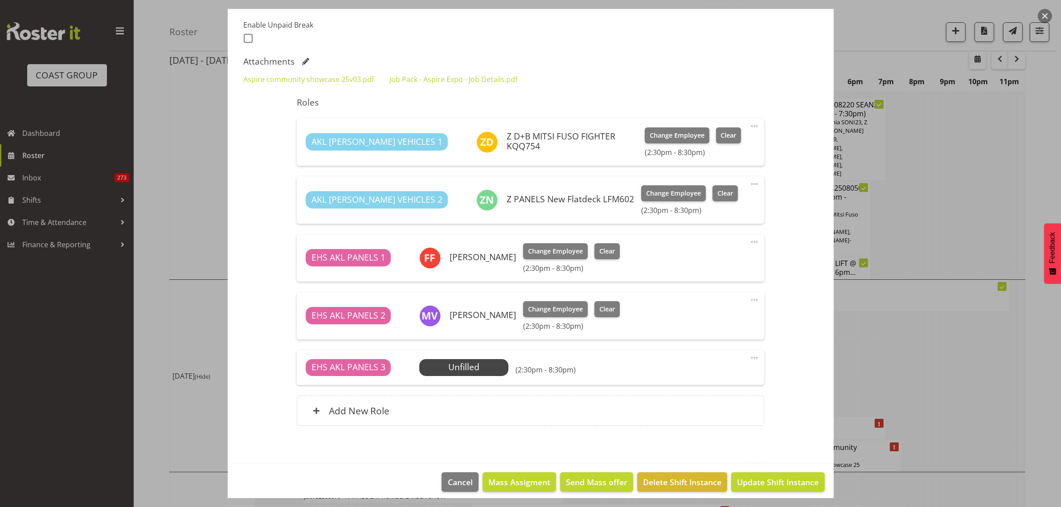
scroll to position [243, 0]
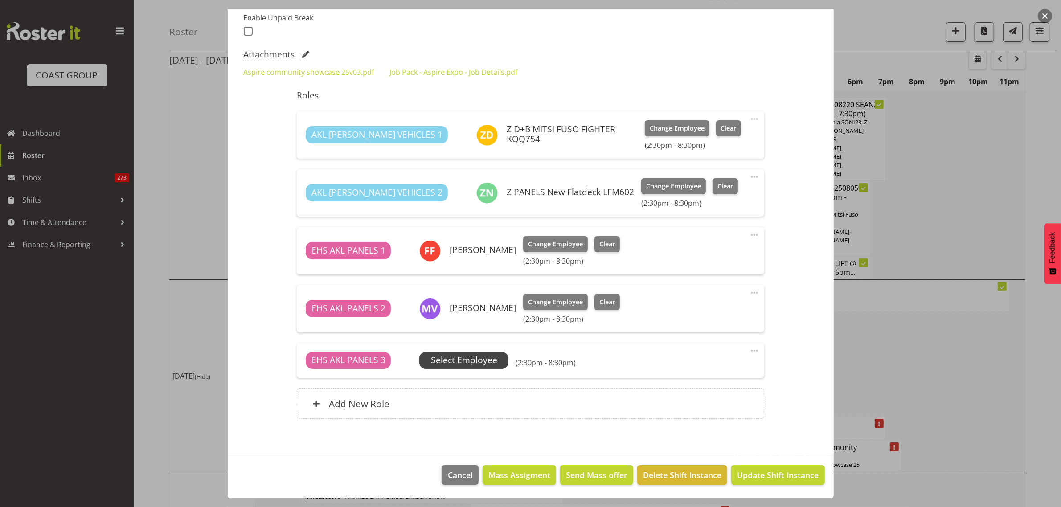
click at [471, 362] on span "Select Employee" at bounding box center [464, 360] width 66 height 13
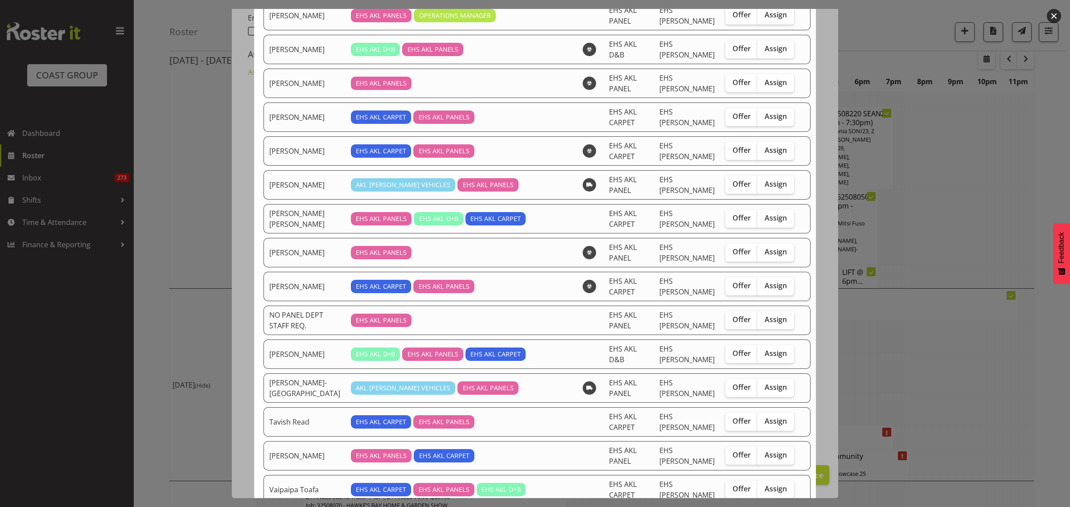
scroll to position [557, 0]
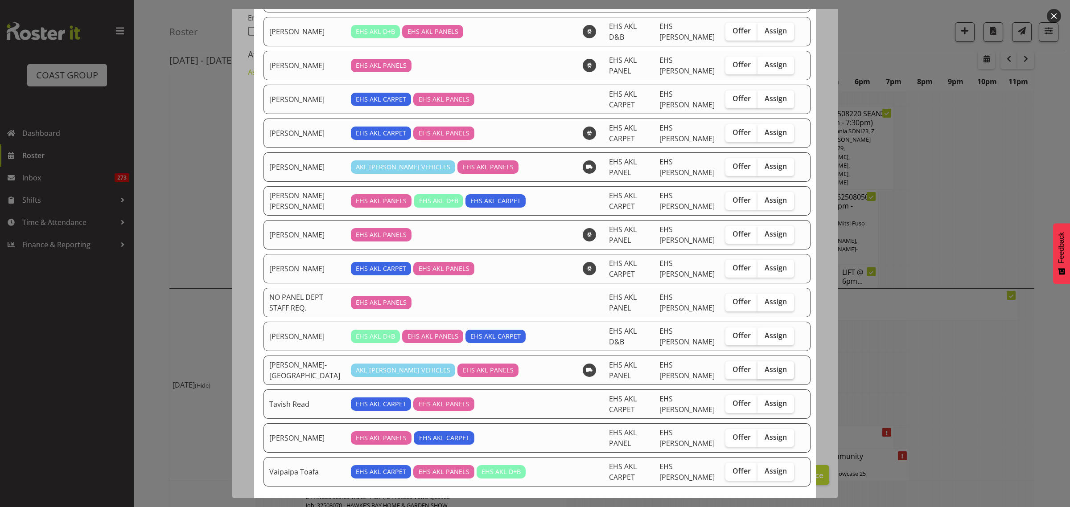
click at [764, 374] on span "Assign" at bounding box center [775, 369] width 22 height 9
click at [760, 373] on input "Assign" at bounding box center [760, 370] width 6 height 6
checkbox input "true"
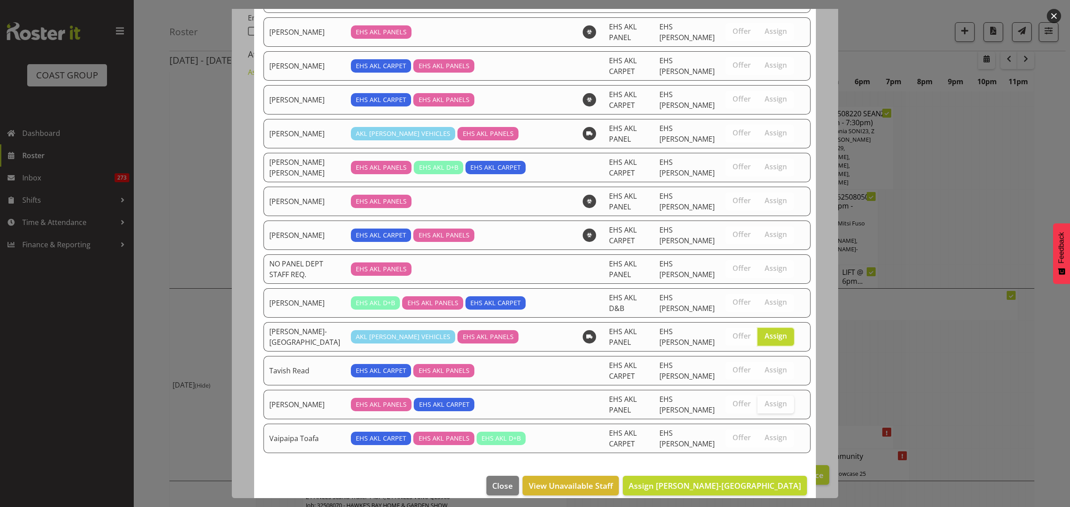
scroll to position [607, 0]
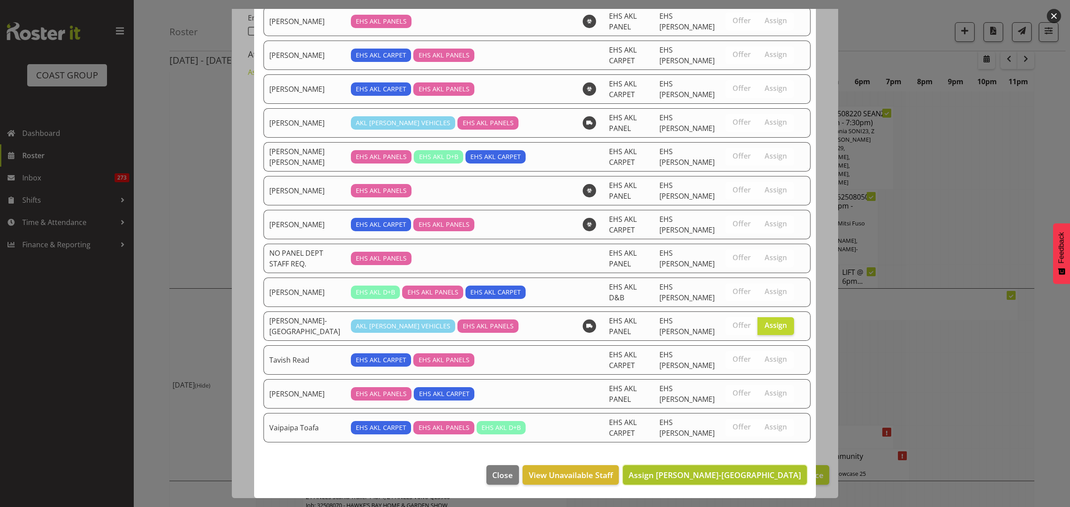
click at [729, 476] on span "Assign Takaria Leleimua-Kamira" at bounding box center [715, 475] width 173 height 11
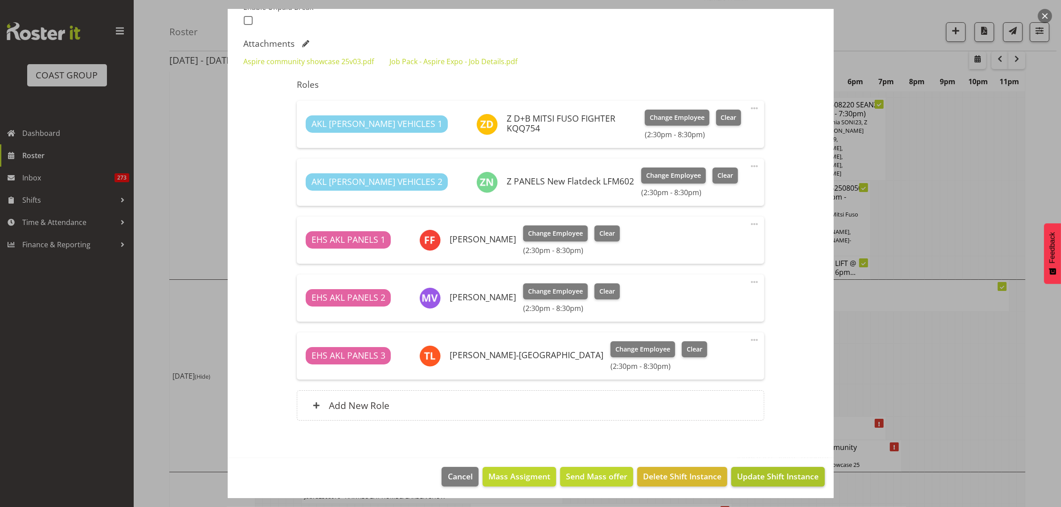
scroll to position [255, 0]
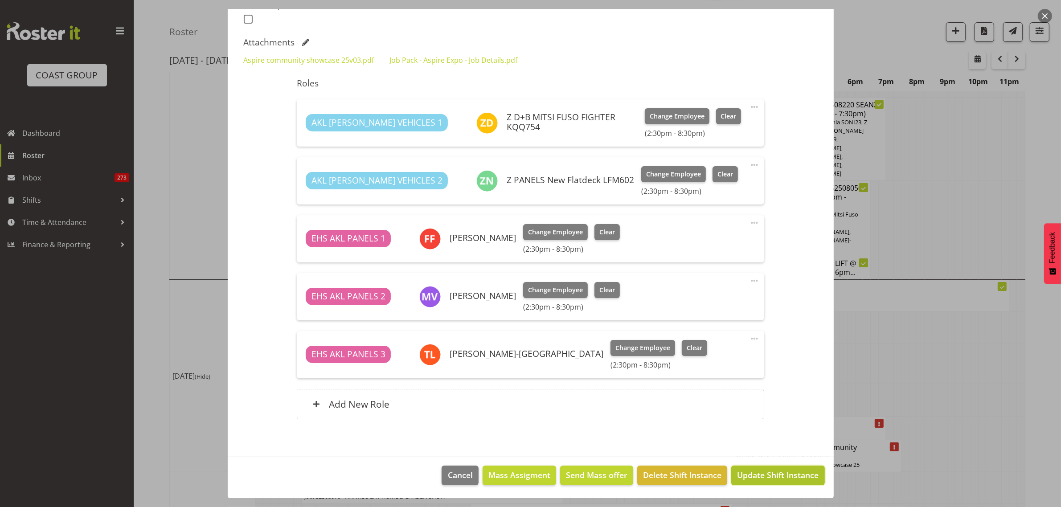
click at [759, 476] on span "Update Shift Instance" at bounding box center [778, 475] width 82 height 12
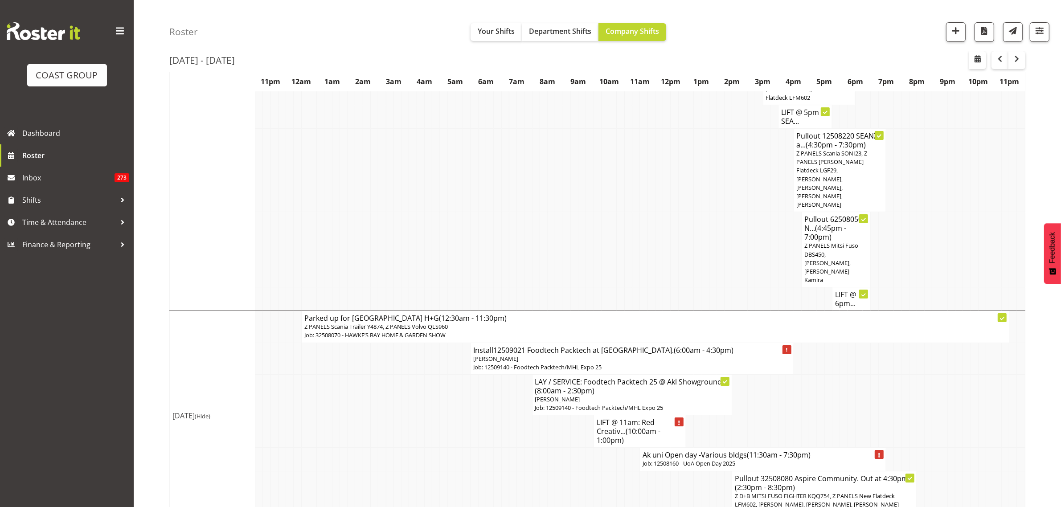
scroll to position [3789, 0]
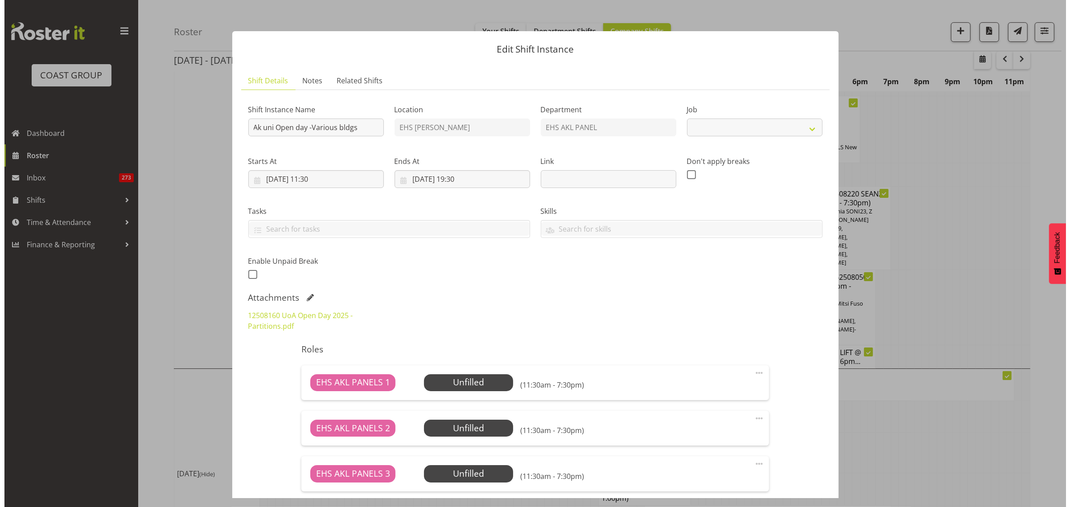
scroll to position [3780, 0]
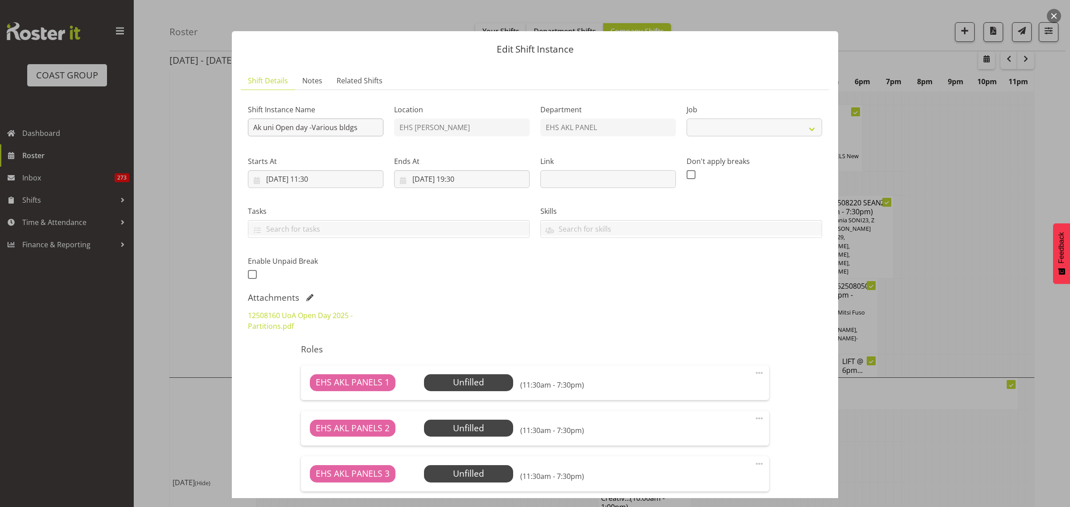
select select "9993"
click at [1056, 13] on button "button" at bounding box center [1054, 16] width 14 height 14
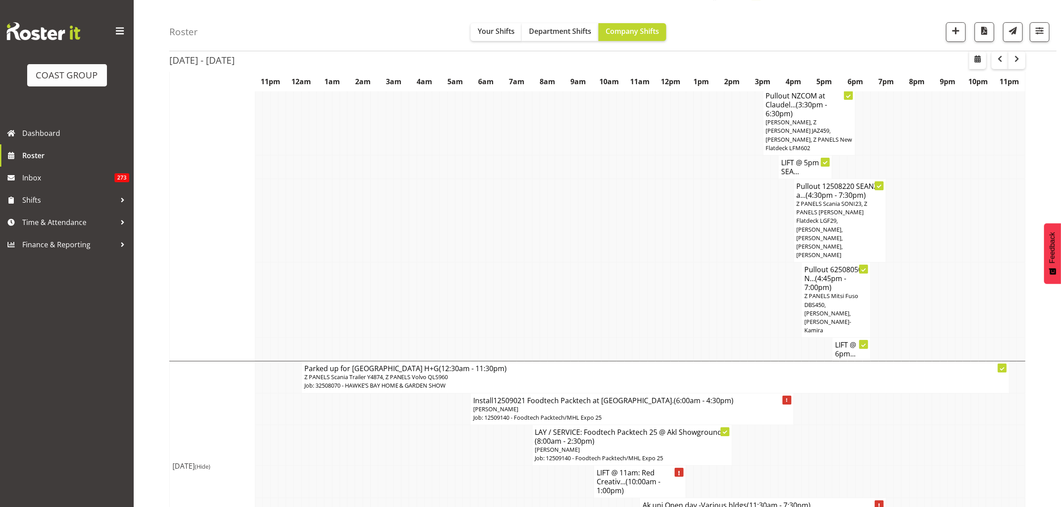
scroll to position [3792, 0]
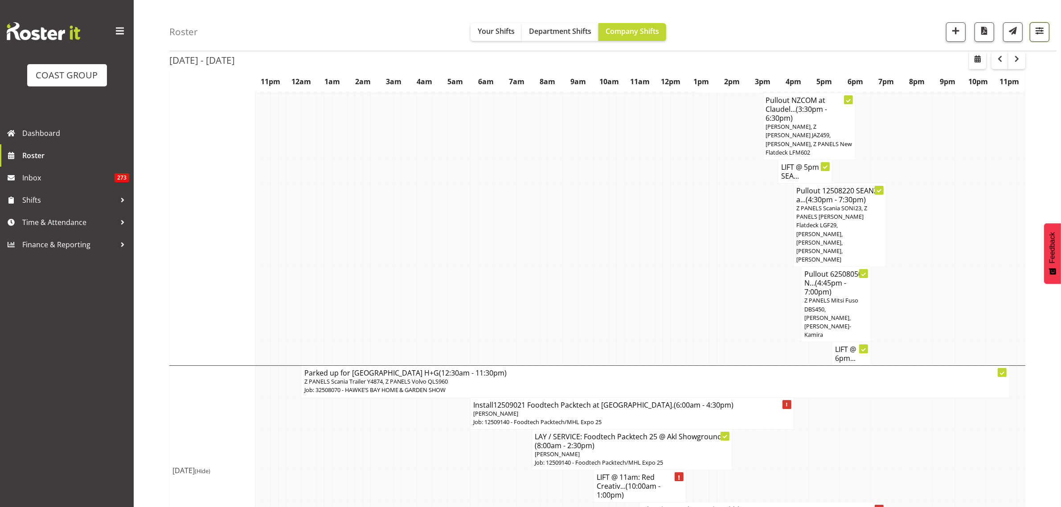
click at [1044, 31] on span "button" at bounding box center [1040, 31] width 12 height 12
click at [1033, 197] on select "Staff Role Shift - Horizontal Shift - Vertical Staff - Location" at bounding box center [986, 195] width 113 height 18
click at [930, 204] on select "Staff Role Shift - Horizontal Shift - Vertical Staff - Location" at bounding box center [986, 195] width 113 height 18
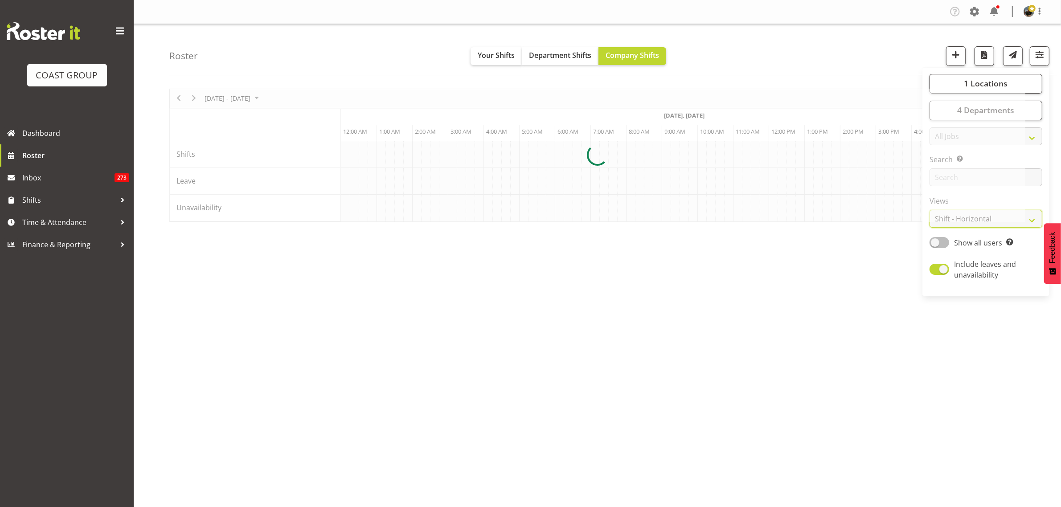
scroll to position [0, 321]
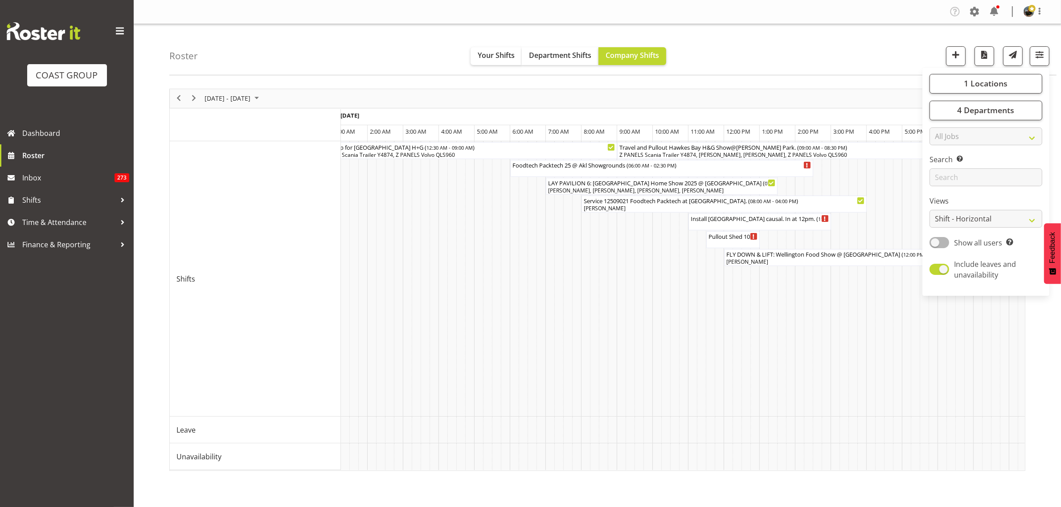
scroll to position [0, 5155]
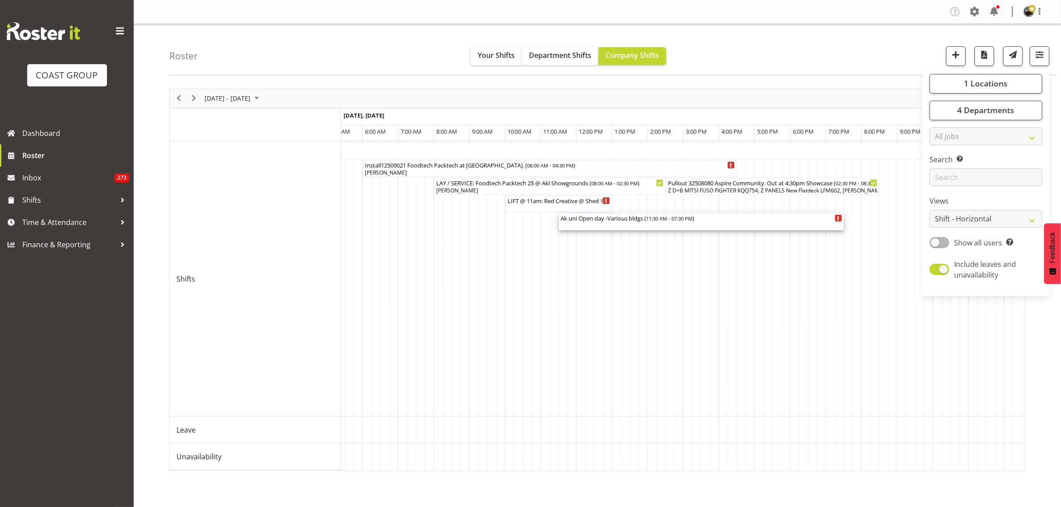
drag, startPoint x: 722, startPoint y: 226, endPoint x: 624, endPoint y: 228, distance: 98.1
click at [648, 242] on li "Copy" at bounding box center [651, 237] width 53 height 16
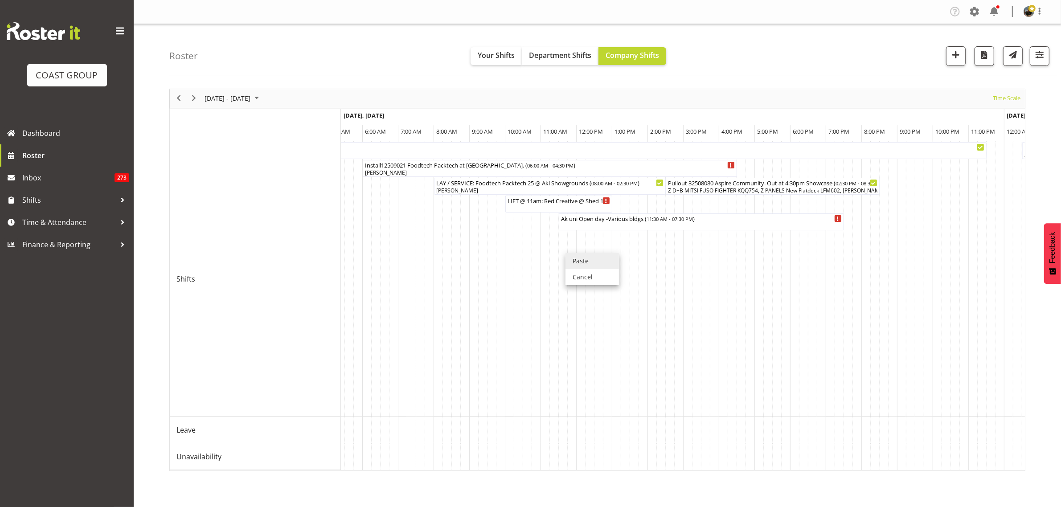
click at [580, 263] on li "Paste" at bounding box center [592, 261] width 53 height 16
click at [1037, 57] on span "button" at bounding box center [1040, 55] width 12 height 12
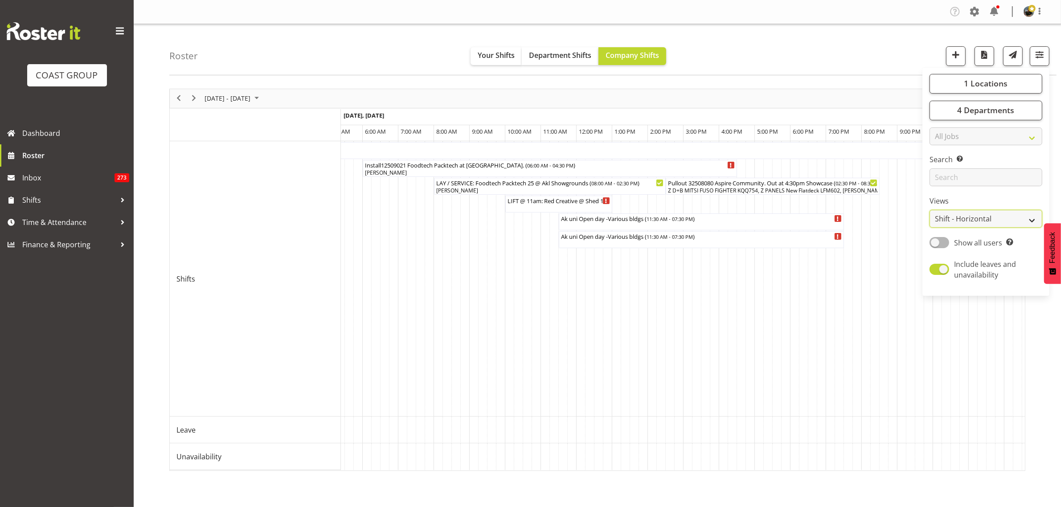
click at [1030, 221] on select "Staff Role Shift - Horizontal Shift - Vertical Staff - Location" at bounding box center [986, 219] width 113 height 18
select select "shift"
click at [930, 210] on select "Staff Role Shift - Horizontal Shift - Vertical Staff - Location" at bounding box center [986, 219] width 113 height 18
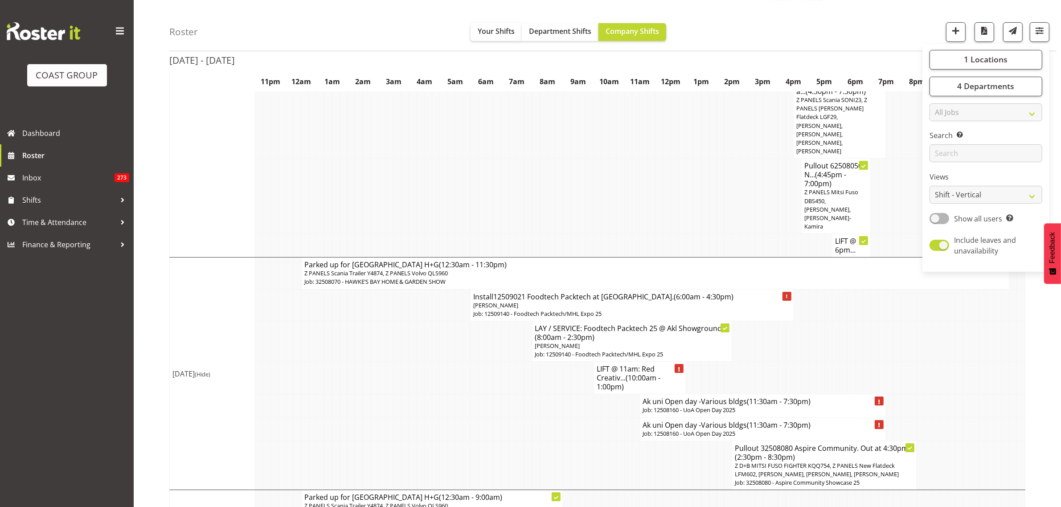
click at [695, 406] on p "Job: 12508160 - UoA Open Day 2025" at bounding box center [763, 410] width 241 height 8
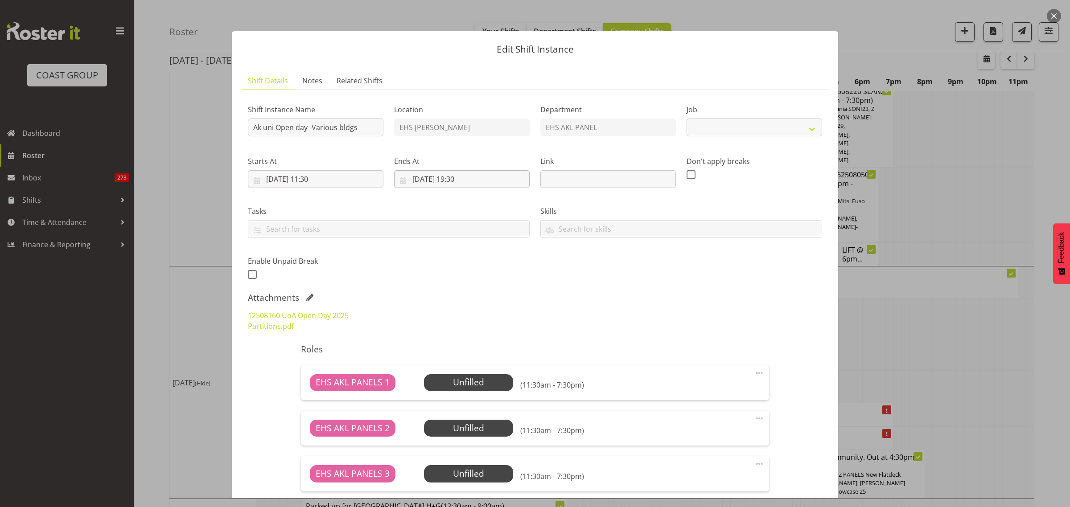
select select "9993"
click at [253, 132] on input "Ak uni Open day -Various bldgs" at bounding box center [316, 128] width 136 height 18
click at [370, 131] on input "Pullout Ak uni Open day -Various bldgs" at bounding box center [316, 128] width 136 height 18
click at [353, 131] on input "Pullout Ak uni Open day -Science, OGGB and Bildg 201" at bounding box center [316, 128] width 136 height 18
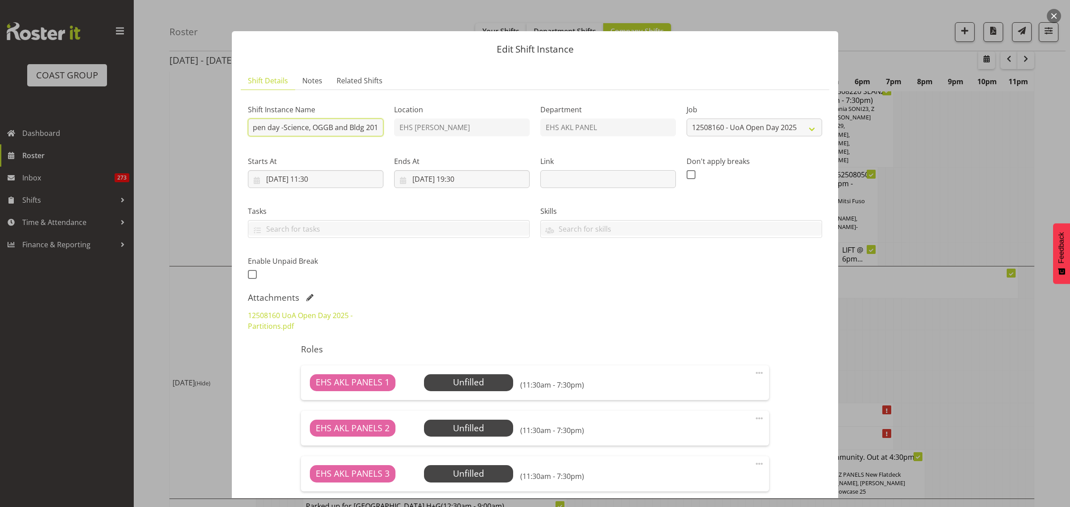
scroll to position [0, 56]
click at [313, 129] on input "Pullout Ak uni Open day -Science, OGGB and Bldg 201" at bounding box center [316, 128] width 136 height 18
type input "Pullout Ak uni Open day -Science, OGGB and Bldg 201"
click at [349, 179] on input "30/08/2025, 11:30" at bounding box center [316, 179] width 136 height 18
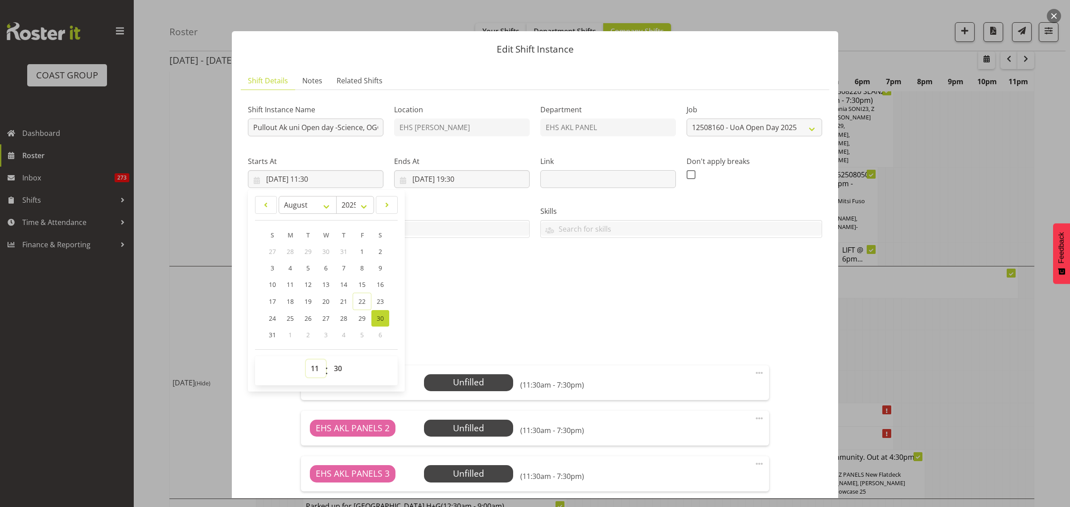
click at [313, 371] on select "00 01 02 03 04 05 06 07 08 09 10 11 12 13 14 15 16 17 18 19 20 21 22 23" at bounding box center [316, 369] width 20 height 18
select select "16"
click at [306, 360] on select "00 01 02 03 04 05 06 07 08 09 10 11 12 13 14 15 16 17 18 19 20 21 22 23" at bounding box center [316, 369] width 20 height 18
type input "[DATE] 16:30"
click at [501, 177] on input "30/08/2025, 19:30" at bounding box center [462, 179] width 136 height 18
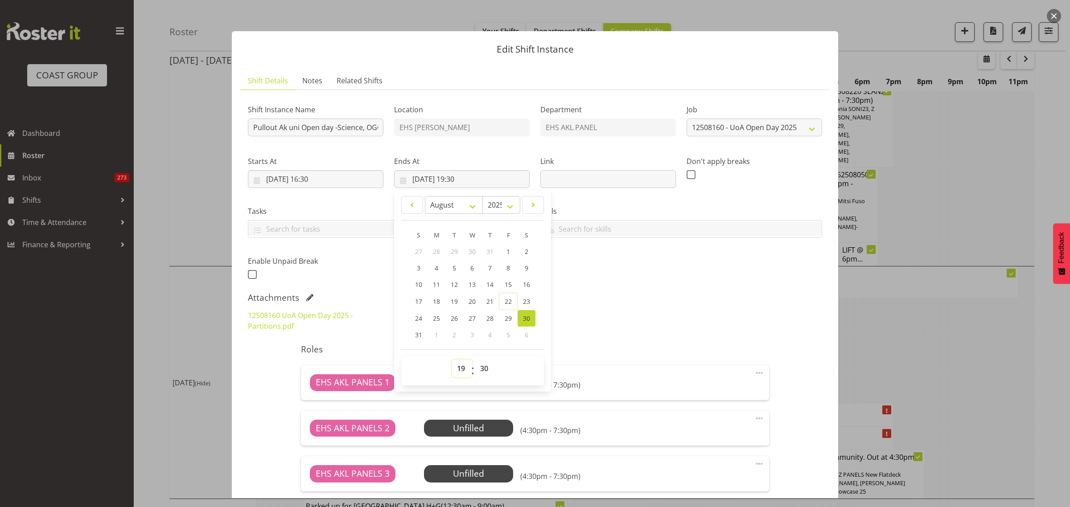
click at [460, 369] on select "00 01 02 03 04 05 06 07 08 09 10 11 12 13 14 15 16 17 18 19 20 21 22 23" at bounding box center [462, 369] width 20 height 18
select select "20"
click at [452, 360] on select "00 01 02 03 04 05 06 07 08 09 10 11 12 13 14 15 16 17 18 19 20 21 22 23" at bounding box center [462, 369] width 20 height 18
type input "[DATE] 20:30"
click at [637, 306] on div "12508160 UoA Open Day 2025 - Partitions.pdf" at bounding box center [534, 321] width 585 height 32
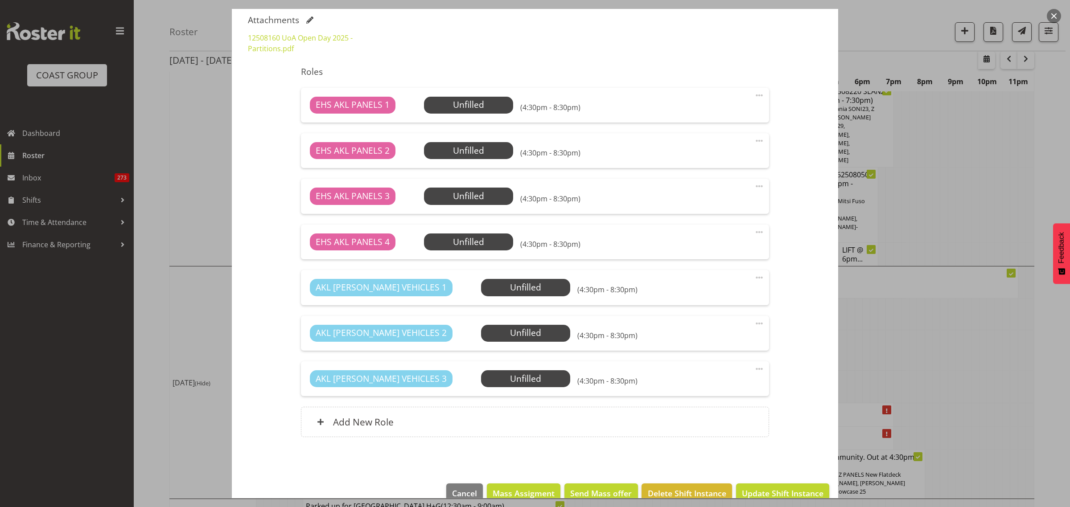
scroll to position [296, 0]
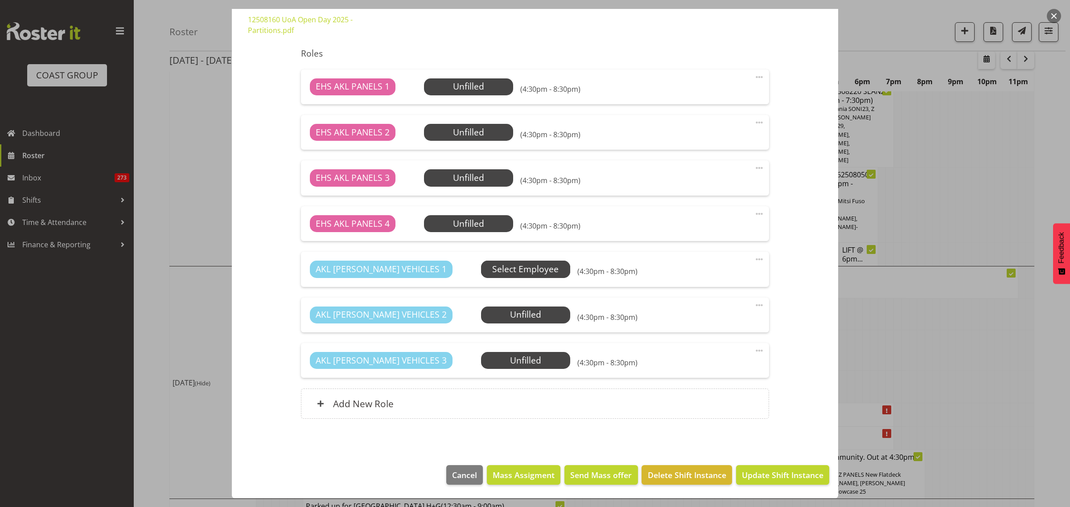
click at [0, 0] on span "Select Employee" at bounding box center [0, 0] width 0 height 0
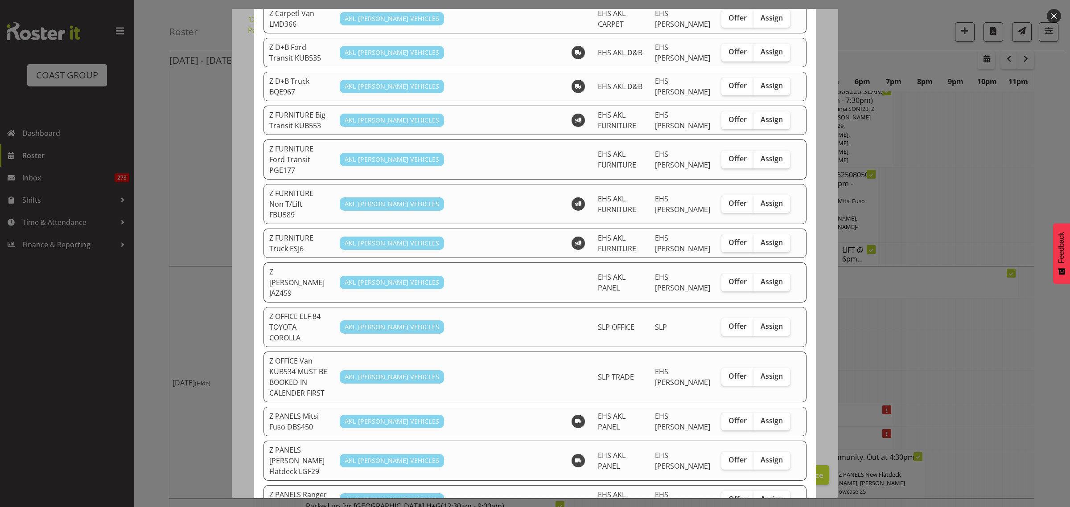
scroll to position [334, 0]
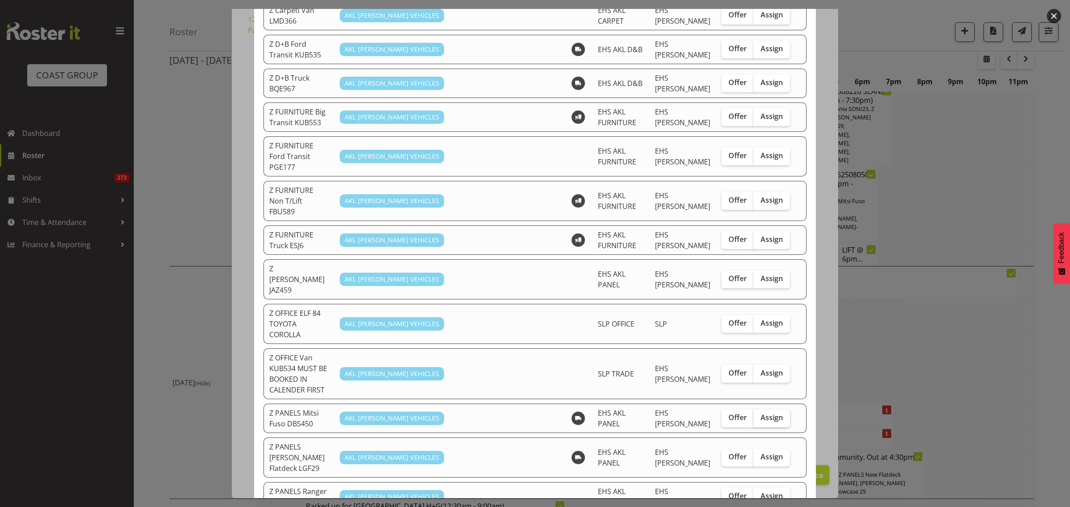
click at [753, 410] on label "Assign" at bounding box center [771, 419] width 37 height 18
click at [753, 415] on input "Assign" at bounding box center [756, 418] width 6 height 6
checkbox input "true"
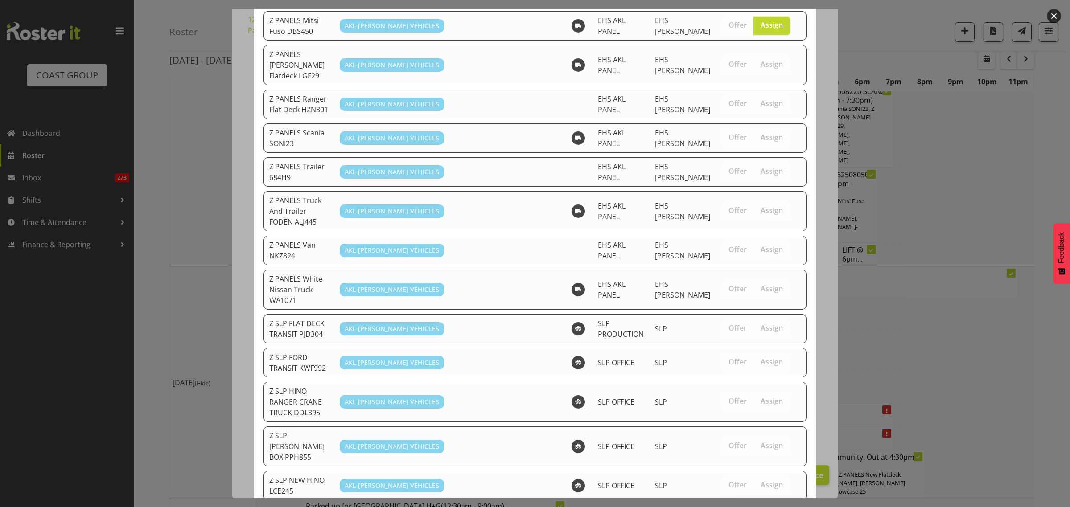
scroll to position [752, 0]
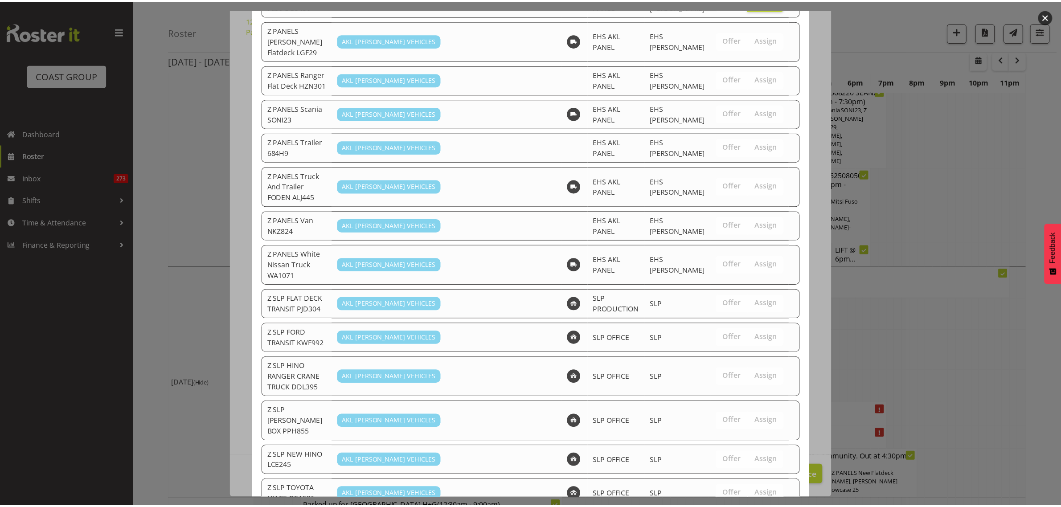
scroll to position [3900, 0]
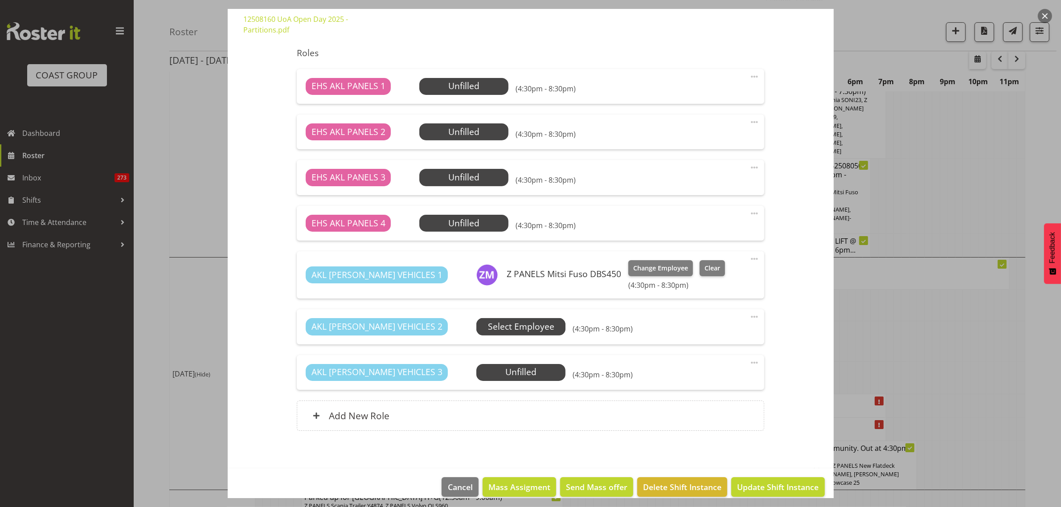
click at [0, 0] on span "Select Employee" at bounding box center [0, 0] width 0 height 0
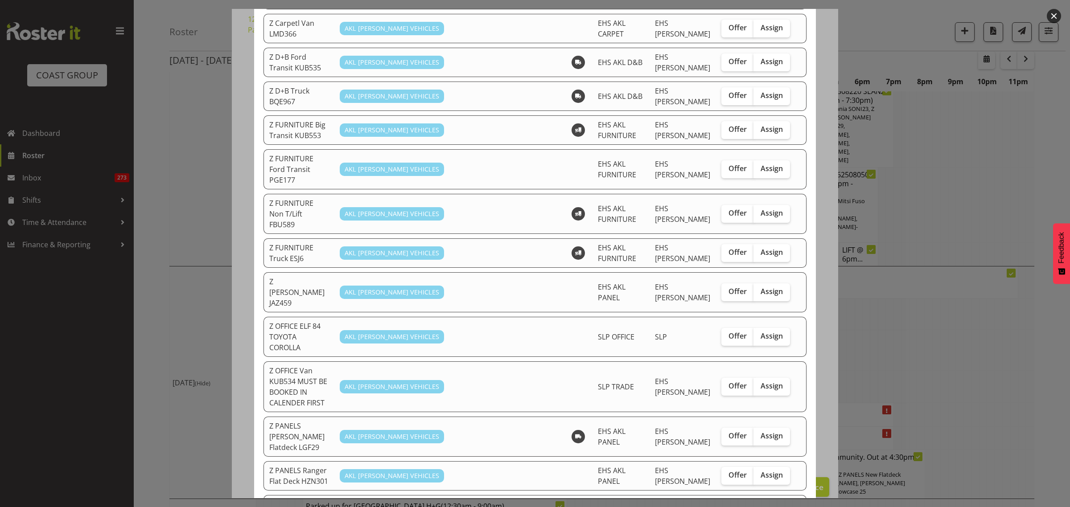
scroll to position [334, 0]
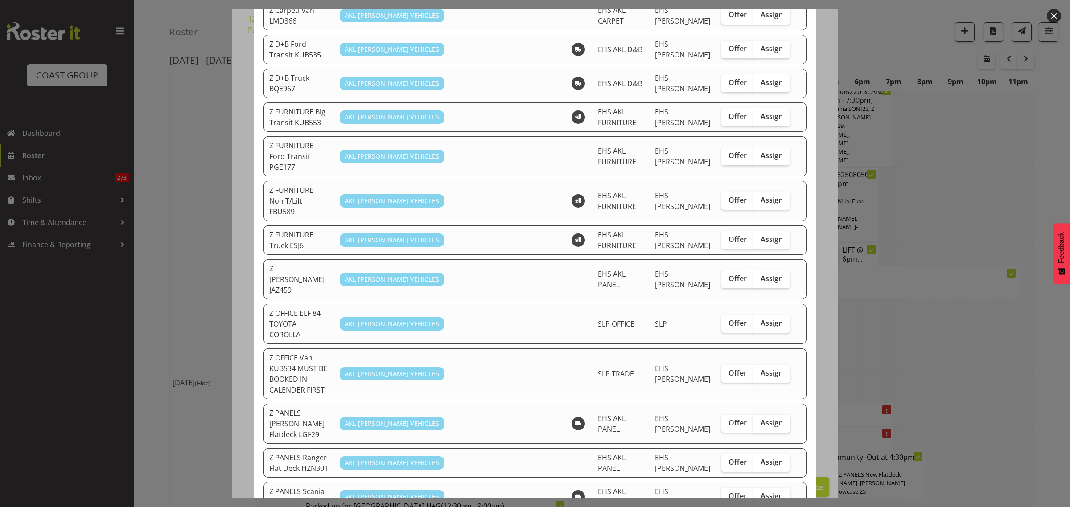
click at [766, 419] on span "Assign" at bounding box center [771, 423] width 22 height 9
click at [759, 420] on input "Assign" at bounding box center [756, 423] width 6 height 6
checkbox input "true"
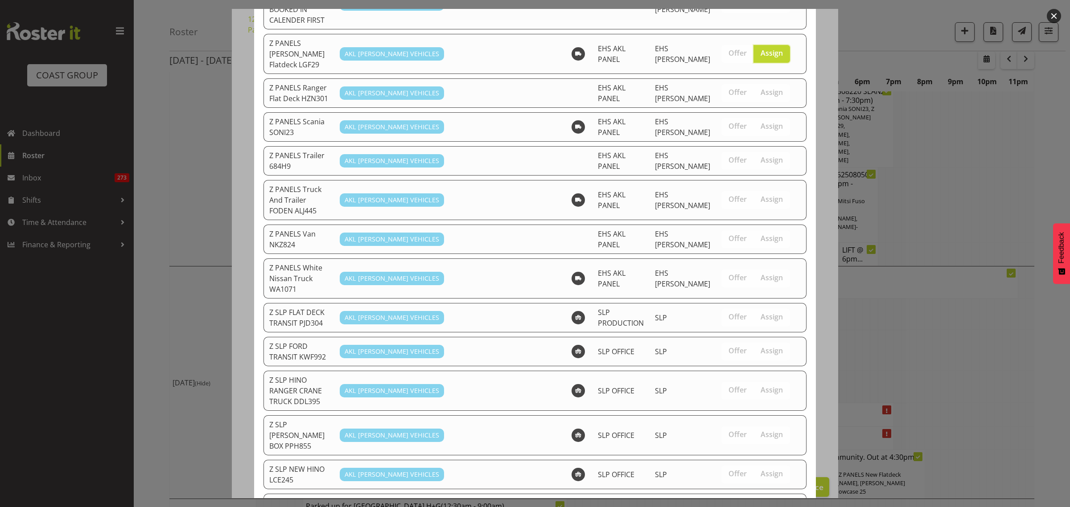
scroll to position [718, 0]
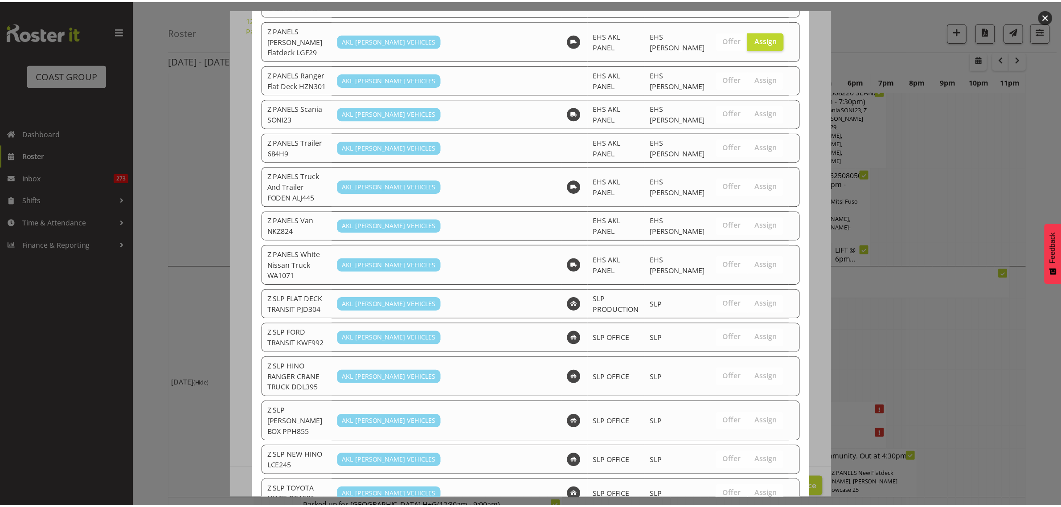
scroll to position [3900, 0]
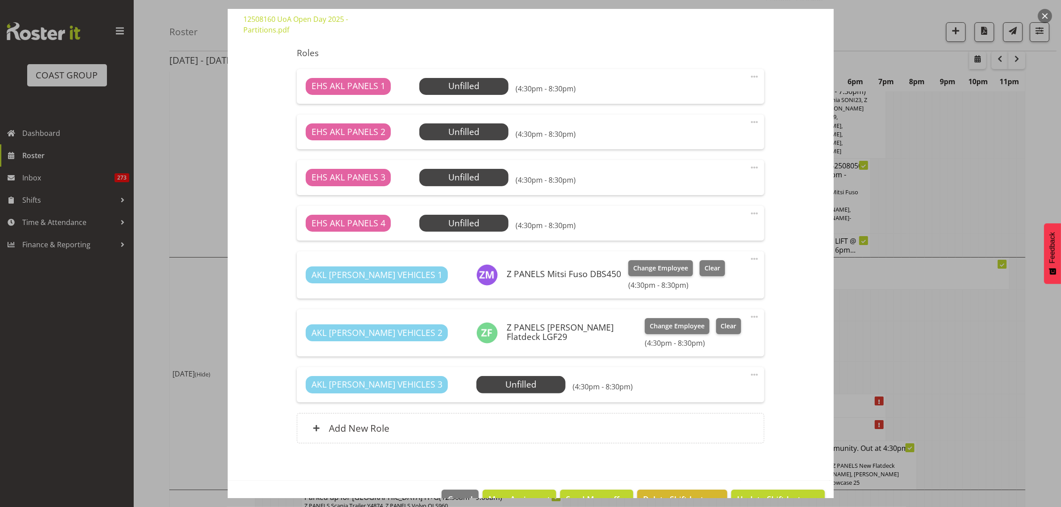
click at [749, 375] on span at bounding box center [754, 375] width 11 height 11
click at [711, 426] on link "Delete" at bounding box center [717, 427] width 86 height 16
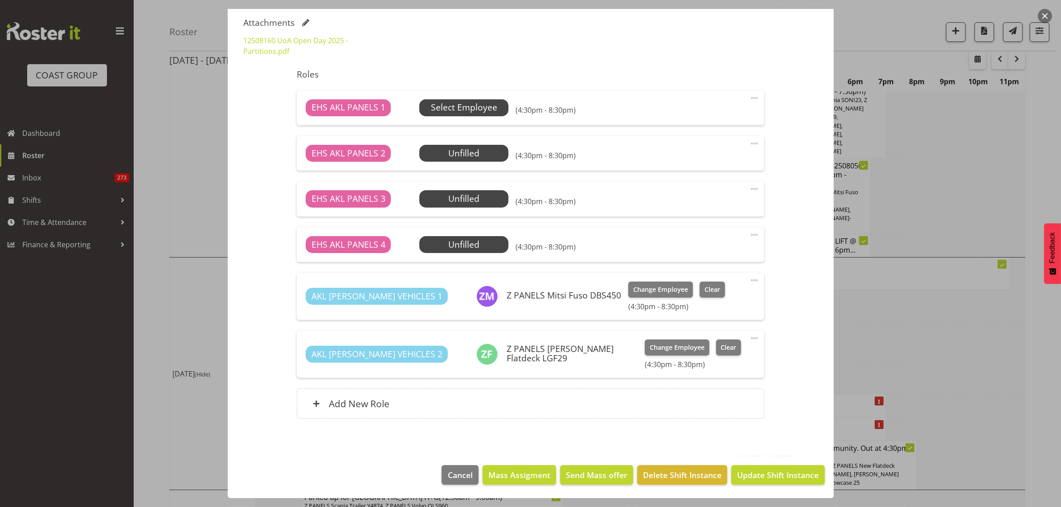
click at [467, 105] on span "Select Employee" at bounding box center [464, 107] width 66 height 13
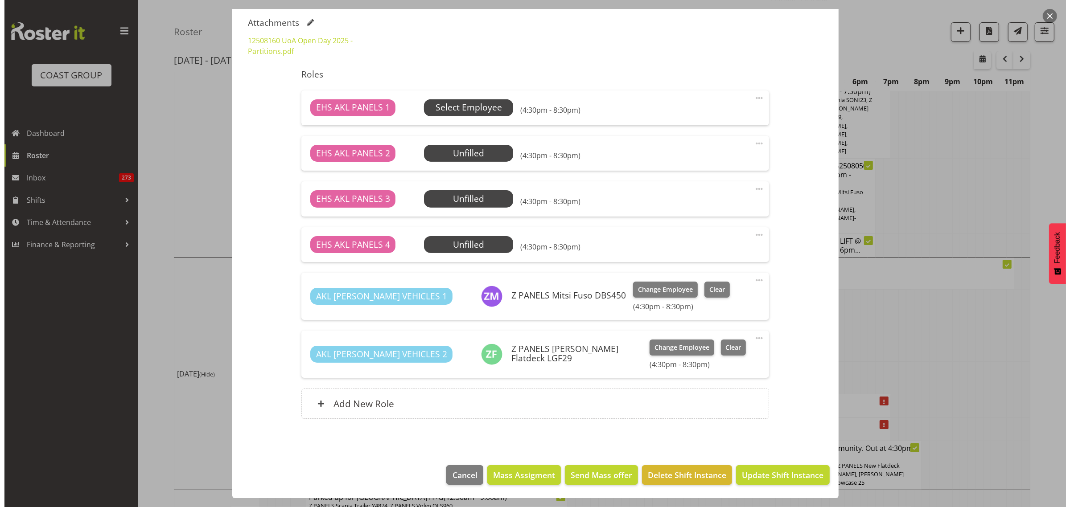
scroll to position [3892, 0]
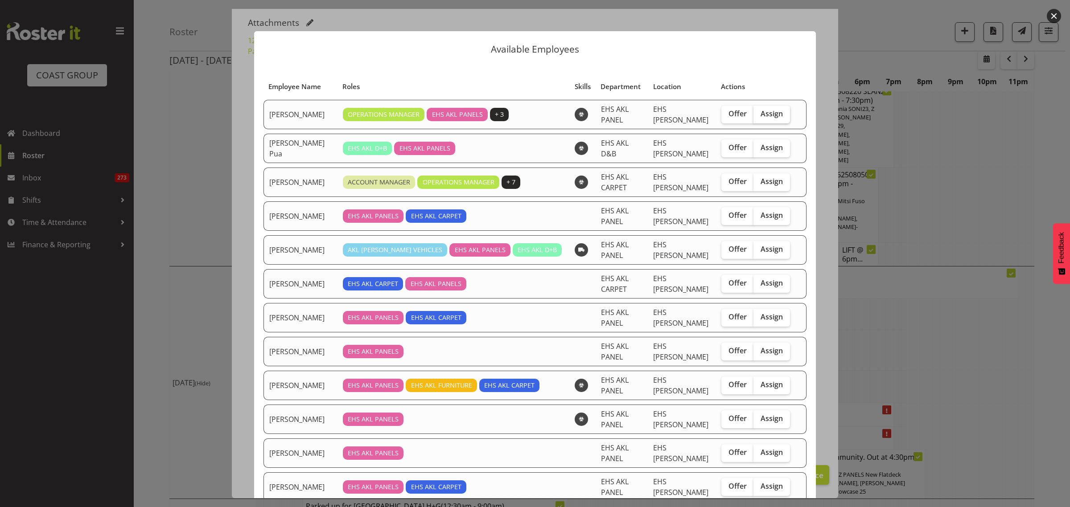
click at [760, 113] on span "Assign" at bounding box center [771, 113] width 22 height 9
click at [759, 113] on input "Assign" at bounding box center [756, 114] width 6 height 6
checkbox input "true"
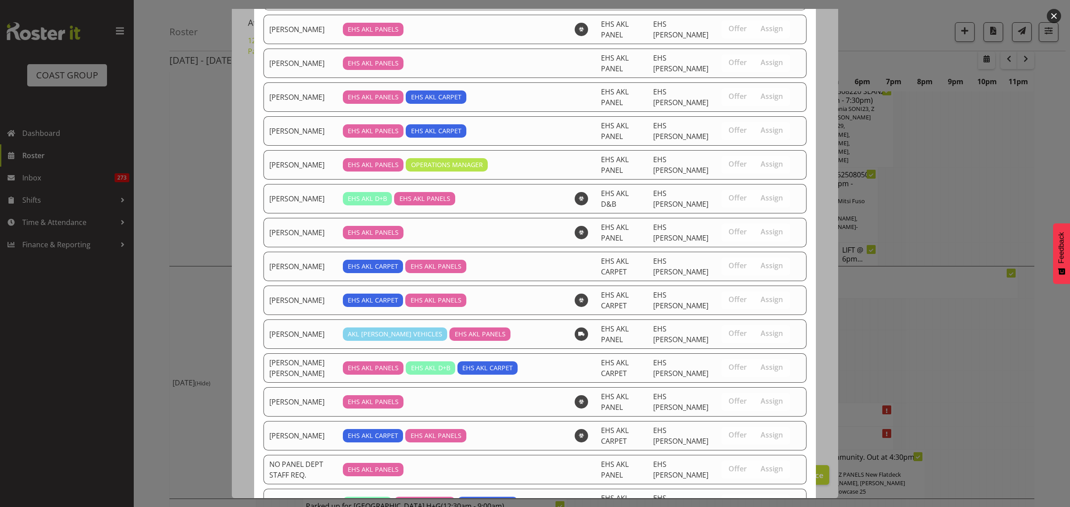
scroll to position [607, 0]
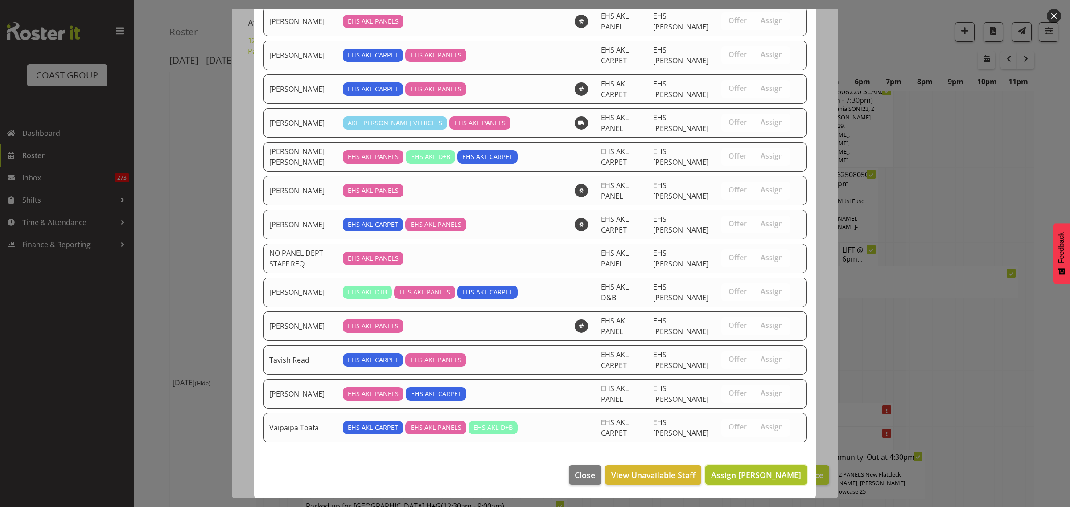
click at [756, 478] on span "Assign Abe Denton" at bounding box center [756, 475] width 90 height 11
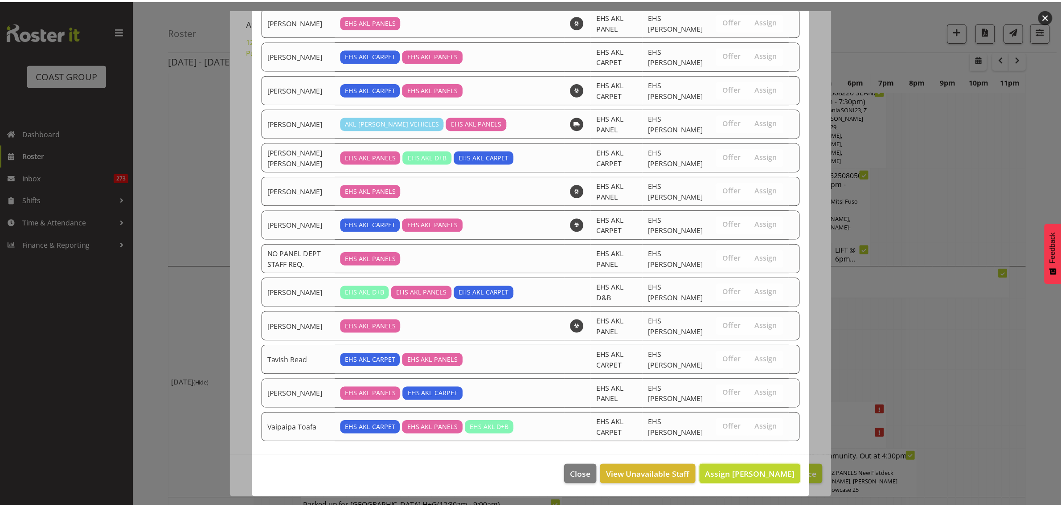
scroll to position [3900, 0]
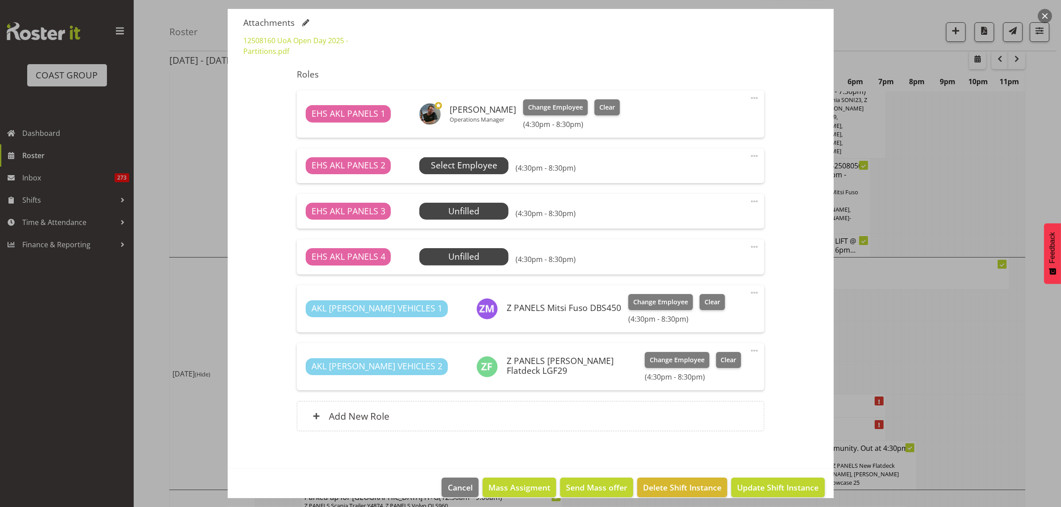
click at [490, 168] on span "Select Employee" at bounding box center [464, 165] width 66 height 13
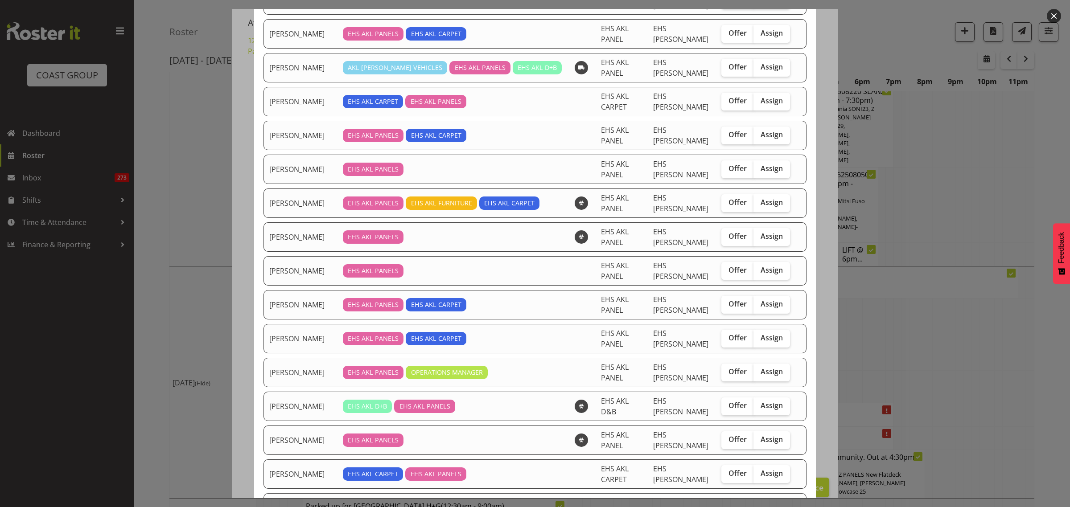
scroll to position [167, 0]
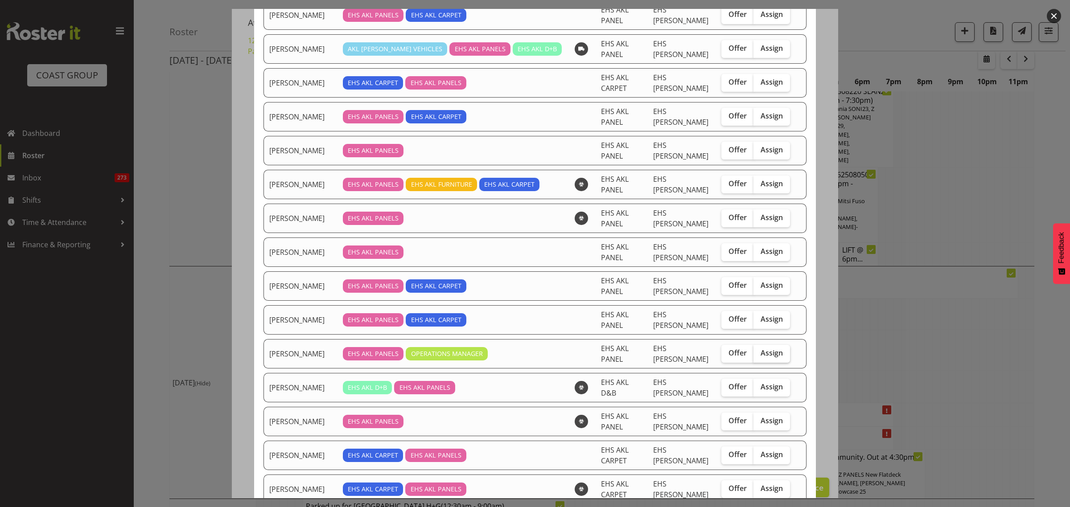
click at [764, 357] on span "Assign" at bounding box center [771, 353] width 22 height 9
click at [759, 356] on input "Assign" at bounding box center [756, 353] width 6 height 6
checkbox input "true"
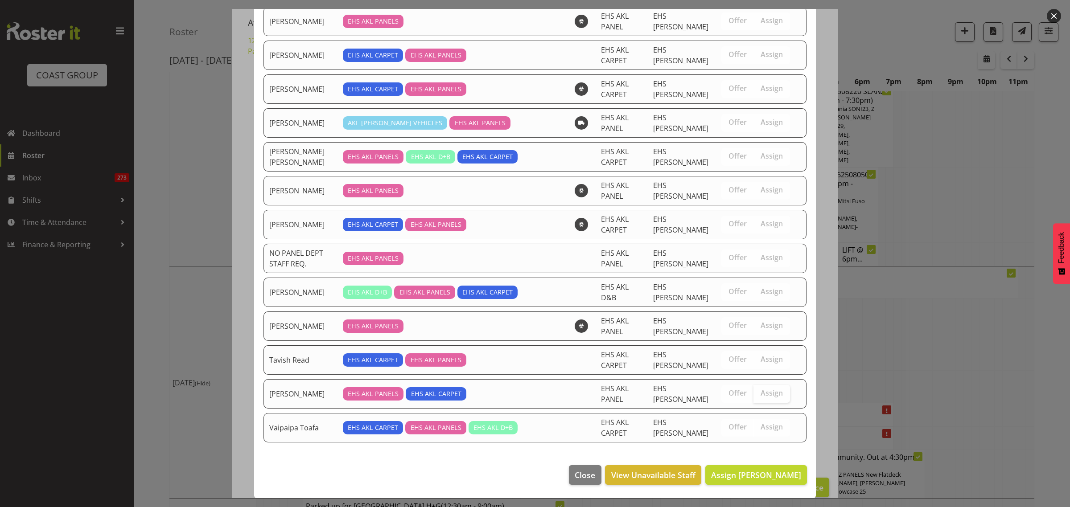
scroll to position [573, 0]
click at [753, 481] on span "Assign Jeremy Zhu" at bounding box center [756, 475] width 90 height 12
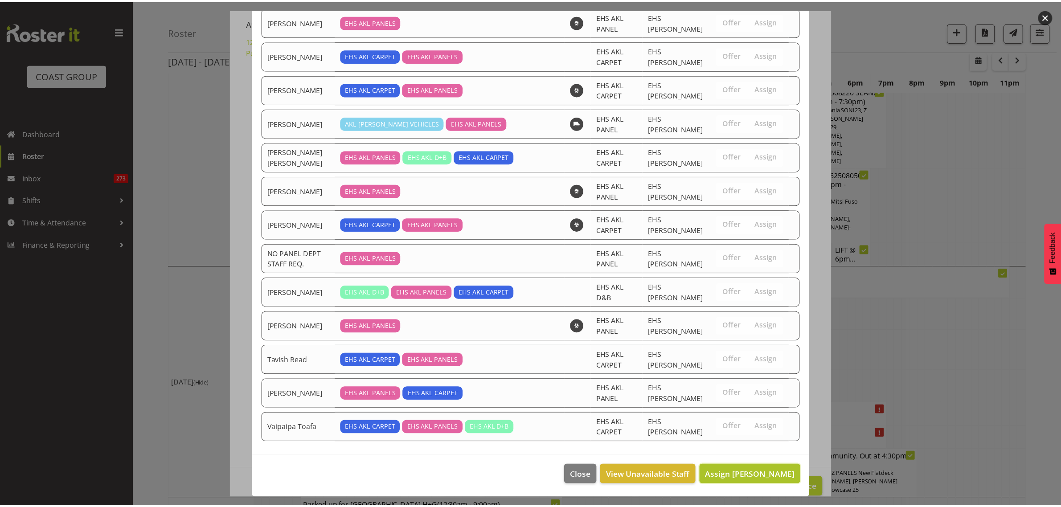
scroll to position [3900, 0]
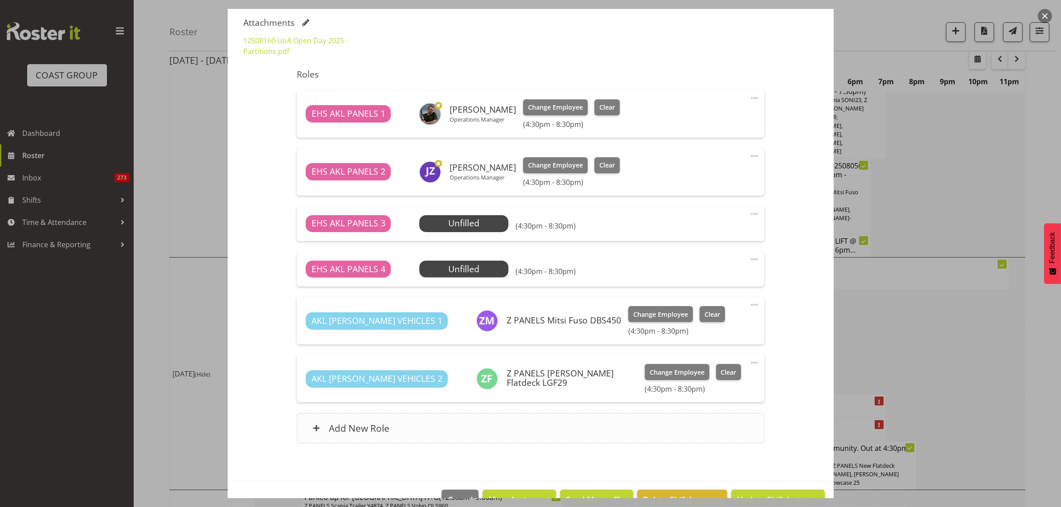
click at [583, 434] on div "Add New Role" at bounding box center [531, 428] width 468 height 30
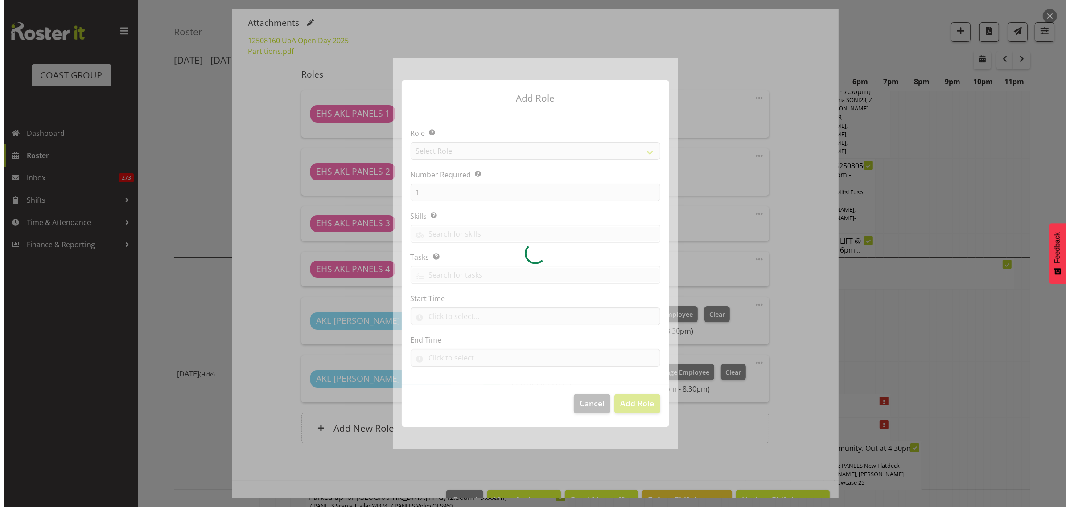
scroll to position [3892, 0]
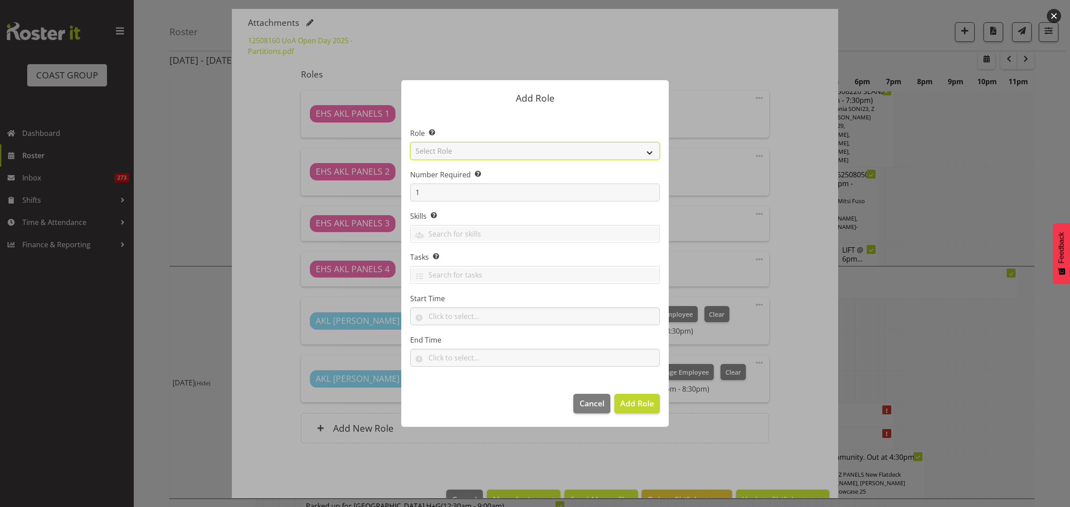
drag, startPoint x: 650, startPoint y: 154, endPoint x: 649, endPoint y: 159, distance: 5.4
click at [650, 154] on select "Select Role ACCOUNT MANAGER ACCOUNT MANAGER DW ACCOUNTS AKL DIANNA VEHICLES AKL…" at bounding box center [535, 151] width 250 height 18
select select "188"
click at [410, 142] on select "Select Role ACCOUNT MANAGER ACCOUNT MANAGER DW ACCOUNTS AKL DIANNA VEHICLES AKL…" at bounding box center [535, 151] width 250 height 18
click at [638, 409] on span "Add Role" at bounding box center [637, 404] width 34 height 12
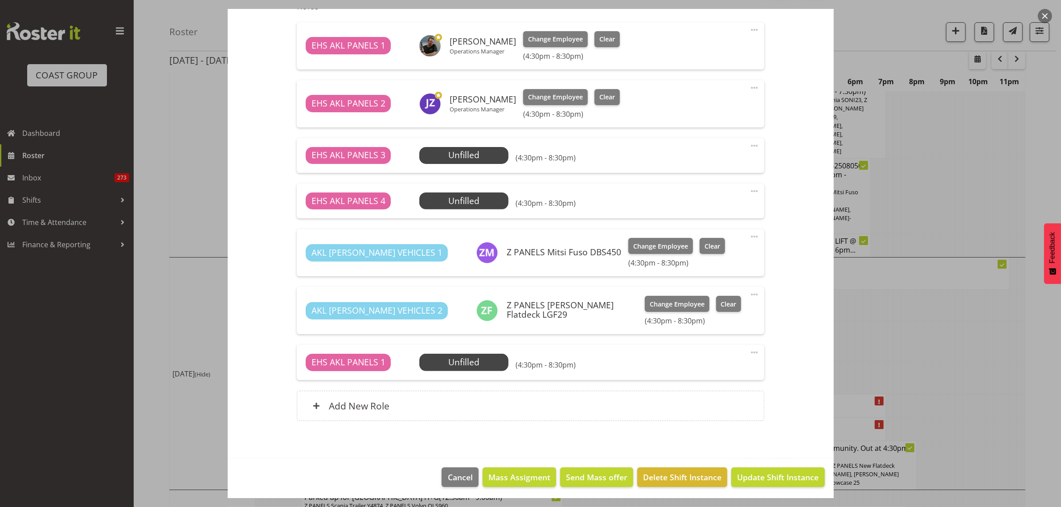
scroll to position [345, 0]
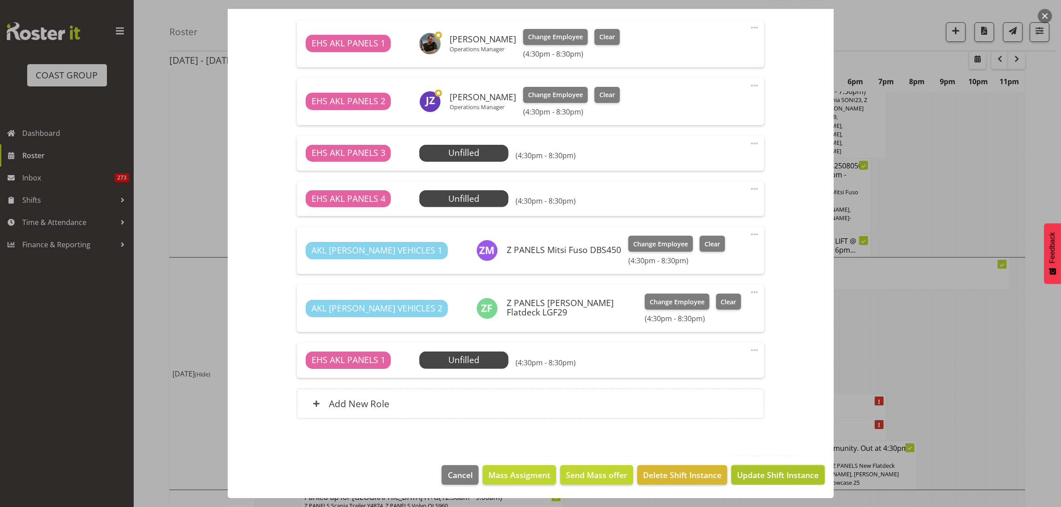
click at [760, 477] on span "Update Shift Instance" at bounding box center [778, 475] width 82 height 12
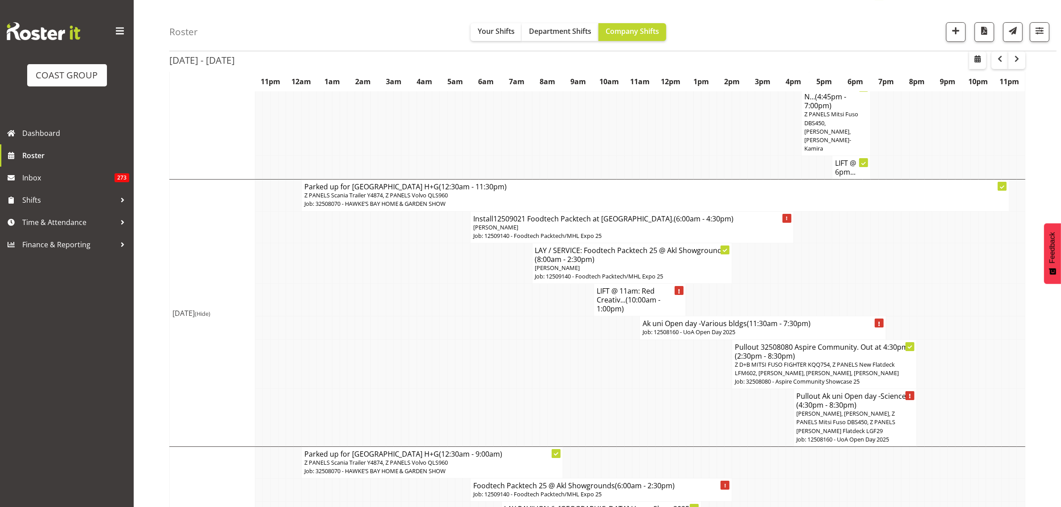
scroll to position [3906, 0]
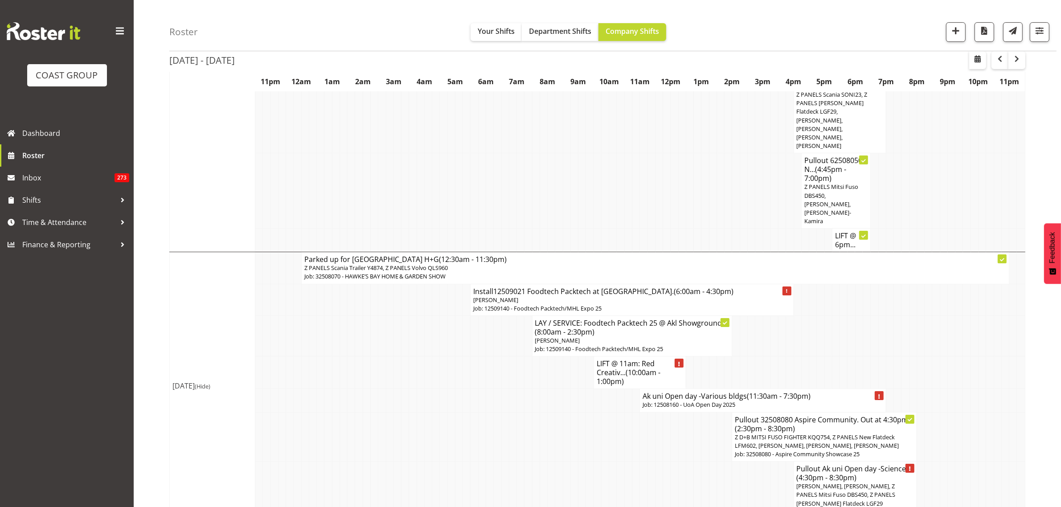
click at [699, 401] on p "Job: 12508160 - UoA Open Day 2025" at bounding box center [763, 405] width 241 height 8
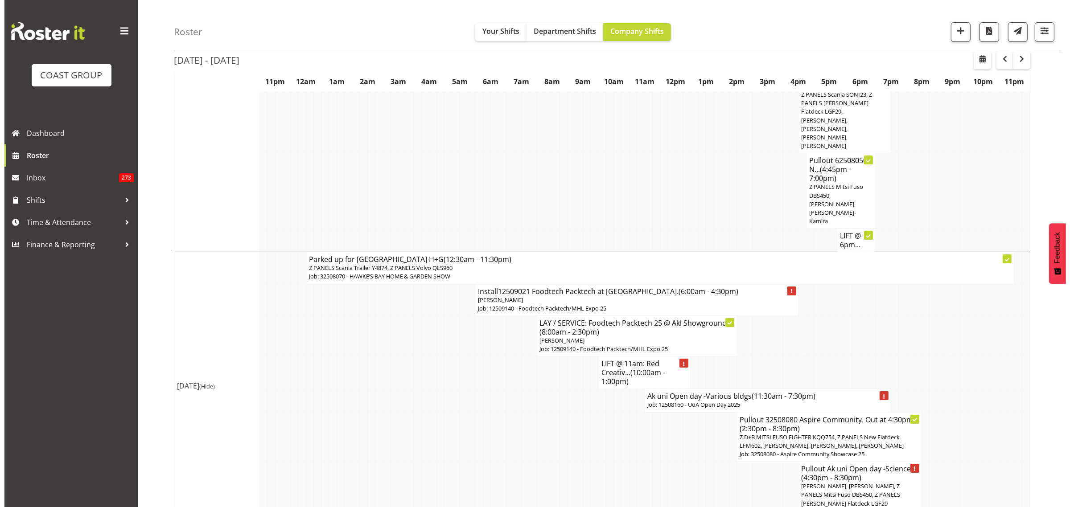
scroll to position [3897, 0]
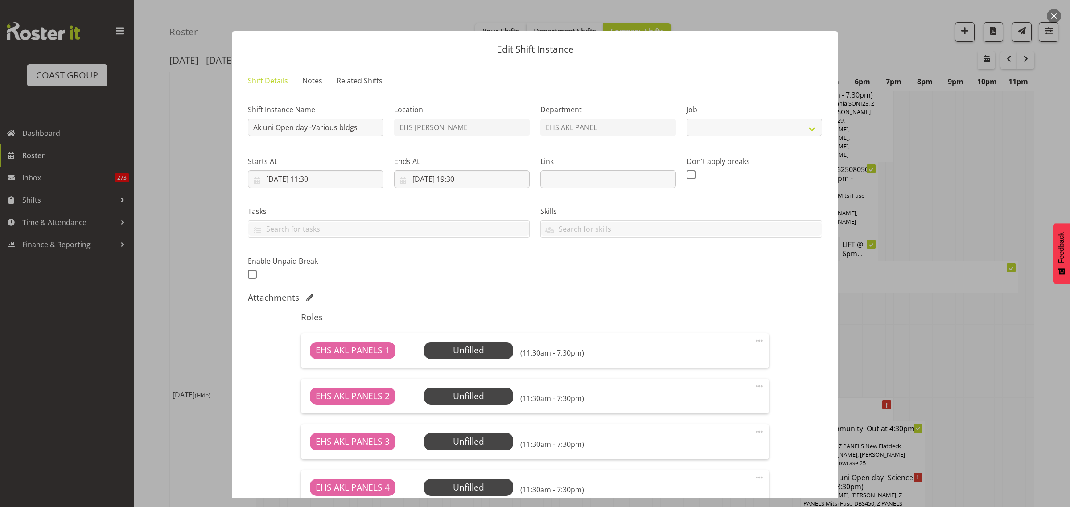
select select "9993"
click at [362, 129] on input "Ak uni Open day -Various bldgs" at bounding box center [316, 128] width 136 height 18
drag, startPoint x: 254, startPoint y: 129, endPoint x: 263, endPoint y: 143, distance: 16.4
click at [254, 130] on input "Ak uni Open day -Various bldgs" at bounding box center [316, 128] width 136 height 18
click at [373, 126] on input "Pullout Ak uni Open day -Various bldgs" at bounding box center [316, 128] width 136 height 18
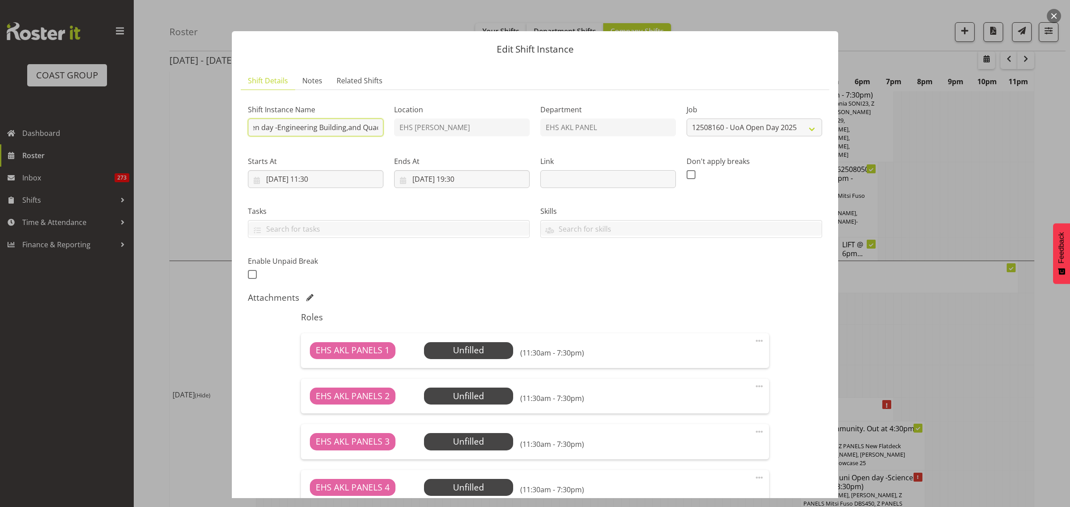
scroll to position [0, 64]
click at [341, 132] on input "Pullout Ak uni Open day -Engineering Building,and Quad" at bounding box center [316, 128] width 136 height 18
click at [359, 130] on input "Pullout Ak uni Open day -Eng Bldg,and Quad" at bounding box center [316, 128] width 136 height 18
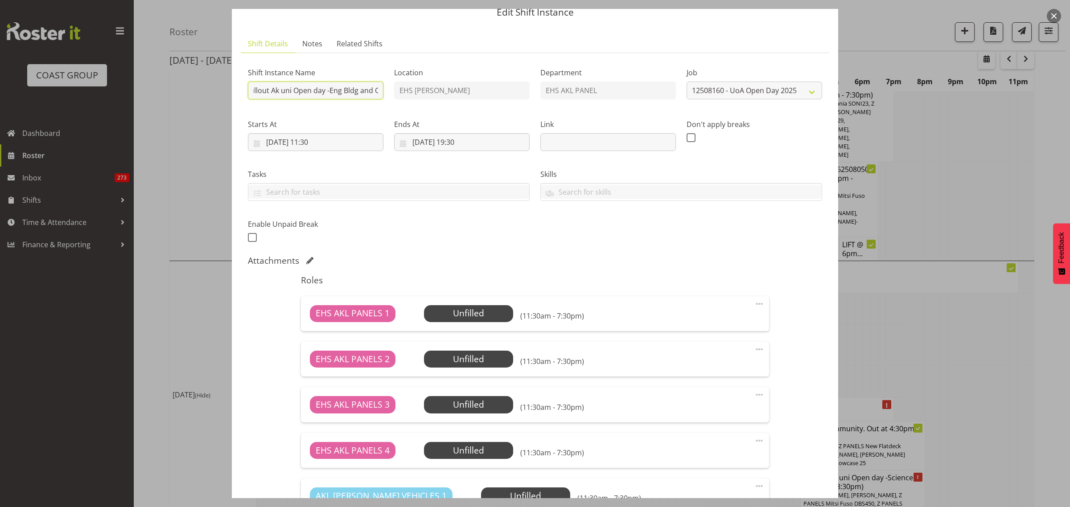
scroll to position [56, 0]
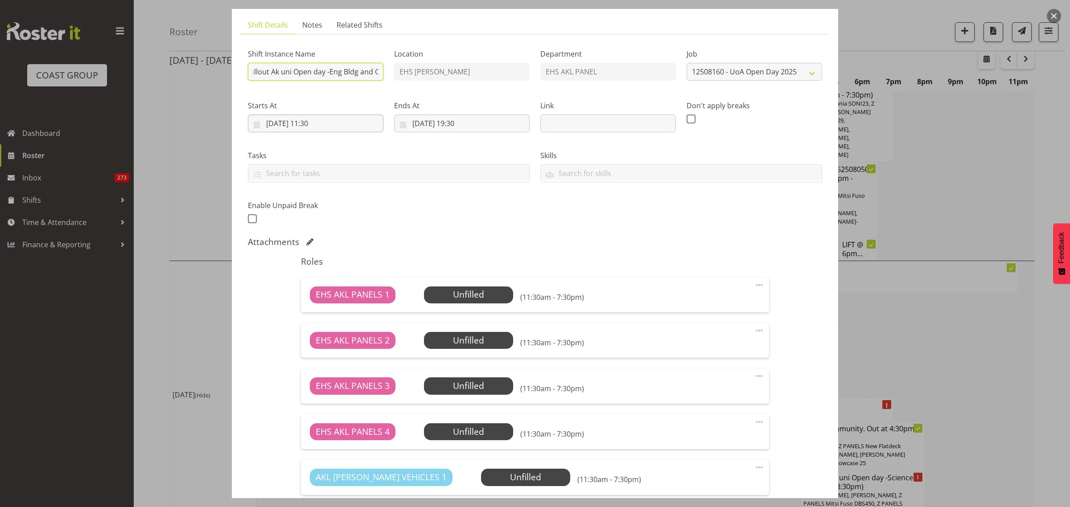
type input "Pullout Ak uni Open day -Eng Bldg and Quad"
click at [353, 123] on input "30/08/2025, 11:30" at bounding box center [316, 124] width 136 height 18
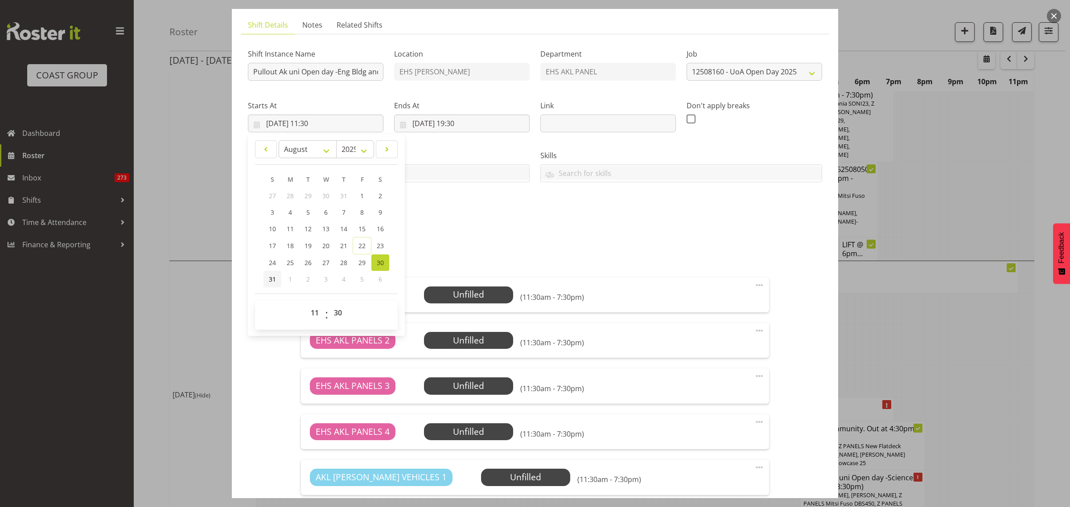
click at [272, 277] on span "31" at bounding box center [272, 279] width 7 height 8
type input "31/08/2025, 11:30"
click at [342, 123] on input "31/08/2025, 11:30" at bounding box center [316, 124] width 136 height 18
click at [315, 313] on select "00 01 02 03 04 05 06 07 08 09 10 11 12 13 14 15 16 17 18 19 20 21 22 23" at bounding box center [316, 313] width 20 height 18
select select "6"
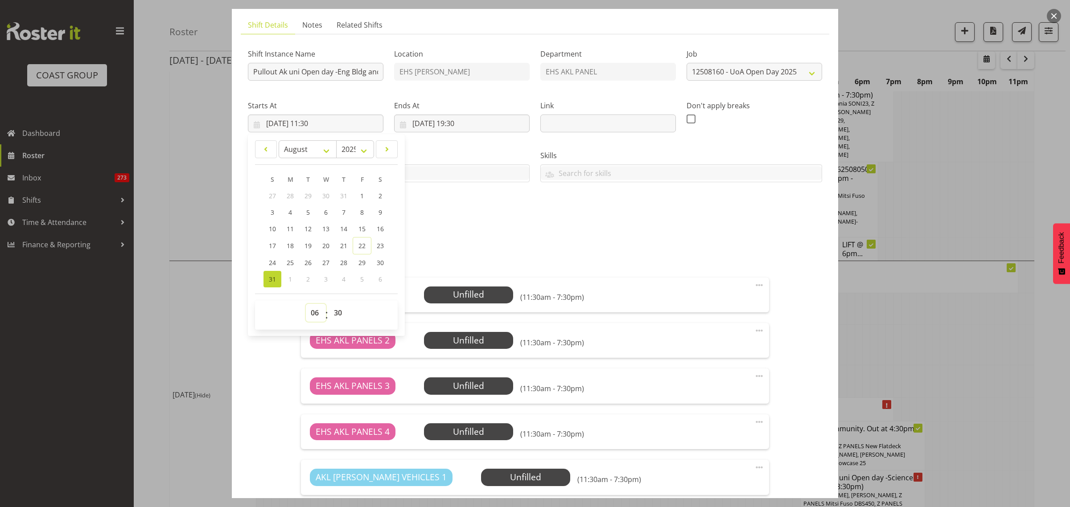
click at [306, 304] on select "00 01 02 03 04 05 06 07 08 09 10 11 12 13 14 15 16 17 18 19 20 21 22 23" at bounding box center [316, 313] width 20 height 18
type input "31/08/2025, 06:30"
click at [489, 123] on input "30/08/2025, 19:30" at bounding box center [462, 124] width 136 height 18
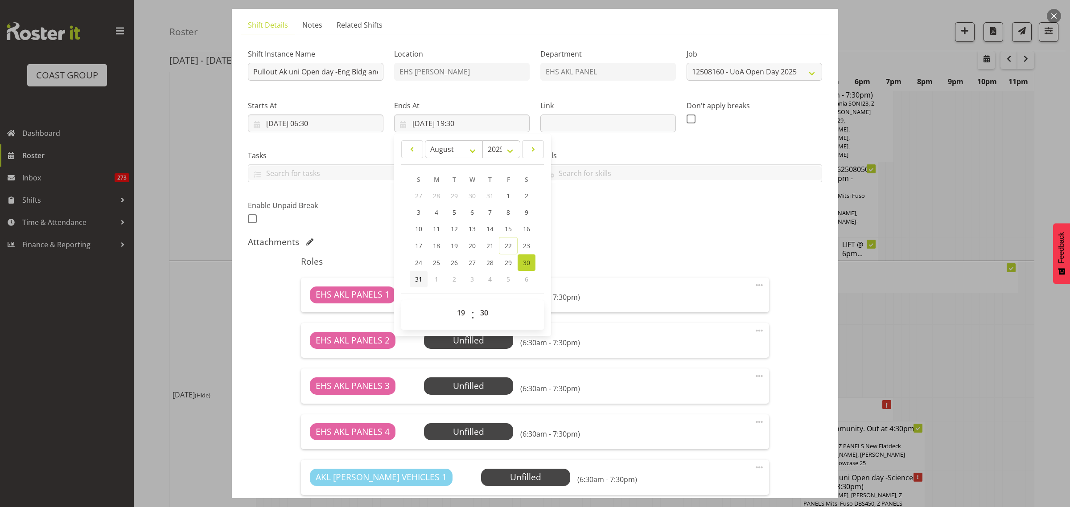
click at [415, 279] on span "31" at bounding box center [418, 279] width 7 height 8
type input "31/08/2025, 19:30"
click at [462, 315] on select "00 01 02 03 04 05 06 07 08 09 10 11 12 13 14 15 16 17 18 19 20 21 22 23" at bounding box center [462, 313] width 20 height 18
select select "10"
click at [452, 304] on select "00 01 02 03 04 05 06 07 08 09 10 11 12 13 14 15 16 17 18 19 20 21 22 23" at bounding box center [462, 313] width 20 height 18
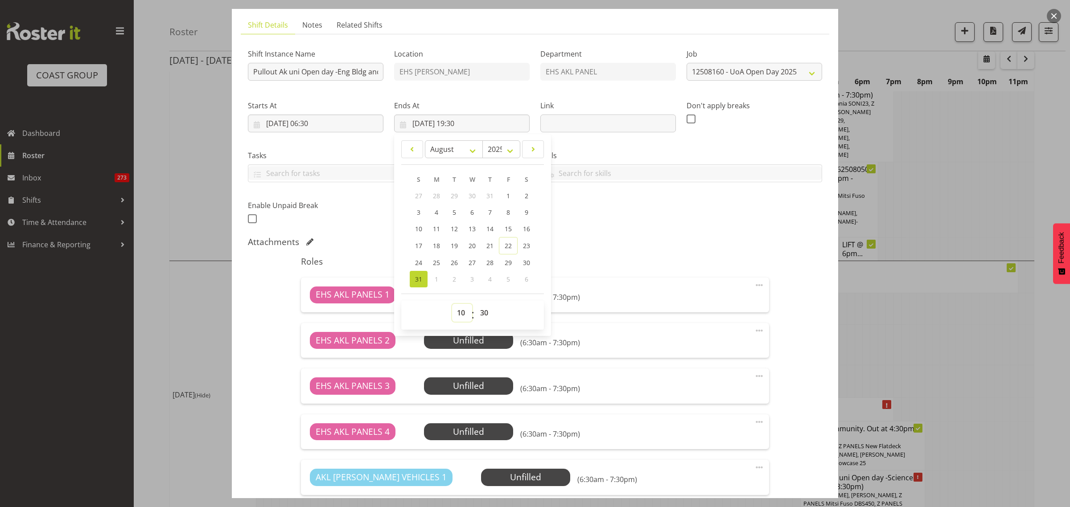
type input "31/08/2025, 10:30"
click at [671, 220] on div "Shift Instance Name Pullout Ak uni Open day -Eng Bldg and Quad Location EHS RYM…" at bounding box center [534, 133] width 585 height 195
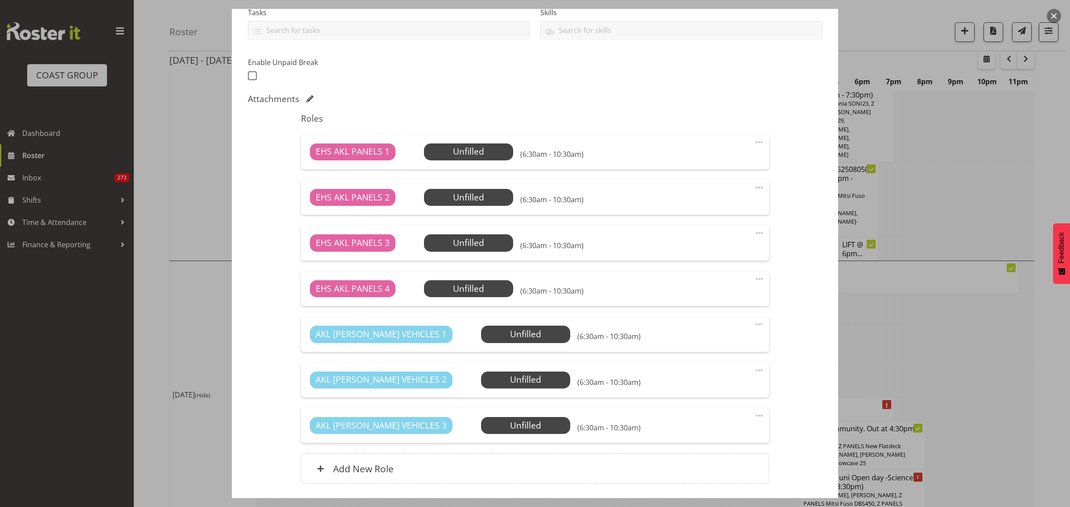
scroll to position [209, 0]
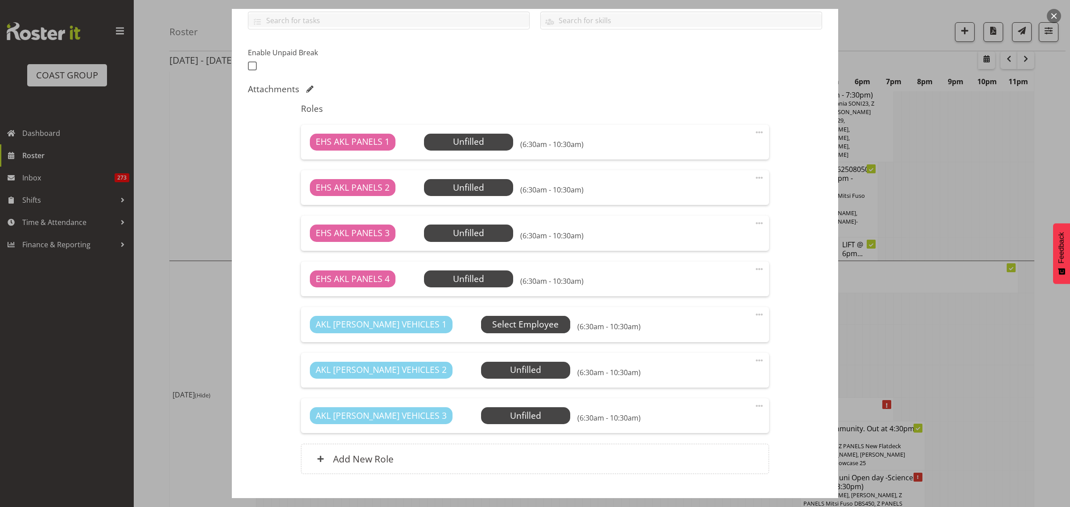
click at [0, 0] on span "Select Employee" at bounding box center [0, 0] width 0 height 0
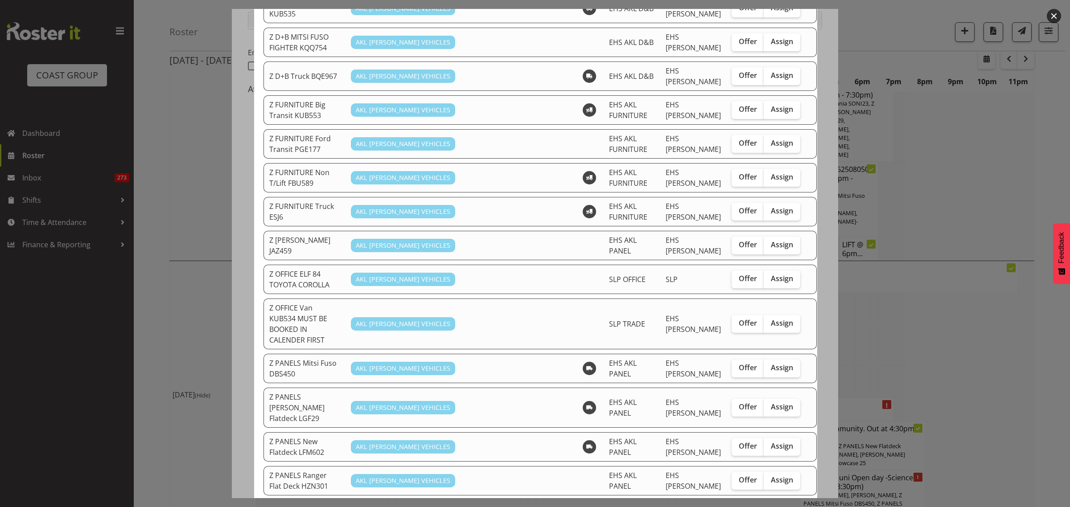
scroll to position [390, 0]
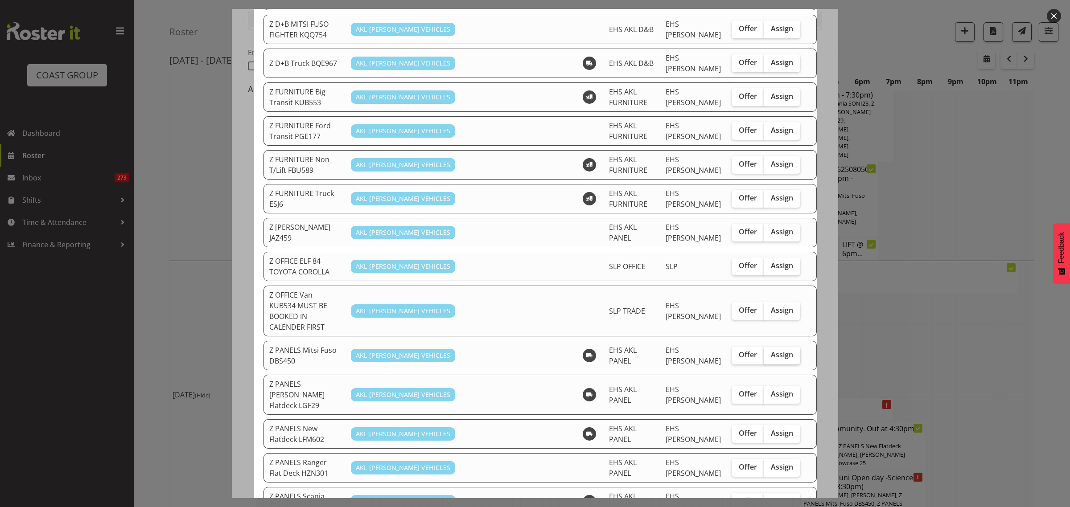
click at [771, 350] on span "Assign" at bounding box center [782, 354] width 22 height 9
click at [764, 352] on input "Assign" at bounding box center [767, 355] width 6 height 6
checkbox input "true"
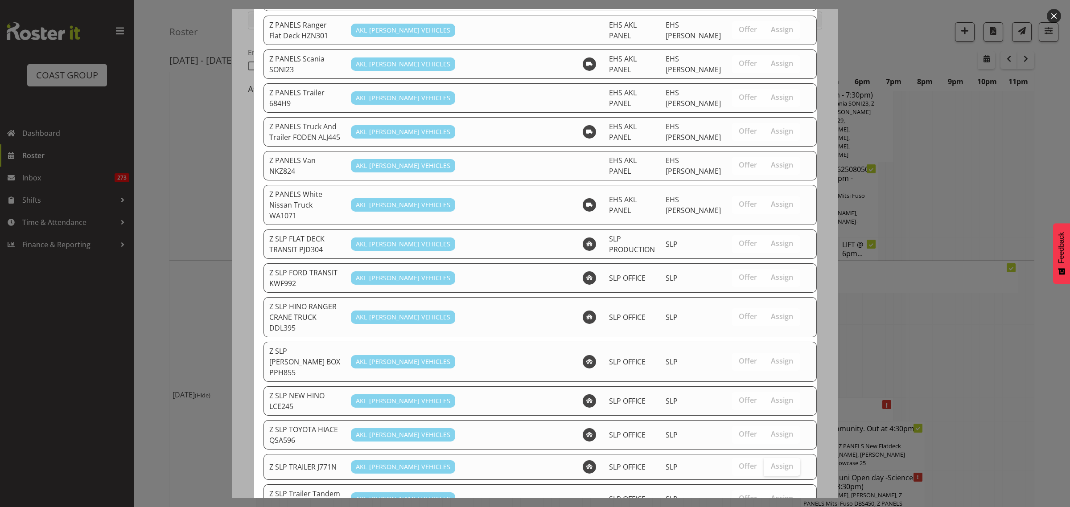
scroll to position [851, 0]
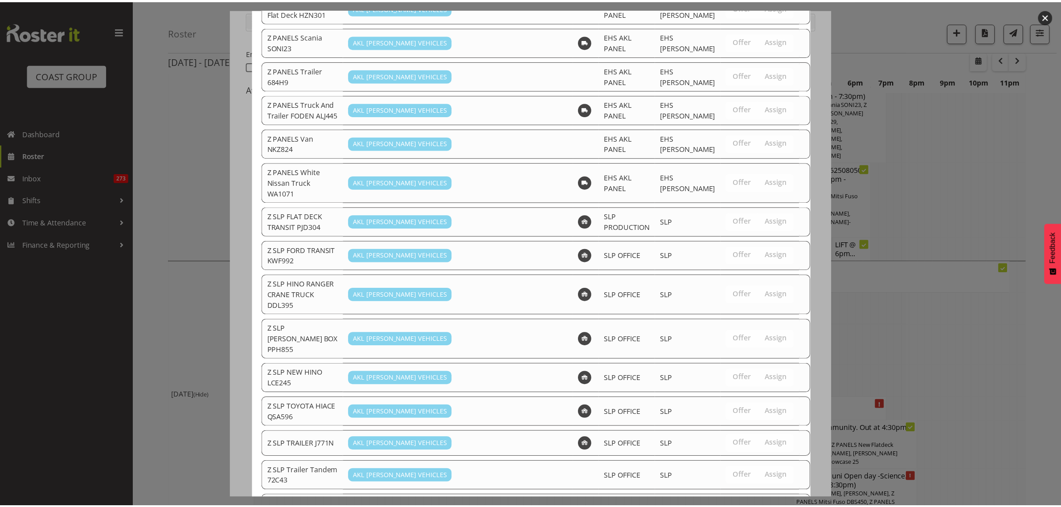
scroll to position [3906, 0]
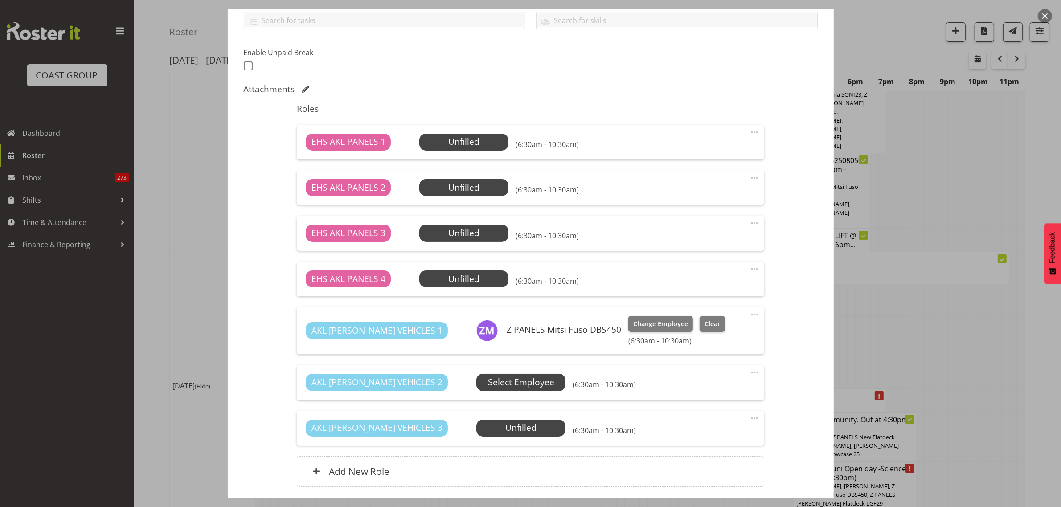
click at [0, 0] on span "Select Employee" at bounding box center [0, 0] width 0 height 0
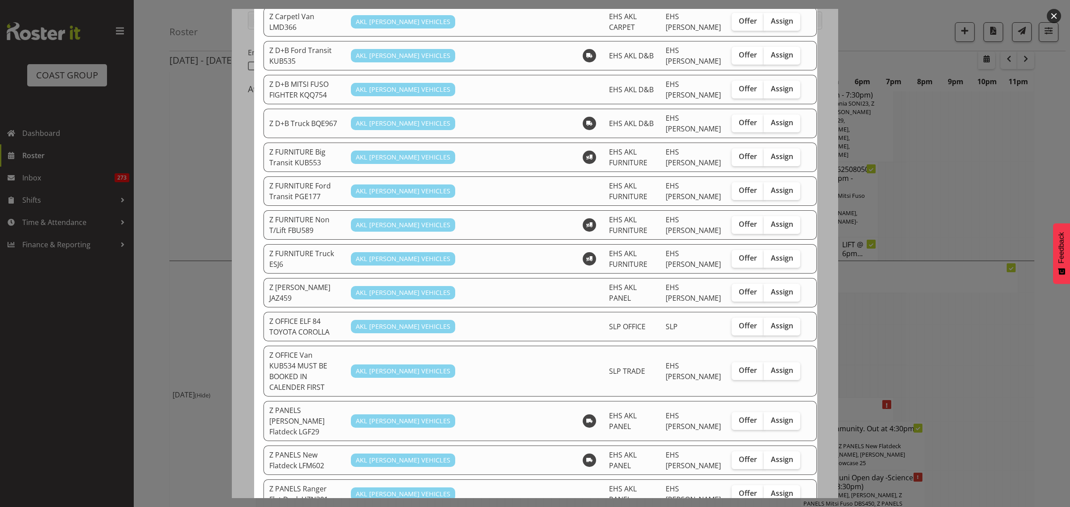
scroll to position [334, 0]
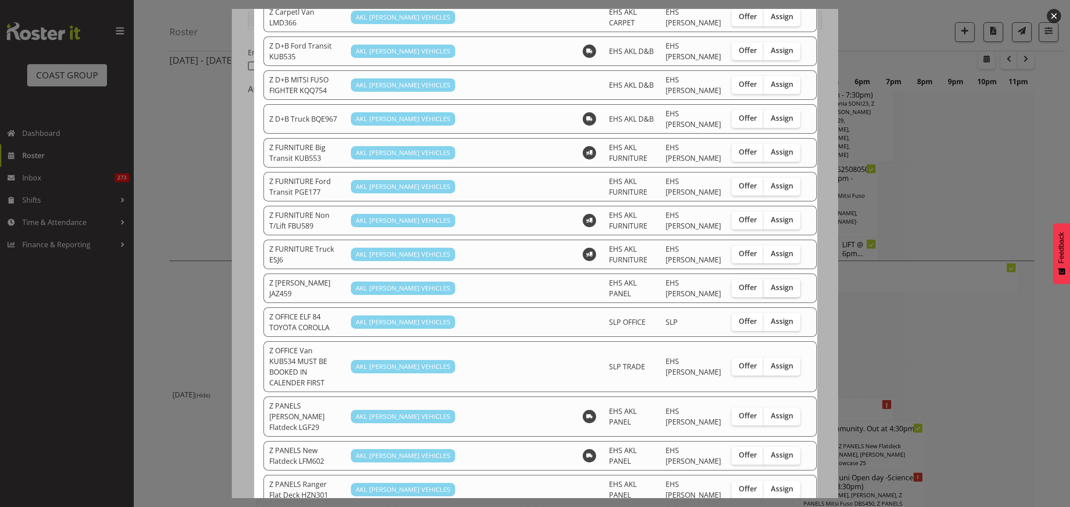
click at [771, 283] on span "Assign" at bounding box center [782, 287] width 22 height 9
click at [764, 285] on input "Assign" at bounding box center [767, 288] width 6 height 6
checkbox input "true"
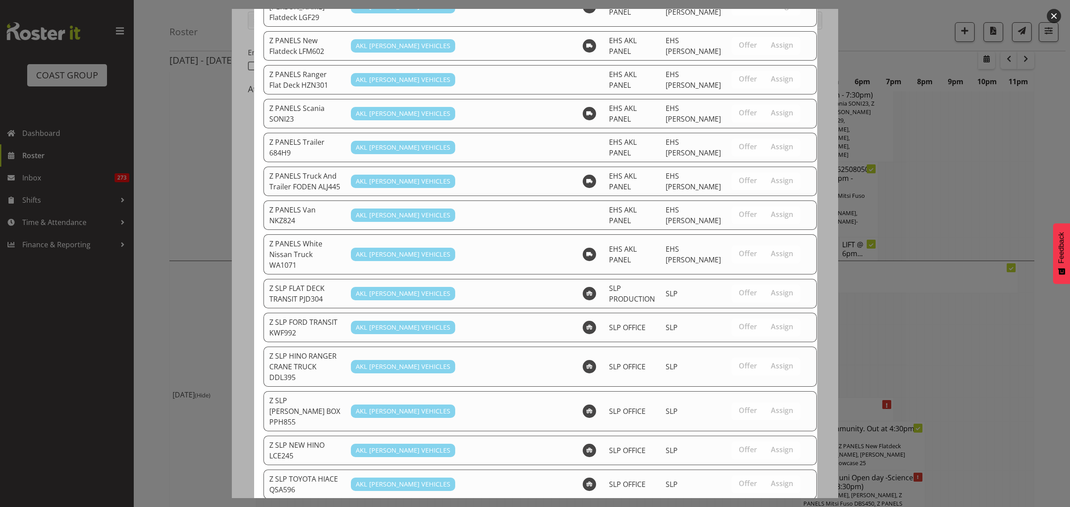
scroll to position [817, 0]
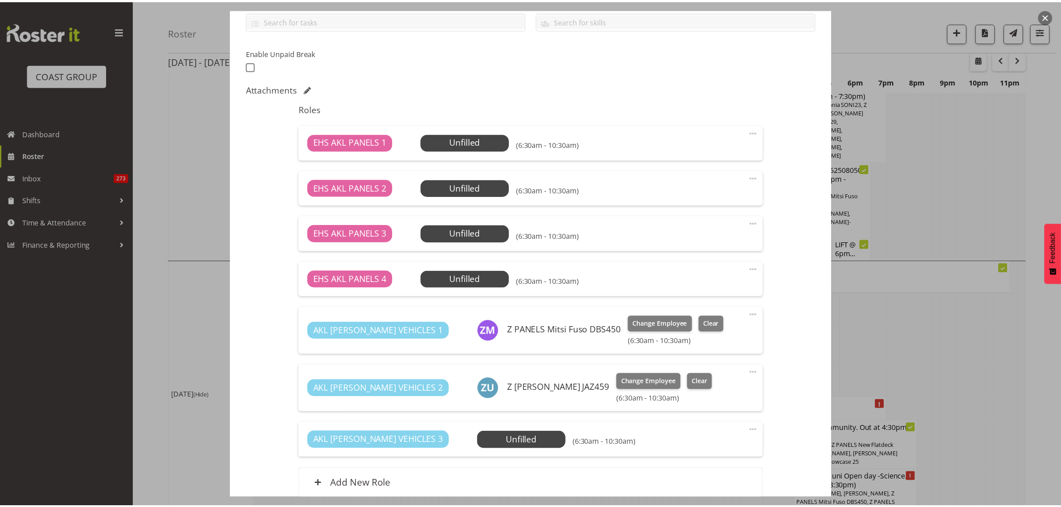
scroll to position [3906, 0]
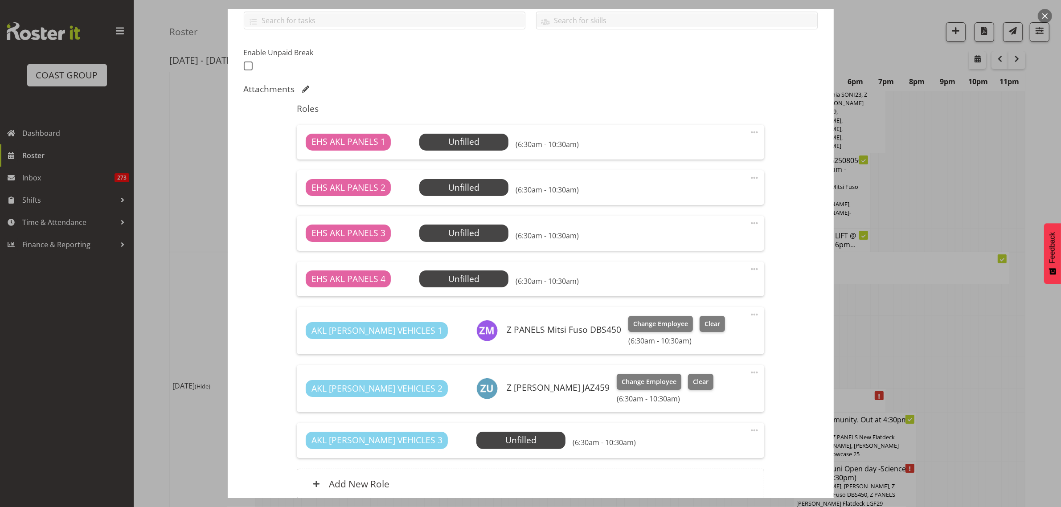
click at [749, 431] on span at bounding box center [754, 430] width 11 height 11
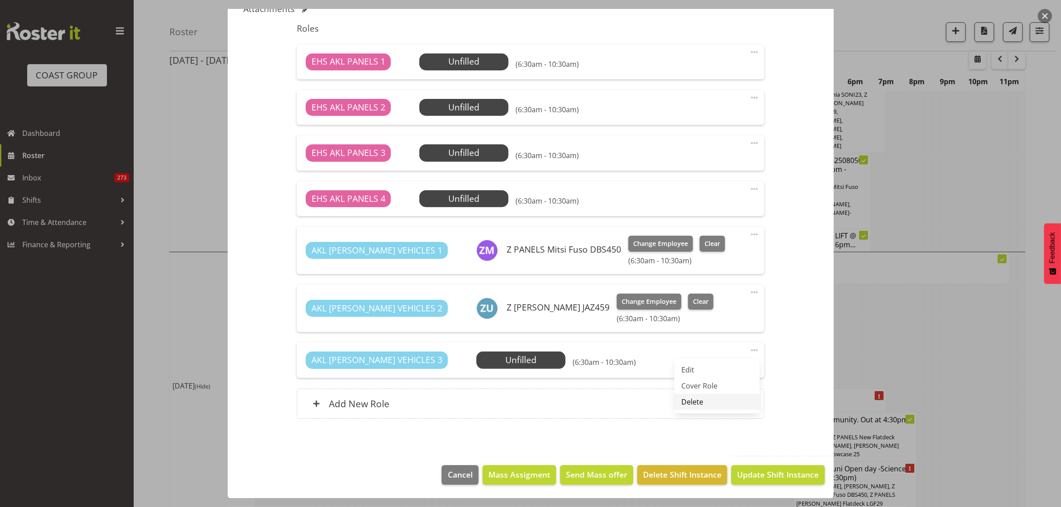
click at [698, 405] on link "Delete" at bounding box center [717, 402] width 86 height 16
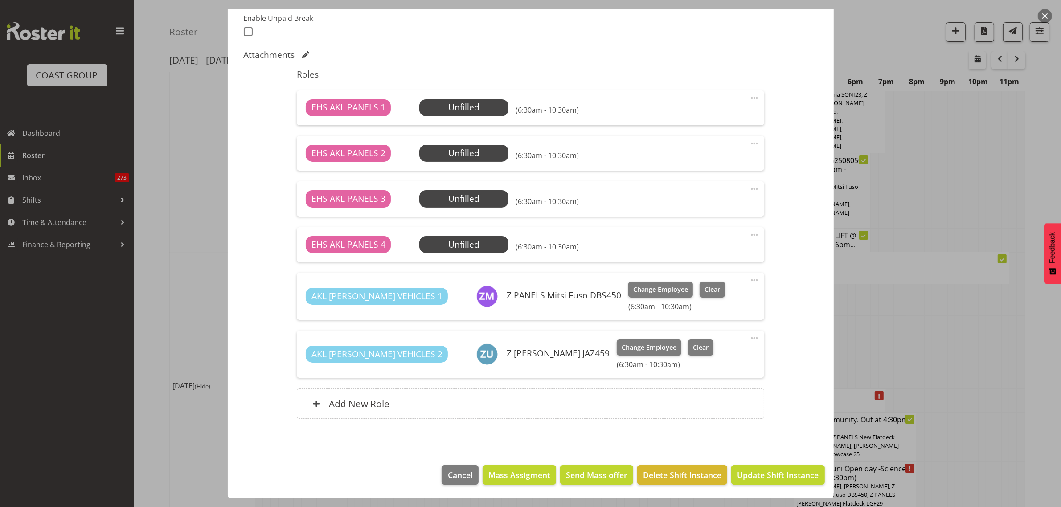
scroll to position [243, 0]
click at [0, 0] on span "Select Employee" at bounding box center [0, 0] width 0 height 0
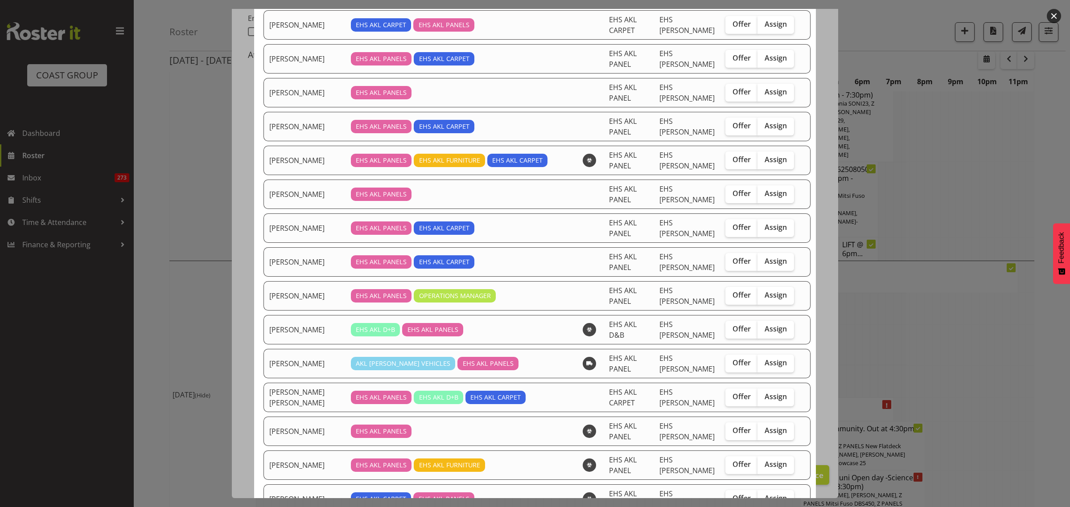
scroll to position [279, 0]
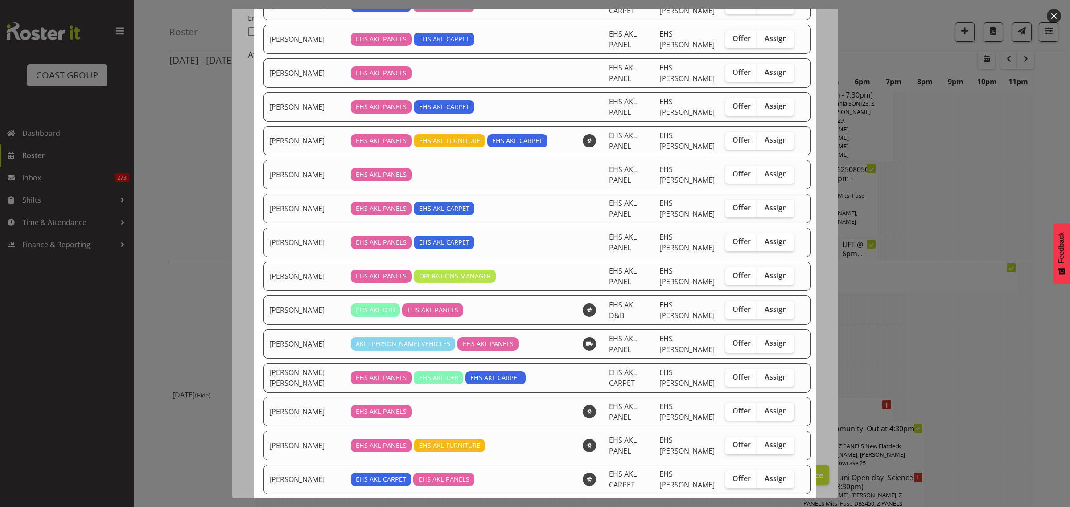
click at [764, 415] on span "Assign" at bounding box center [775, 411] width 22 height 9
click at [762, 414] on input "Assign" at bounding box center [760, 411] width 6 height 6
checkbox input "true"
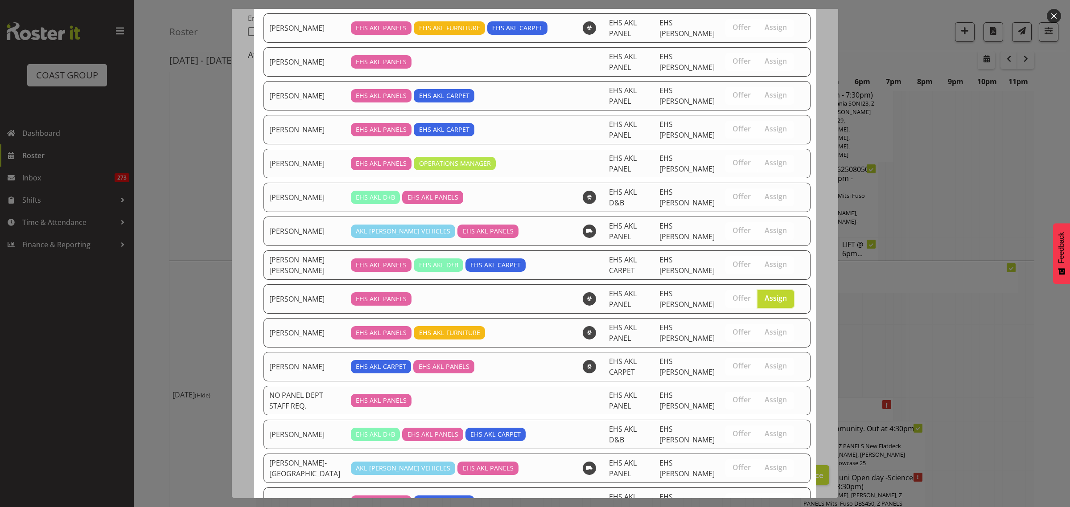
scroll to position [470, 0]
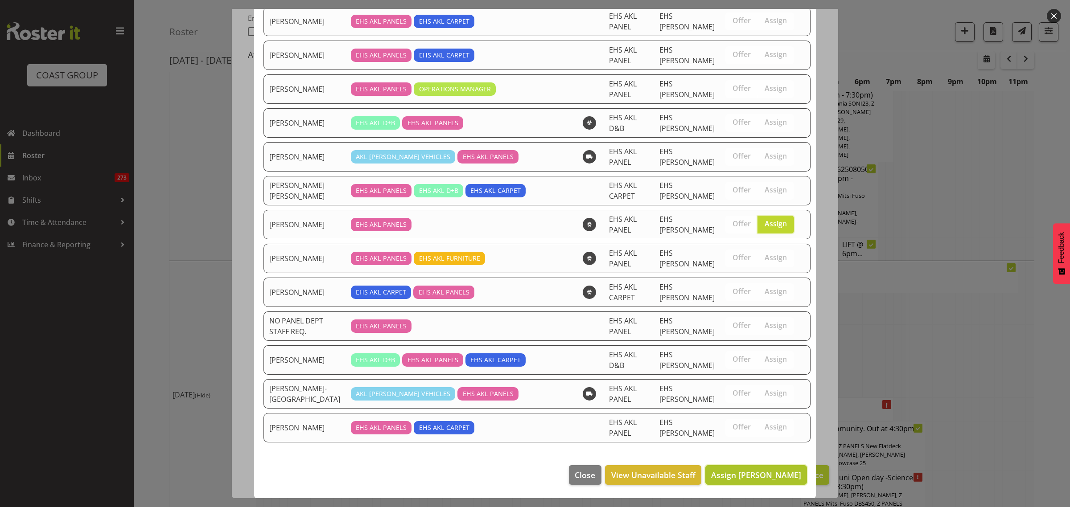
click at [729, 476] on span "Assign Martin Samuel" at bounding box center [756, 475] width 90 height 11
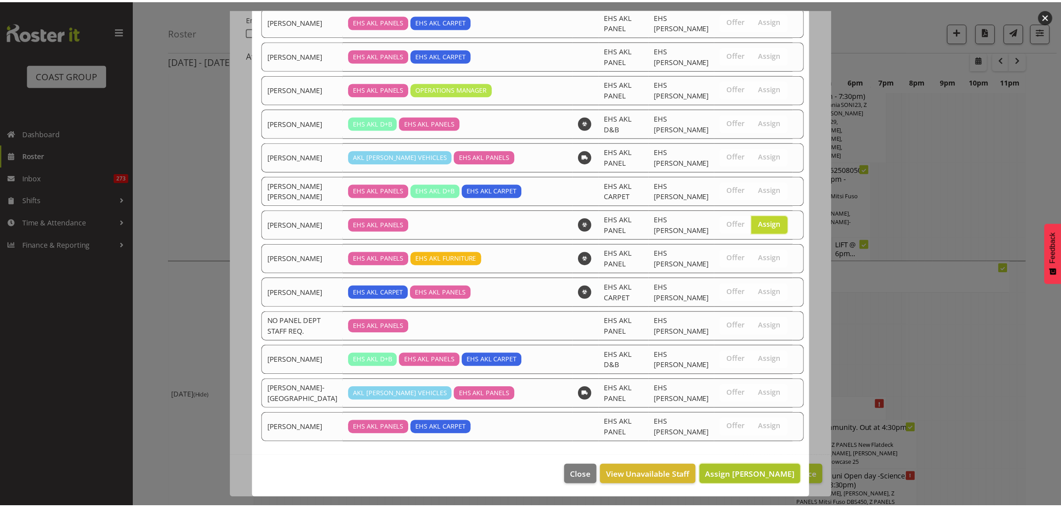
scroll to position [3906, 0]
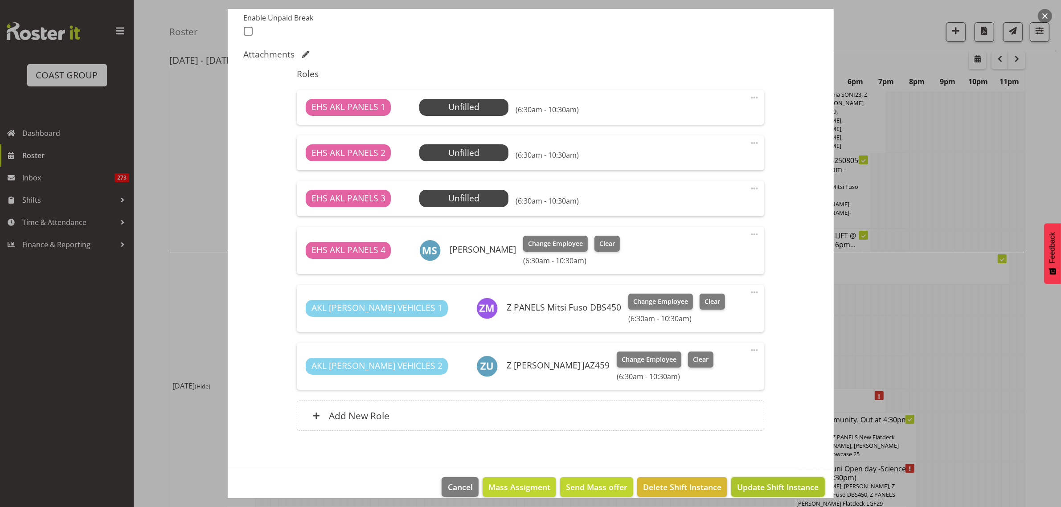
click at [749, 490] on span "Update Shift Instance" at bounding box center [778, 487] width 82 height 12
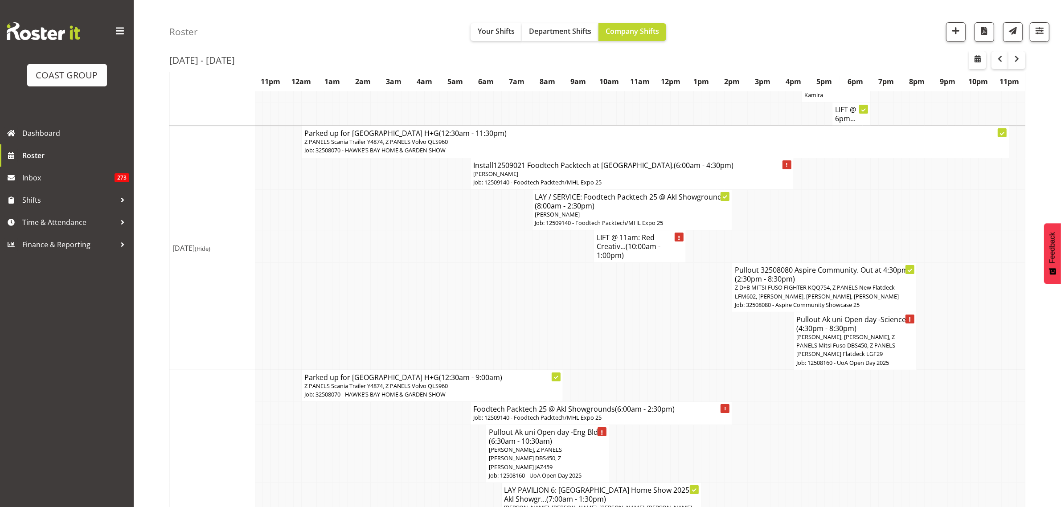
scroll to position [4043, 0]
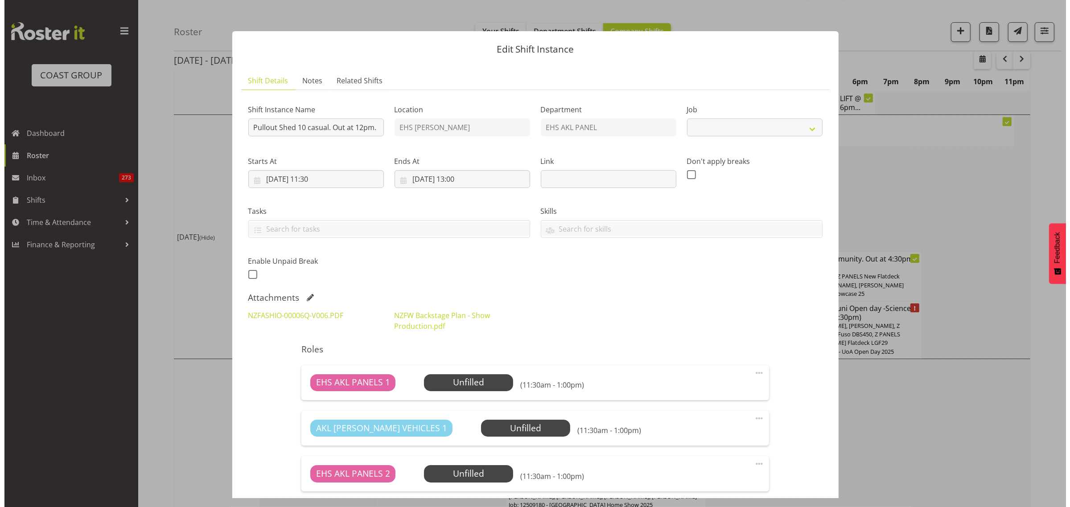
scroll to position [4034, 0]
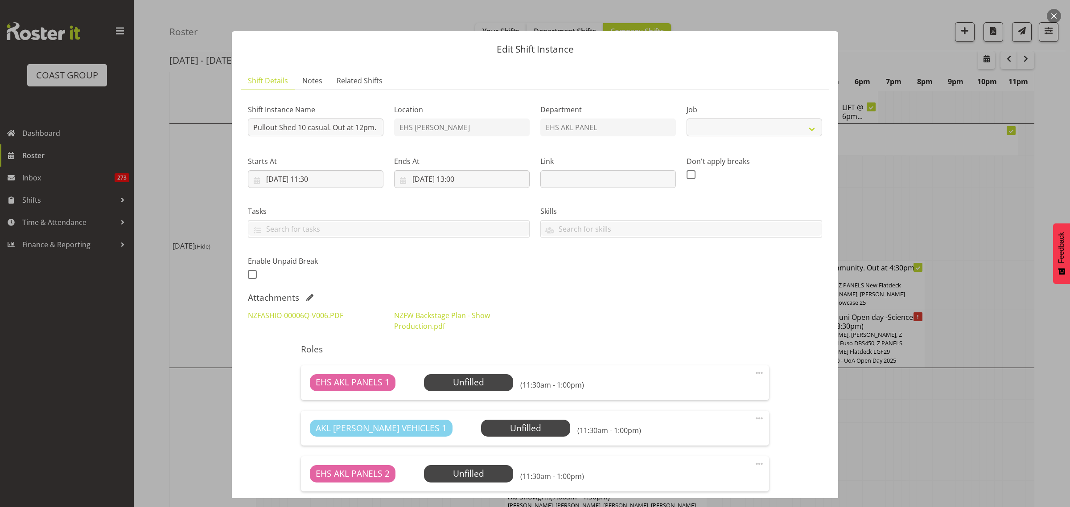
select select "8652"
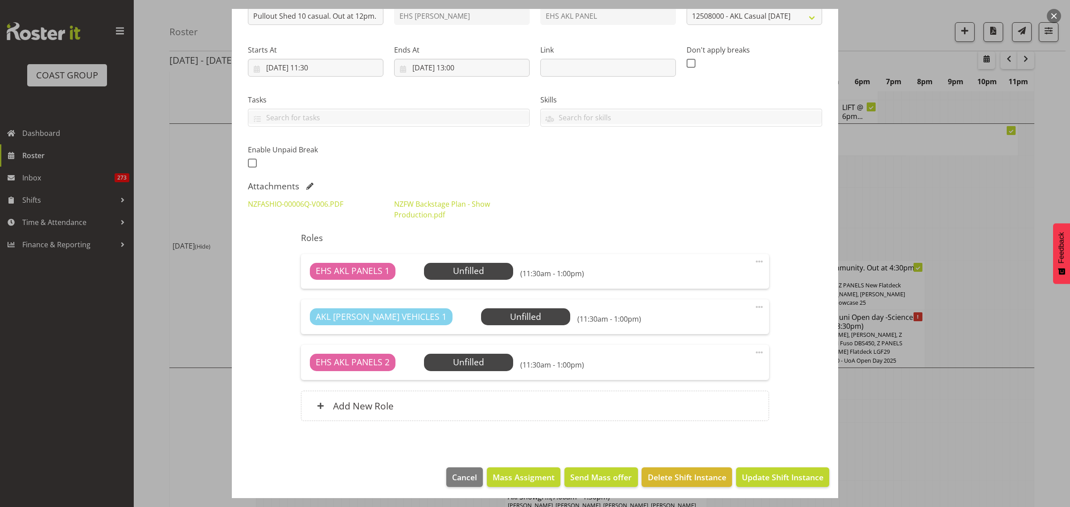
scroll to position [0, 0]
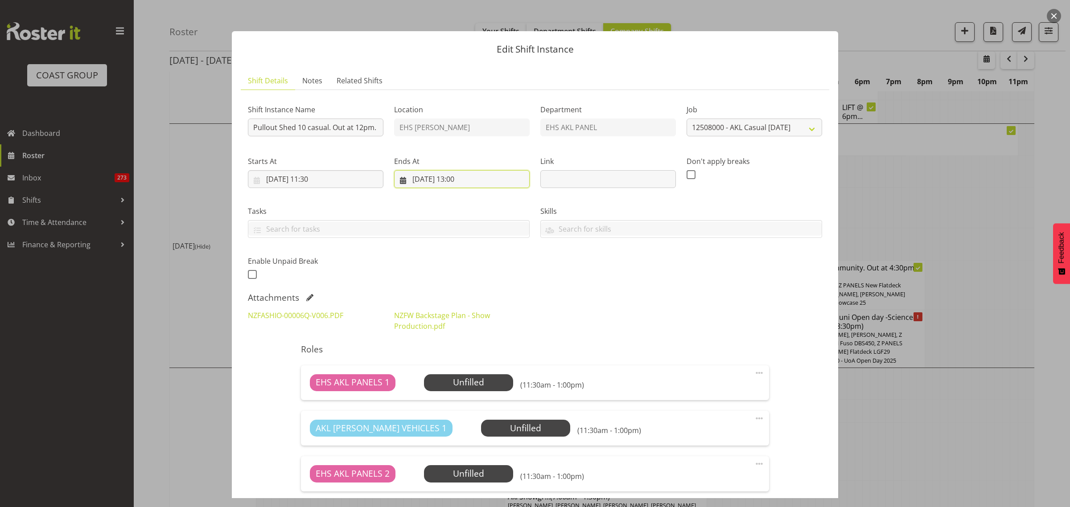
click at [493, 183] on input "31/08/2025, 13:00" at bounding box center [462, 179] width 136 height 18
click at [482, 370] on select "00 01 02 03 04 05 06 07 08 09 10 11 12 13 14 15 16 17 18 19 20 21 22 23 24 25 2…" at bounding box center [485, 369] width 20 height 18
select select "30"
click at [475, 360] on select "00 01 02 03 04 05 06 07 08 09 10 11 12 13 14 15 16 17 18 19 20 21 22 23 24 25 2…" at bounding box center [485, 369] width 20 height 18
type input "31/08/2025, 13:30"
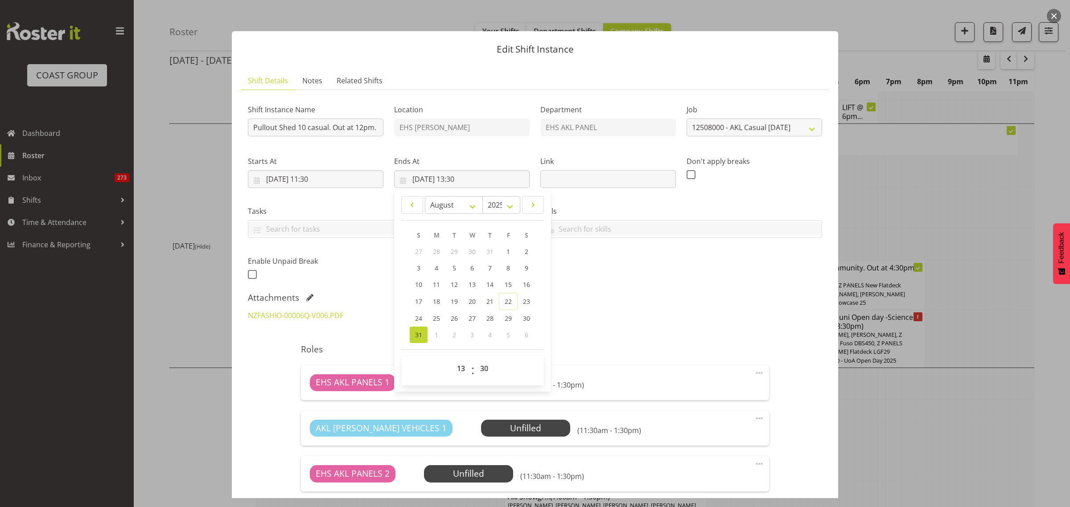
click at [729, 292] on div "Shift Instance Name Pullout Shed 10 casual. Out at 12pm. Location EHS RYMER Dep…" at bounding box center [535, 320] width 574 height 446
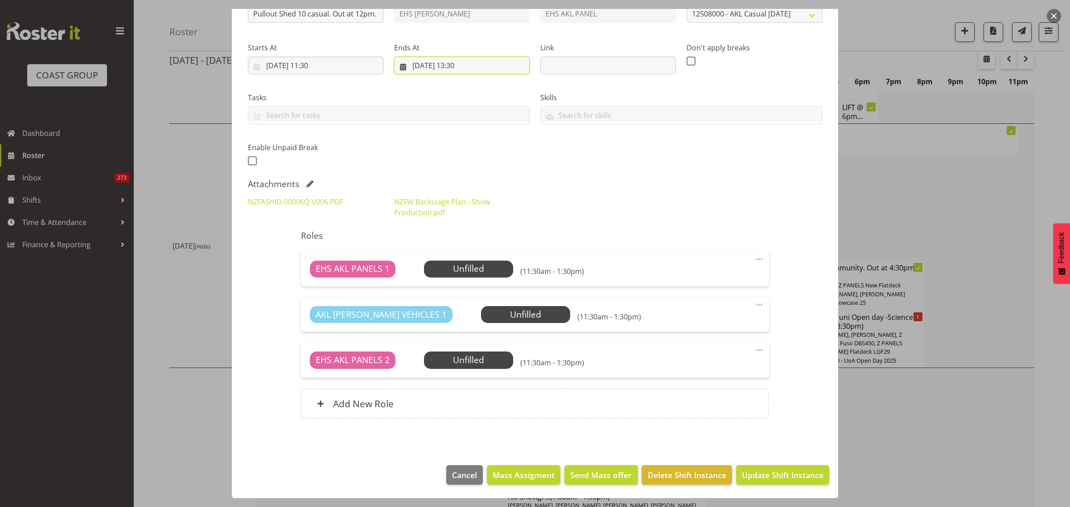
click at [489, 68] on input "31/08/2025, 13:30" at bounding box center [462, 66] width 136 height 18
click at [459, 255] on select "00 01 02 03 04 05 06 07 08 09 10 11 12 13 14 15 16 17 18 19 20 21 22 23" at bounding box center [462, 255] width 20 height 18
select select "14"
click at [452, 246] on select "00 01 02 03 04 05 06 07 08 09 10 11 12 13 14 15 16 17 18 19 20 21 22 23" at bounding box center [462, 255] width 20 height 18
type input "31/08/2025, 14:30"
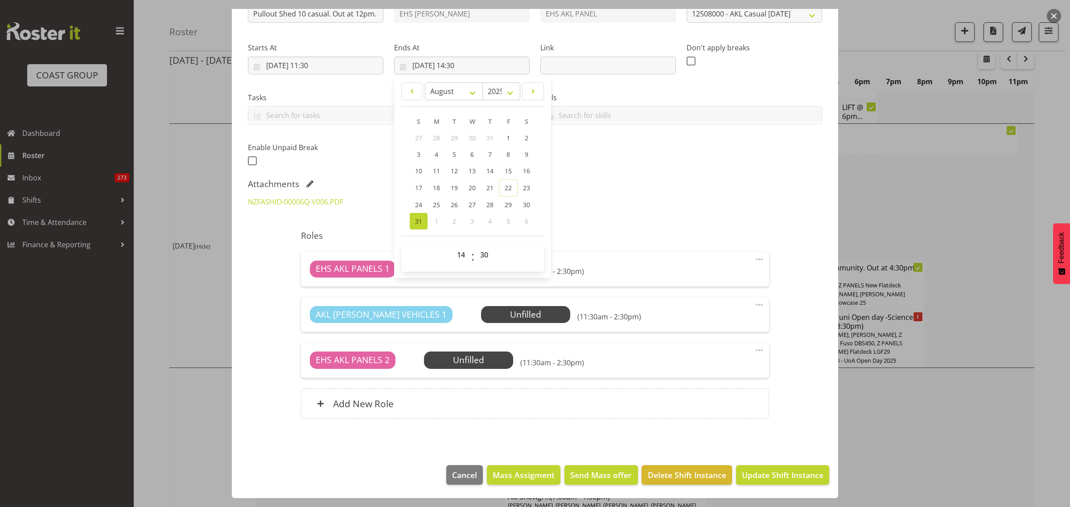
click at [638, 196] on div "NZFASHIO-00006Q-V006.PDF NZFW Backstage Plan - Show Production.pdf" at bounding box center [534, 207] width 585 height 32
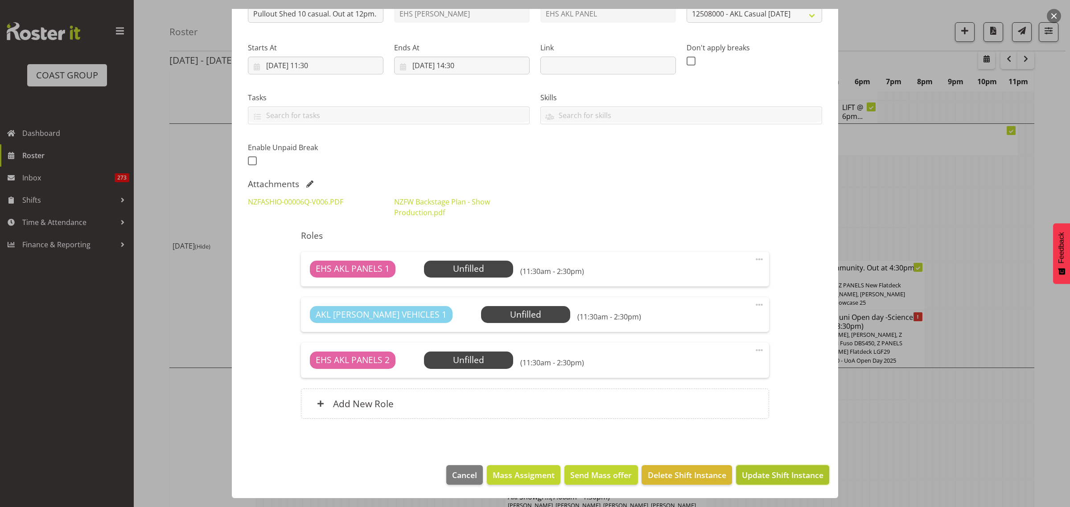
click at [769, 477] on span "Update Shift Instance" at bounding box center [783, 475] width 82 height 12
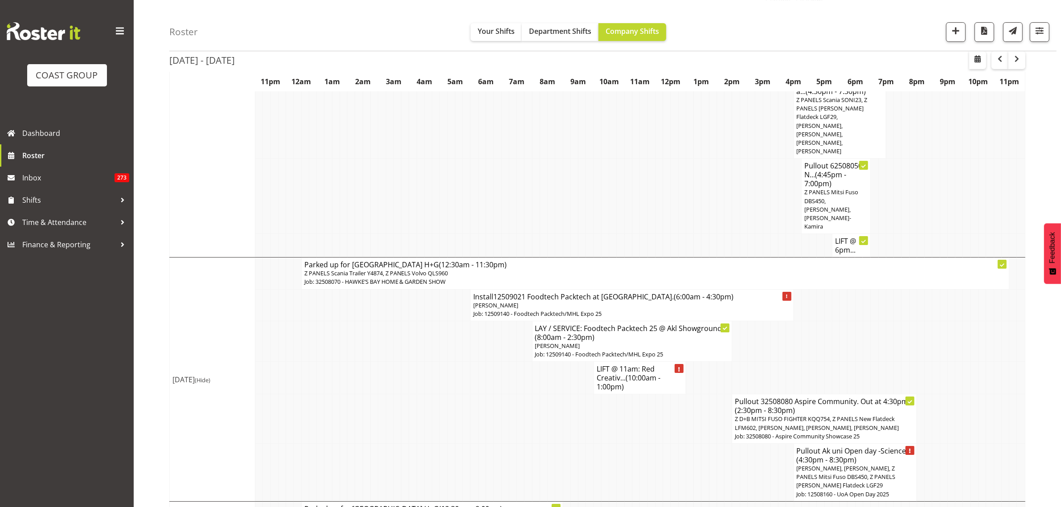
scroll to position [4043, 0]
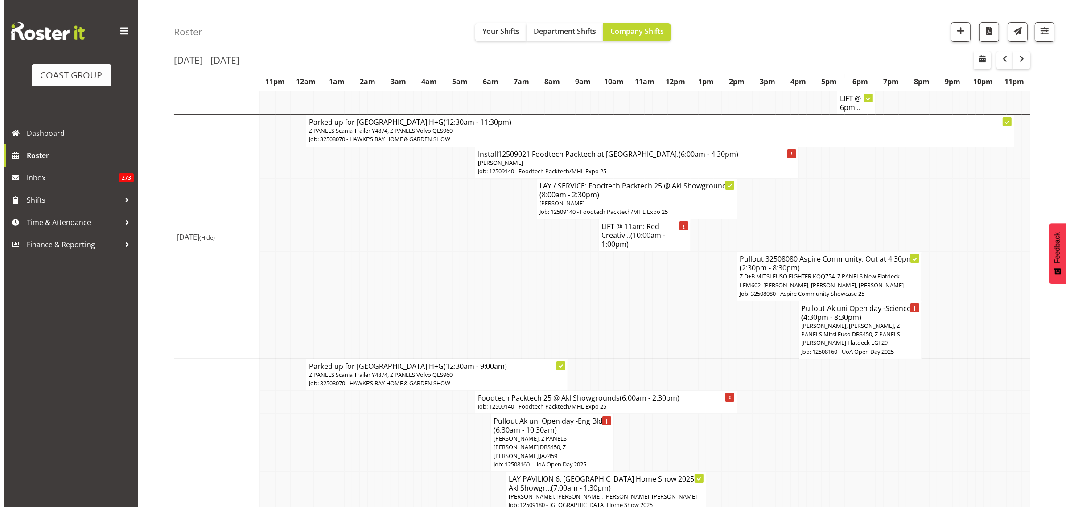
scroll to position [4034, 0]
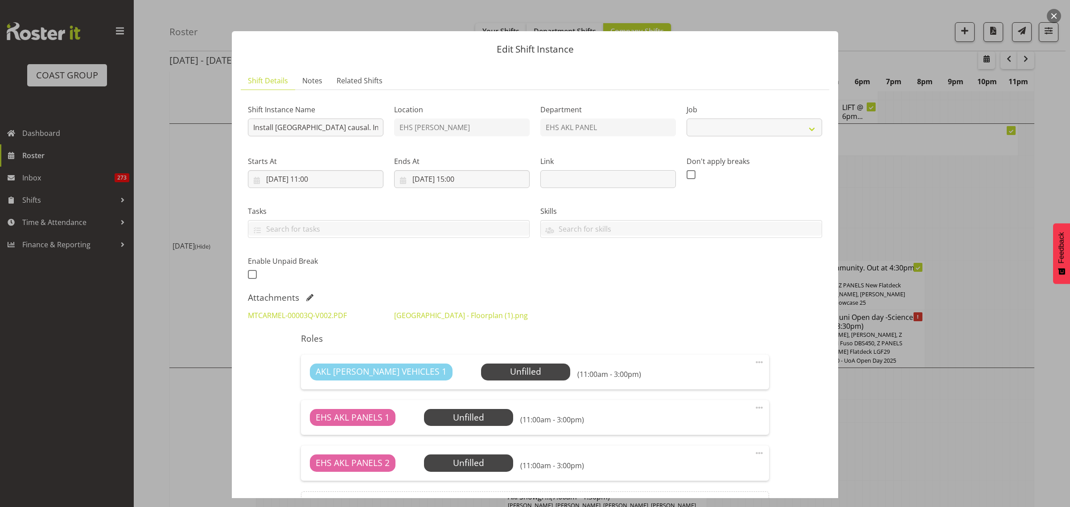
select select "8652"
click at [305, 314] on link "MTCARMEL-00003Q-V002.PDF" at bounding box center [297, 316] width 99 height 10
click at [1054, 19] on button "button" at bounding box center [1054, 16] width 14 height 14
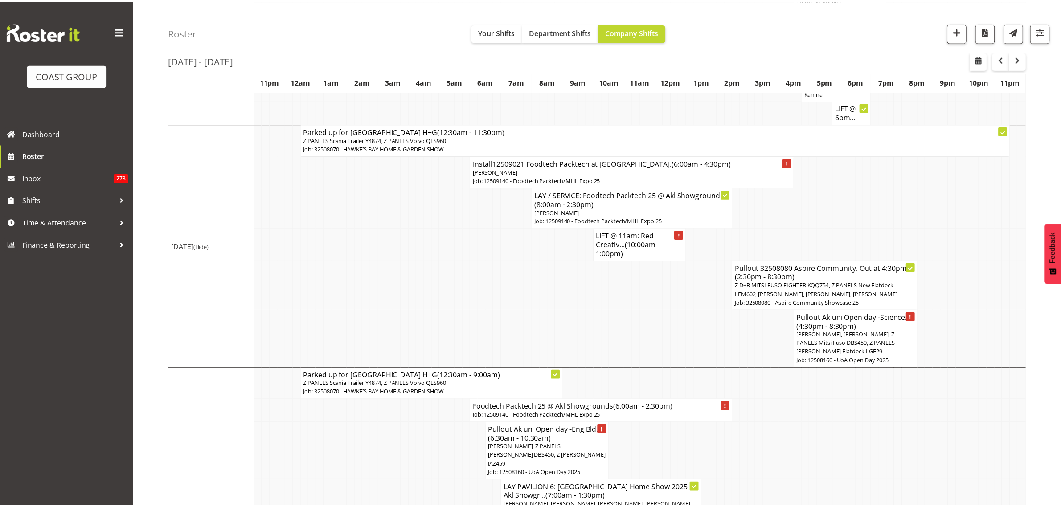
scroll to position [4043, 0]
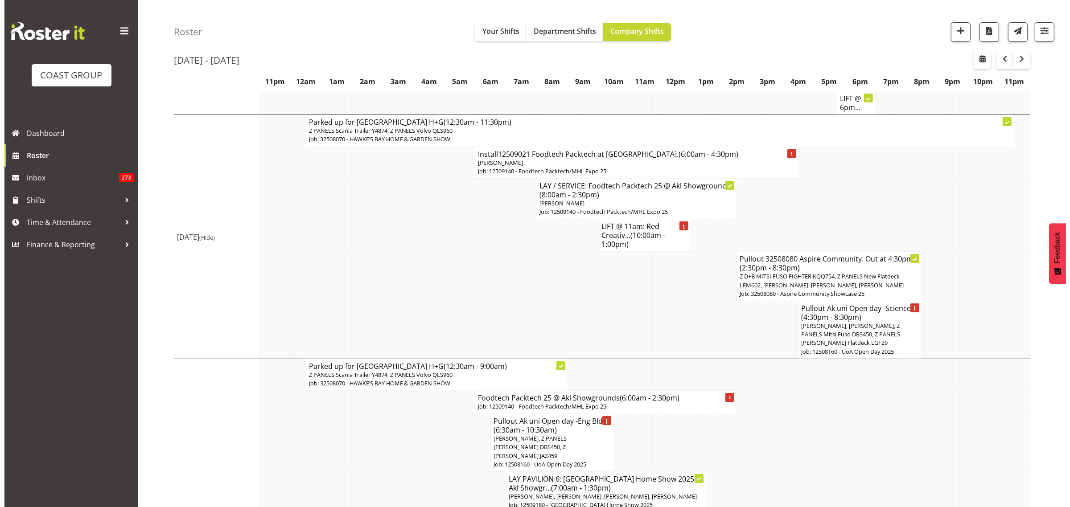
scroll to position [4034, 0]
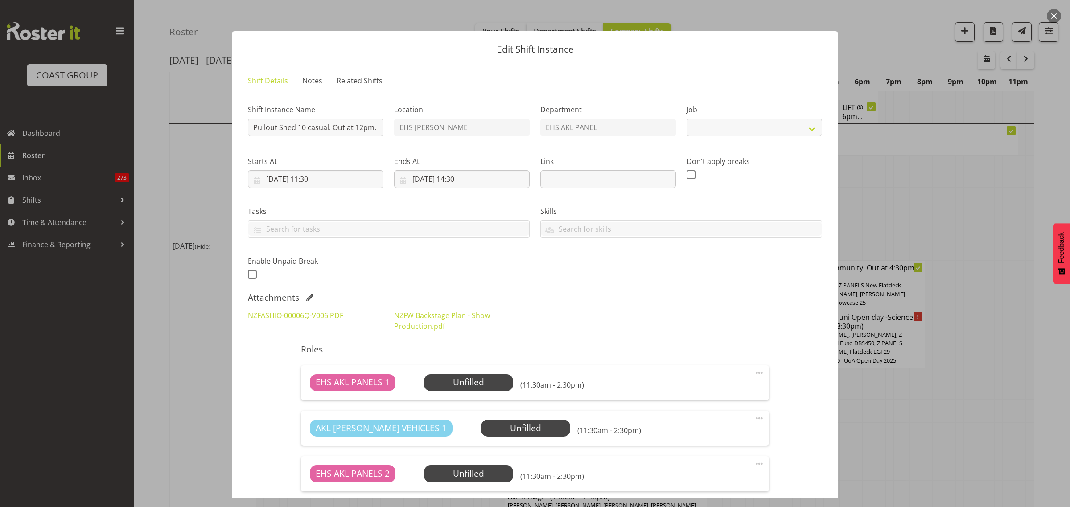
select select "8652"
click at [471, 384] on span "Select Employee" at bounding box center [468, 382] width 66 height 13
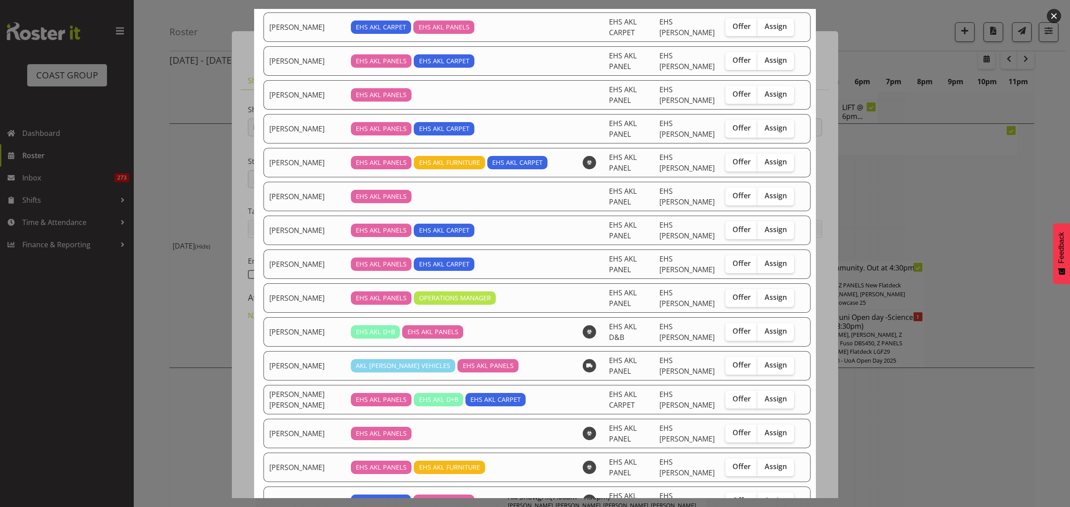
scroll to position [279, 0]
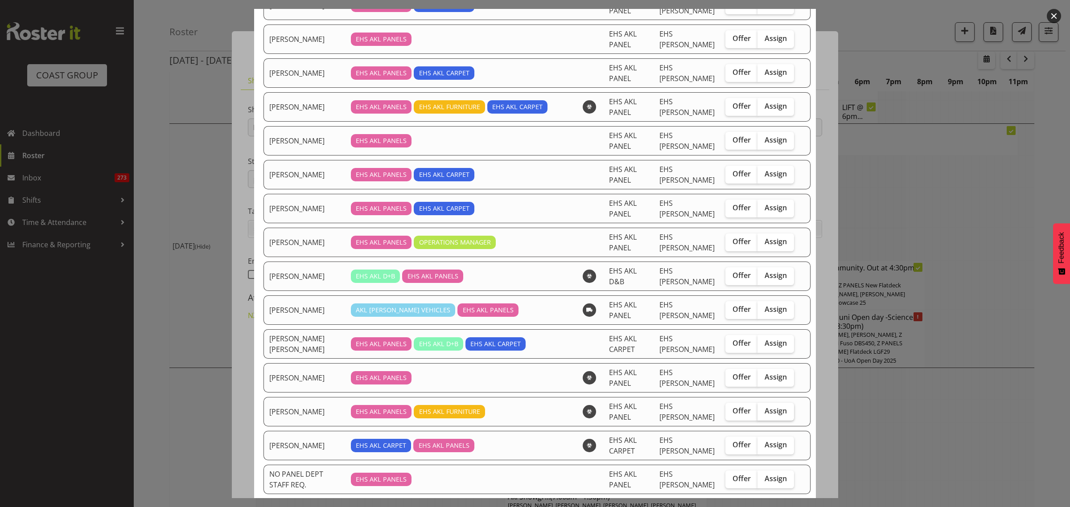
click at [764, 415] on span "Assign" at bounding box center [775, 411] width 22 height 9
click at [757, 414] on input "Assign" at bounding box center [760, 411] width 6 height 6
checkbox input "true"
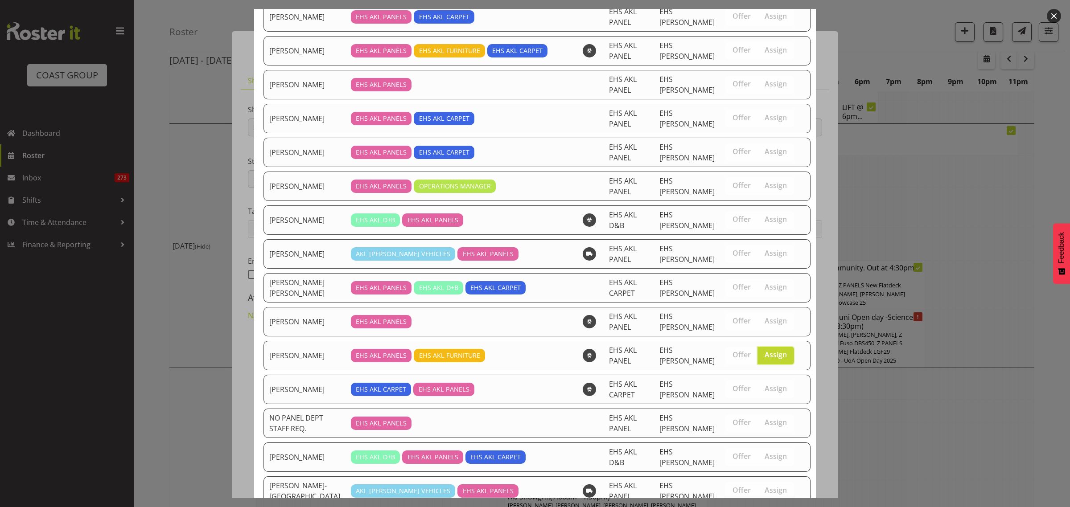
scroll to position [436, 0]
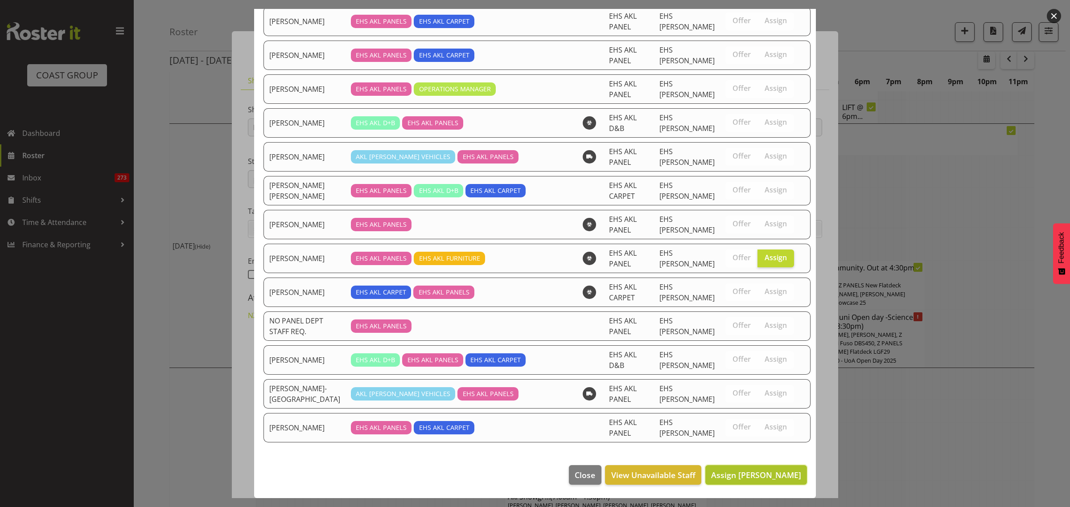
click at [731, 478] on span "Assign Matthieu Vendrely" at bounding box center [756, 475] width 90 height 11
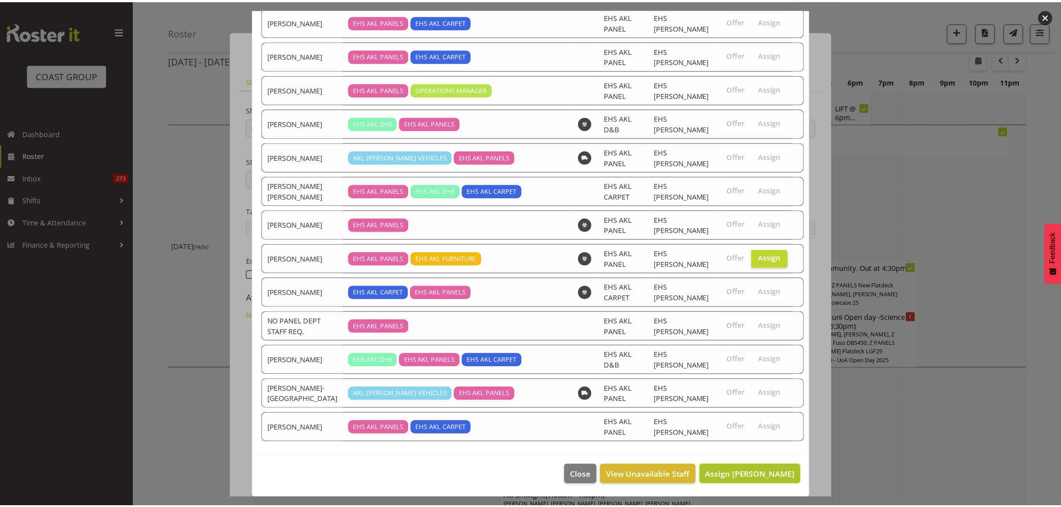
scroll to position [4043, 0]
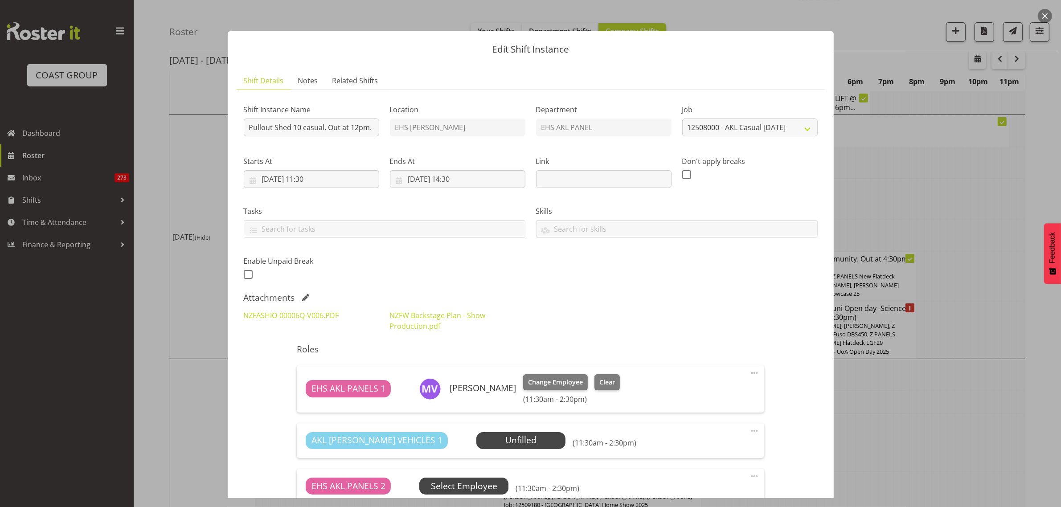
click at [0, 0] on span "Select Employee" at bounding box center [0, 0] width 0 height 0
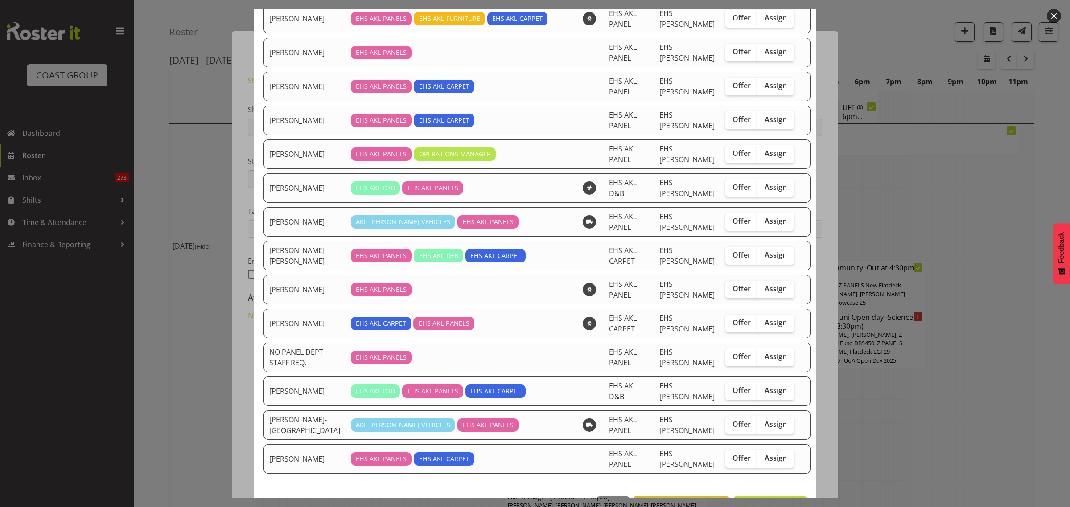
scroll to position [402, 0]
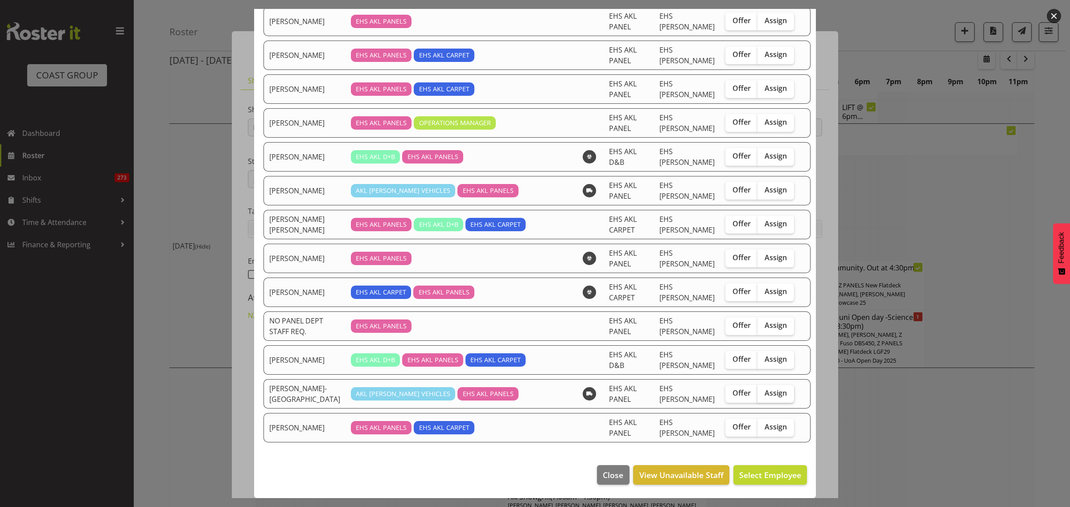
click at [764, 395] on span "Assign" at bounding box center [775, 393] width 22 height 9
click at [763, 395] on input "Assign" at bounding box center [760, 393] width 6 height 6
checkbox input "true"
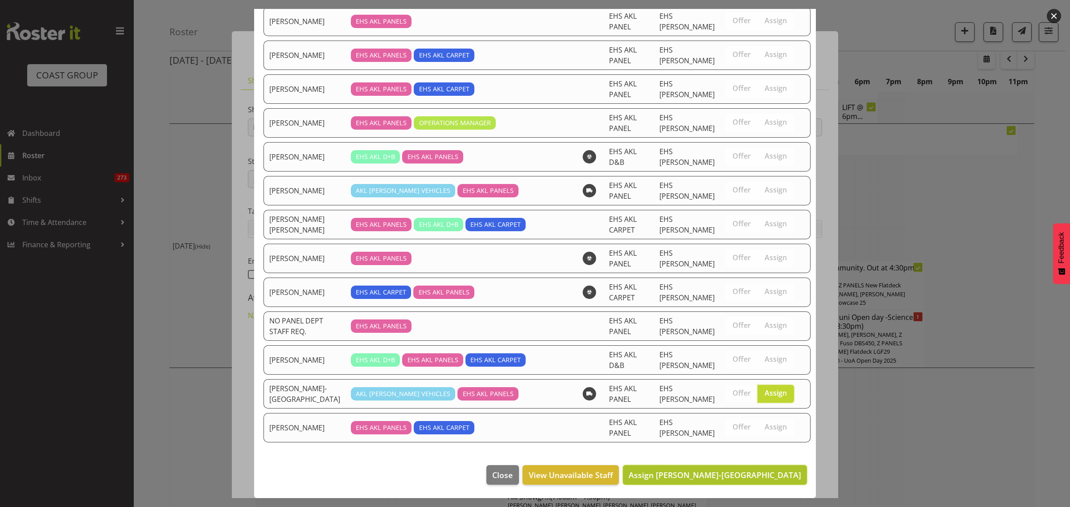
click at [707, 476] on span "Assign Takaria Leleimua-Kamira" at bounding box center [715, 475] width 173 height 11
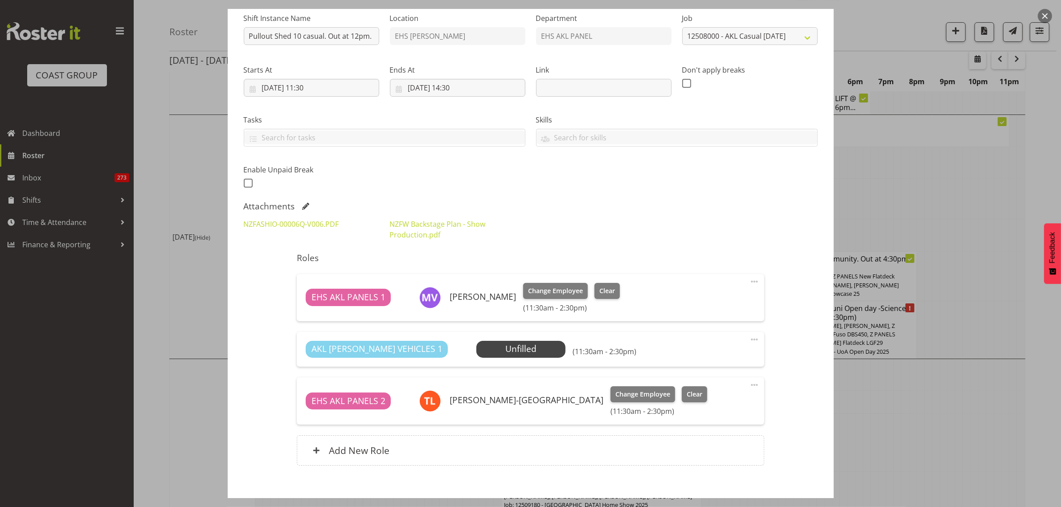
scroll to position [111, 0]
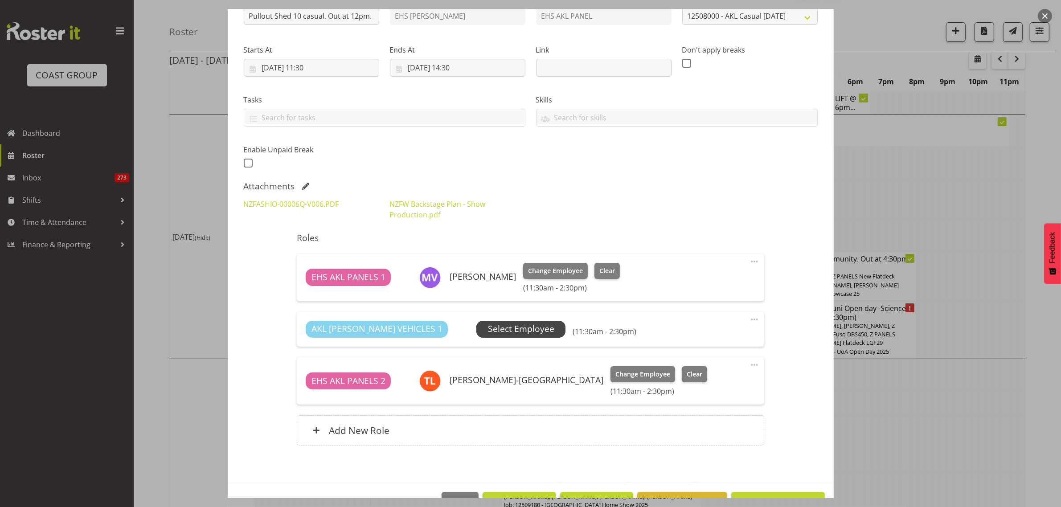
click at [489, 330] on span "Select Employee" at bounding box center [521, 329] width 66 height 13
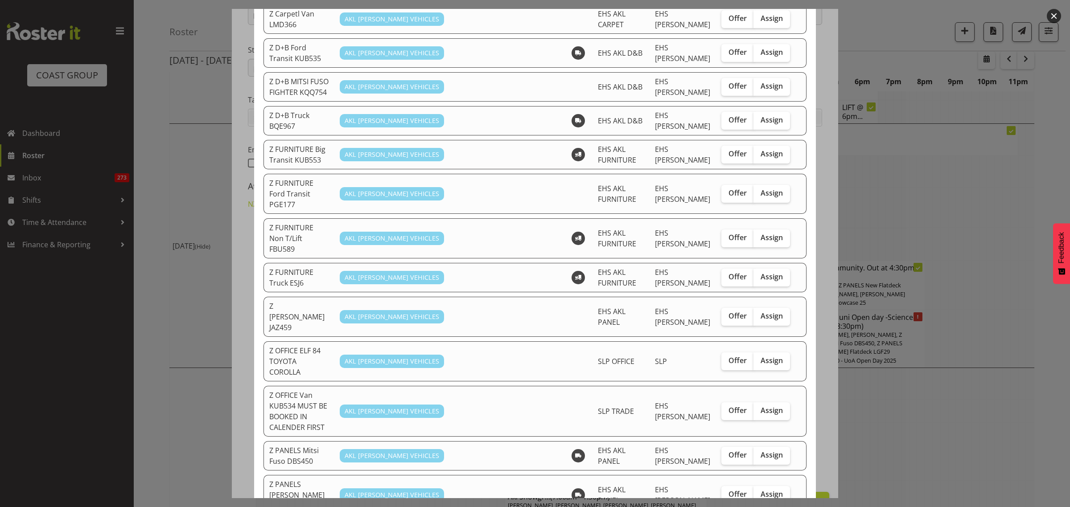
scroll to position [334, 0]
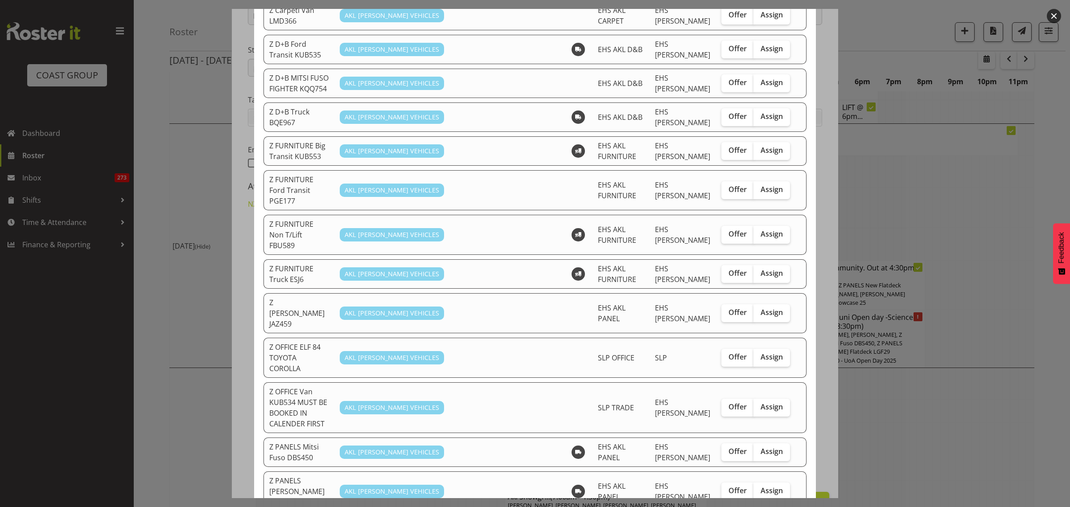
checkbox input "true"
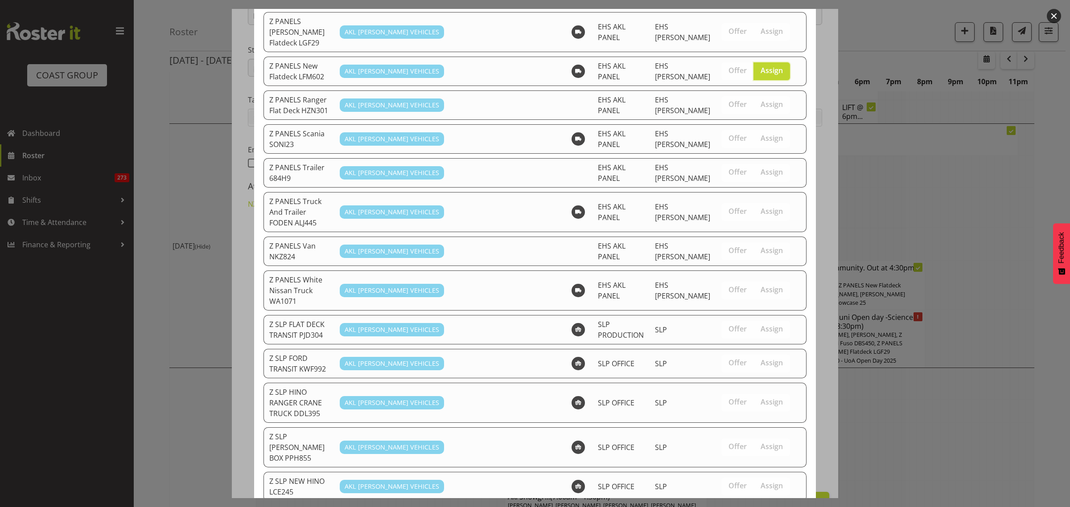
scroll to position [820, 0]
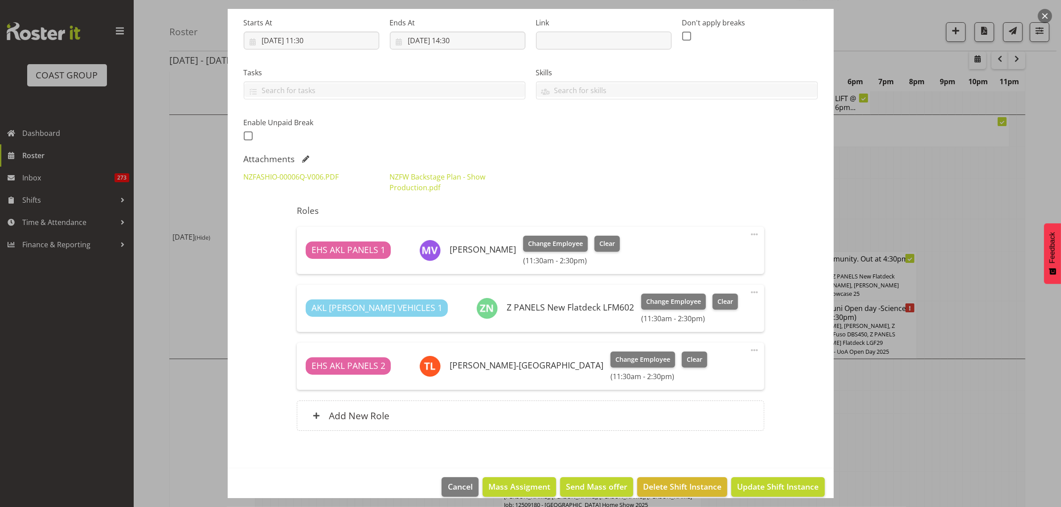
scroll to position [151, 0]
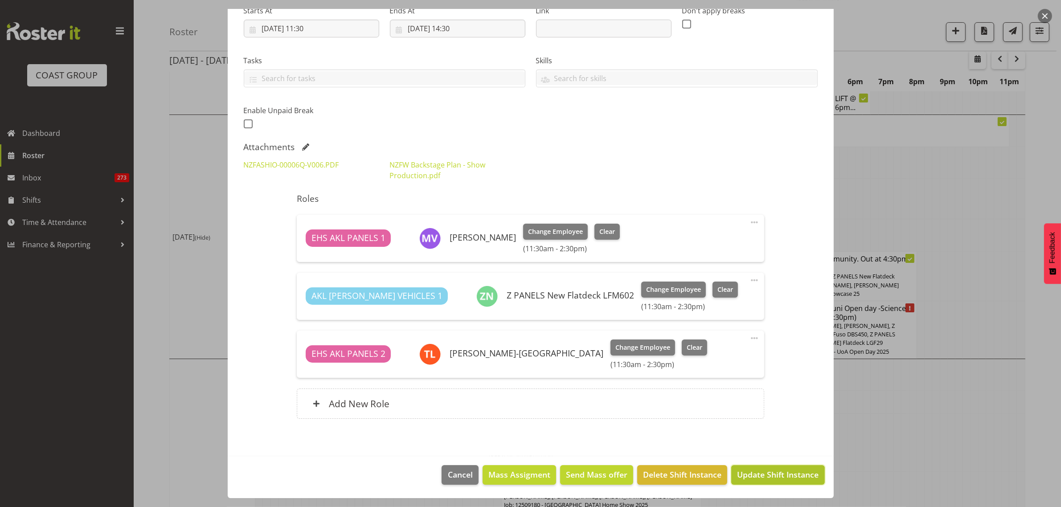
click at [767, 477] on span "Update Shift Instance" at bounding box center [778, 475] width 82 height 12
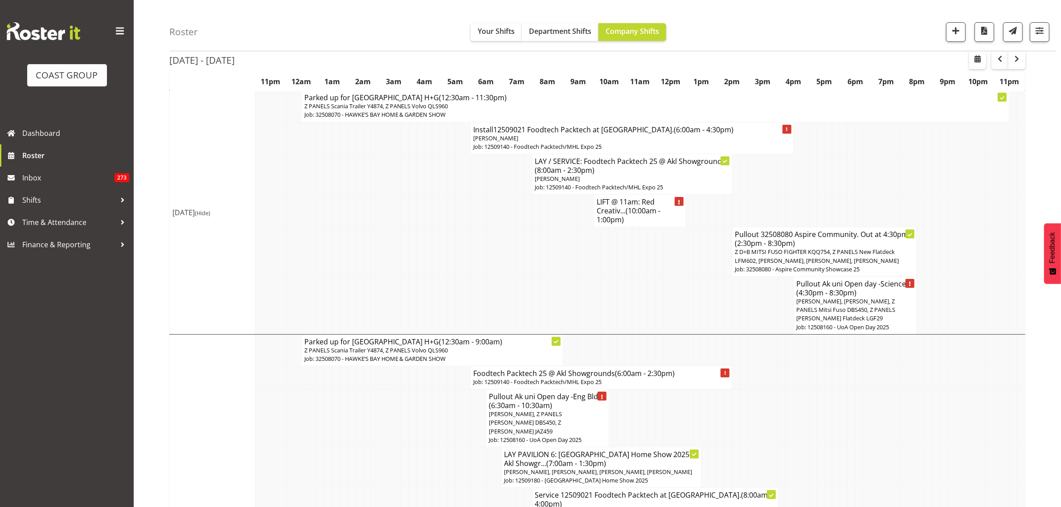
scroll to position [4068, 0]
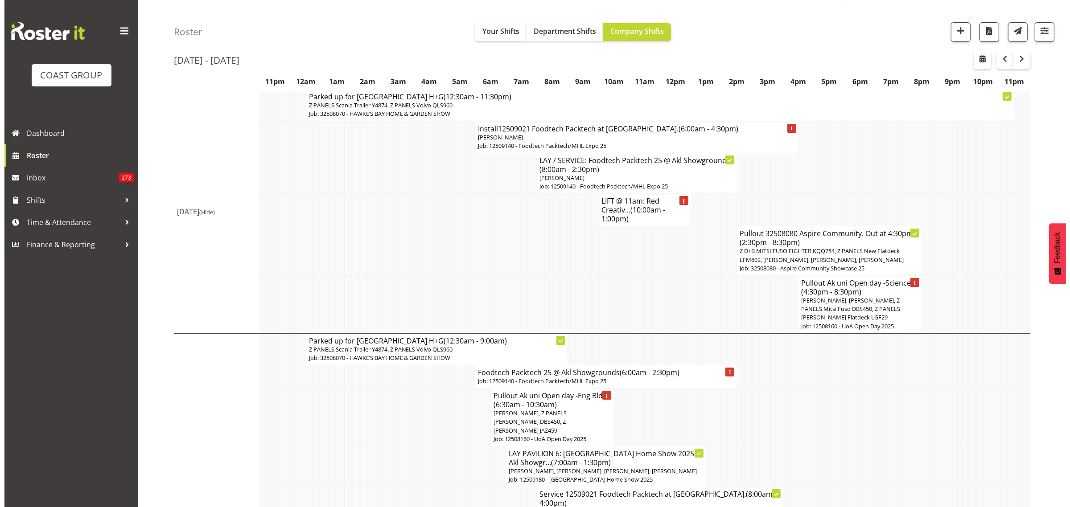
scroll to position [4060, 0]
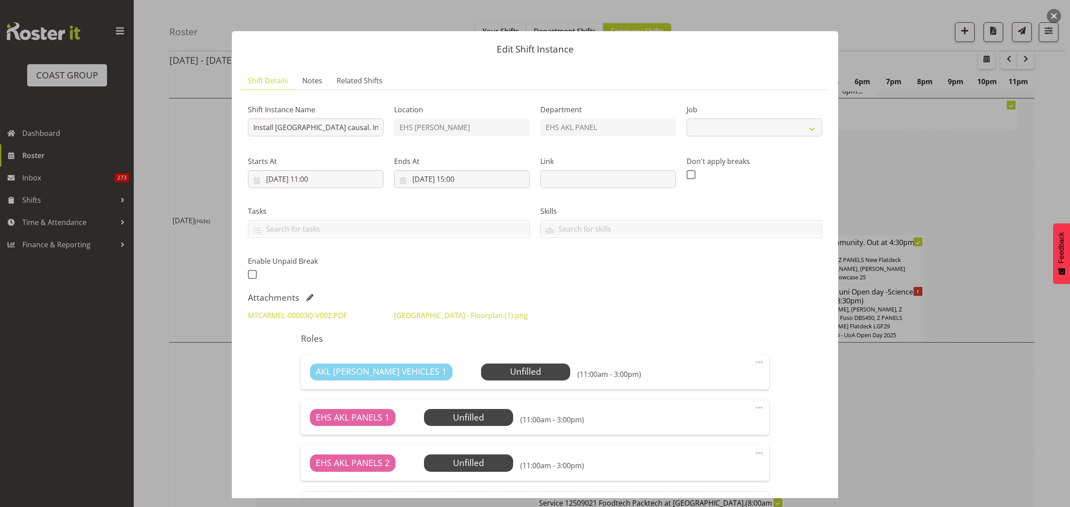
select select "8652"
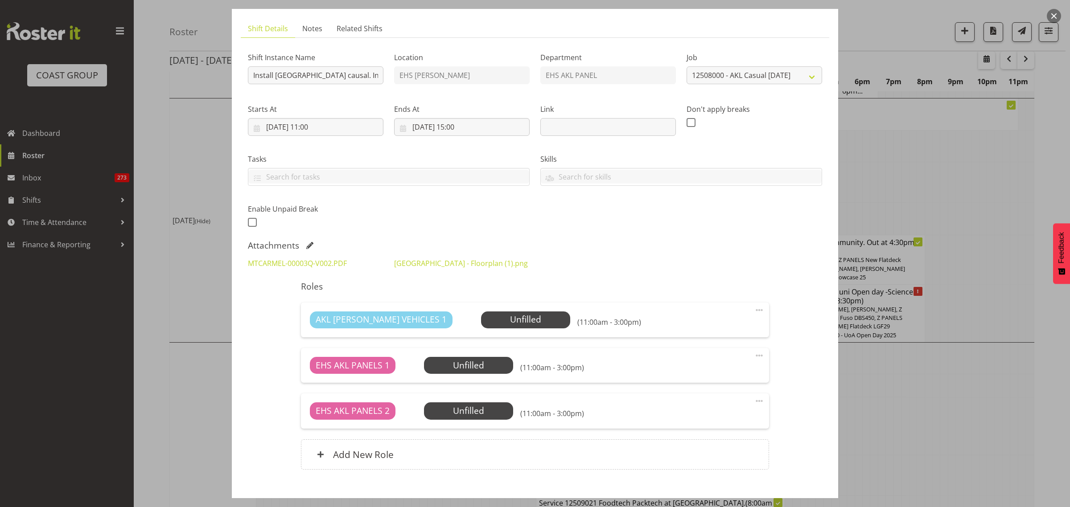
scroll to position [103, 0]
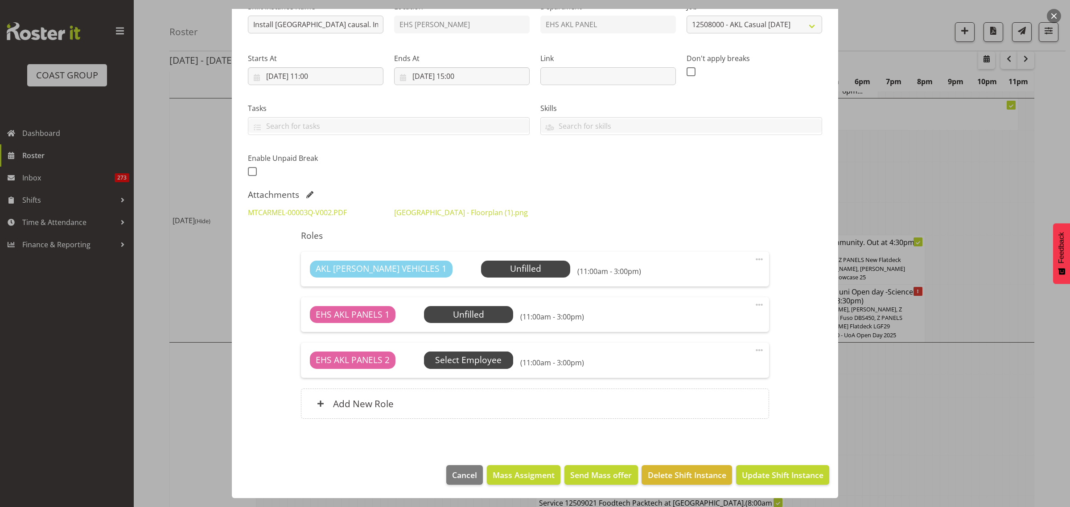
click at [0, 0] on span "Select Employee" at bounding box center [0, 0] width 0 height 0
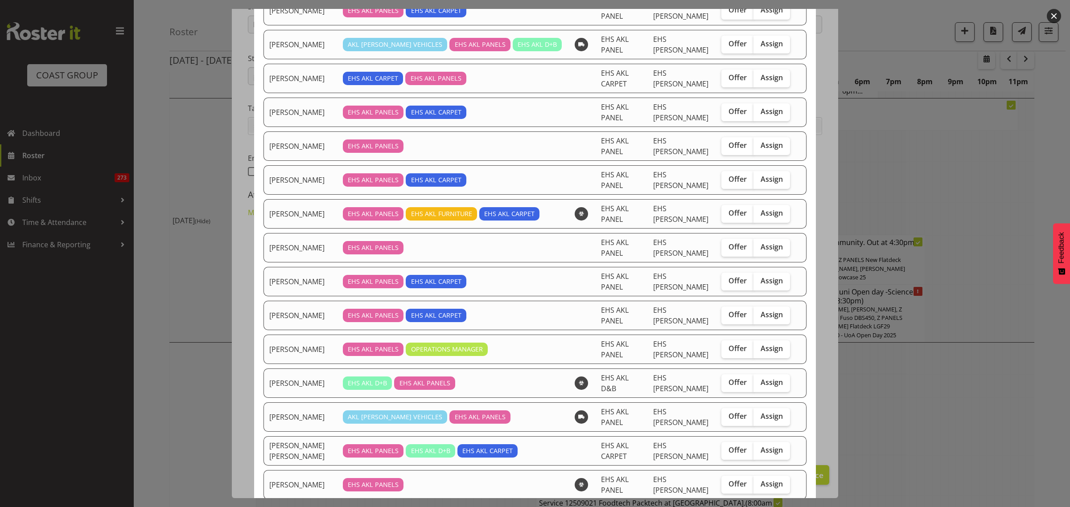
scroll to position [223, 0]
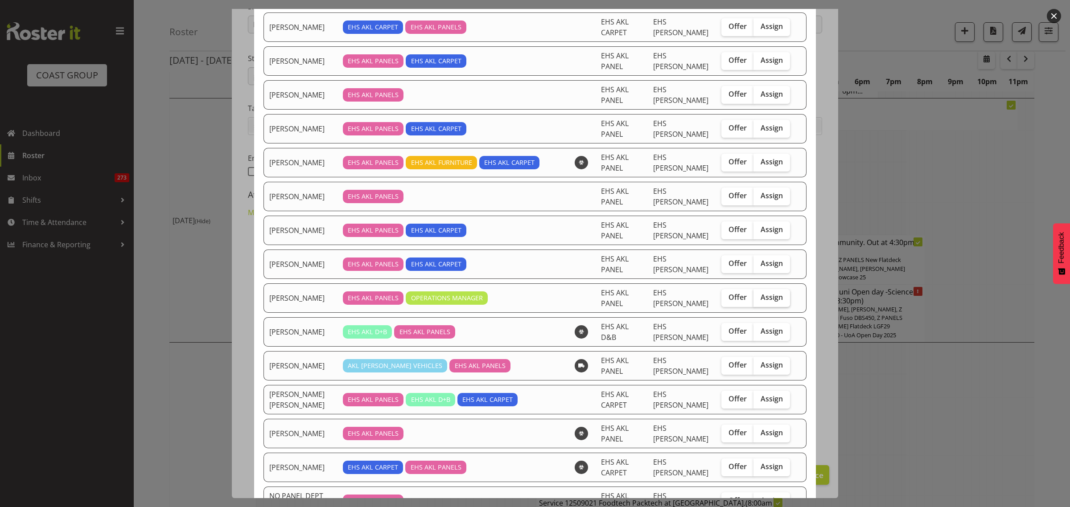
click at [760, 302] on span "Assign" at bounding box center [771, 297] width 22 height 9
click at [757, 300] on input "Assign" at bounding box center [756, 298] width 6 height 6
checkbox input "true"
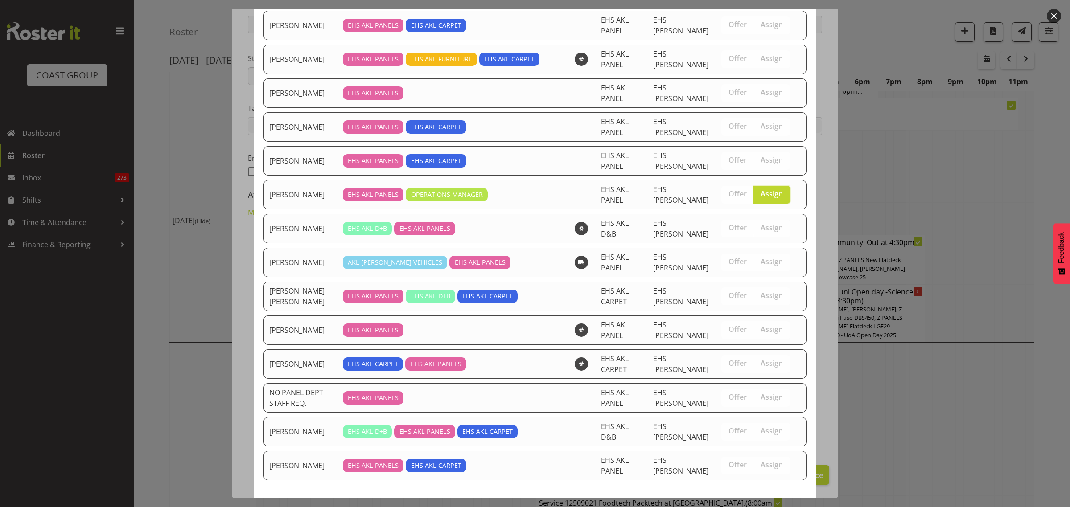
scroll to position [368, 0]
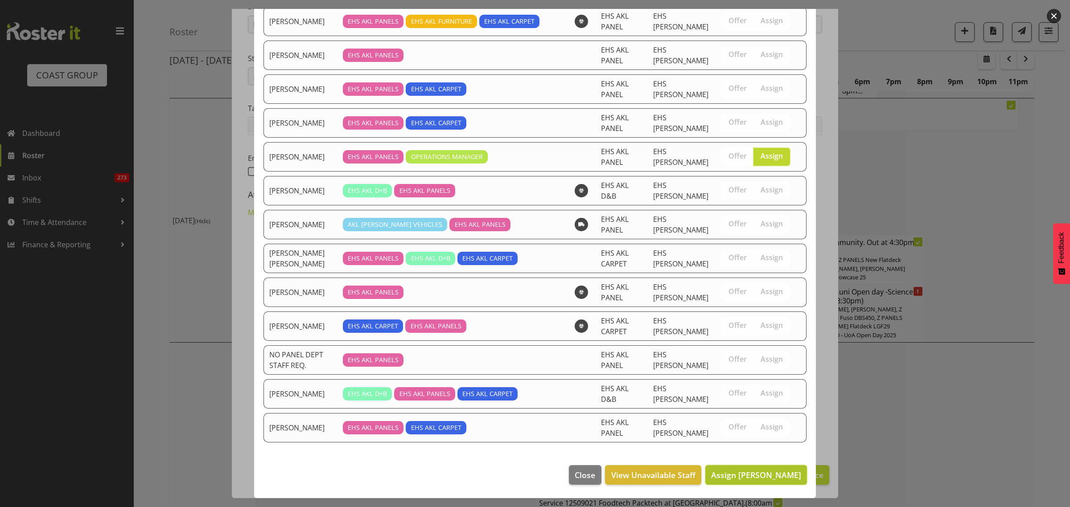
click at [746, 473] on span "Assign Jeremy Zhu" at bounding box center [756, 475] width 90 height 11
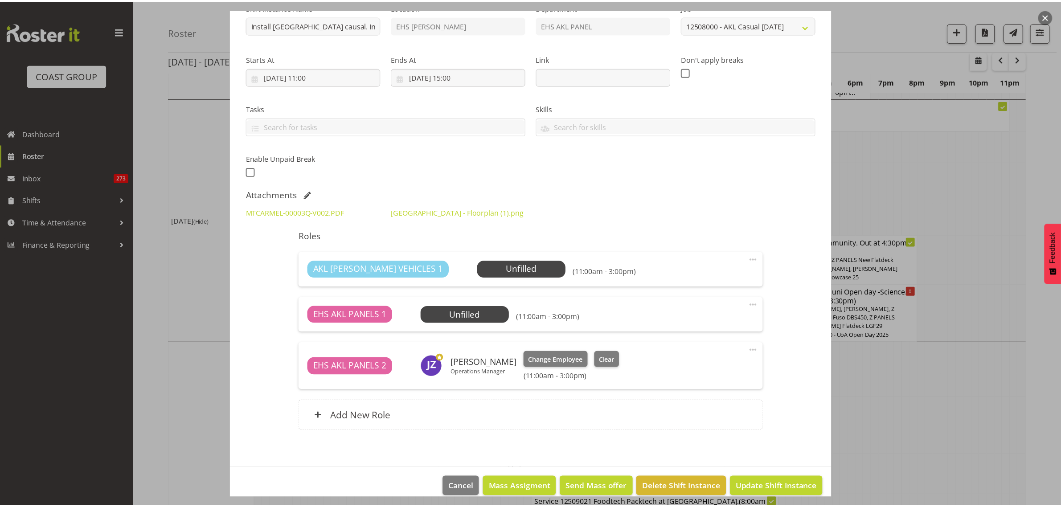
scroll to position [4068, 0]
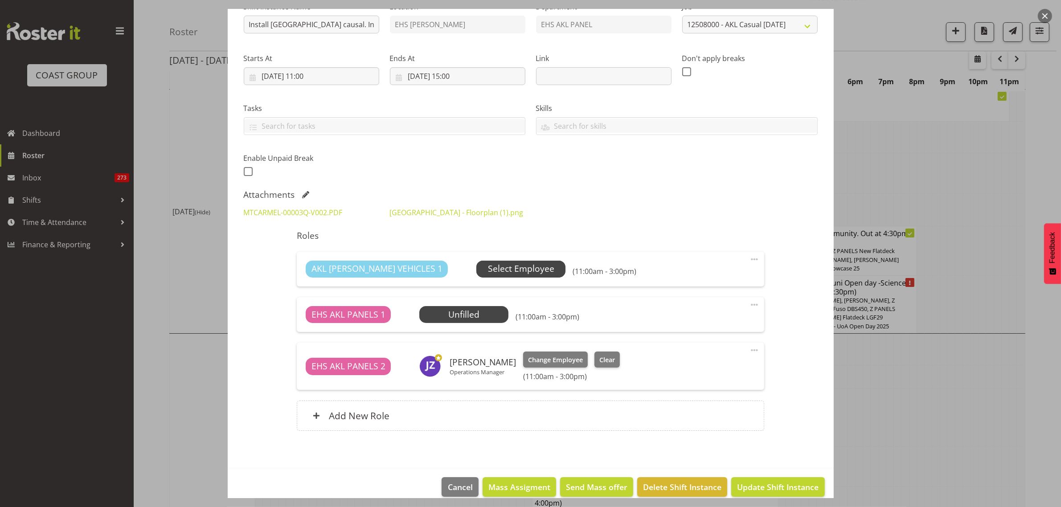
click at [508, 274] on span "Select Employee" at bounding box center [521, 269] width 66 height 13
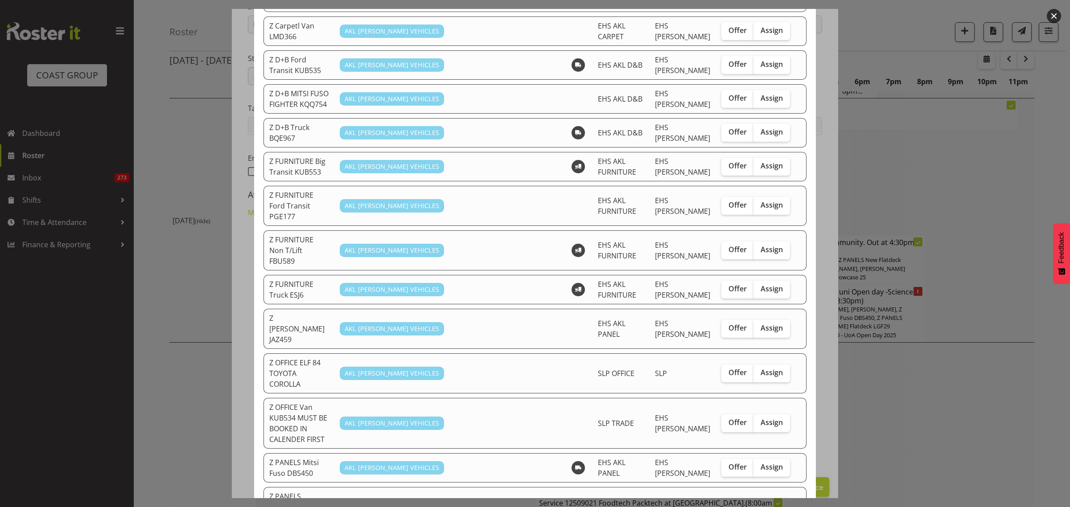
scroll to position [334, 0]
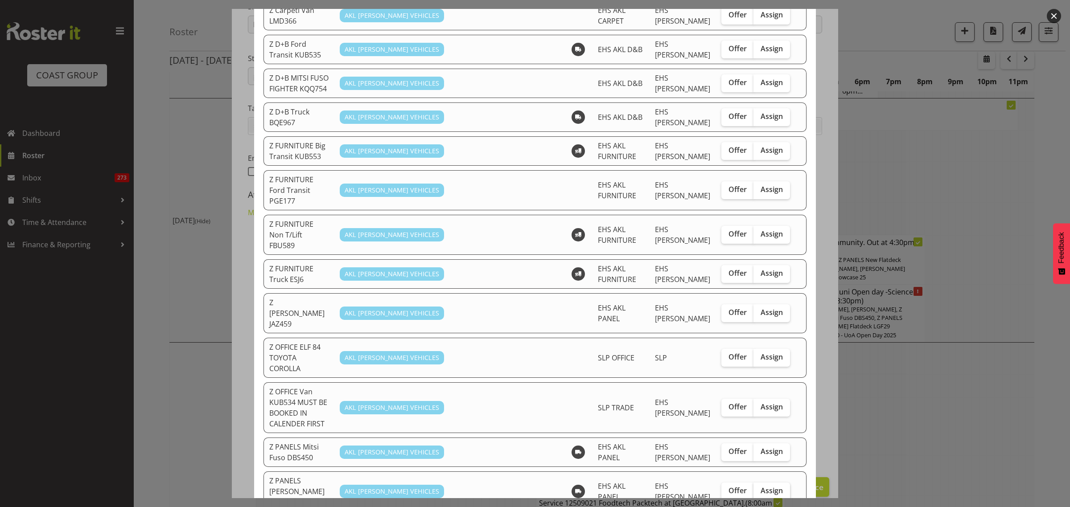
click at [766, 486] on span "Assign" at bounding box center [771, 490] width 22 height 9
click at [759, 488] on input "Assign" at bounding box center [756, 491] width 6 height 6
checkbox input "true"
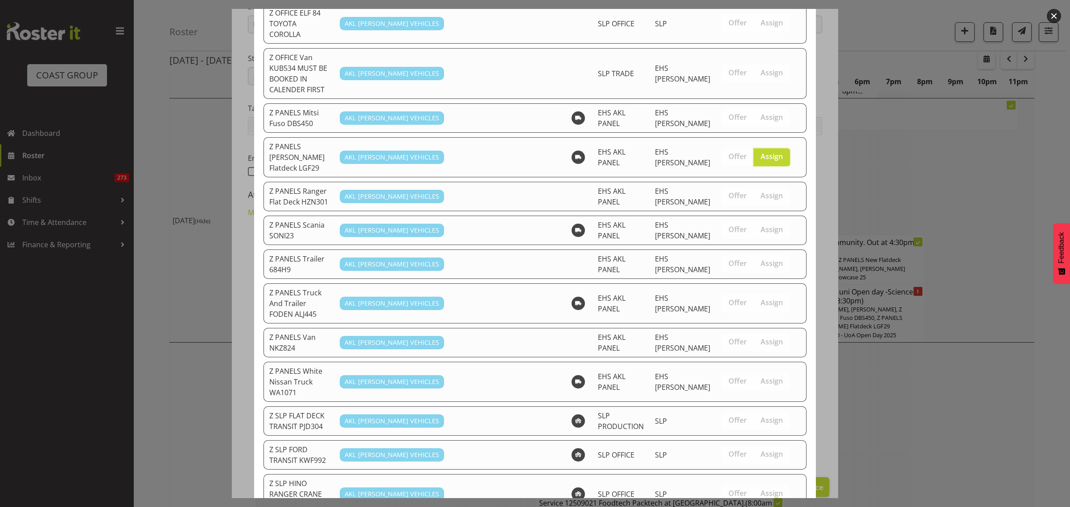
scroll to position [786, 0]
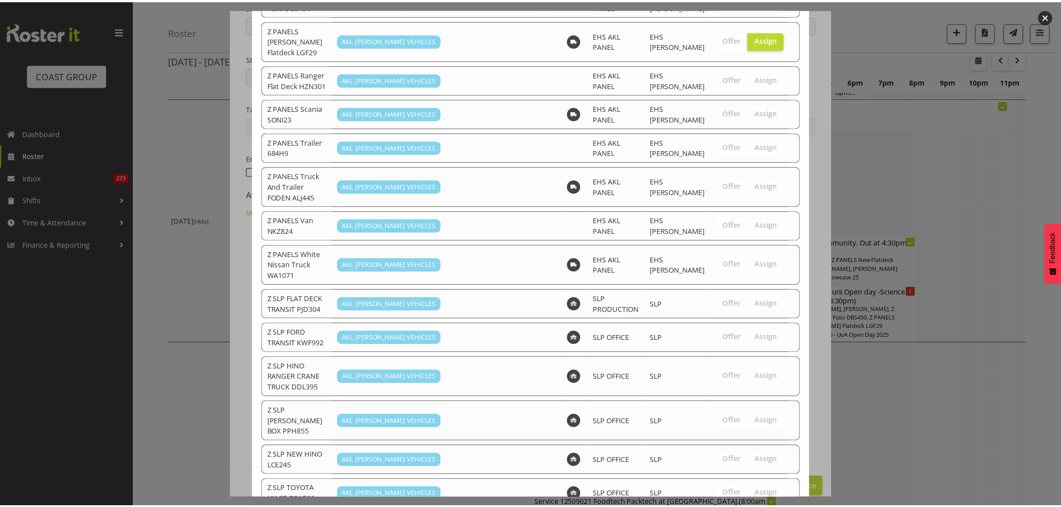
scroll to position [4068, 0]
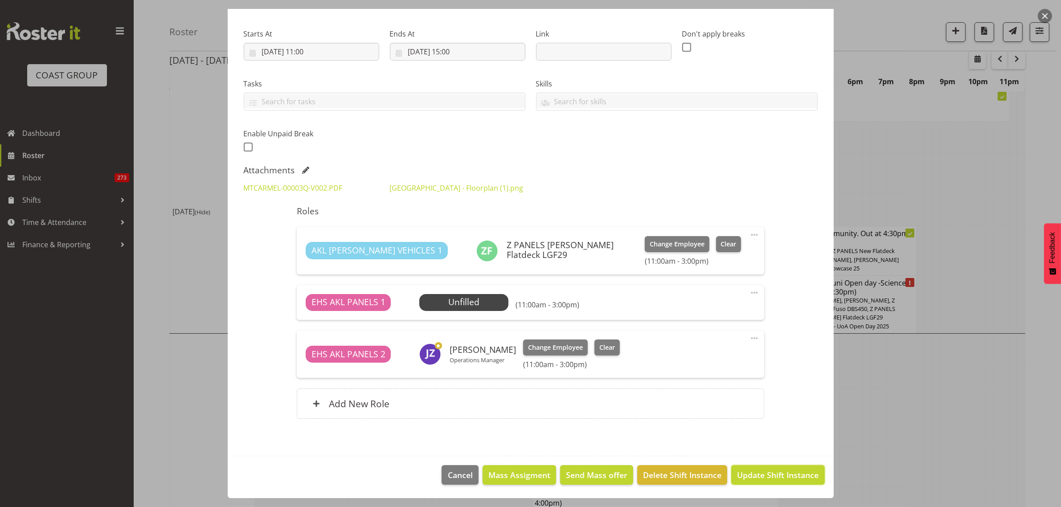
click at [759, 476] on span "Update Shift Instance" at bounding box center [778, 475] width 82 height 12
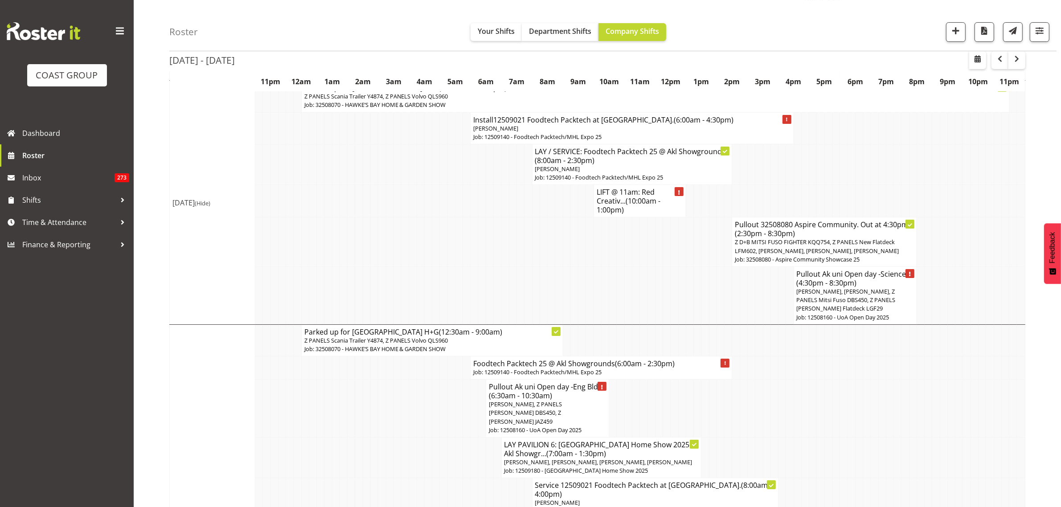
scroll to position [4022, 0]
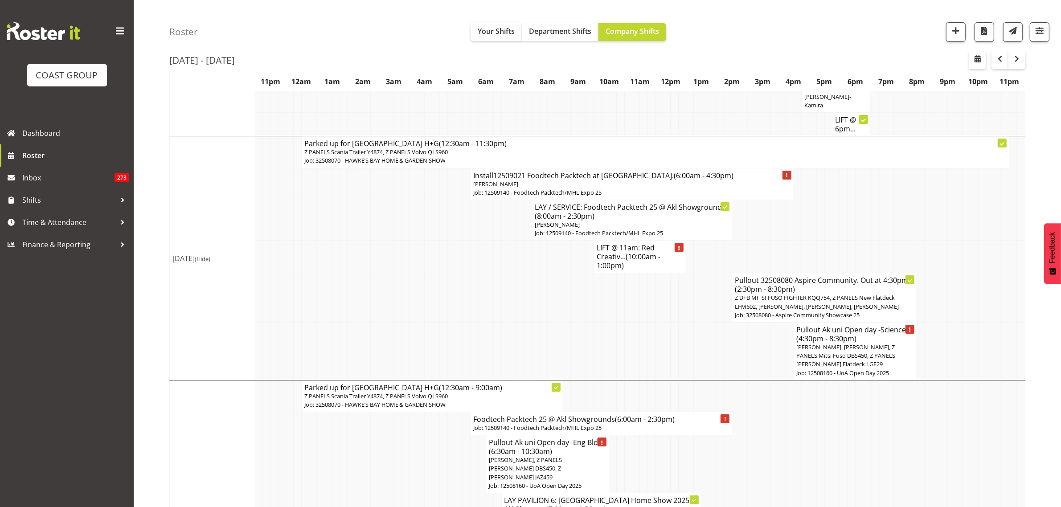
click at [562, 456] on span "Martin Samuel, Z PANELS Mitsi Fuso DBS450, Z Martys Ute JAZ459" at bounding box center [525, 468] width 73 height 25
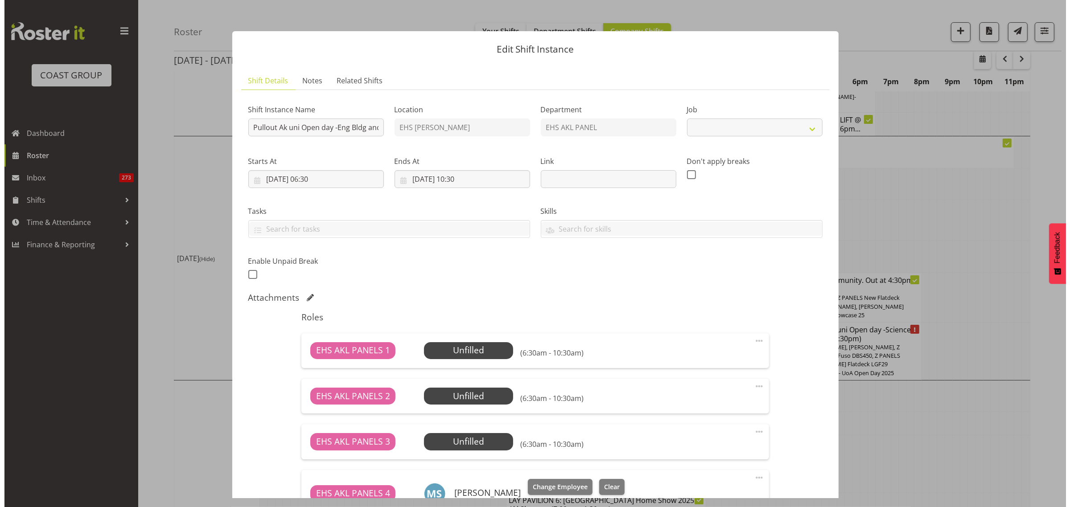
scroll to position [4013, 0]
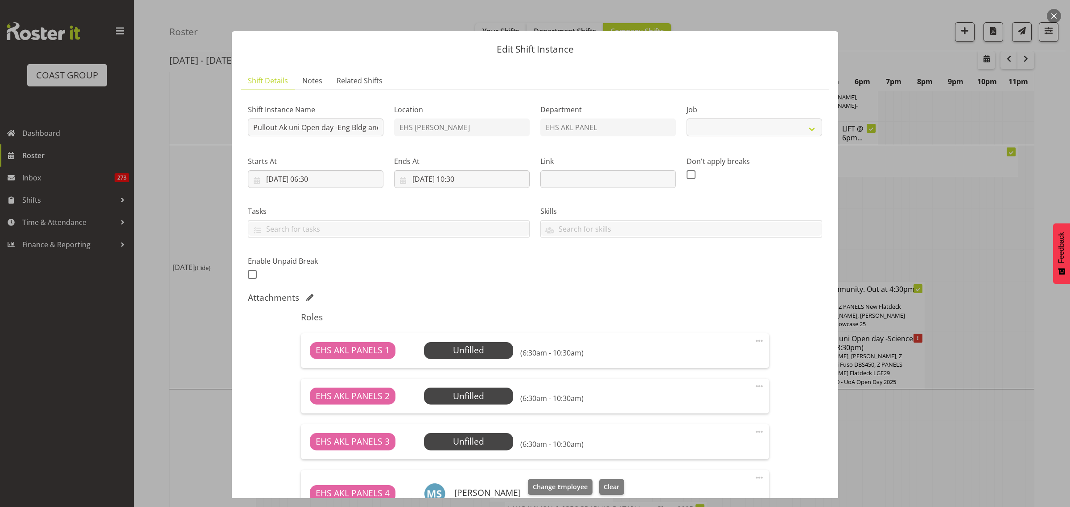
select select "9993"
click at [489, 353] on span "Select Employee" at bounding box center [468, 350] width 66 height 13
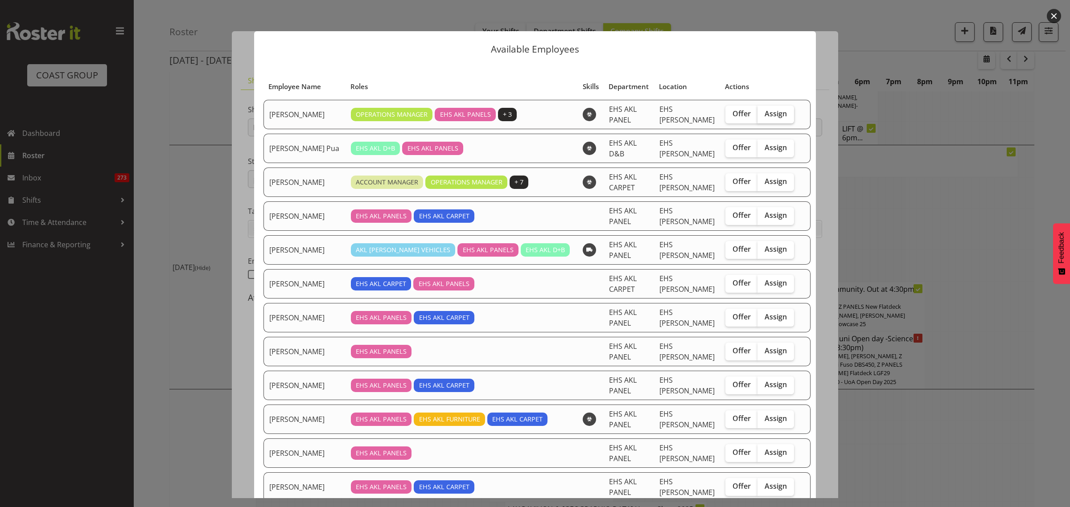
click at [764, 112] on span "Assign" at bounding box center [775, 113] width 22 height 9
click at [757, 112] on input "Assign" at bounding box center [760, 114] width 6 height 6
checkbox input "true"
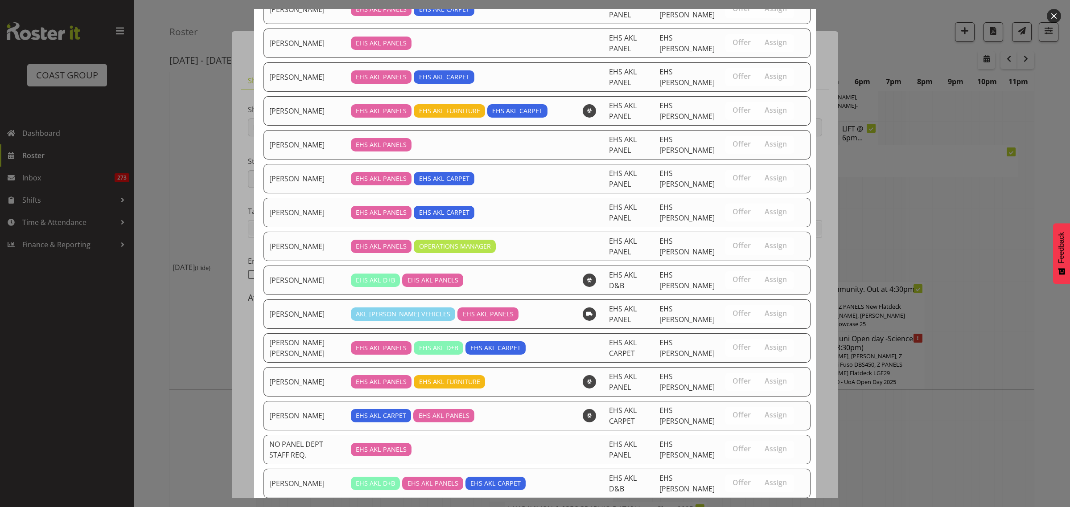
scroll to position [436, 0]
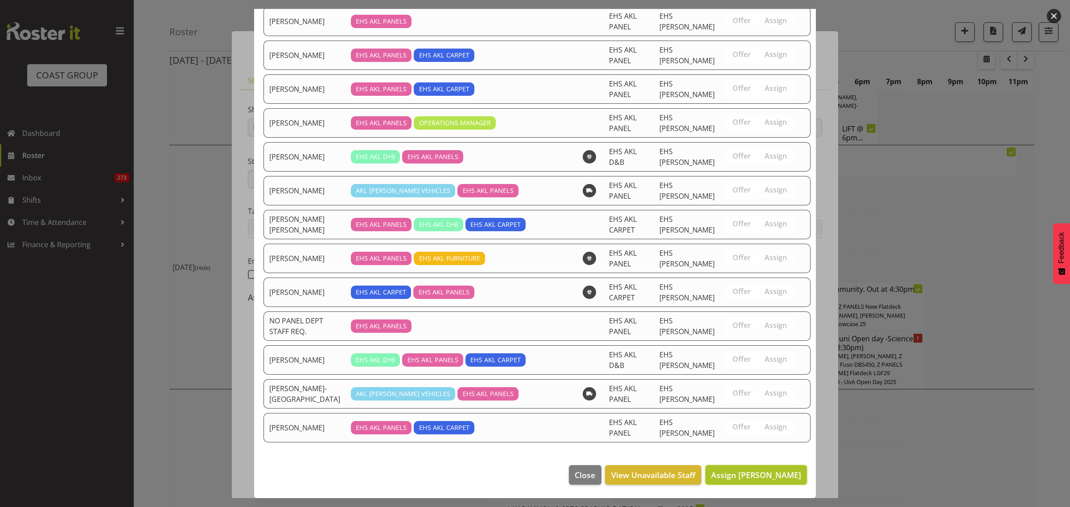
click at [752, 477] on span "Assign Abe Denton" at bounding box center [756, 475] width 90 height 11
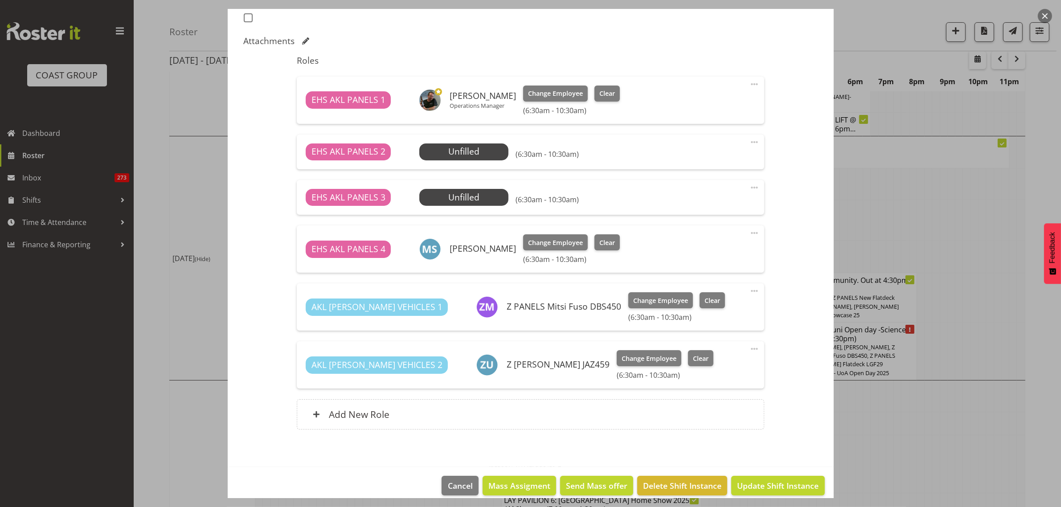
scroll to position [268, 0]
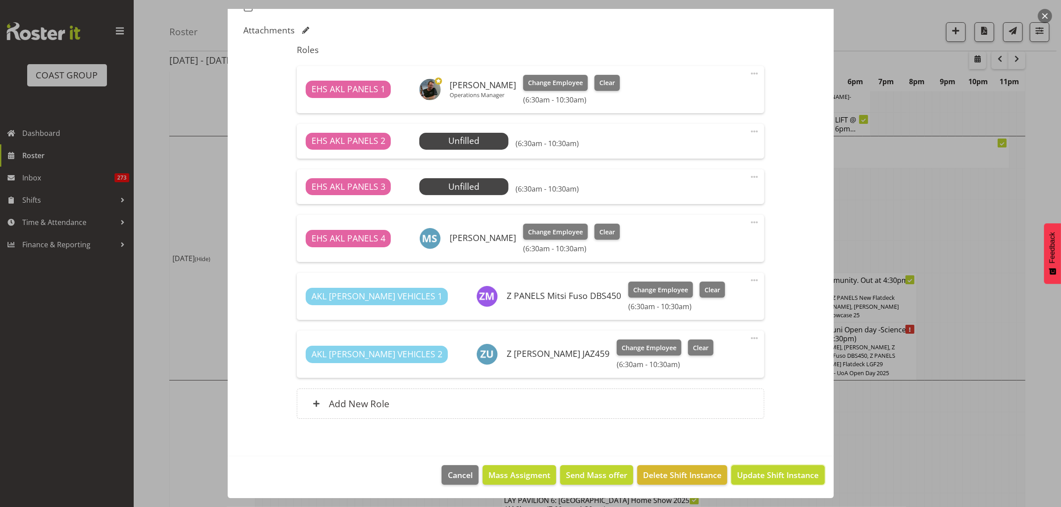
drag, startPoint x: 765, startPoint y: 475, endPoint x: 774, endPoint y: 472, distance: 9.4
click at [765, 475] on span "Update Shift Instance" at bounding box center [778, 475] width 82 height 12
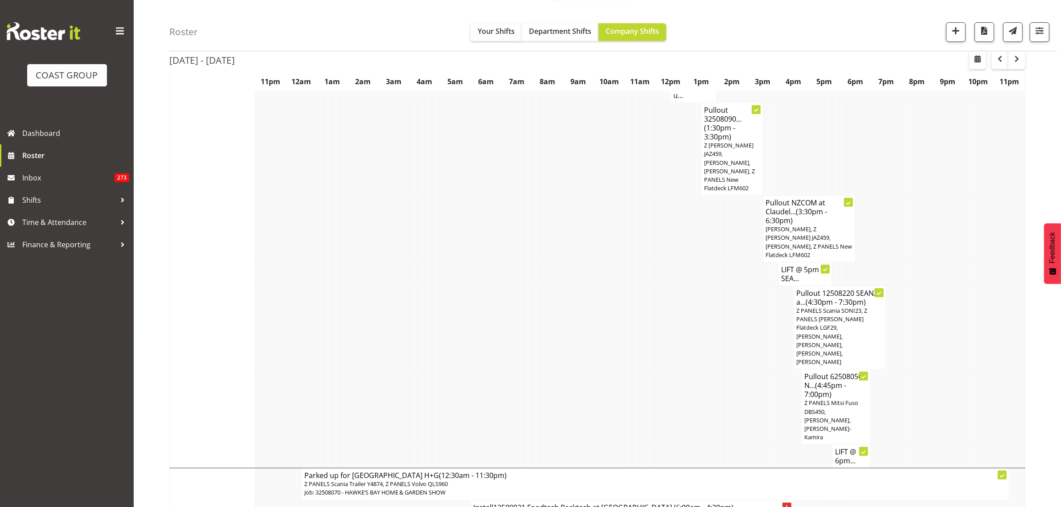
scroll to position [3687, 0]
click at [957, 32] on span "button" at bounding box center [956, 31] width 12 height 12
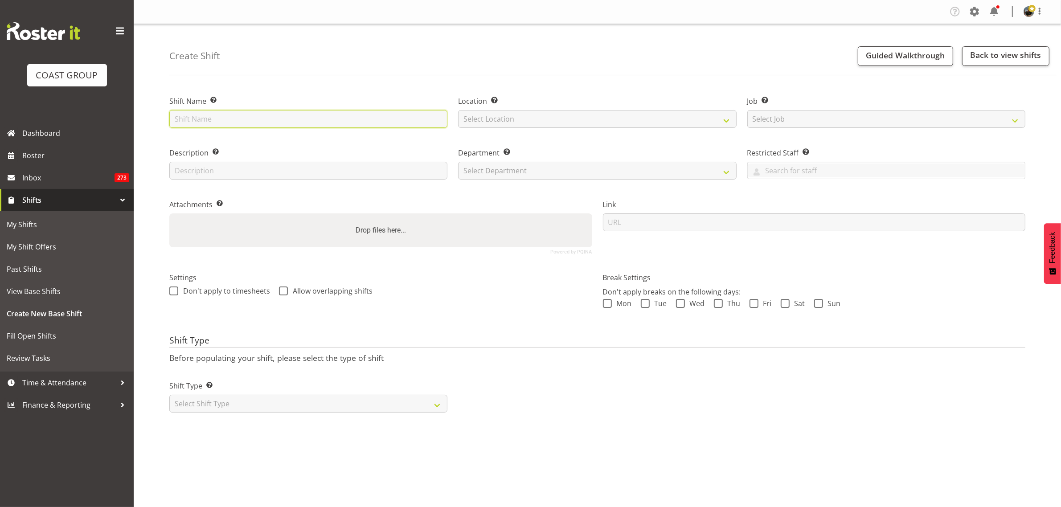
click at [219, 118] on input "text" at bounding box center [308, 119] width 278 height 18
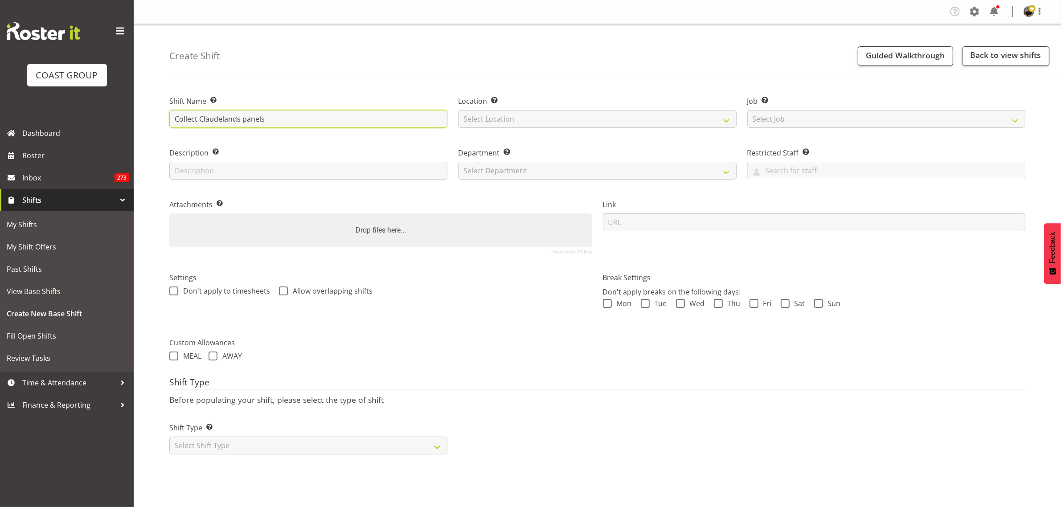
click at [294, 119] on input "Collect Claudelands panels" at bounding box center [308, 119] width 278 height 18
type input "Collect Claudelands panels"
drag, startPoint x: 730, startPoint y: 121, endPoint x: 725, endPoint y: 127, distance: 7.6
click at [730, 121] on select "Select Location EHS [PERSON_NAME]" at bounding box center [597, 119] width 278 height 18
select select "35"
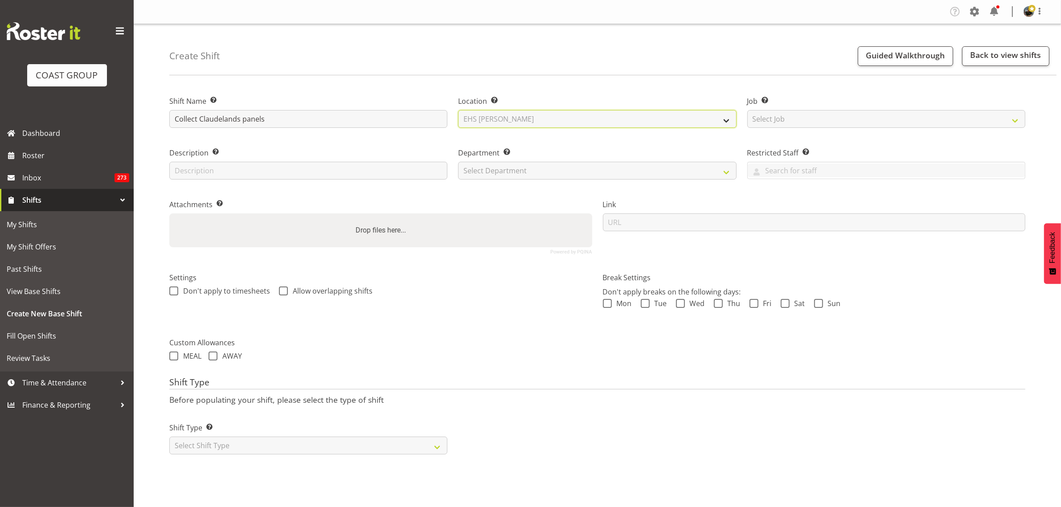
click at [458, 110] on select "Select Location EHS [PERSON_NAME]" at bounding box center [597, 119] width 278 height 18
click at [1013, 119] on select "Select Job Create new job 1 Carlton Events 1 [PERSON_NAME][GEOGRAPHIC_DATA] 1 […" at bounding box center [887, 119] width 278 height 18
select select "9601"
click at [748, 110] on select "Select Job Create new job 1 Carlton Events 1 [PERSON_NAME][GEOGRAPHIC_DATA] 1 […" at bounding box center [887, 119] width 278 height 18
click at [727, 172] on select "Select Department EHS AKL PANEL EHS AKL CARPET" at bounding box center [597, 171] width 278 height 18
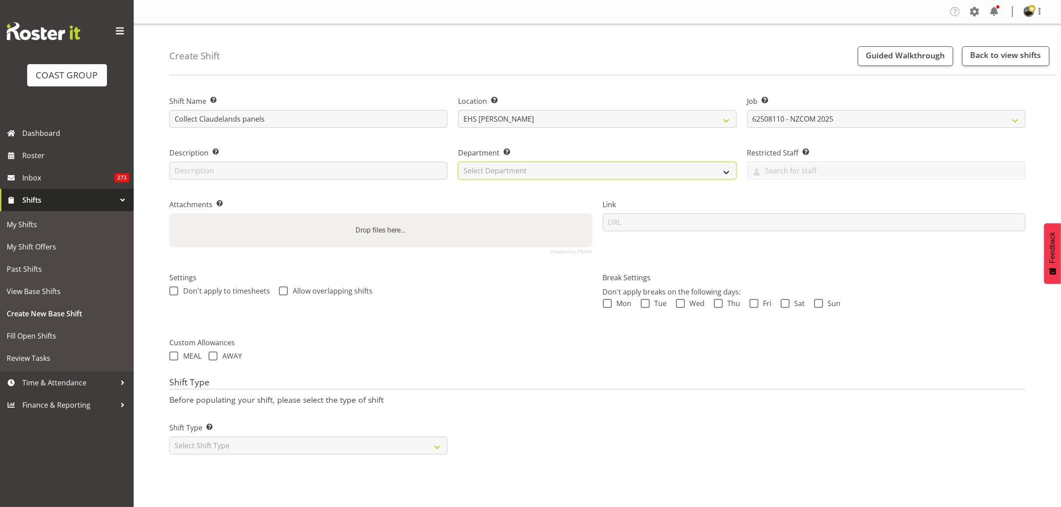
select select "39"
click at [458, 162] on select "Select Department EHS AKL PANEL EHS AKL CARPET" at bounding box center [597, 171] width 278 height 18
click at [437, 448] on select "Select Shift Type One Off Shift Recurring Shift Rotating Shift" at bounding box center [308, 446] width 278 height 18
select select "one_off"
click at [169, 438] on select "Select Shift Type One Off Shift Recurring Shift Rotating Shift" at bounding box center [308, 446] width 278 height 18
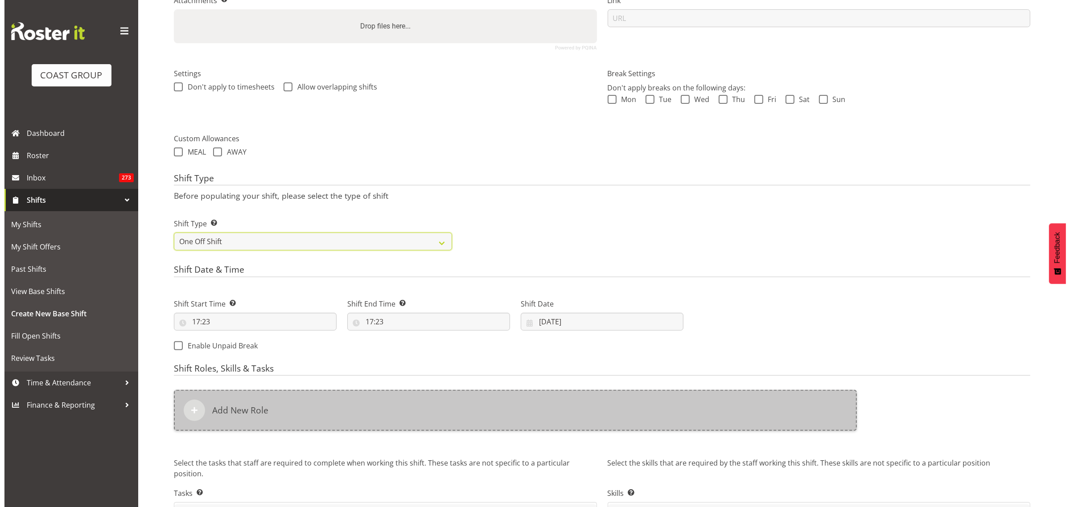
scroll to position [223, 0]
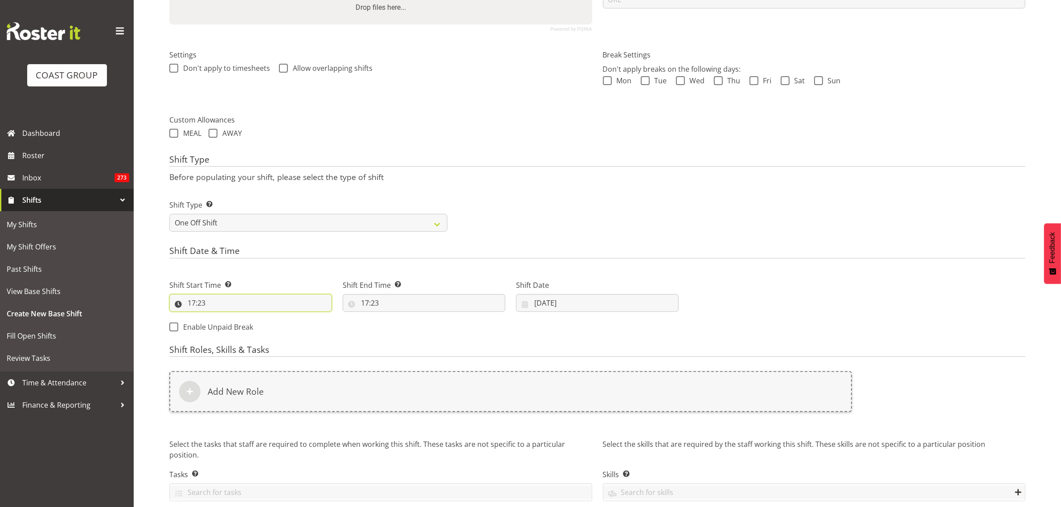
click at [270, 304] on input "17:23" at bounding box center [250, 303] width 163 height 18
click at [228, 326] on select "00 01 02 03 04 05 06 07 08 09 10 11 12 13 14 15 16 17 18 19 20 21 22 23" at bounding box center [230, 326] width 20 height 18
select select "10"
click at [220, 318] on select "00 01 02 03 04 05 06 07 08 09 10 11 12 13 14 15 16 17 18 19 20 21 22 23" at bounding box center [230, 326] width 20 height 18
type input "10:23"
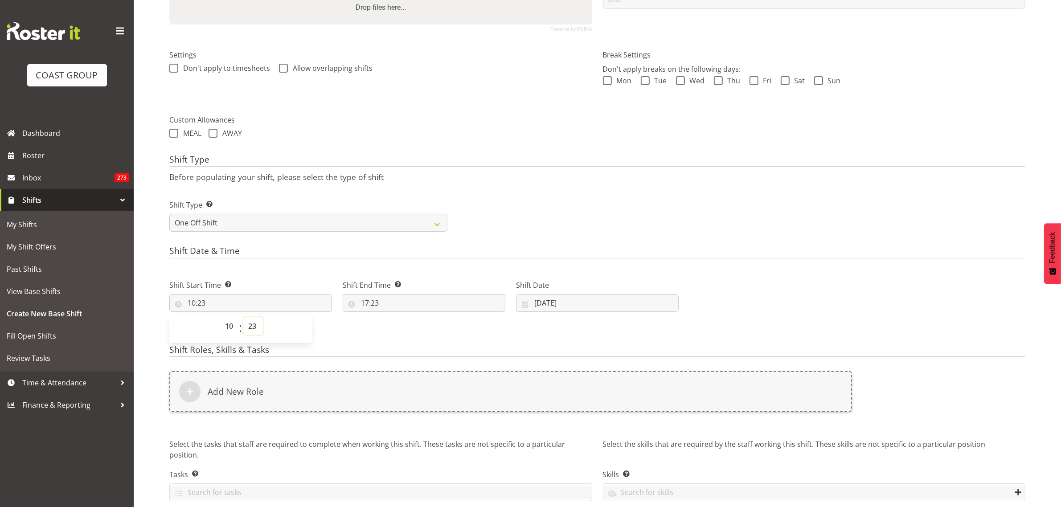
click at [254, 328] on select "00 01 02 03 04 05 06 07 08 09 10 11 12 13 14 15 16 17 18 19 20 21 22 23 24 25 2…" at bounding box center [253, 326] width 20 height 18
select select "0"
click at [243, 318] on select "00 01 02 03 04 05 06 07 08 09 10 11 12 13 14 15 16 17 18 19 20 21 22 23 24 25 2…" at bounding box center [253, 326] width 20 height 18
type input "10:00"
click at [430, 304] on input "17:23" at bounding box center [424, 303] width 163 height 18
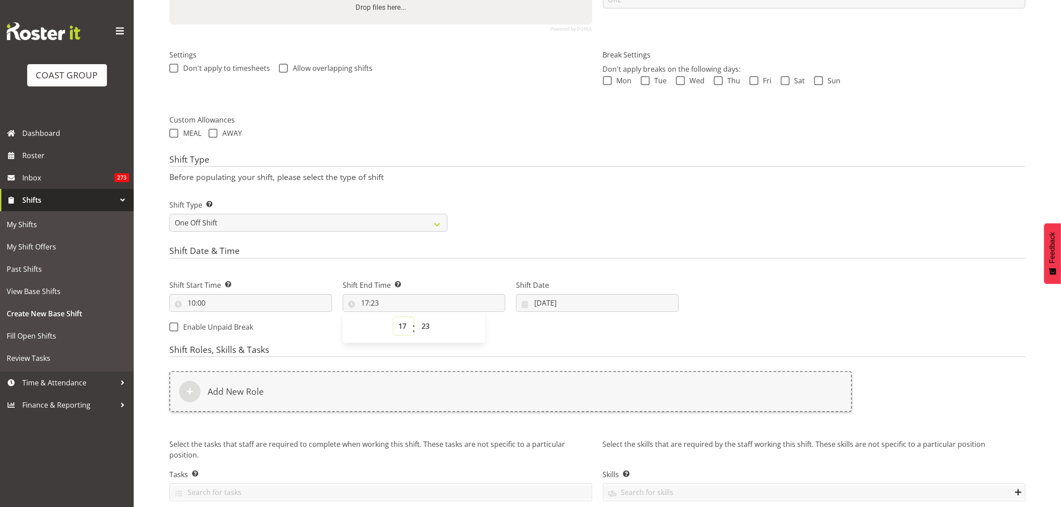
click at [402, 328] on select "00 01 02 03 04 05 06 07 08 09 10 11 12 13 14 15 16 17 18 19 20 21 22 23" at bounding box center [404, 326] width 20 height 18
select select "14"
click at [394, 318] on select "00 01 02 03 04 05 06 07 08 09 10 11 12 13 14 15 16 17 18 19 20 21 22 23" at bounding box center [404, 326] width 20 height 18
type input "14:23"
click at [423, 327] on select "00 01 02 03 04 05 06 07 08 09 10 11 12 13 14 15 16 17 18 19 20 21 22 23 24 25 2…" at bounding box center [427, 326] width 20 height 18
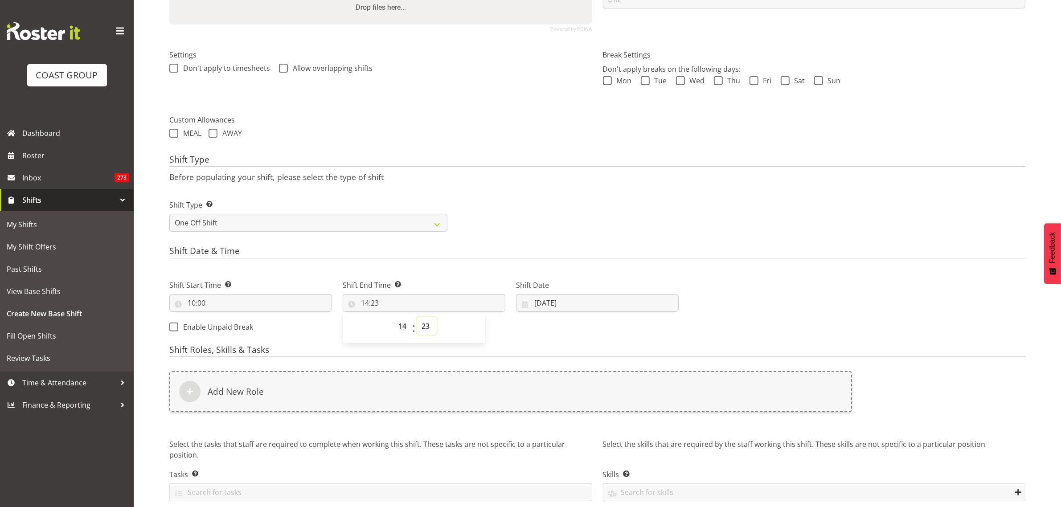
select select "30"
click at [417, 318] on select "00 01 02 03 04 05 06 07 08 09 10 11 12 13 14 15 16 17 18 19 20 21 22 23 24 25 2…" at bounding box center [427, 326] width 20 height 18
type input "14:30"
click at [604, 301] on input "22/08/2025" at bounding box center [597, 303] width 163 height 18
click at [649, 444] on span "30" at bounding box center [651, 442] width 7 height 8
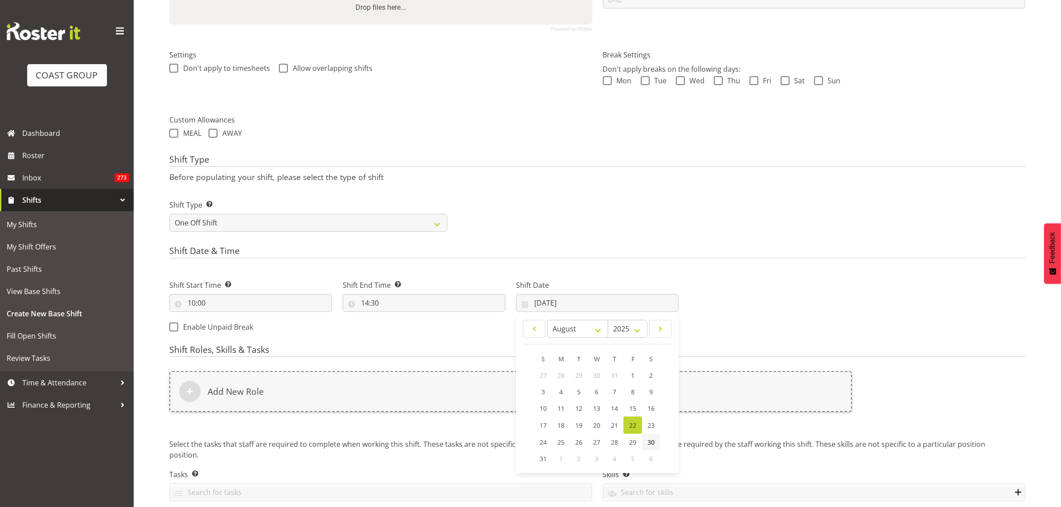
type input "30/08/2025"
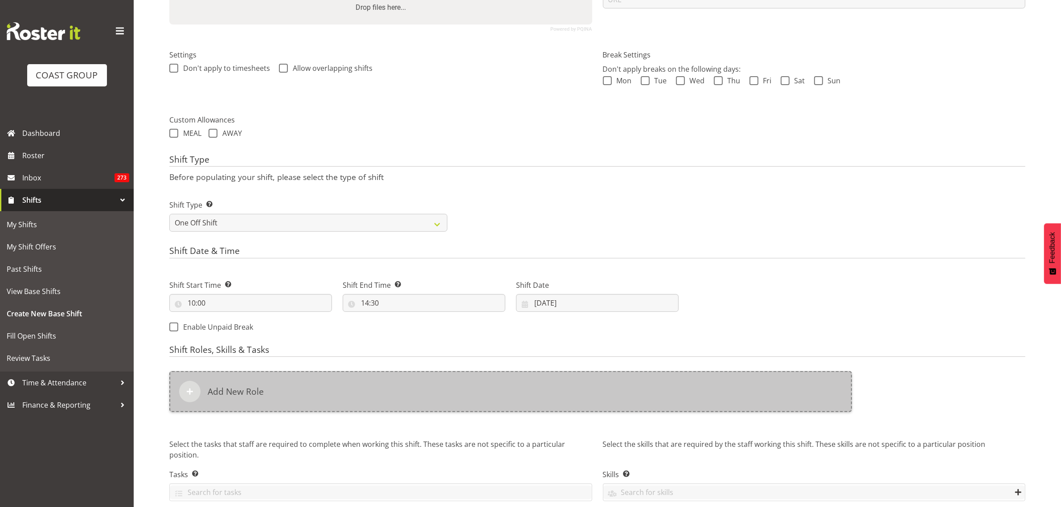
click at [409, 395] on div "Add New Role" at bounding box center [510, 391] width 683 height 41
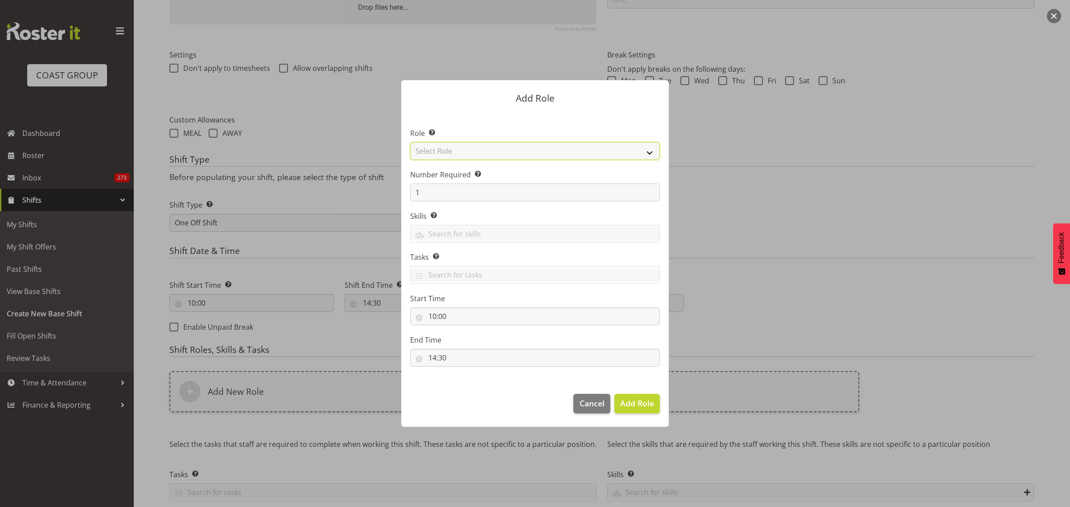
click at [649, 152] on select "Select Role ACCOUNT MANAGER ACCOUNT MANAGER DW ACCOUNTS AKL DIANNA VEHICLES AKL…" at bounding box center [535, 151] width 250 height 18
select select "188"
click at [410, 142] on select "Select Role ACCOUNT MANAGER ACCOUNT MANAGER DW ACCOUNTS AKL DIANNA VEHICLES AKL…" at bounding box center [535, 151] width 250 height 18
click at [633, 403] on span "Add Role" at bounding box center [637, 403] width 34 height 11
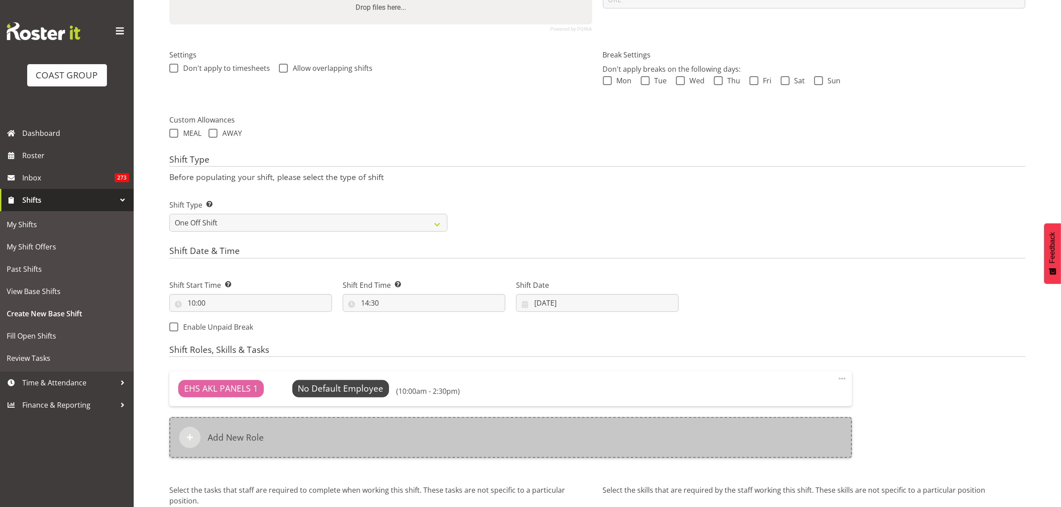
click at [456, 442] on div "Add New Role" at bounding box center [510, 437] width 683 height 41
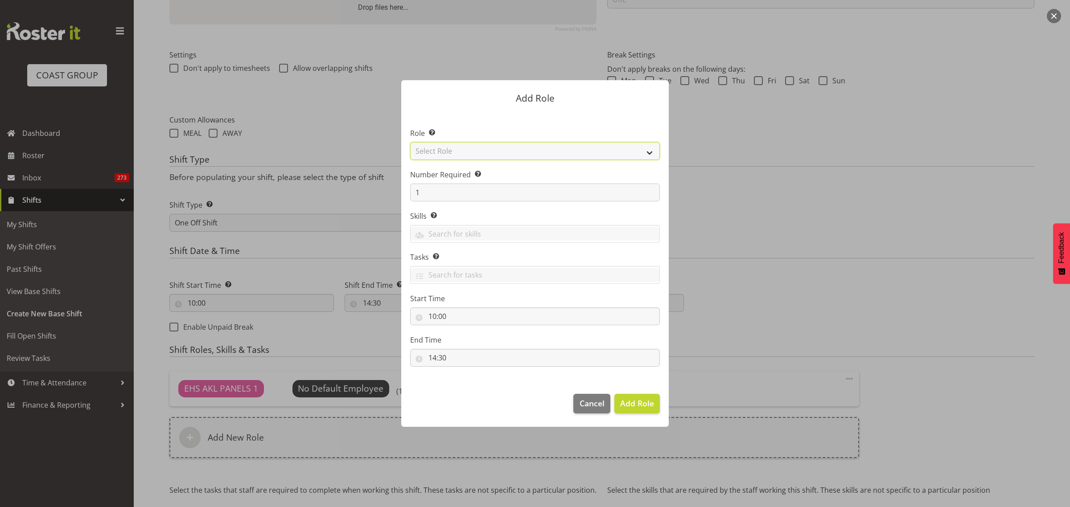
click at [649, 150] on select "Select Role ACCOUNT MANAGER ACCOUNT MANAGER DW ACCOUNTS AKL DIANNA VEHICLES AKL…" at bounding box center [535, 151] width 250 height 18
select select "81"
click at [410, 142] on select "Select Role ACCOUNT MANAGER ACCOUNT MANAGER DW ACCOUNTS AKL DIANNA VEHICLES AKL…" at bounding box center [535, 151] width 250 height 18
click at [633, 406] on span "Add Role" at bounding box center [637, 403] width 34 height 11
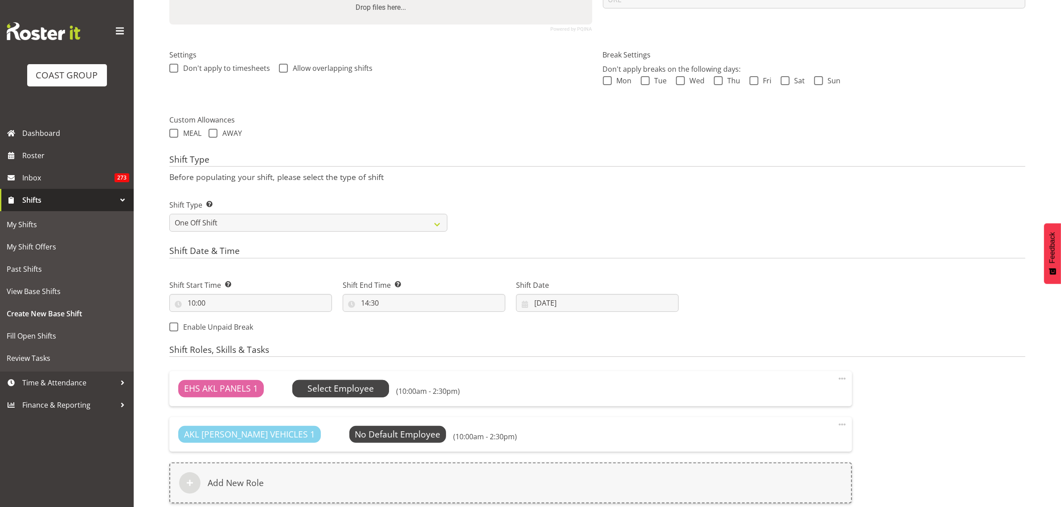
click at [346, 392] on span "Select Employee" at bounding box center [341, 388] width 66 height 13
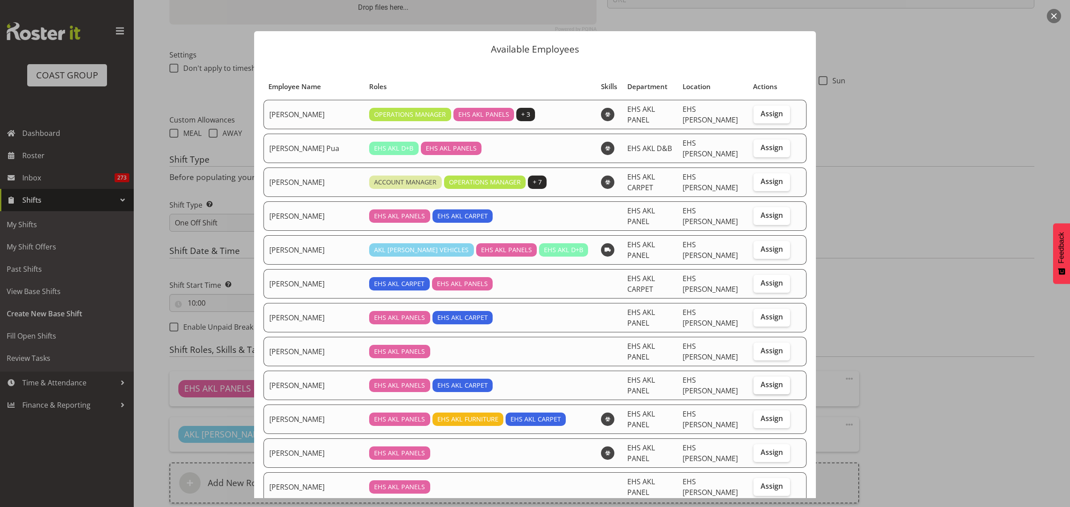
click at [760, 380] on span "Assign" at bounding box center [771, 384] width 22 height 9
click at [759, 382] on input "Assign" at bounding box center [756, 385] width 6 height 6
checkbox input "true"
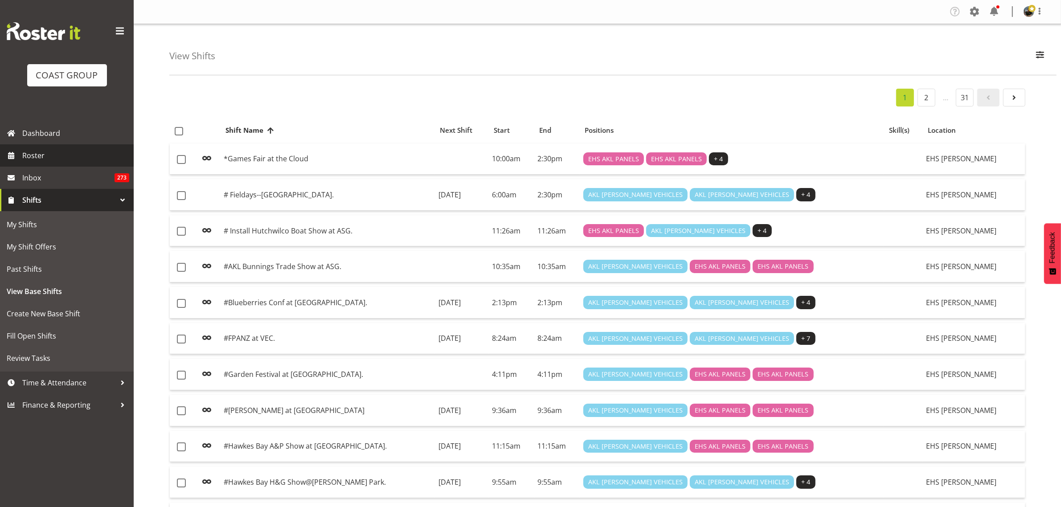
click at [65, 156] on span "Roster" at bounding box center [75, 155] width 107 height 13
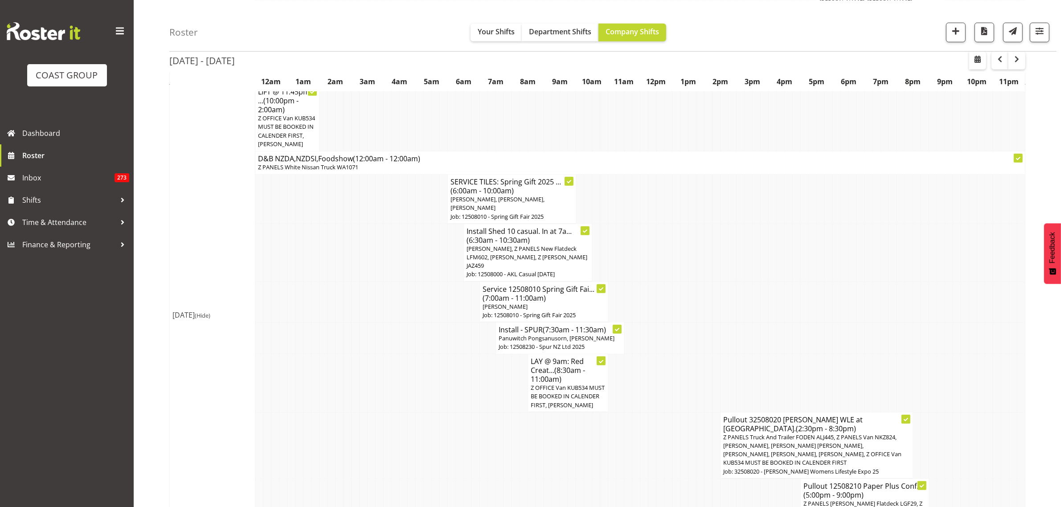
scroll to position [1003, 0]
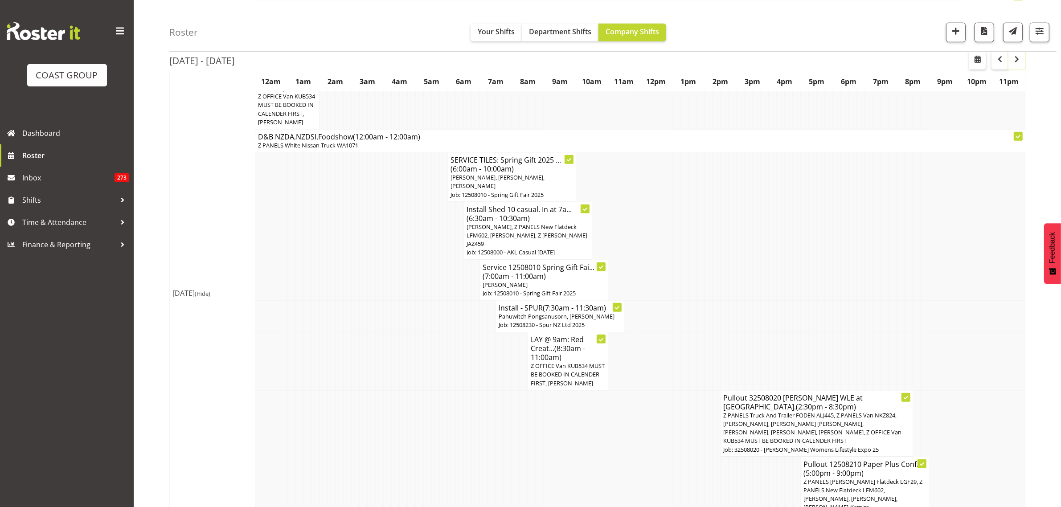
click at [1013, 61] on span "button" at bounding box center [1017, 58] width 11 height 11
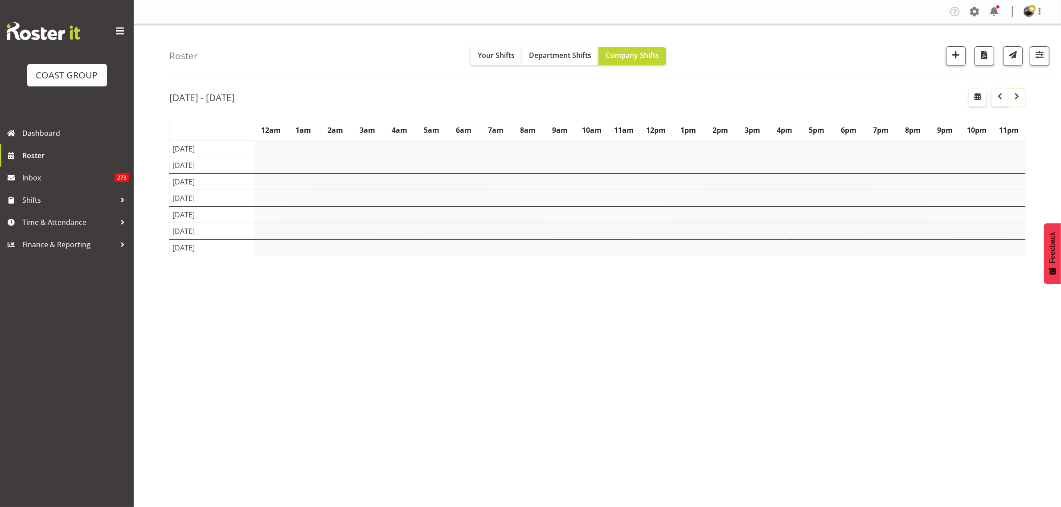
scroll to position [0, 0]
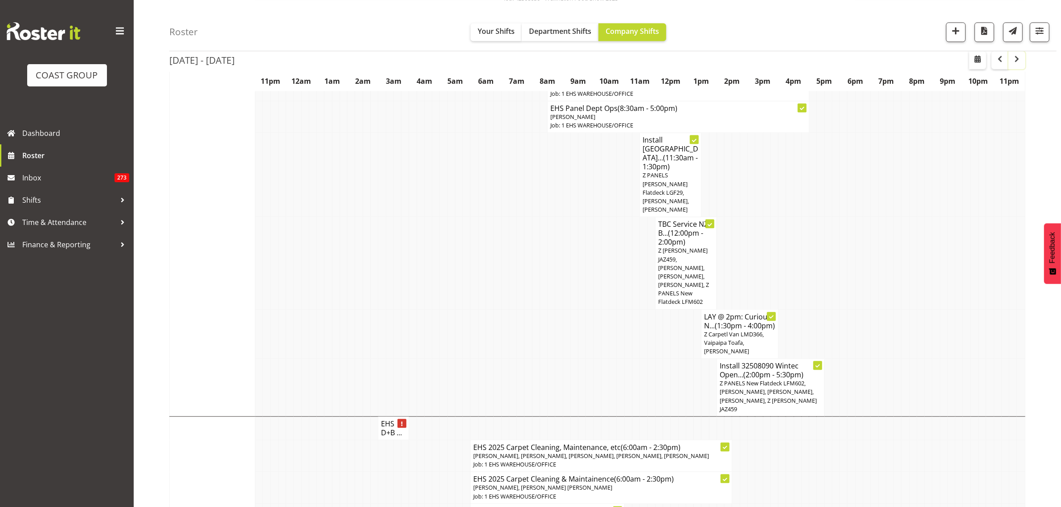
scroll to position [2730, 0]
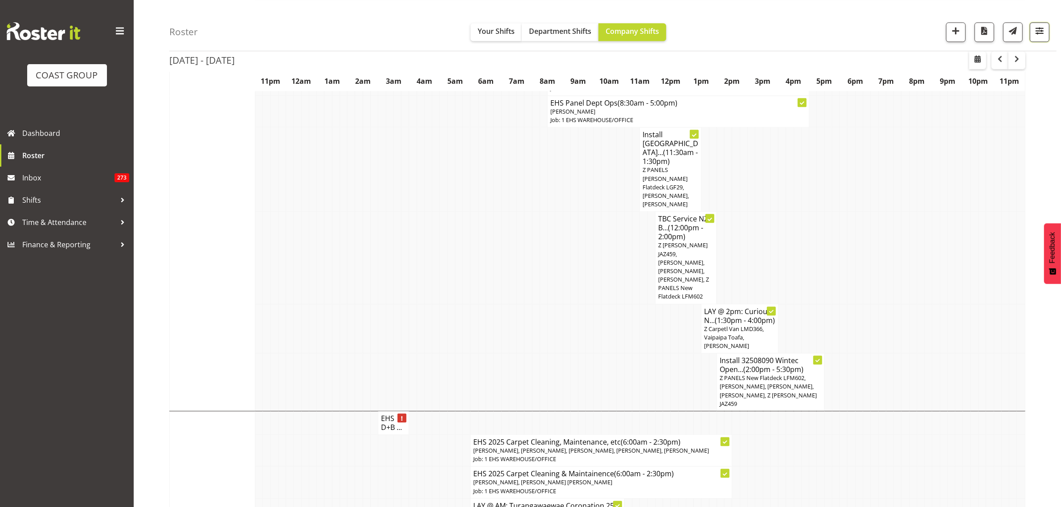
click at [1042, 35] on span "button" at bounding box center [1040, 31] width 12 height 12
click at [1036, 200] on select "Staff Role Shift - Horizontal Shift - Vertical Staff - Location" at bounding box center [986, 195] width 113 height 18
select select "staff"
click at [930, 204] on select "Staff Role Shift - Horizontal Shift - Vertical Staff - Location" at bounding box center [986, 195] width 113 height 18
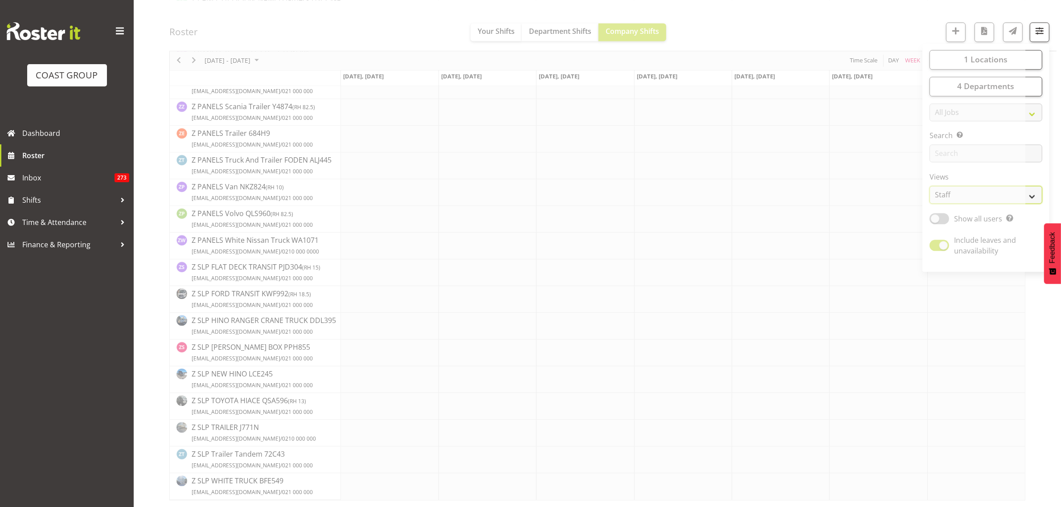
scroll to position [0, 0]
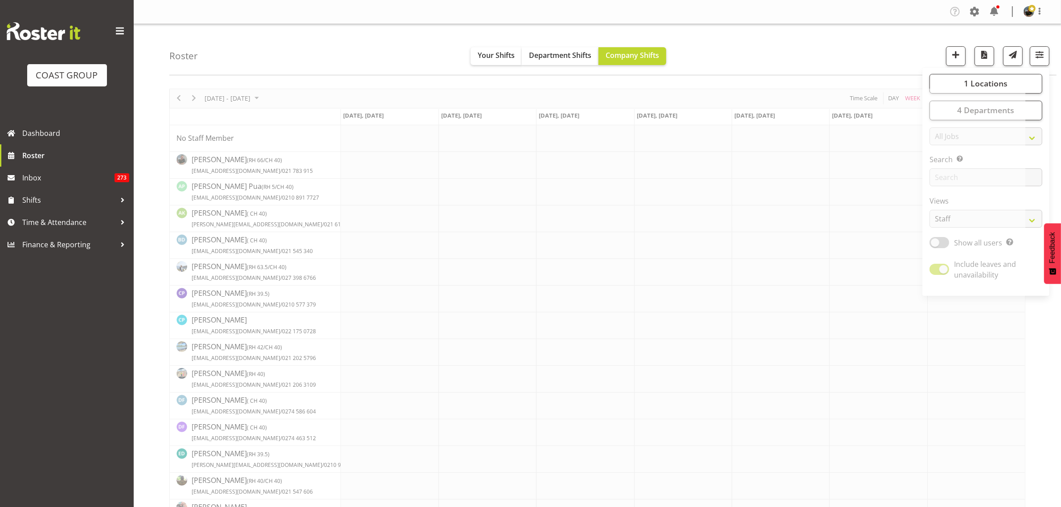
click at [825, 59] on div "Roster Your Shifts Department Shifts Company Shifts 1 Locations Clear CARLTON E…" at bounding box center [613, 49] width 888 height 51
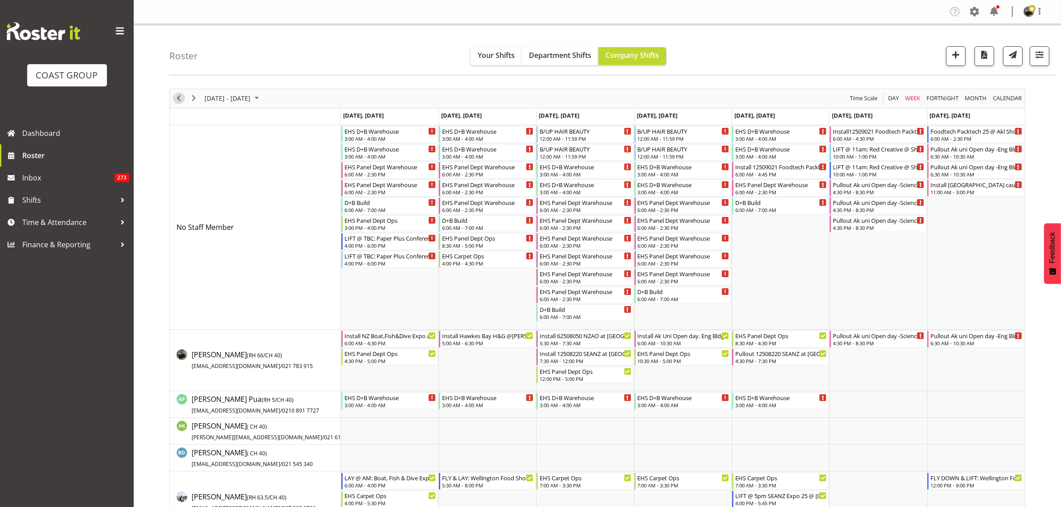
click at [179, 102] on span "Previous" at bounding box center [178, 98] width 11 height 11
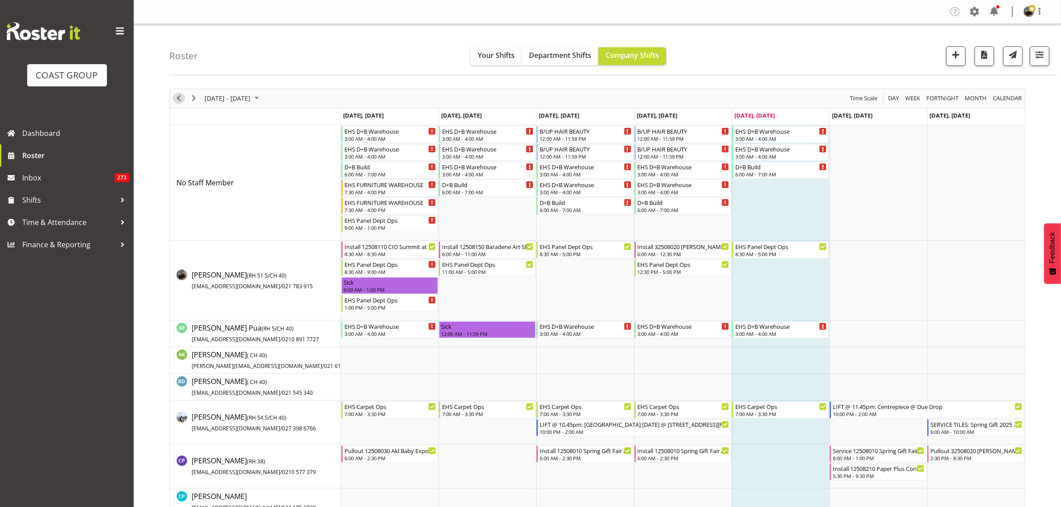
click at [181, 100] on span "Previous" at bounding box center [178, 98] width 11 height 11
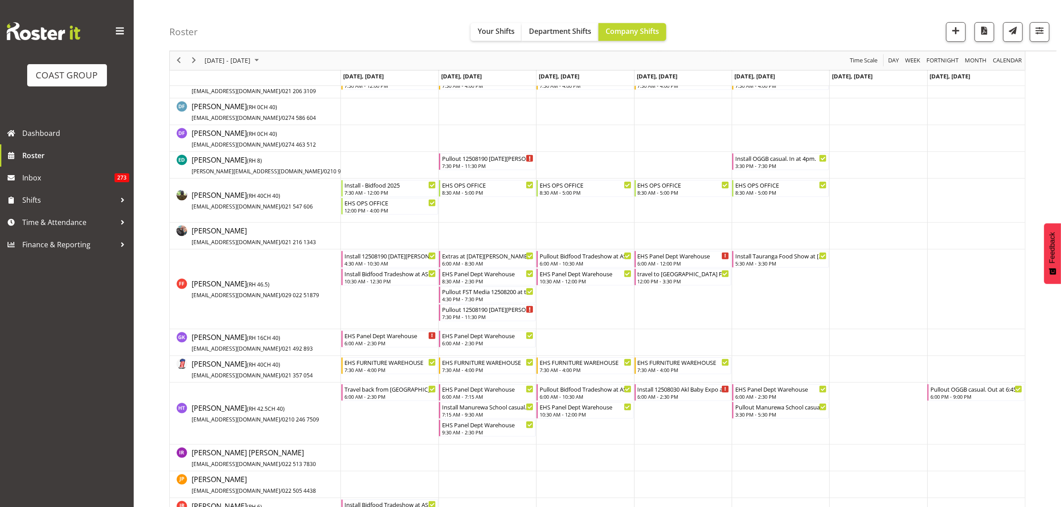
scroll to position [576, 0]
click at [377, 278] on div "Install Bidfood Tradeshow at ASG." at bounding box center [391, 274] width 92 height 9
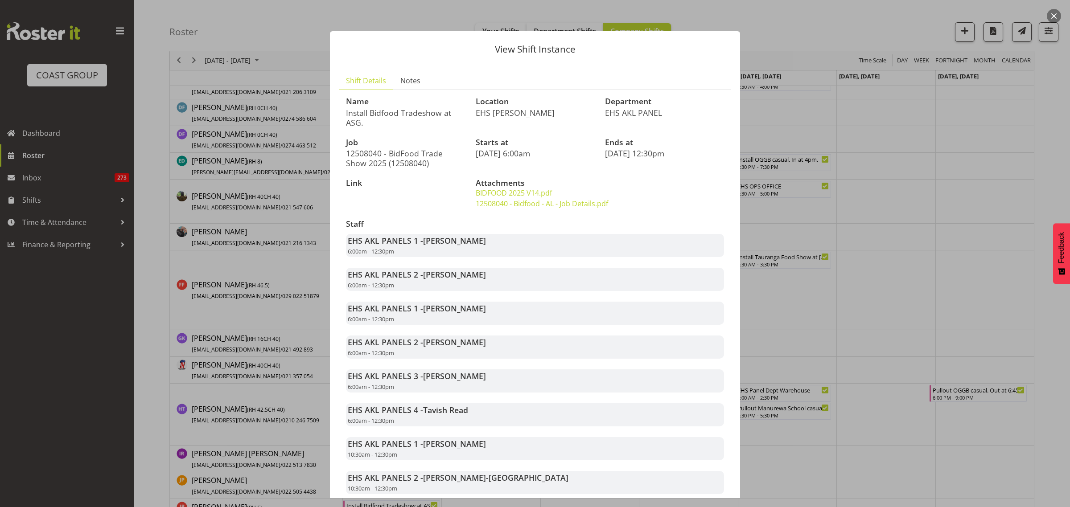
click at [1058, 15] on button "button" at bounding box center [1054, 16] width 14 height 14
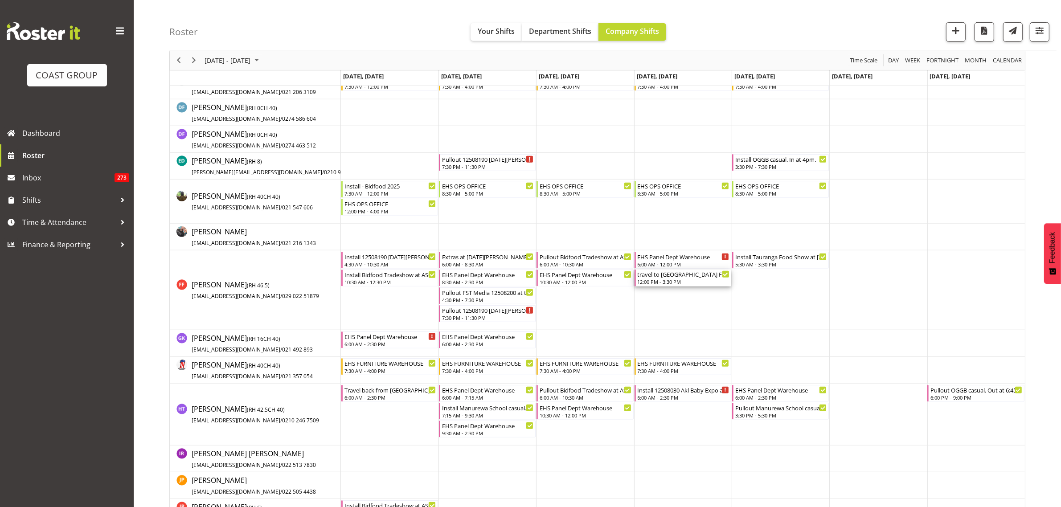
click at [674, 279] on div "travel to [GEOGRAPHIC_DATA] Food Show at [GEOGRAPHIC_DATA]. 12:00 PM - 3:30 PM" at bounding box center [684, 278] width 92 height 17
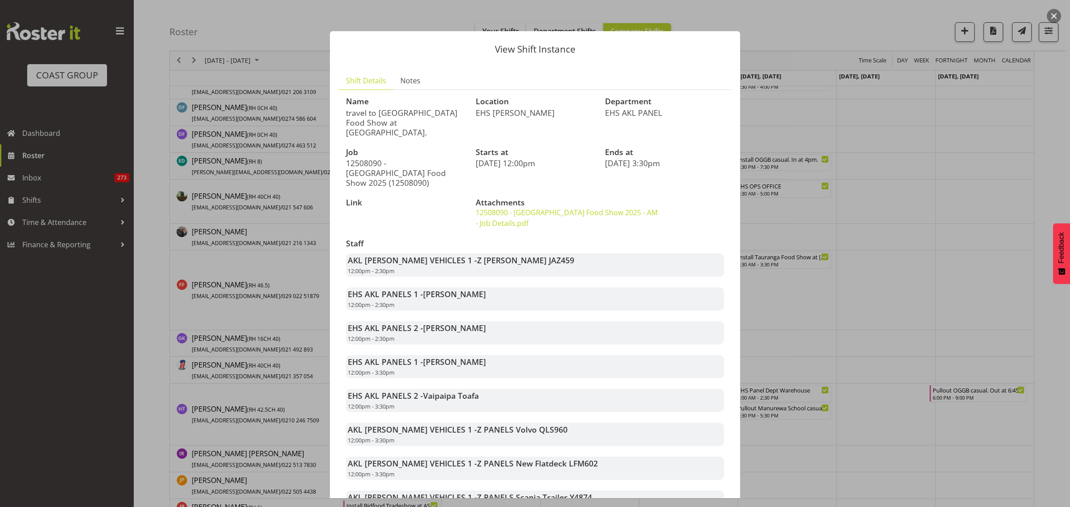
drag, startPoint x: 1051, startPoint y: 19, endPoint x: 1053, endPoint y: 25, distance: 6.1
click at [1052, 19] on button "button" at bounding box center [1054, 16] width 14 height 14
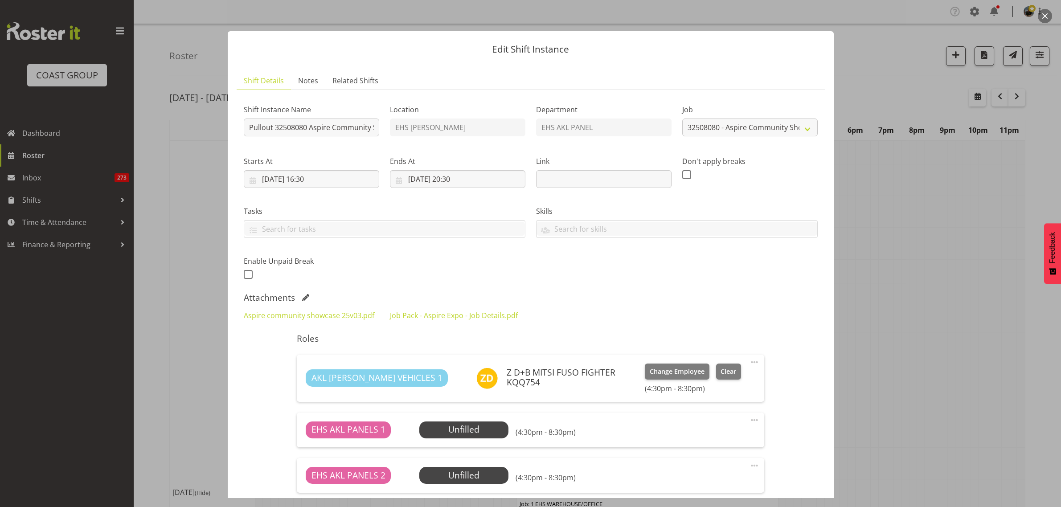
select select "9938"
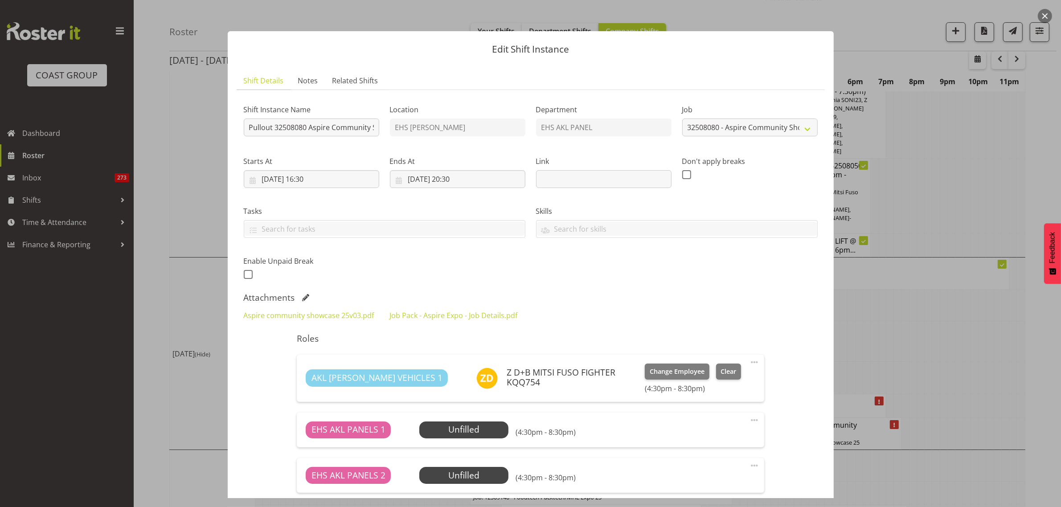
click at [1044, 21] on button "button" at bounding box center [1045, 16] width 14 height 14
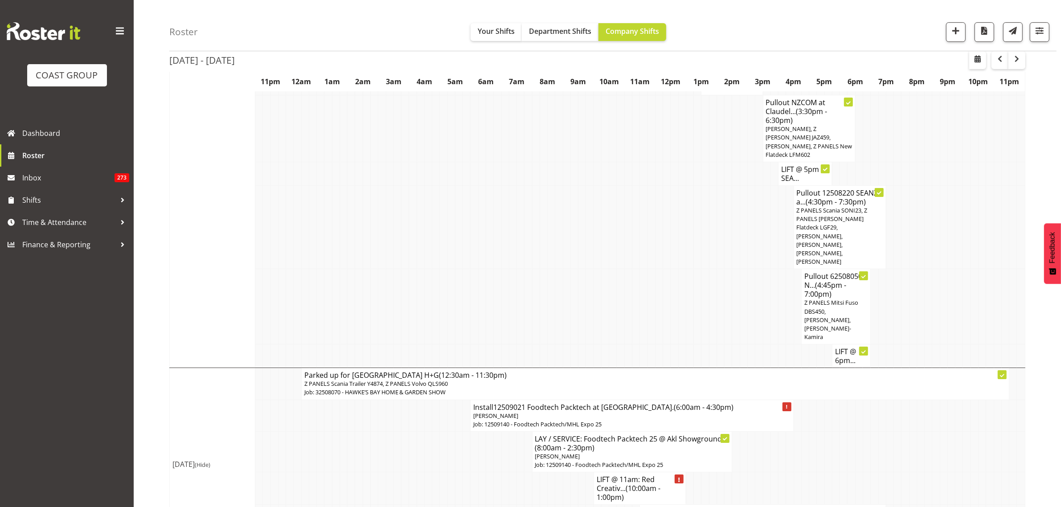
scroll to position [3789, 0]
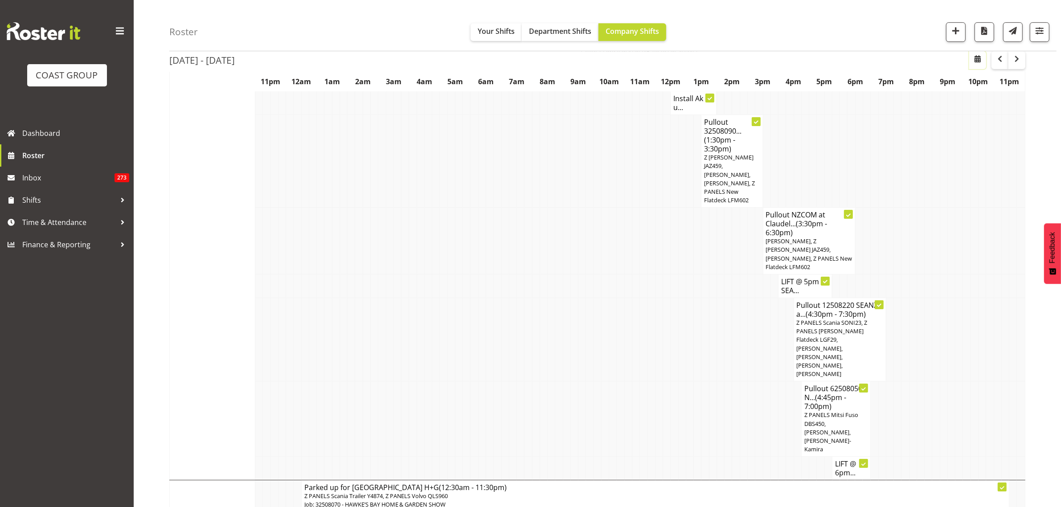
click at [981, 57] on span "button" at bounding box center [978, 58] width 11 height 11
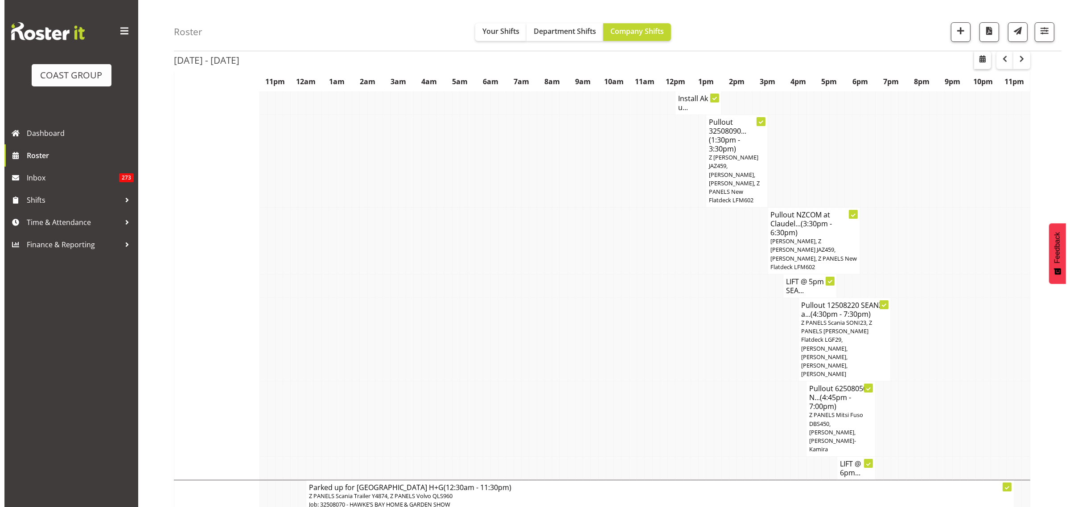
scroll to position [3669, 0]
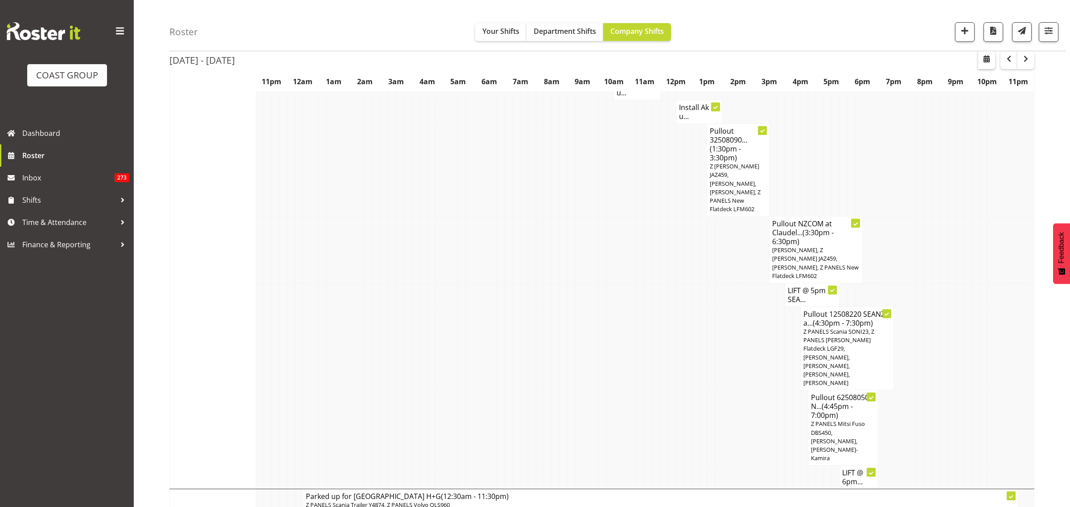
select select "7"
select select "2025"
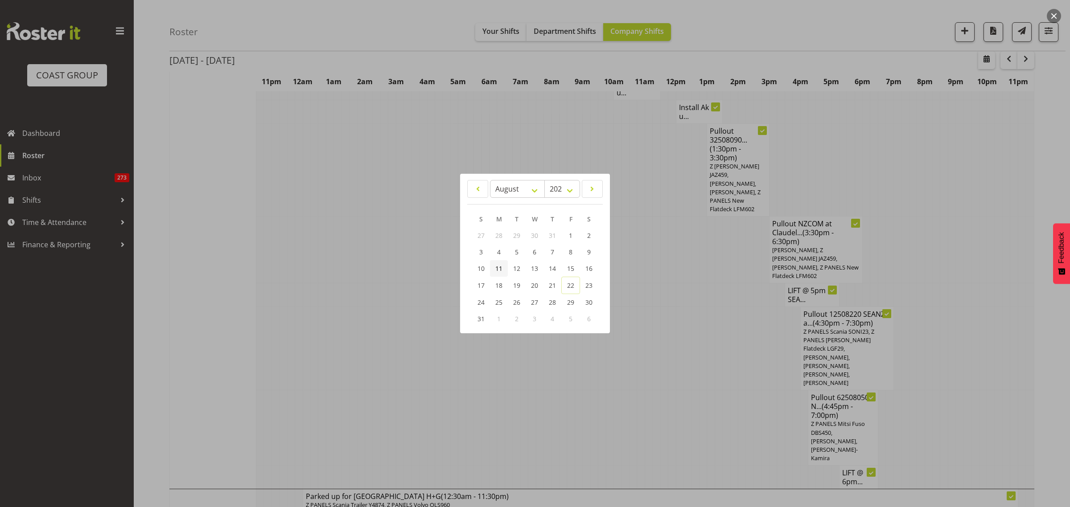
click at [500, 269] on span "11" at bounding box center [498, 268] width 7 height 8
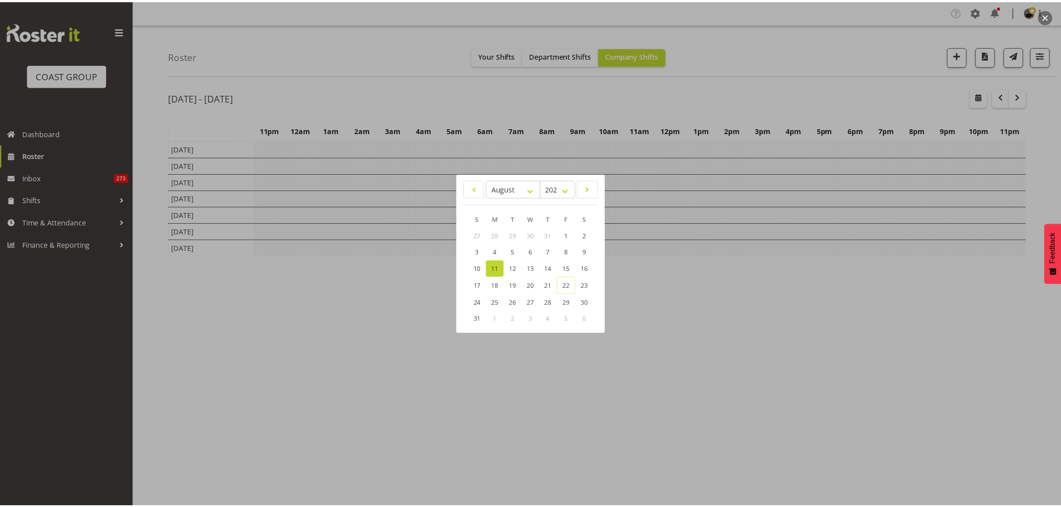
scroll to position [0, 0]
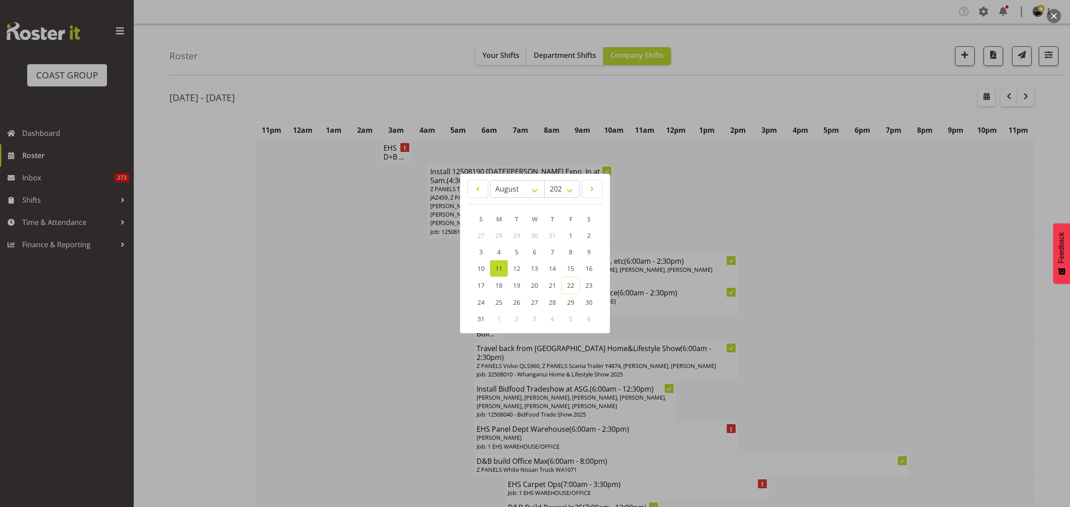
click at [863, 241] on div at bounding box center [535, 253] width 1070 height 507
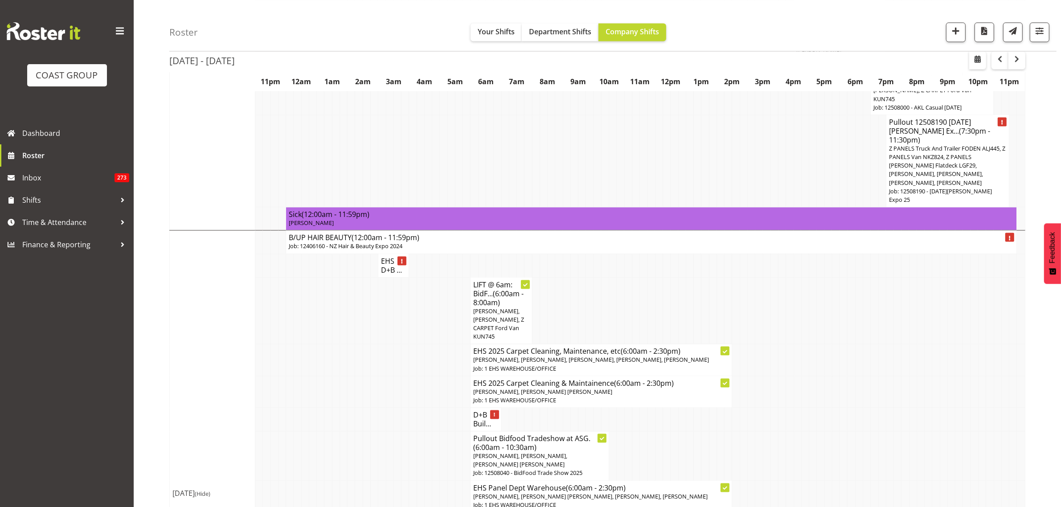
scroll to position [1950, 0]
